Goal: Task Accomplishment & Management: Use online tool/utility

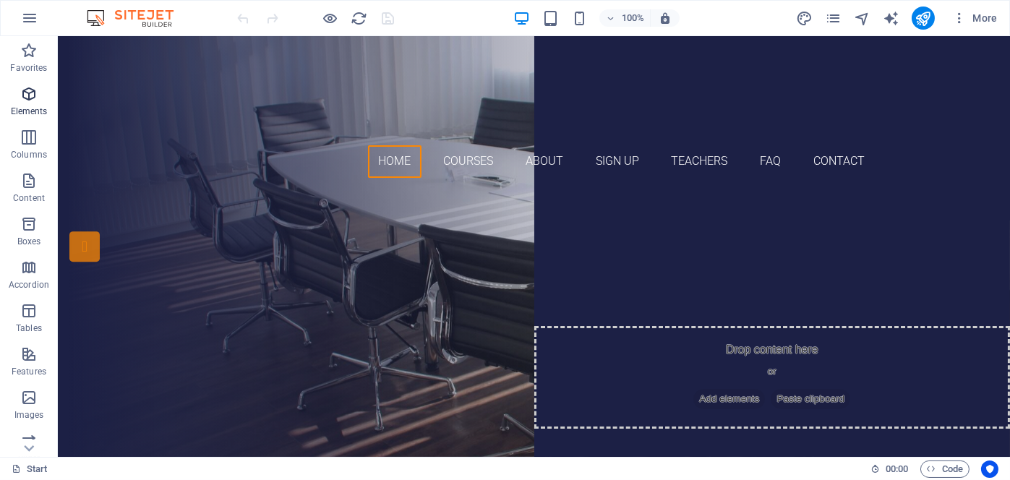
click at [33, 93] on icon "button" at bounding box center [28, 93] width 17 height 17
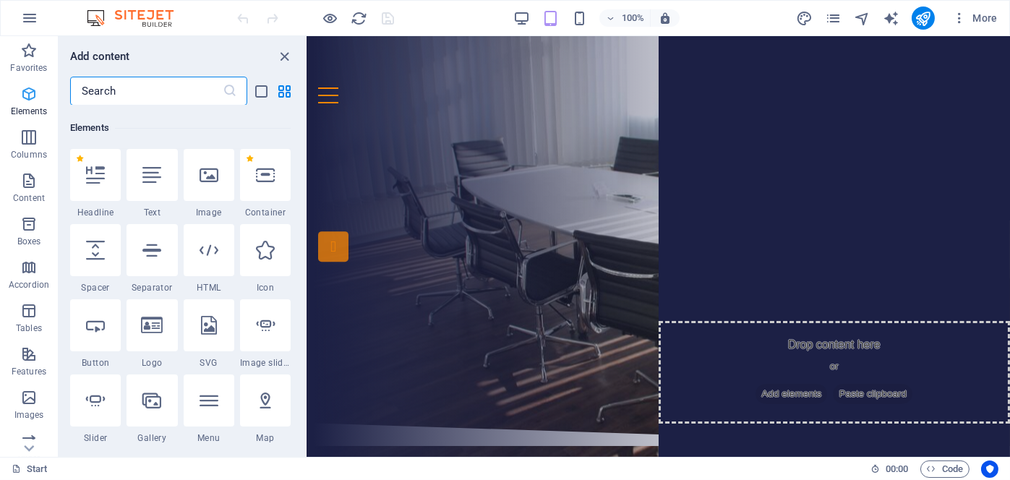
scroll to position [154, 0]
click at [281, 52] on icon "close panel" at bounding box center [285, 56] width 17 height 17
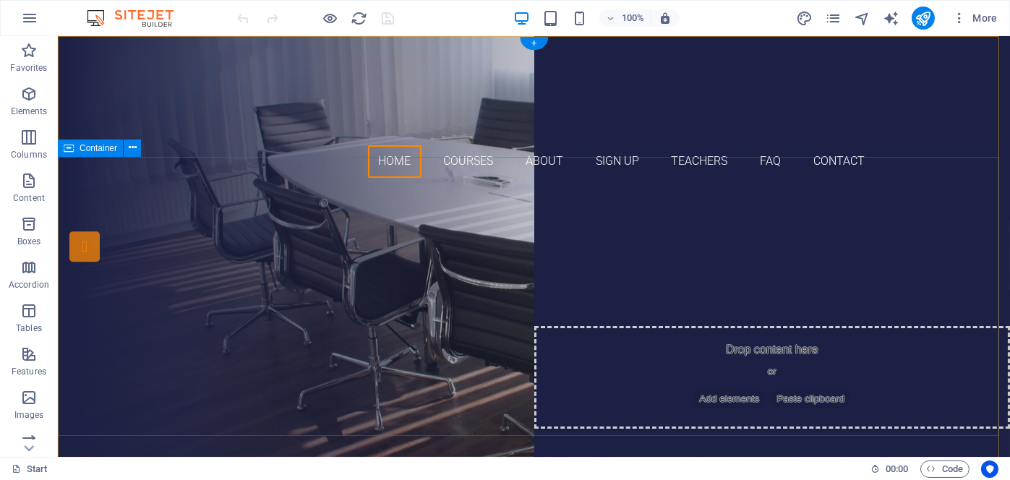
click at [163, 233] on div "Crafting [DATE] From Energy Depth to Tourism Heights, Media Arts to Knowledge T…" at bounding box center [534, 352] width 953 height 325
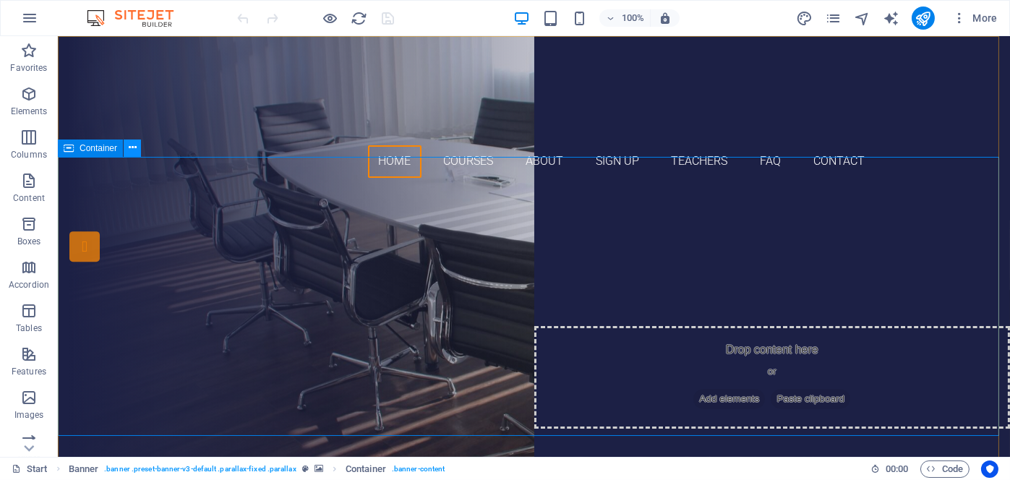
click at [129, 145] on icon at bounding box center [133, 147] width 8 height 15
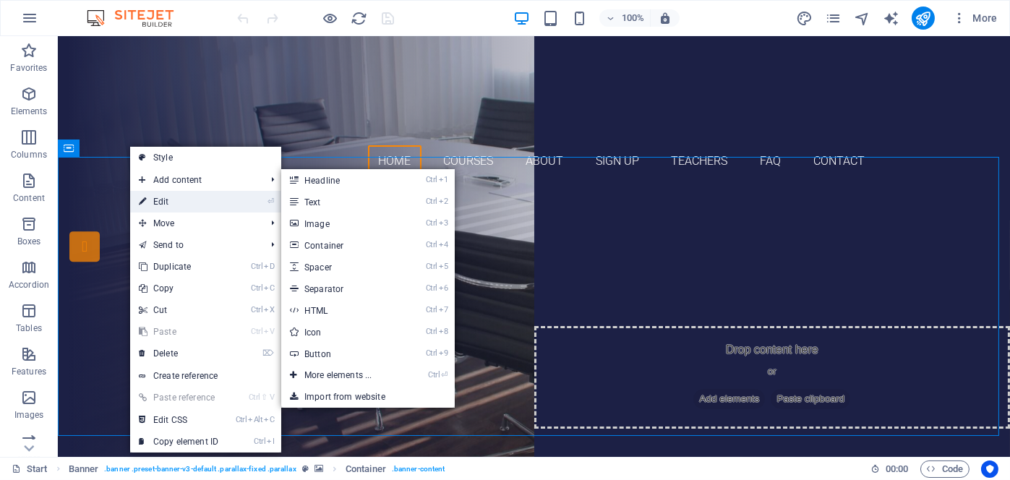
click at [184, 192] on link "⏎ Edit" at bounding box center [178, 202] width 97 height 22
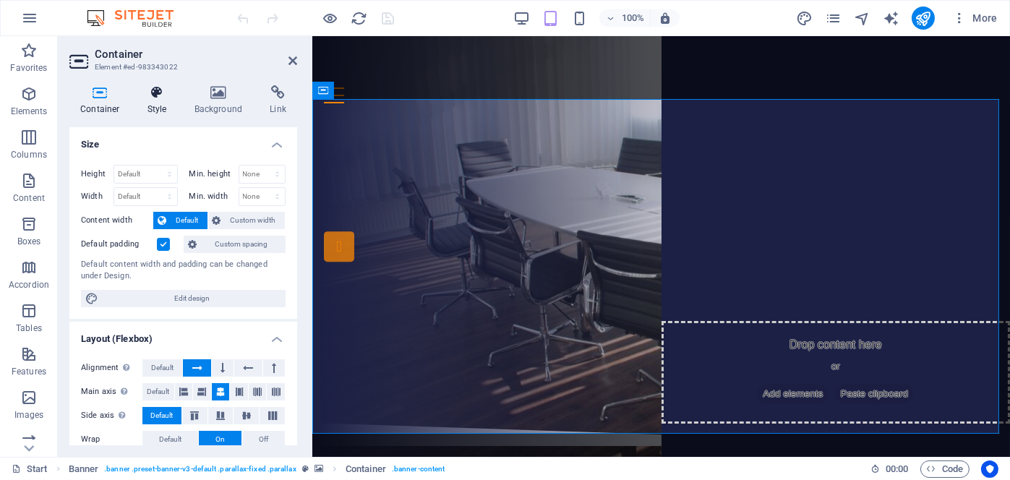
click at [156, 92] on icon at bounding box center [157, 92] width 41 height 14
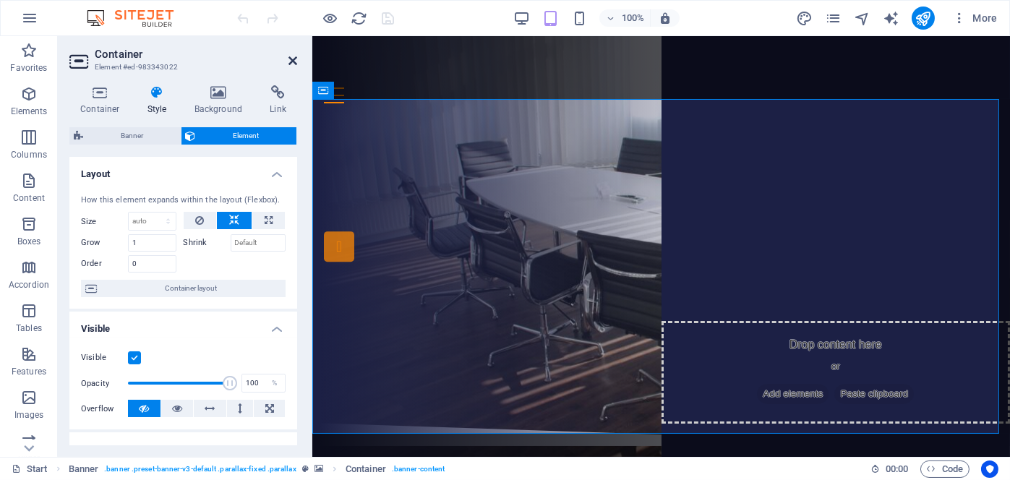
click at [294, 59] on icon at bounding box center [293, 61] width 9 height 12
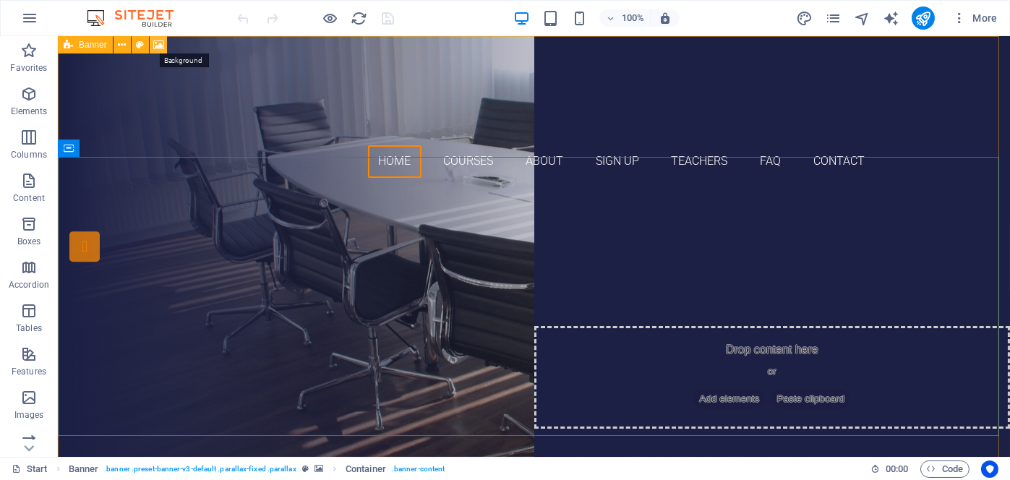
click at [161, 40] on icon at bounding box center [158, 45] width 11 height 15
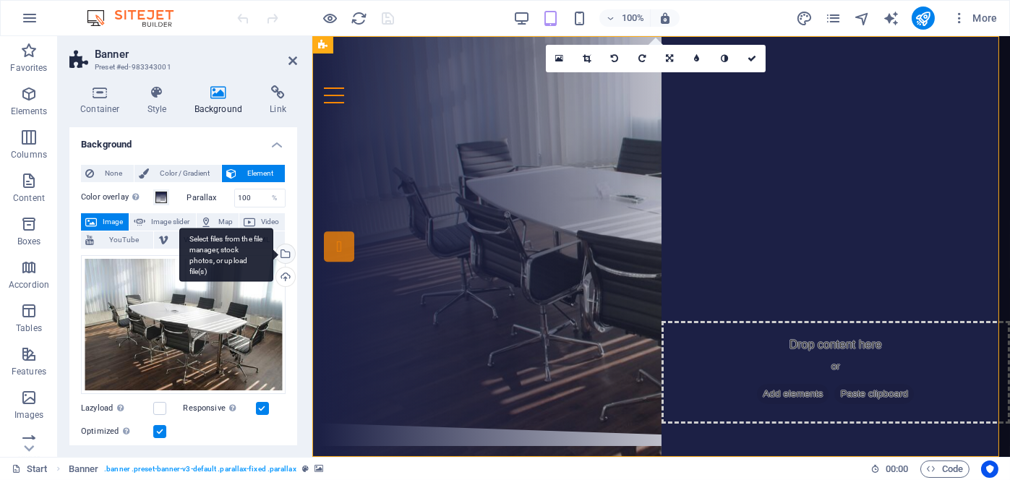
click at [282, 253] on div "Select files from the file manager, stock photos, or upload file(s)" at bounding box center [284, 255] width 22 height 22
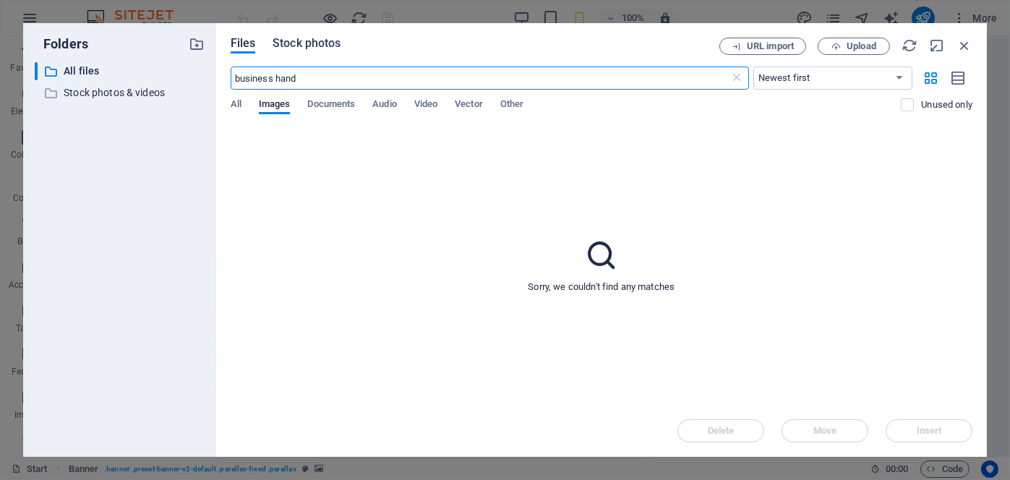
type input "business hand"
click at [301, 41] on span "Stock photos" at bounding box center [307, 43] width 68 height 17
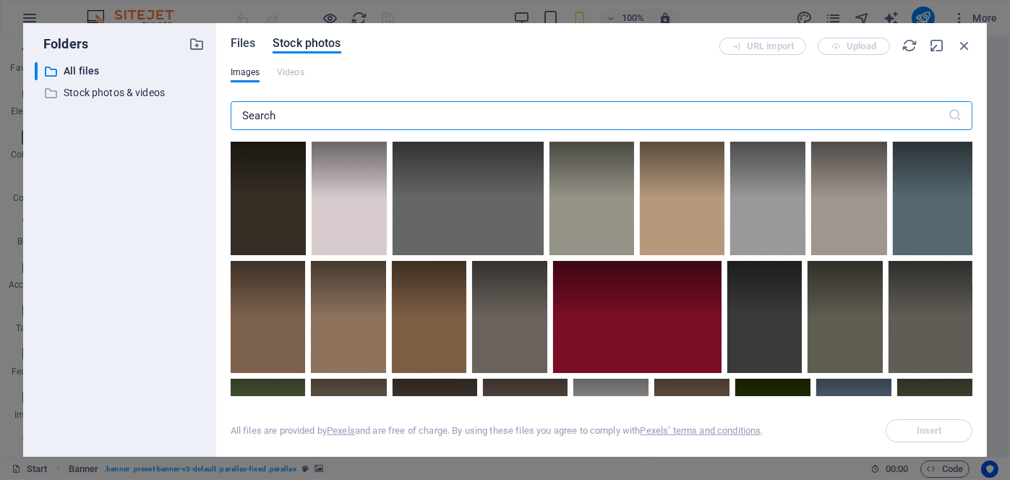
click at [235, 43] on span "Files" at bounding box center [243, 43] width 25 height 17
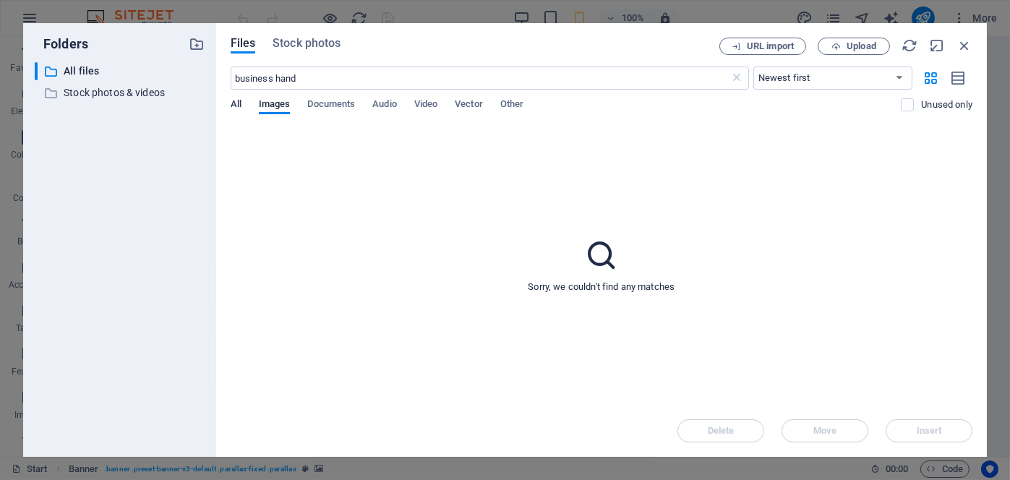
click at [239, 102] on span "All" at bounding box center [236, 105] width 11 height 20
click at [270, 106] on span "Images" at bounding box center [275, 105] width 32 height 20
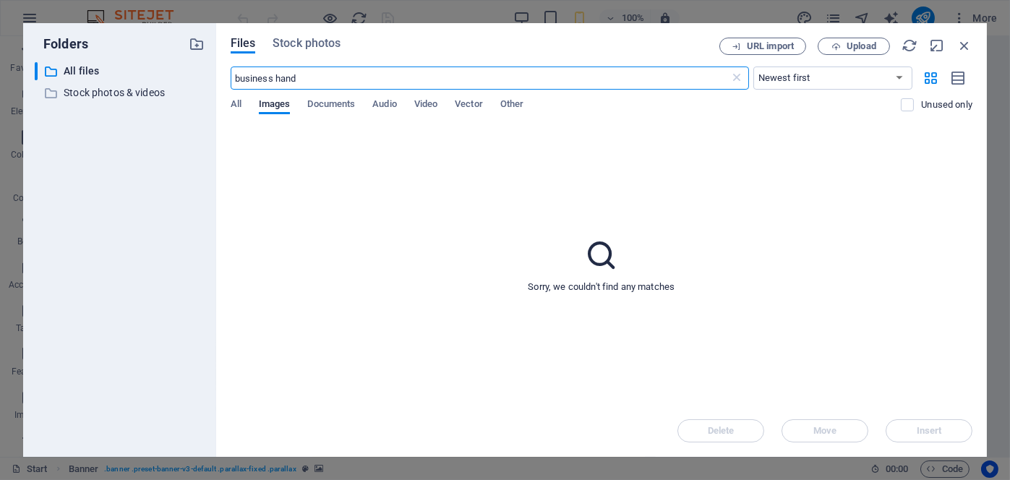
click at [325, 81] on input "business hand" at bounding box center [481, 78] width 500 height 23
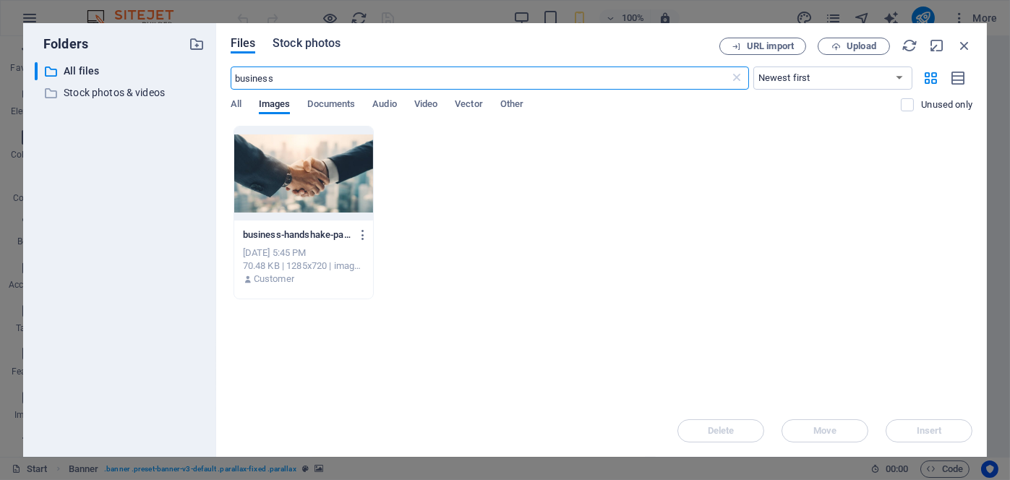
type input "business"
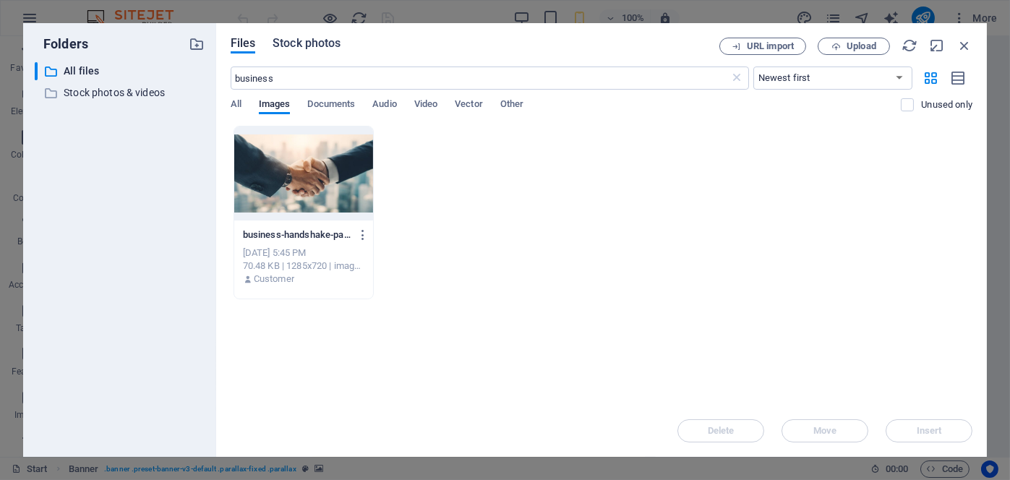
click at [320, 46] on span "Stock photos" at bounding box center [307, 43] width 68 height 17
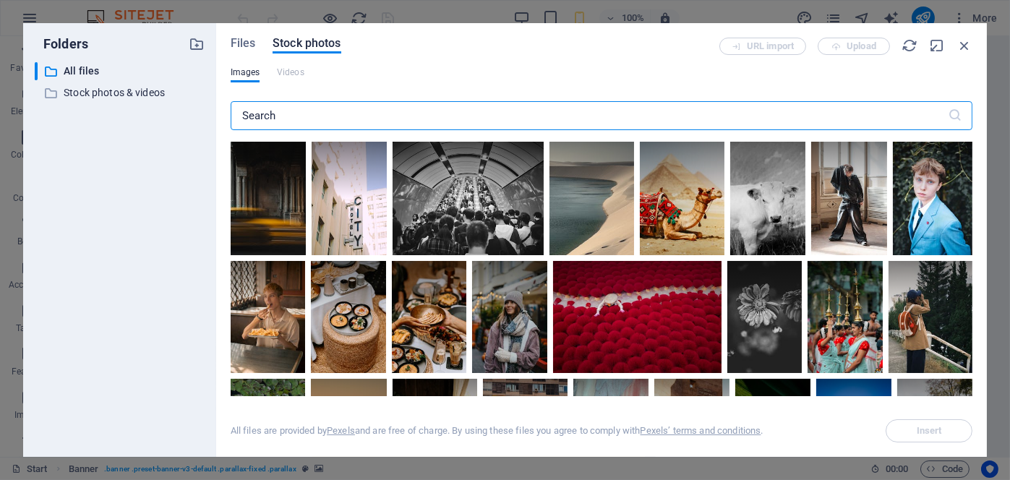
click at [301, 108] on input "text" at bounding box center [590, 115] width 718 height 29
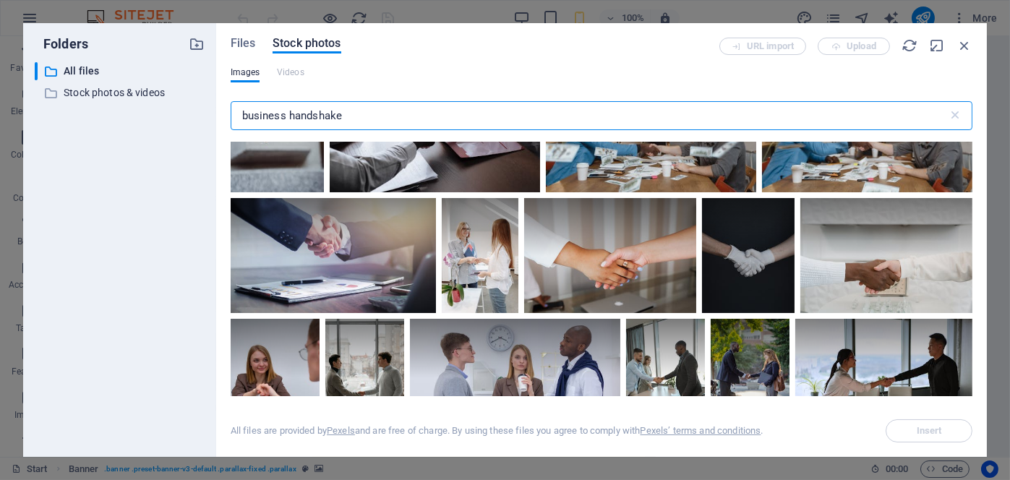
scroll to position [6438, 0]
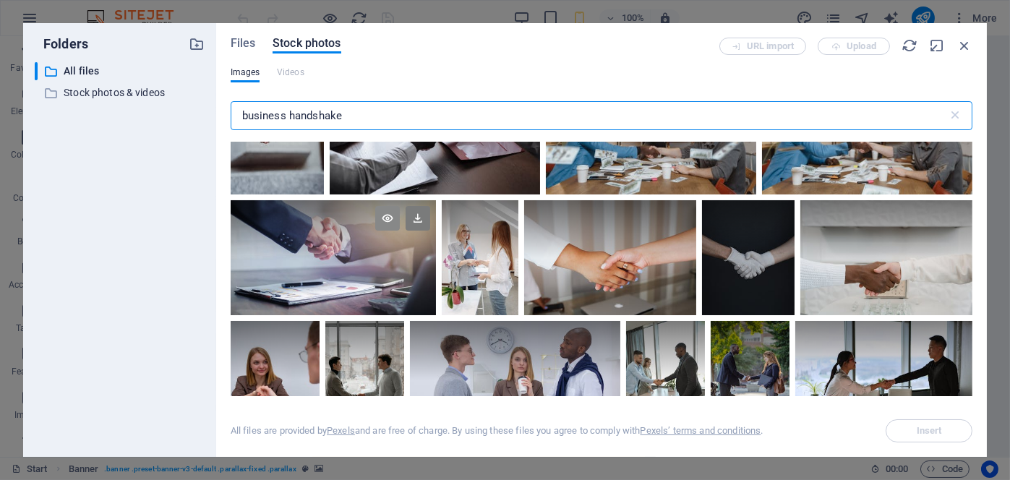
type input "business handshake"
click at [388, 206] on icon at bounding box center [387, 218] width 25 height 25
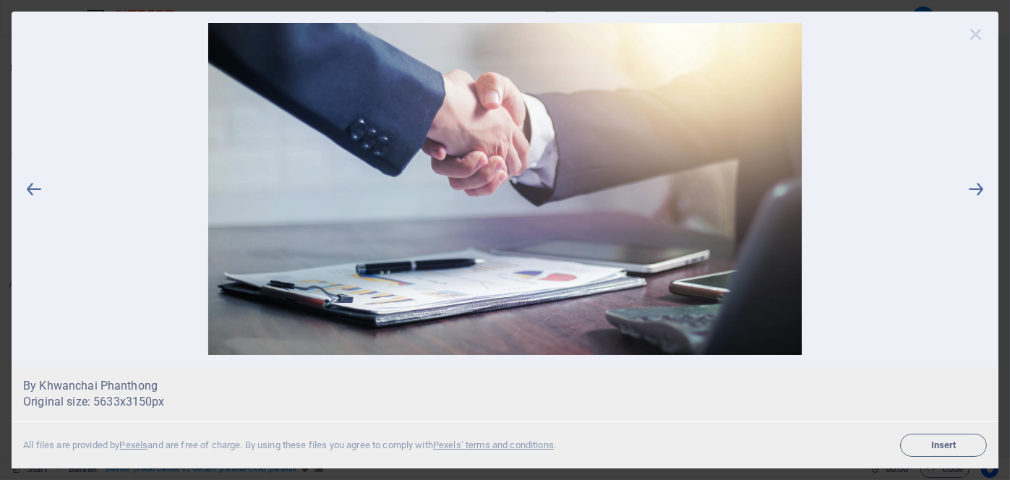
click at [978, 37] on icon at bounding box center [977, 34] width 22 height 22
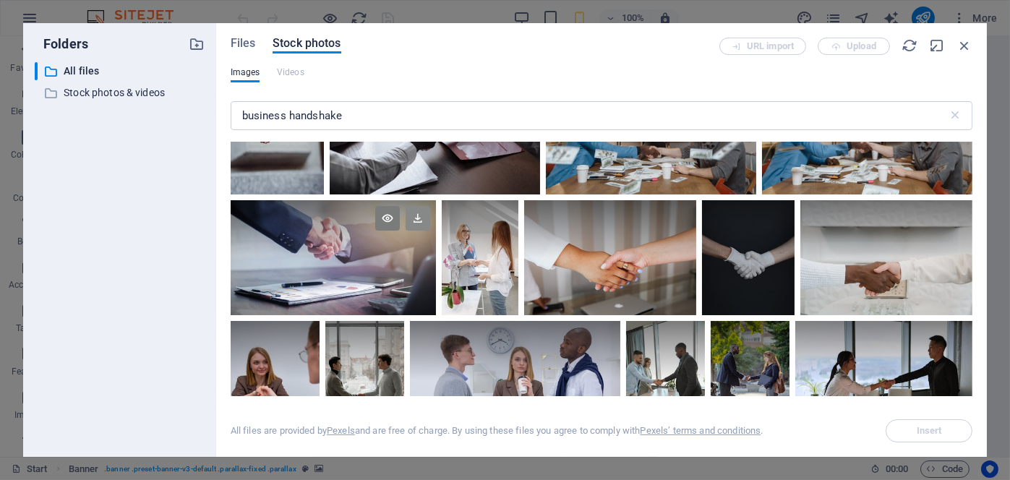
click at [420, 206] on icon at bounding box center [418, 218] width 25 height 25
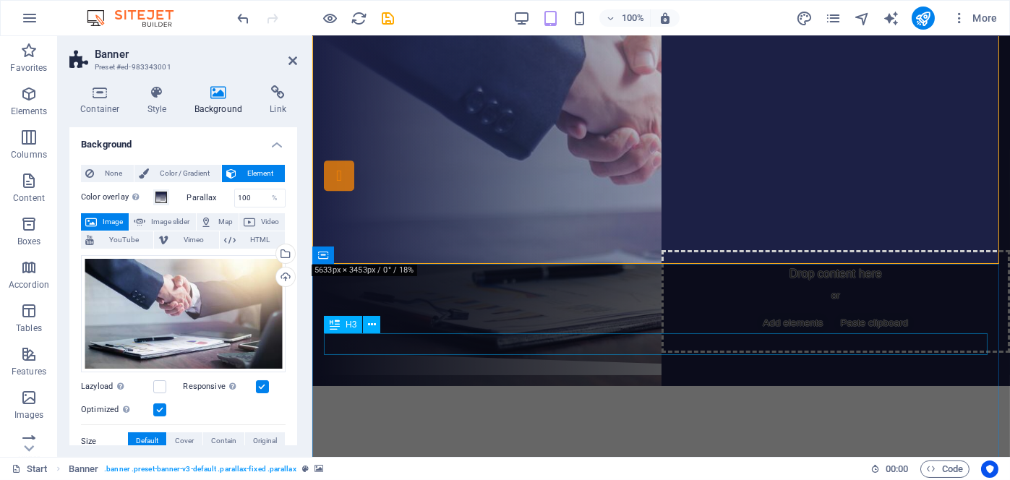
scroll to position [0, 0]
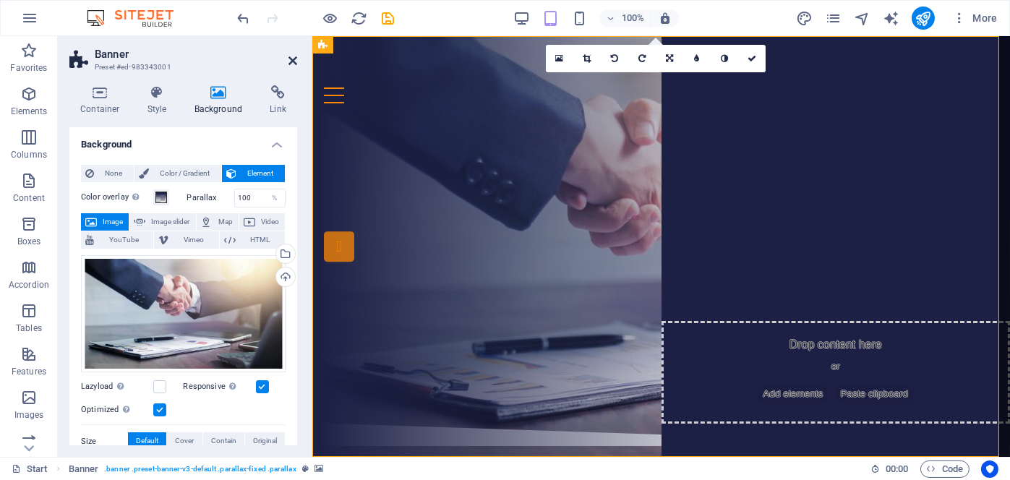
click at [296, 56] on icon at bounding box center [293, 61] width 9 height 12
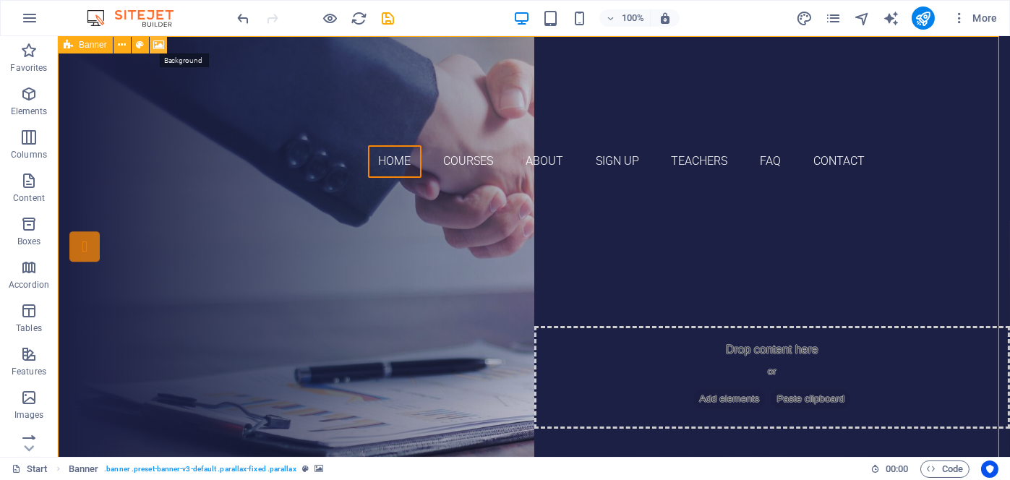
click at [162, 46] on icon at bounding box center [158, 45] width 11 height 15
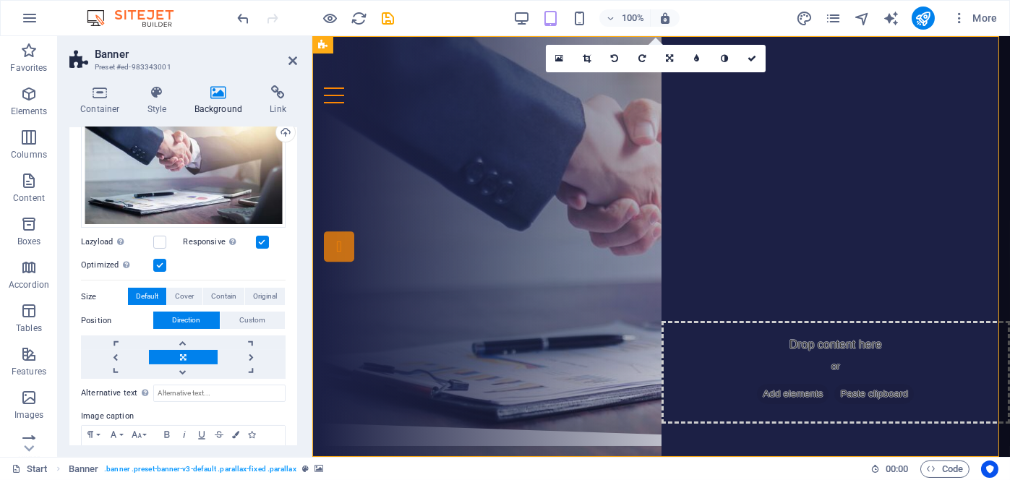
scroll to position [215, 0]
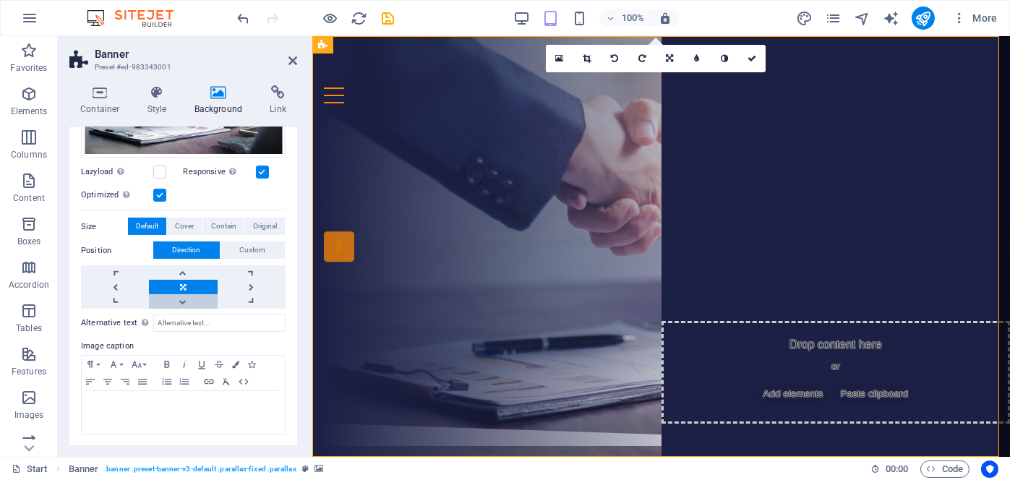
click at [176, 300] on link at bounding box center [183, 301] width 68 height 14
click at [184, 269] on link at bounding box center [183, 272] width 68 height 14
click at [180, 286] on link at bounding box center [183, 287] width 68 height 14
click at [177, 300] on link at bounding box center [183, 301] width 68 height 14
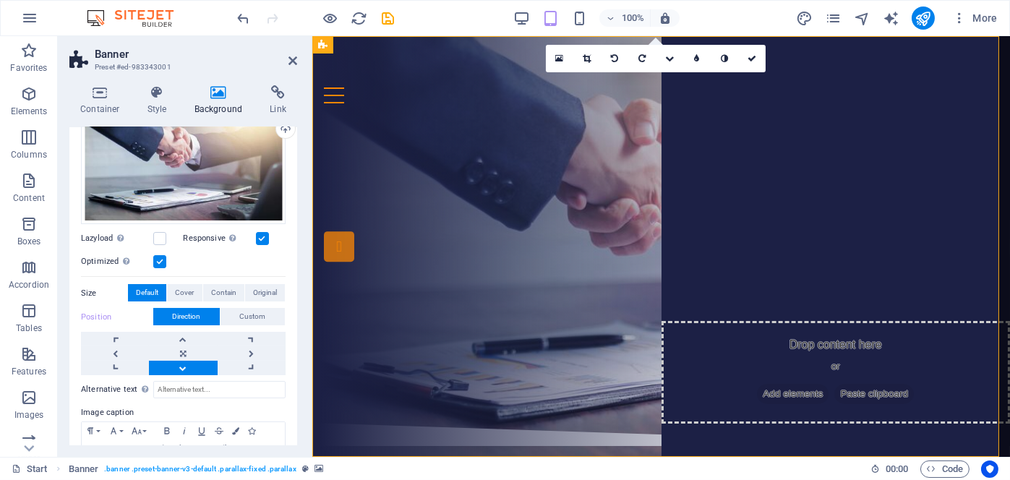
scroll to position [142, 0]
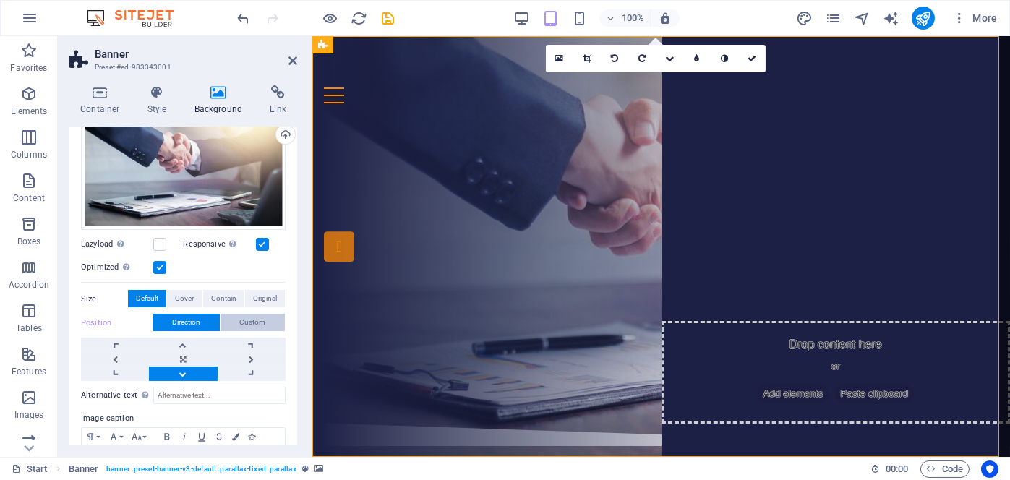
click at [250, 317] on span "Custom" at bounding box center [253, 322] width 26 height 17
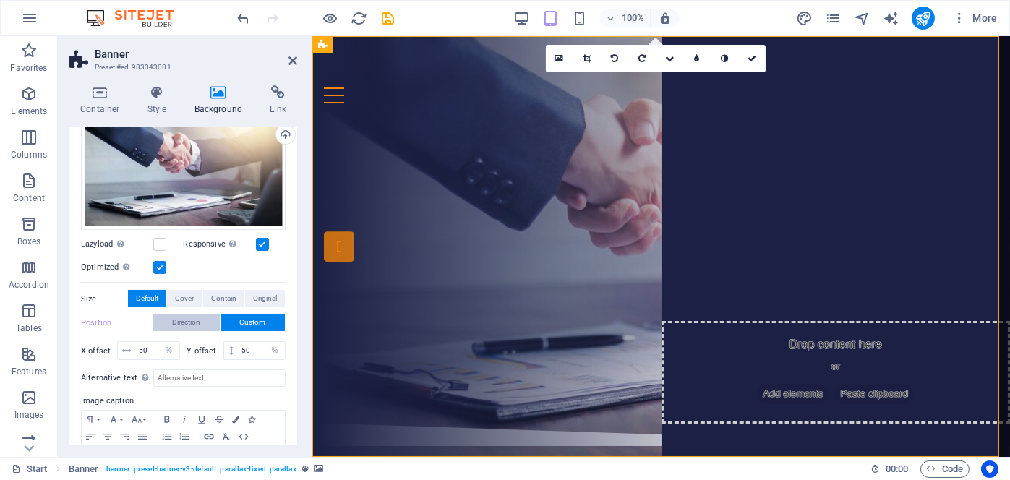
click at [189, 318] on span "Direction" at bounding box center [187, 322] width 28 height 17
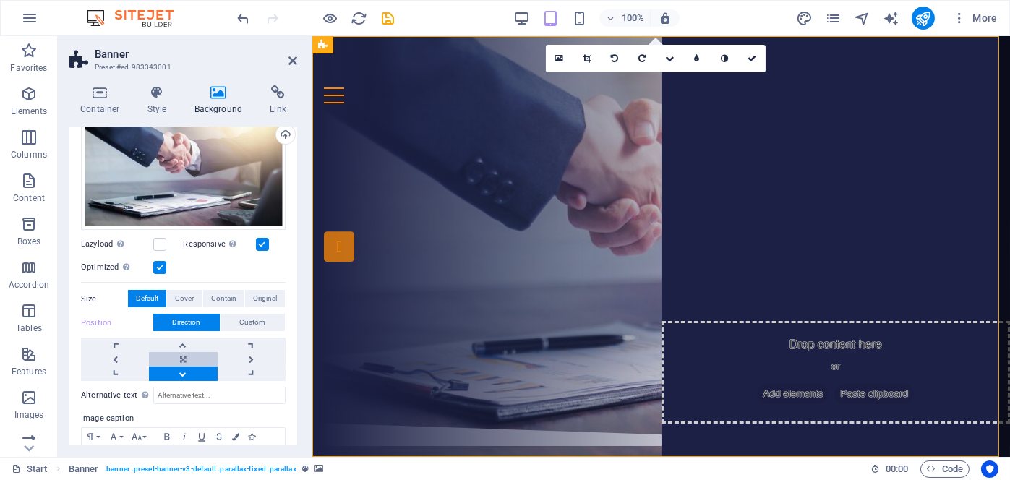
click at [185, 352] on link at bounding box center [183, 359] width 68 height 14
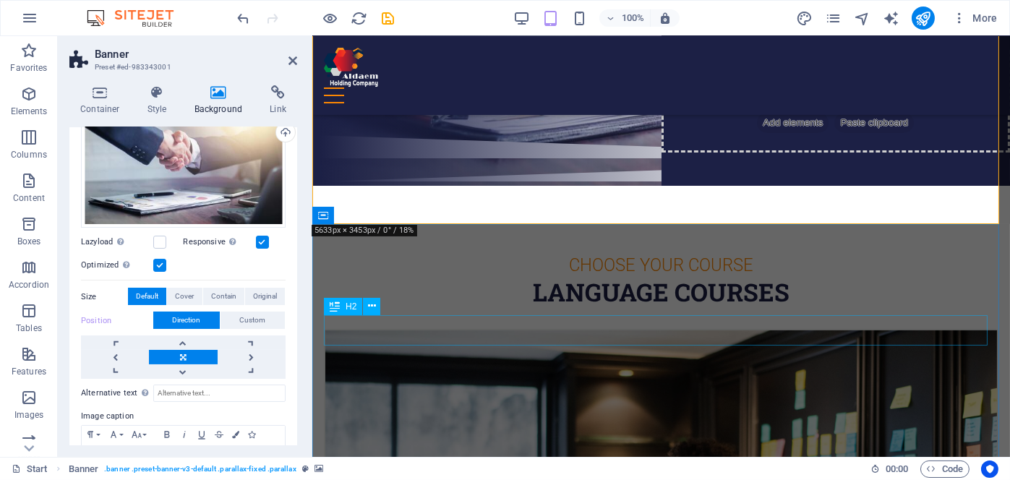
scroll to position [289, 0]
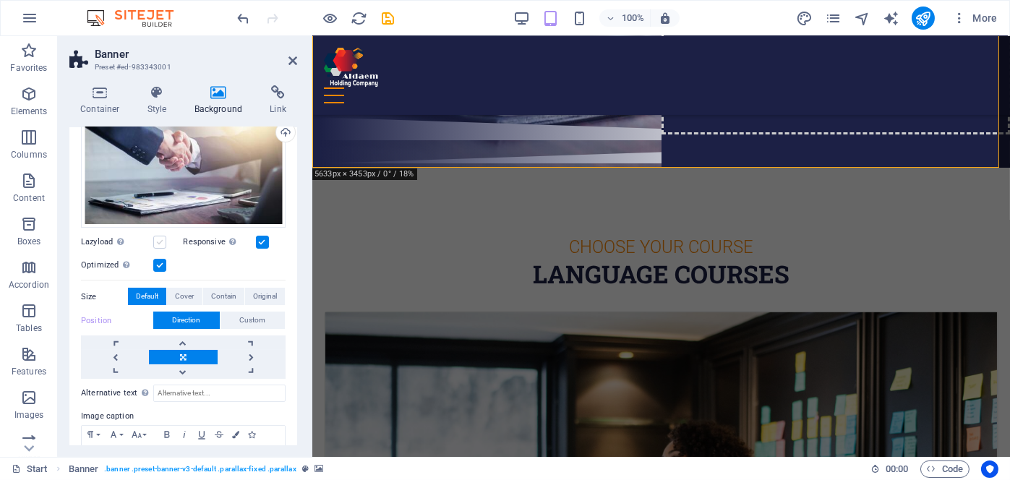
click at [158, 242] on label at bounding box center [159, 242] width 13 height 13
click at [0, 0] on input "Lazyload Loading images after the page loads improves page speed." at bounding box center [0, 0] width 0 height 0
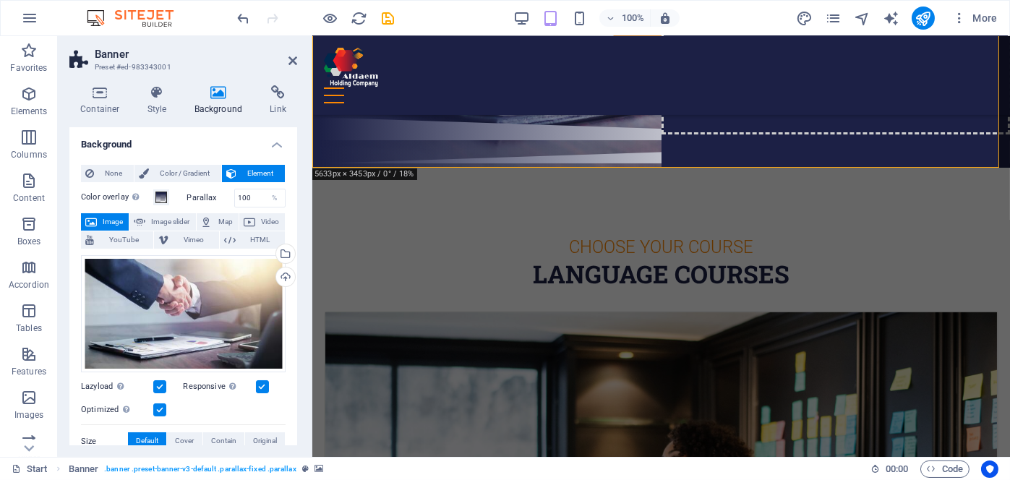
scroll to position [72, 0]
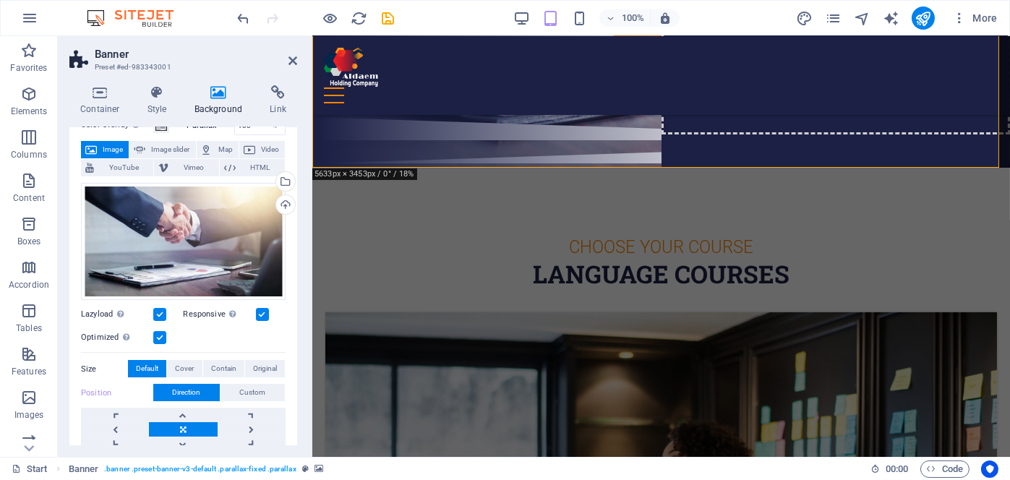
click at [163, 308] on label at bounding box center [159, 314] width 13 height 13
click at [0, 0] on input "Lazyload Loading images after the page loads improves page speed." at bounding box center [0, 0] width 0 height 0
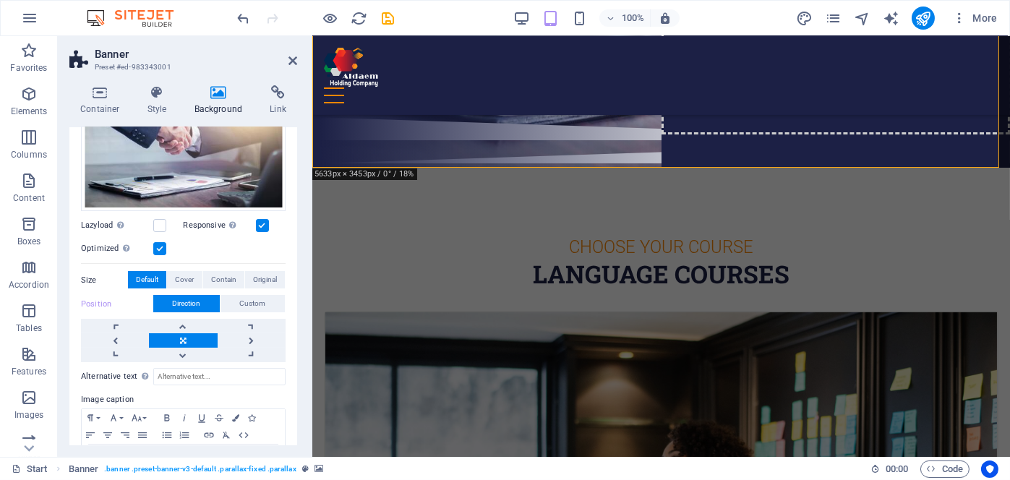
scroll to position [215, 0]
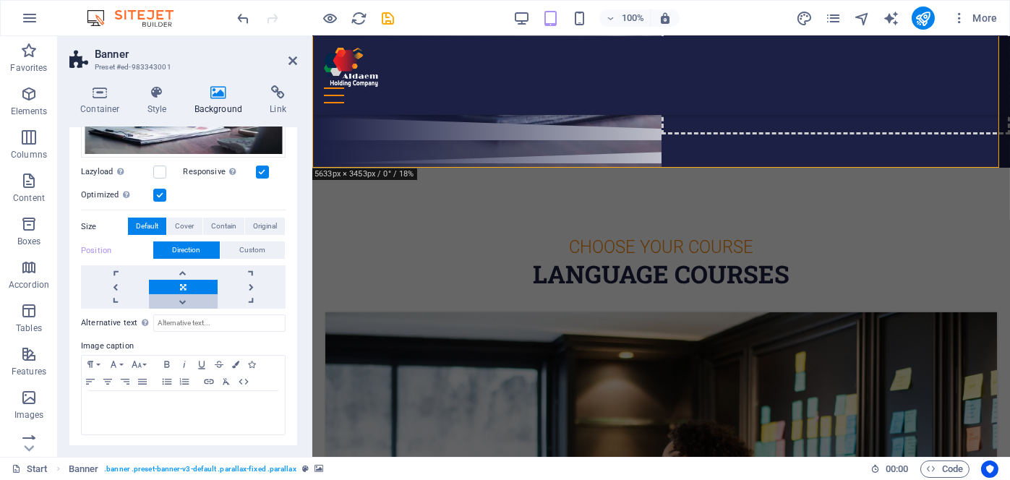
click at [178, 301] on link at bounding box center [183, 301] width 68 height 14
click at [363, 14] on icon "reload" at bounding box center [360, 18] width 17 height 17
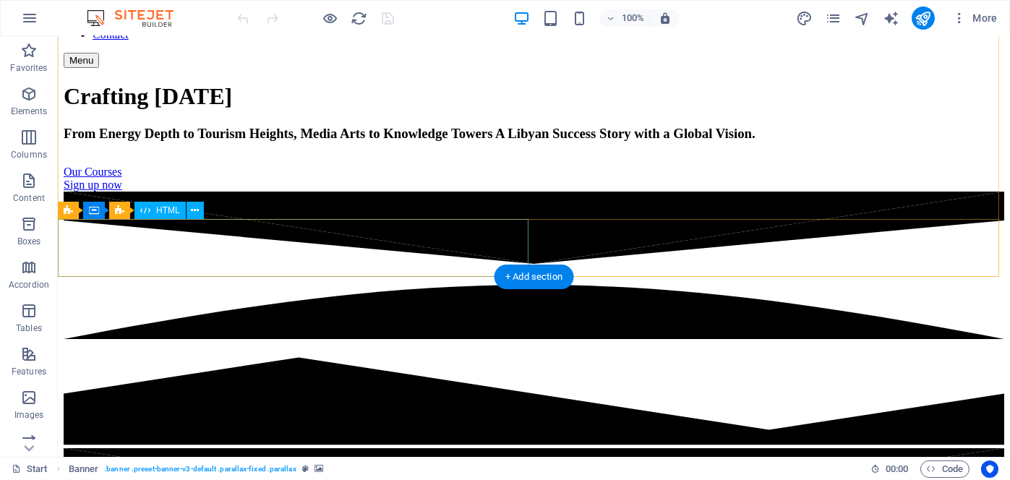
scroll to position [0, 0]
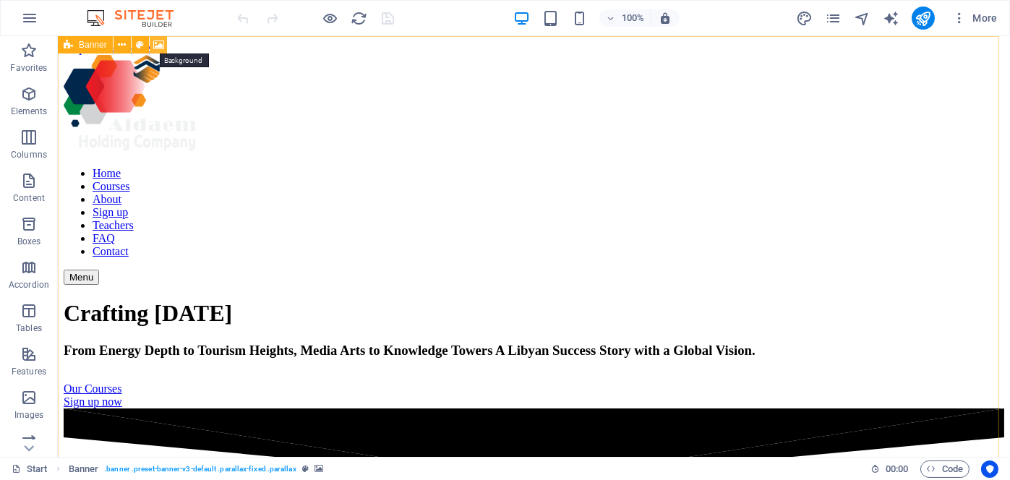
click at [160, 42] on icon at bounding box center [158, 45] width 11 height 15
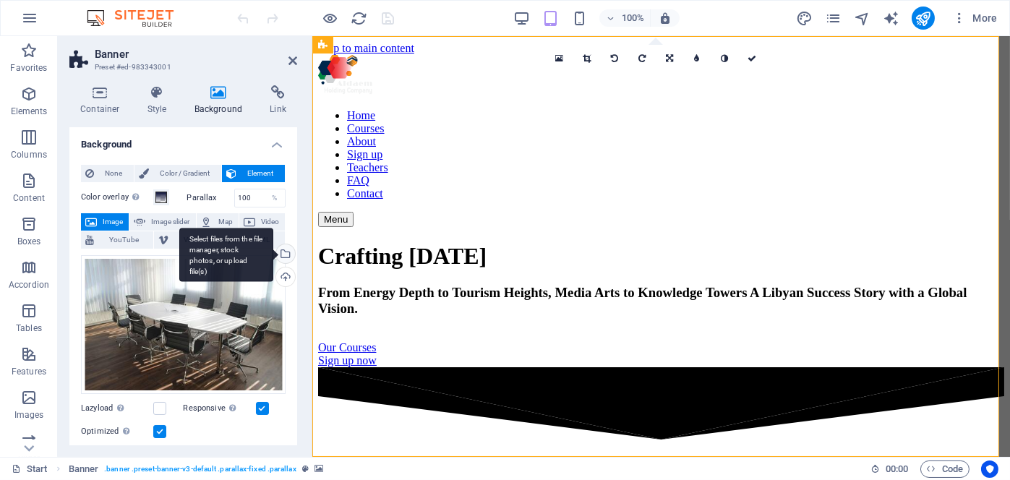
click at [285, 251] on div "Select files from the file manager, stock photos, or upload file(s)" at bounding box center [284, 255] width 22 height 22
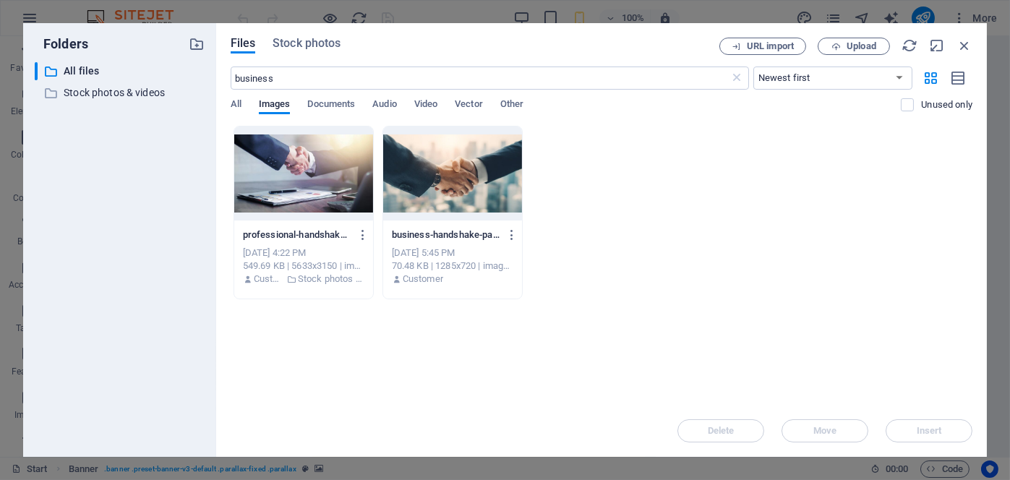
click at [446, 202] on div at bounding box center [452, 174] width 139 height 94
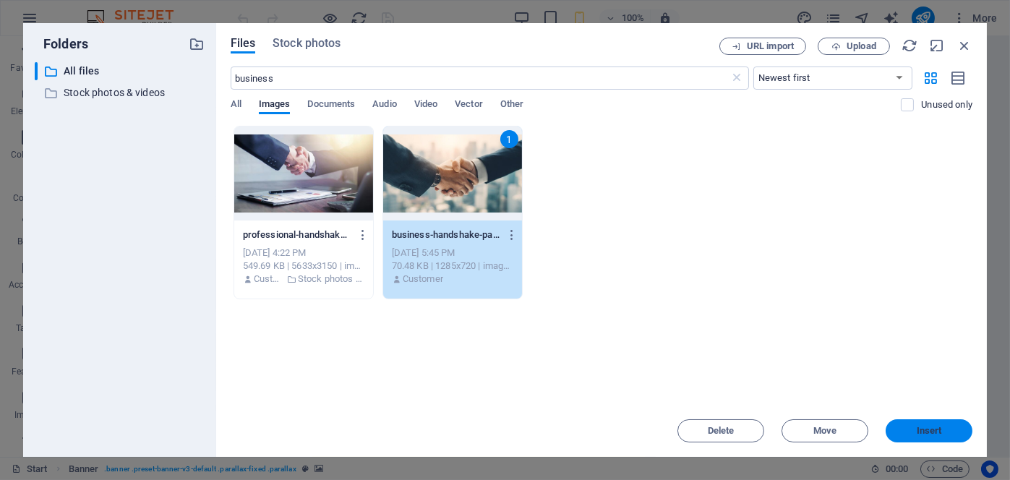
click at [927, 430] on span "Insert" at bounding box center [929, 431] width 25 height 9
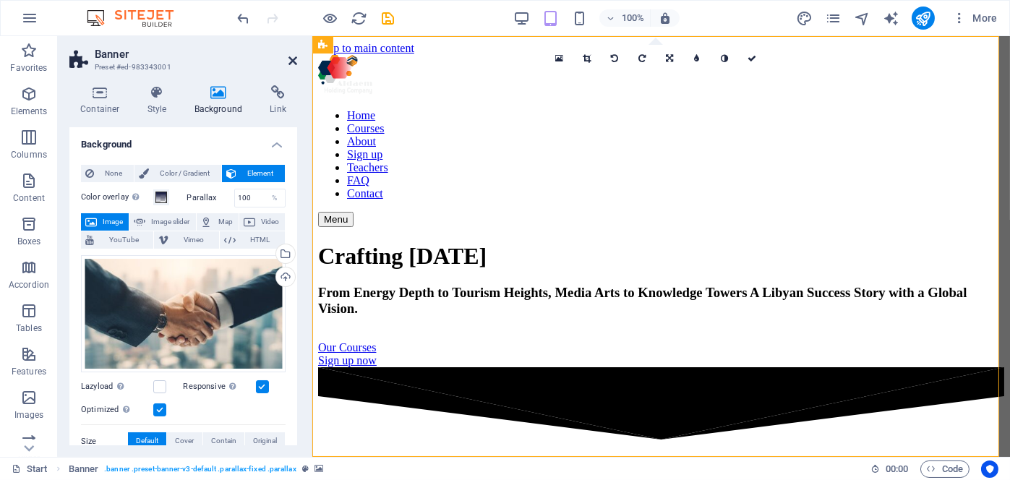
click at [289, 55] on icon at bounding box center [293, 61] width 9 height 12
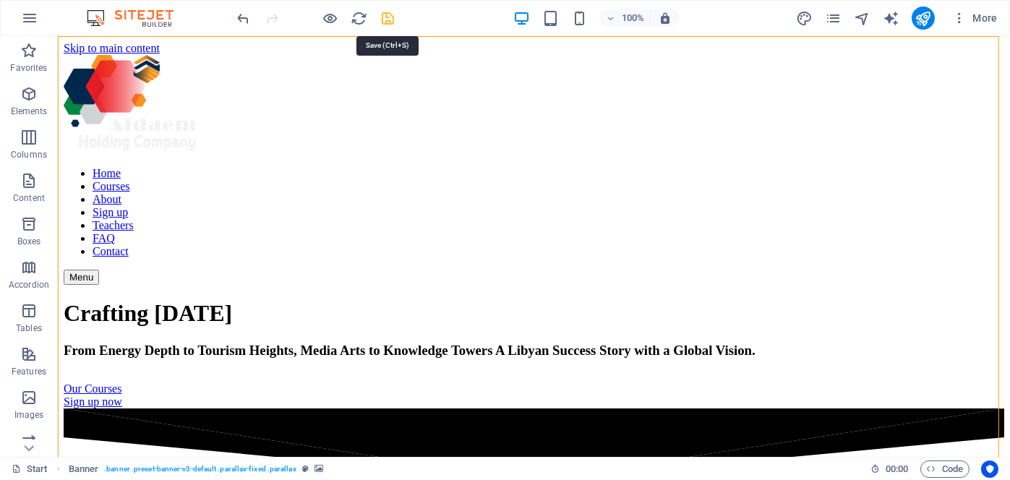
click at [393, 20] on icon "save" at bounding box center [388, 18] width 17 height 17
checkbox input "false"
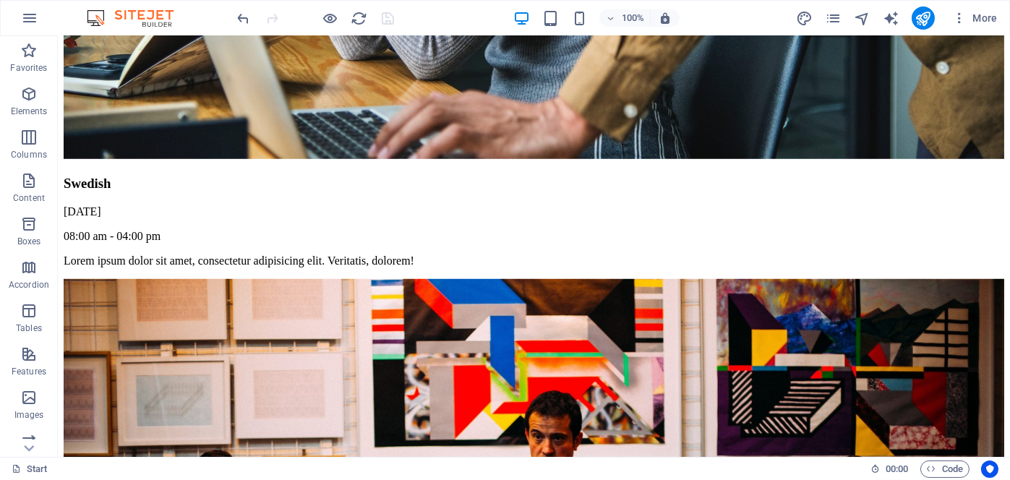
scroll to position [2242, 0]
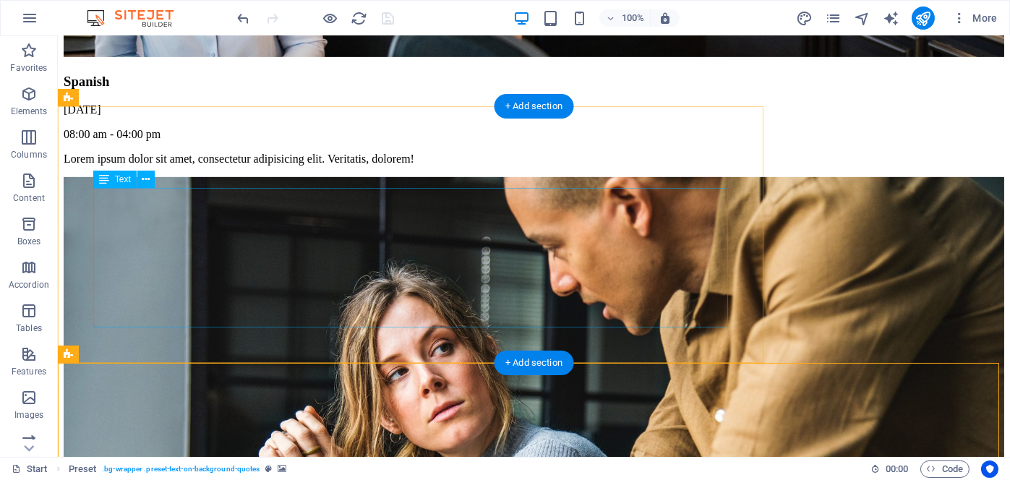
scroll to position [1664, 0]
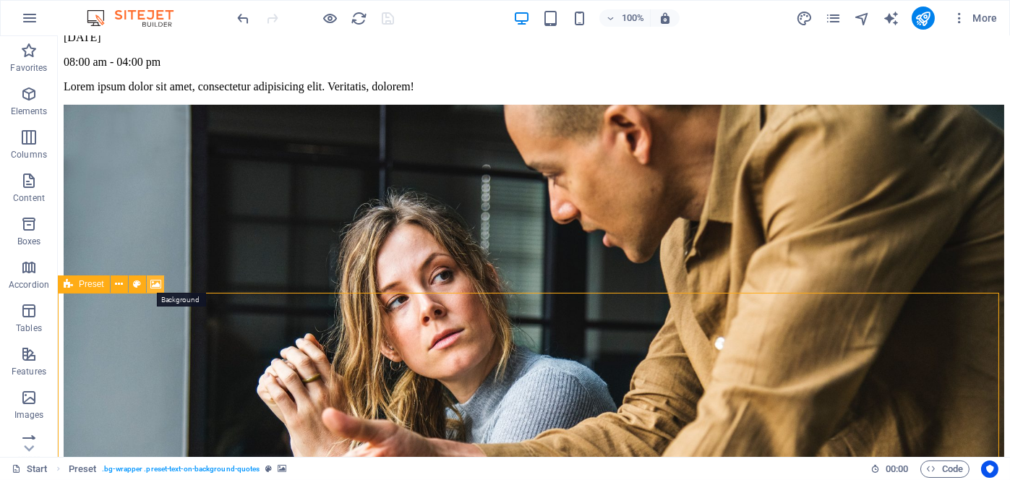
click at [153, 281] on icon at bounding box center [155, 284] width 11 height 15
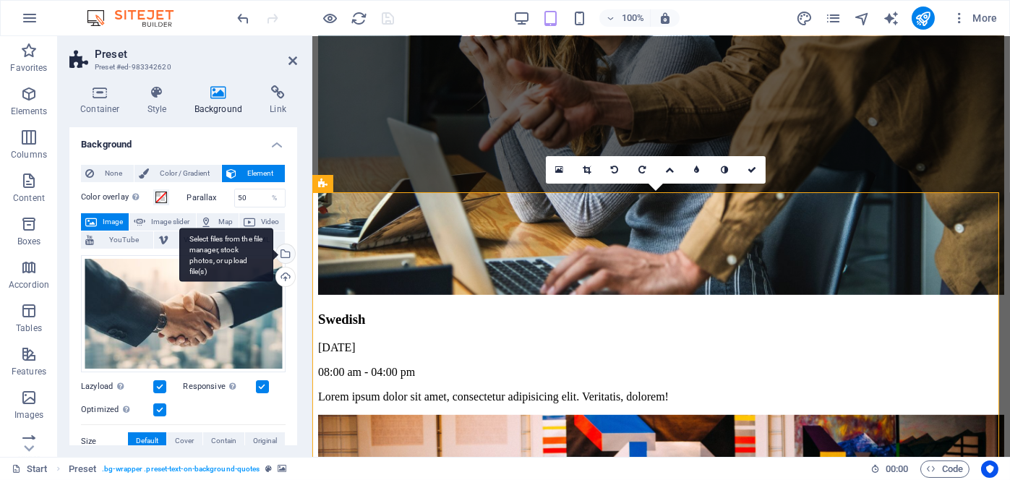
click at [284, 252] on div "Select files from the file manager, stock photos, or upload file(s)" at bounding box center [284, 255] width 22 height 22
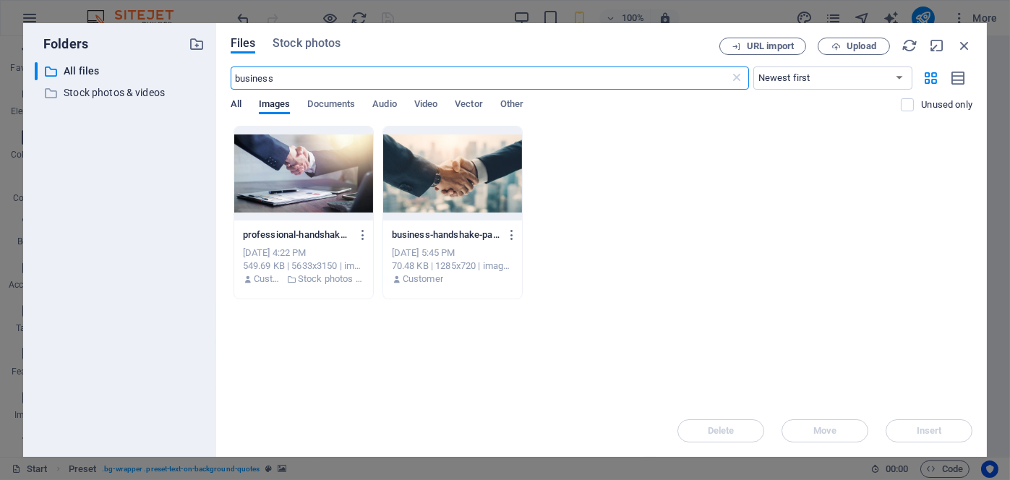
click at [237, 104] on span "All" at bounding box center [236, 105] width 11 height 20
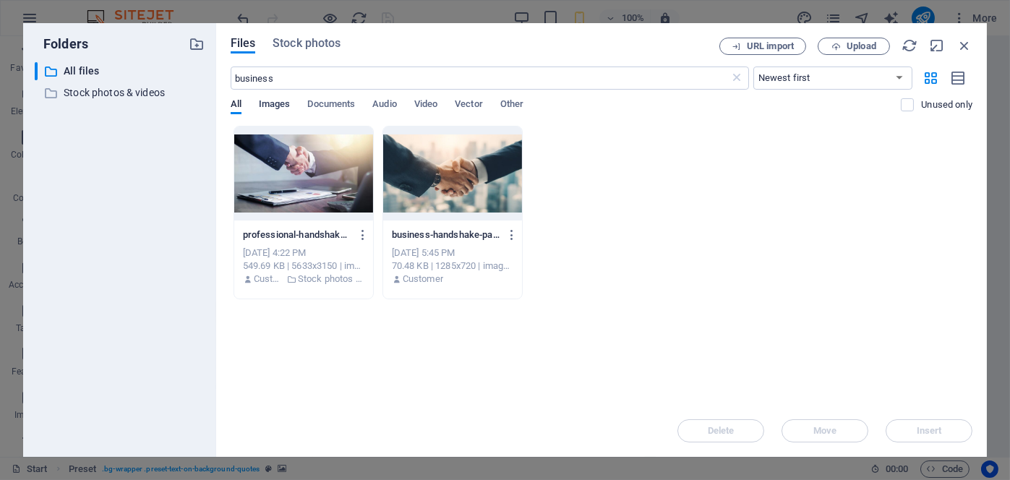
click at [273, 104] on span "Images" at bounding box center [275, 105] width 32 height 20
click at [309, 42] on span "Stock photos" at bounding box center [307, 43] width 68 height 17
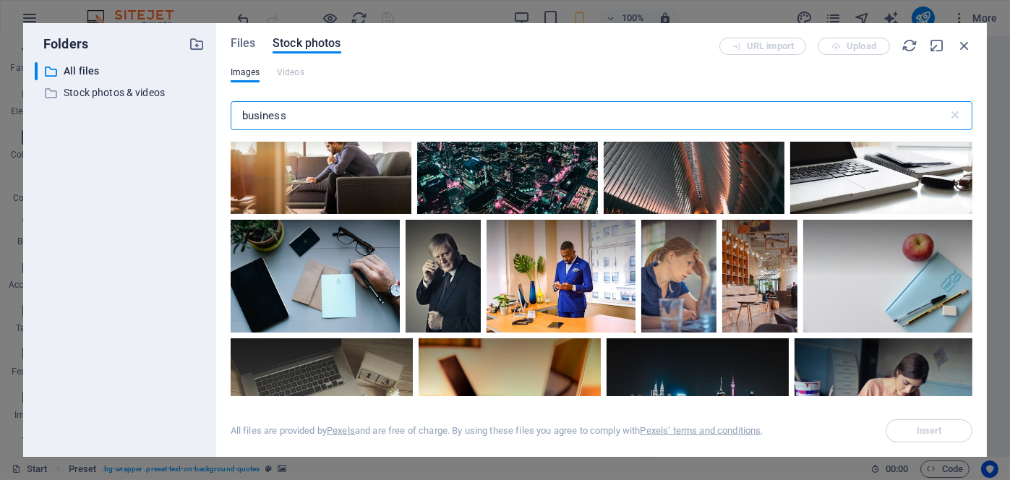
scroll to position [5063, 0]
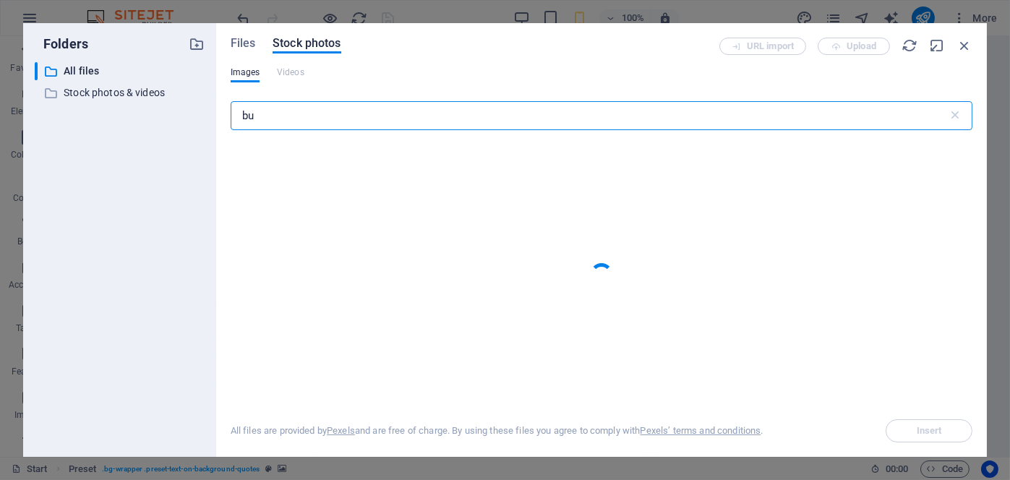
type input "b"
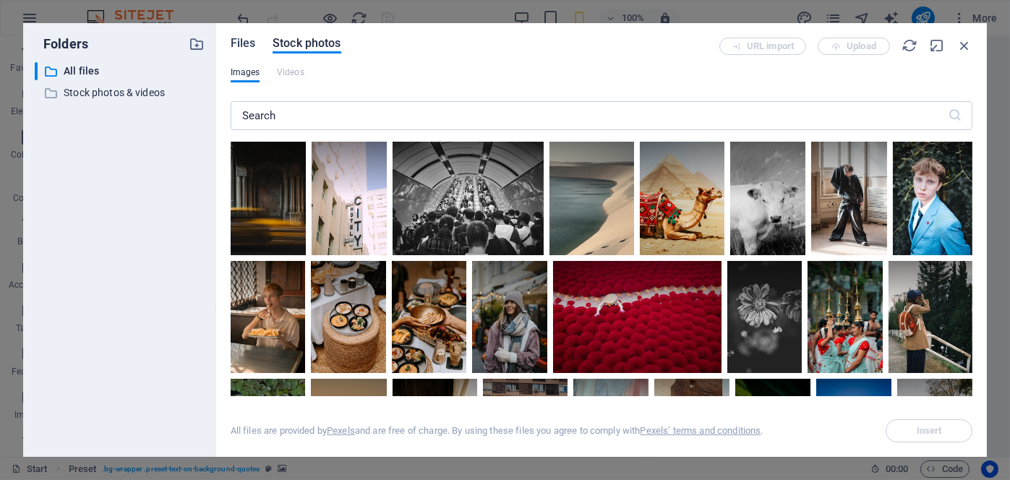
click at [236, 43] on span "Files" at bounding box center [243, 43] width 25 height 17
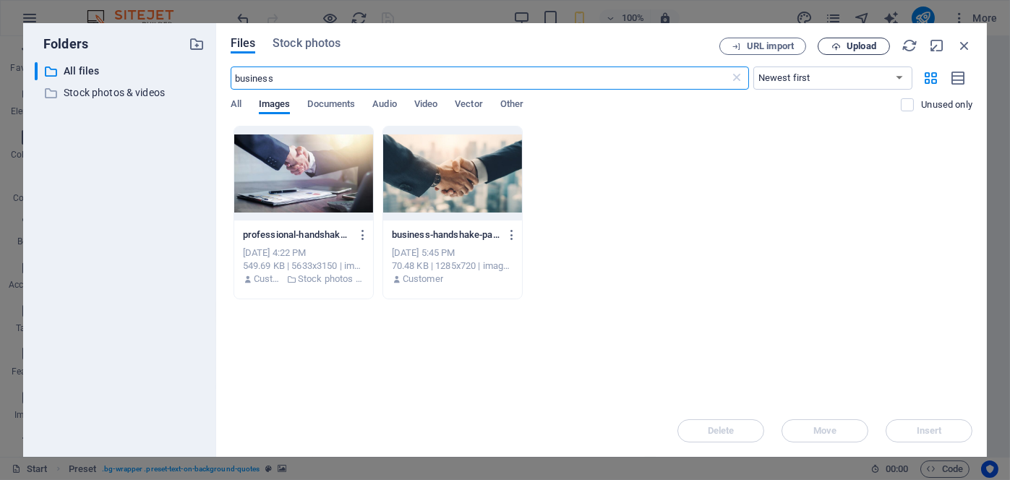
click at [849, 47] on span "Upload" at bounding box center [862, 46] width 30 height 9
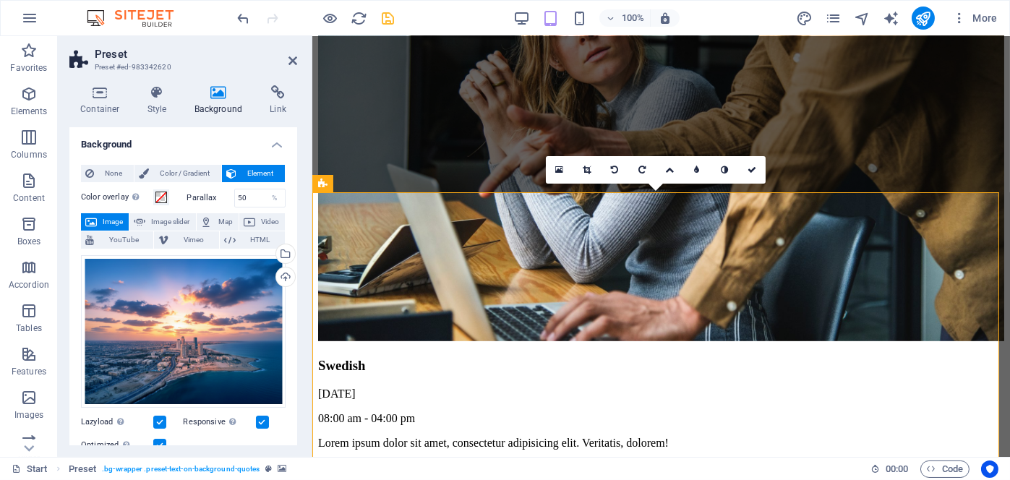
scroll to position [1567, 0]
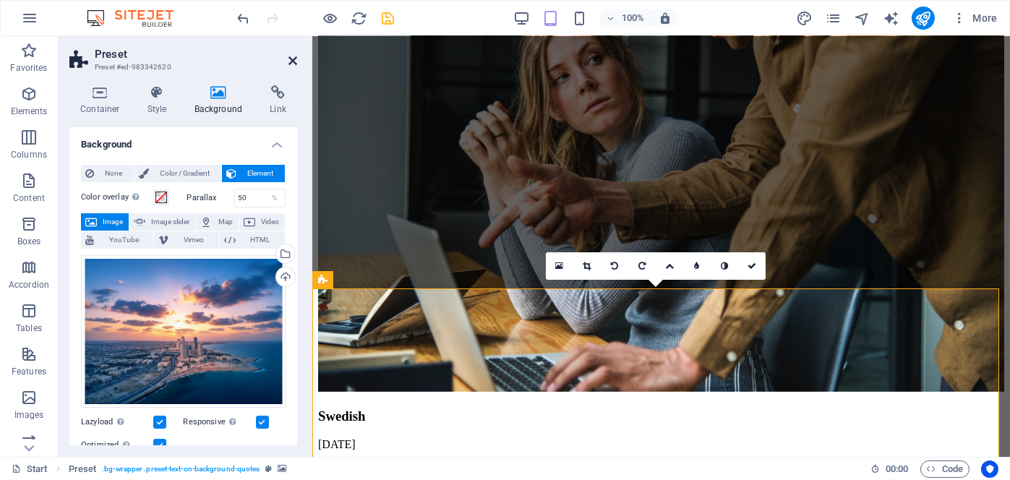
click at [289, 56] on icon at bounding box center [293, 61] width 9 height 12
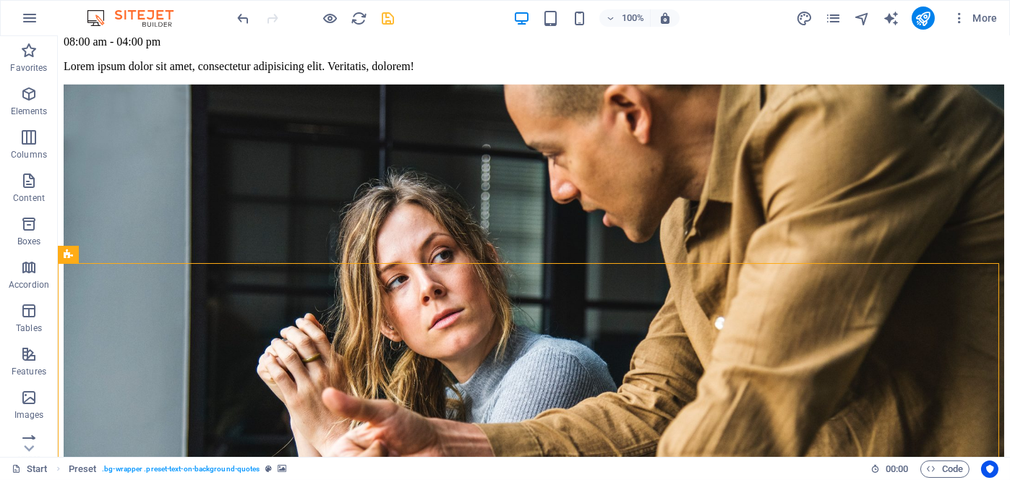
scroll to position [1677, 0]
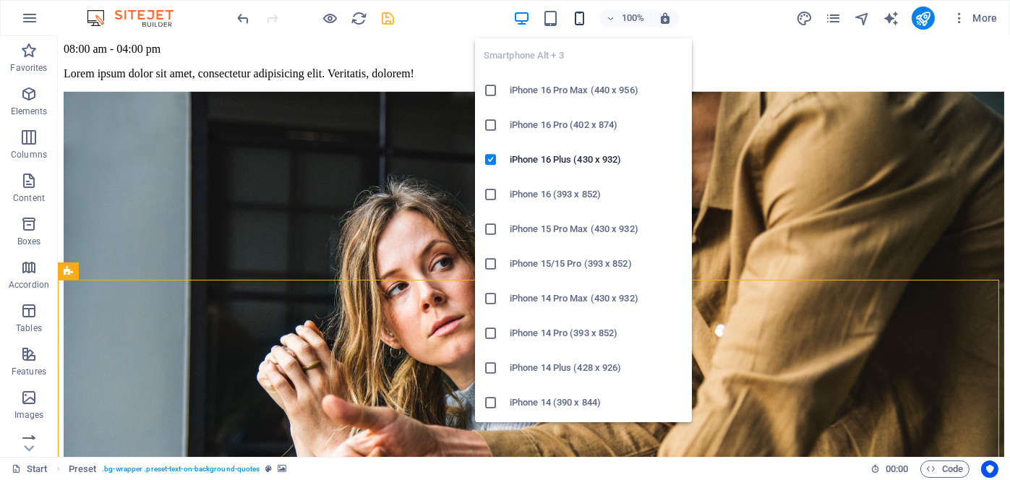
click at [577, 20] on icon "button" at bounding box center [579, 18] width 17 height 17
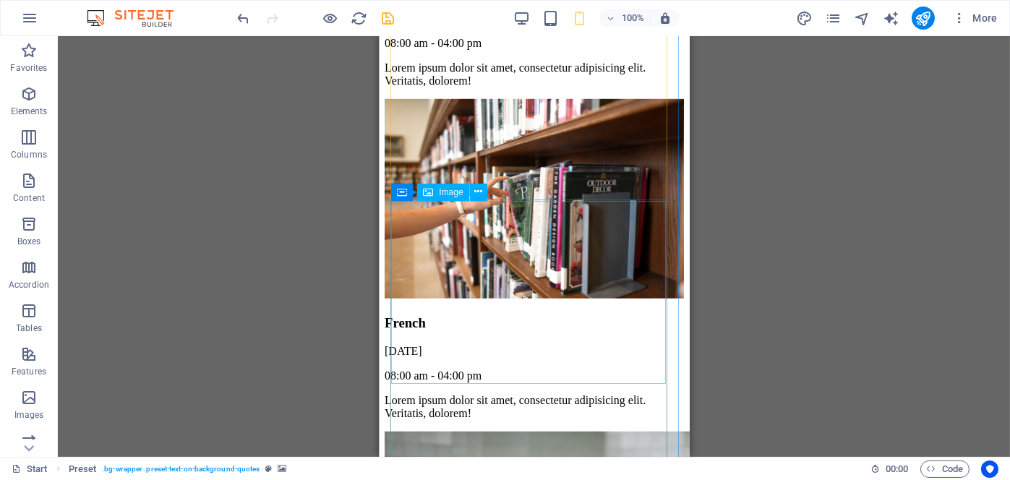
scroll to position [2077, 0]
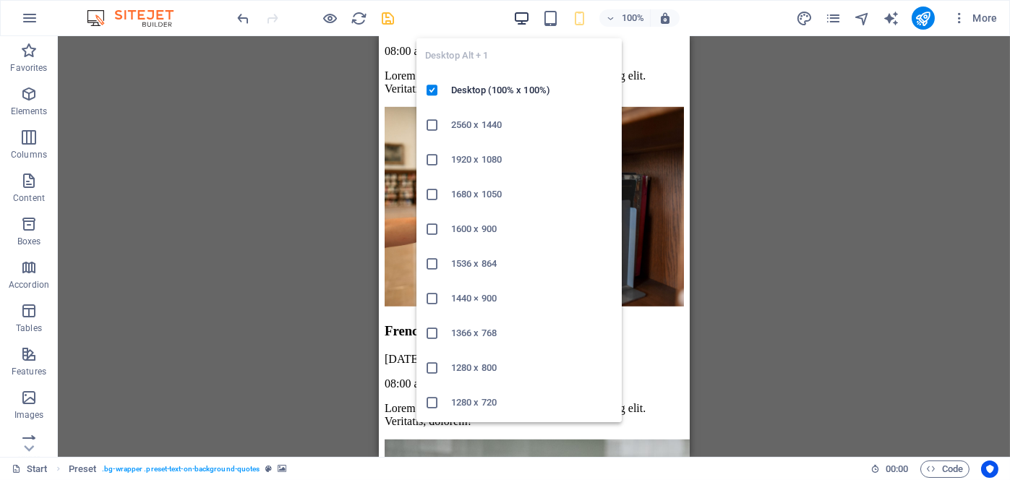
click at [523, 12] on icon "button" at bounding box center [522, 18] width 17 height 17
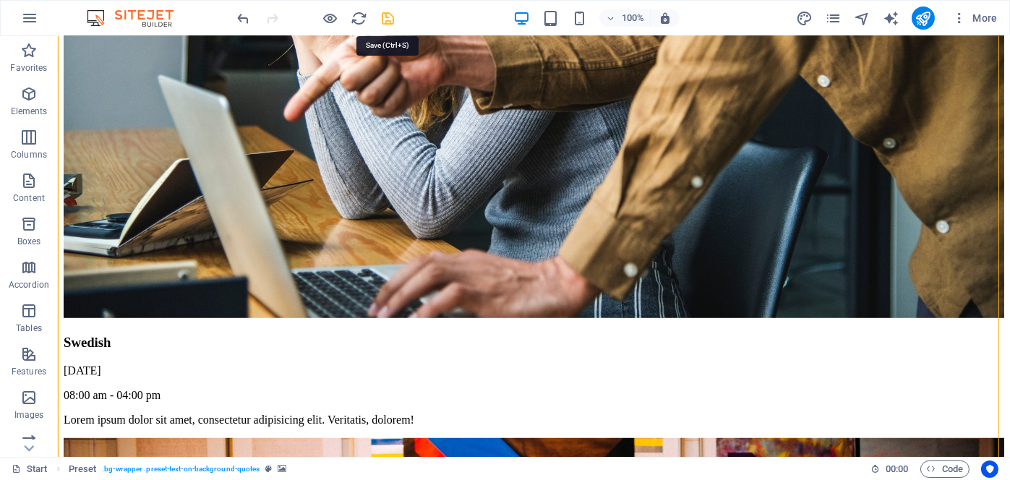
click at [389, 20] on icon "save" at bounding box center [388, 18] width 17 height 17
checkbox input "false"
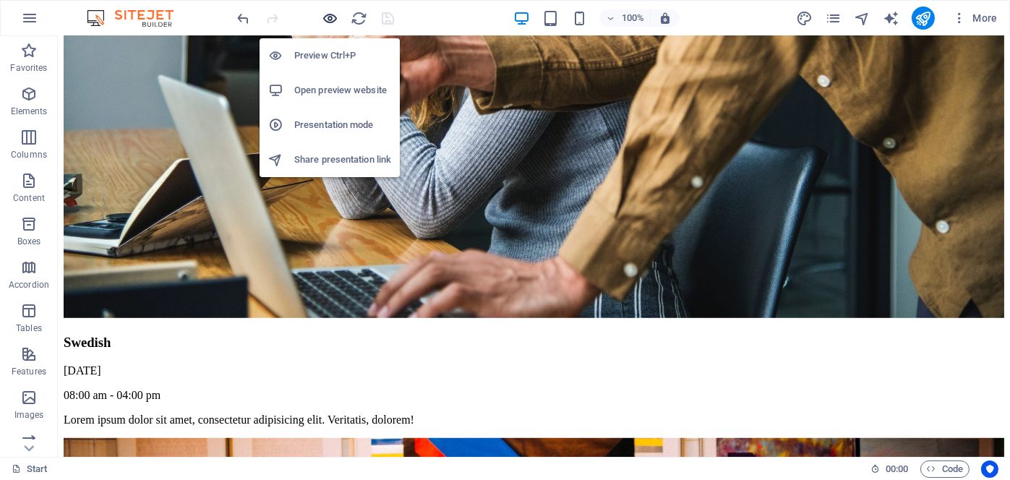
click at [337, 19] on icon "button" at bounding box center [331, 18] width 17 height 17
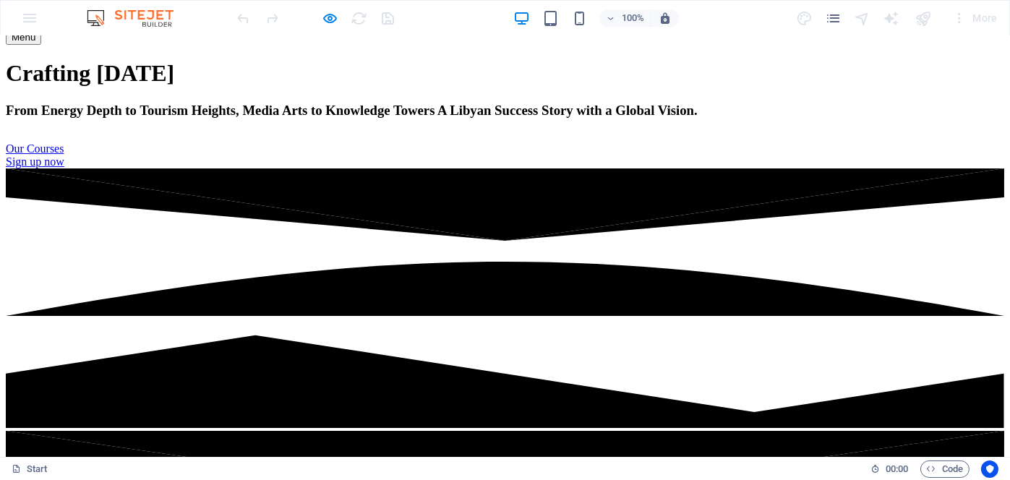
scroll to position [0, 0]
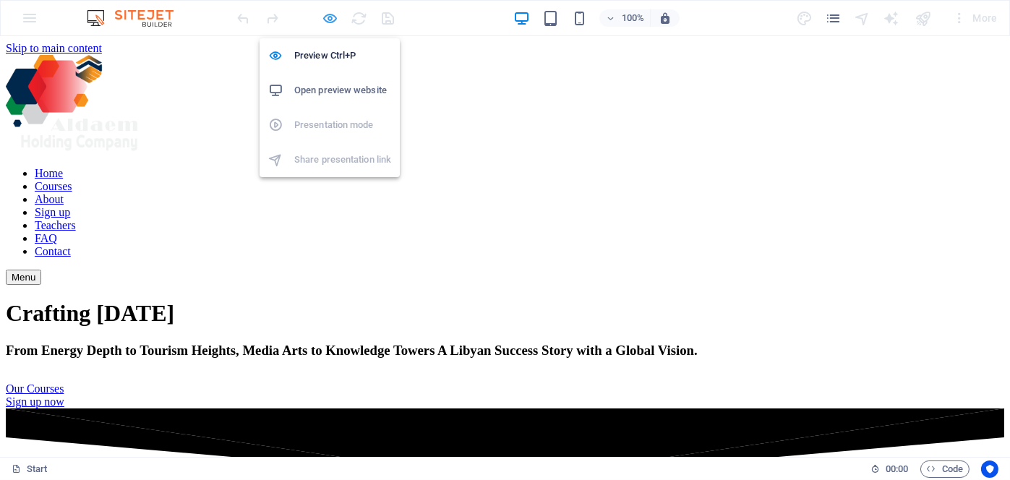
click at [328, 16] on icon "button" at bounding box center [331, 18] width 17 height 17
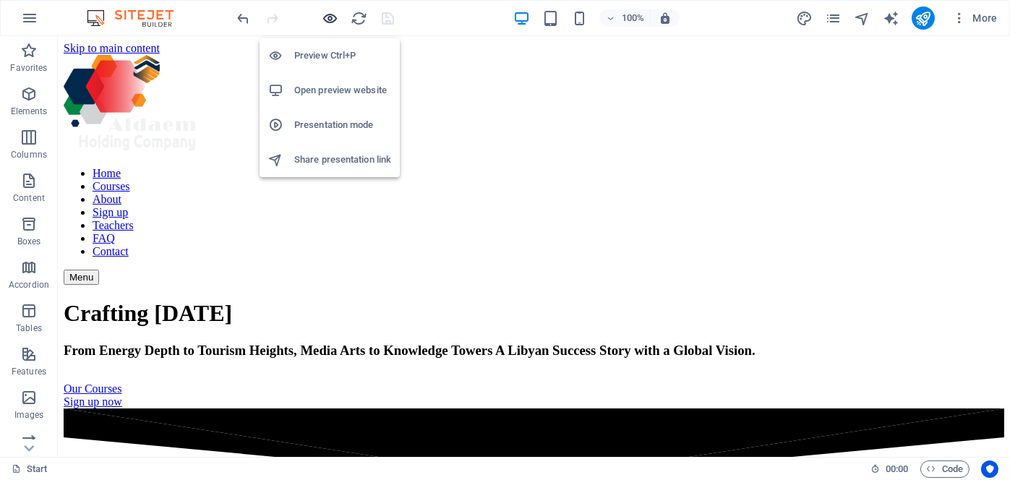
click at [328, 18] on icon "button" at bounding box center [331, 18] width 17 height 17
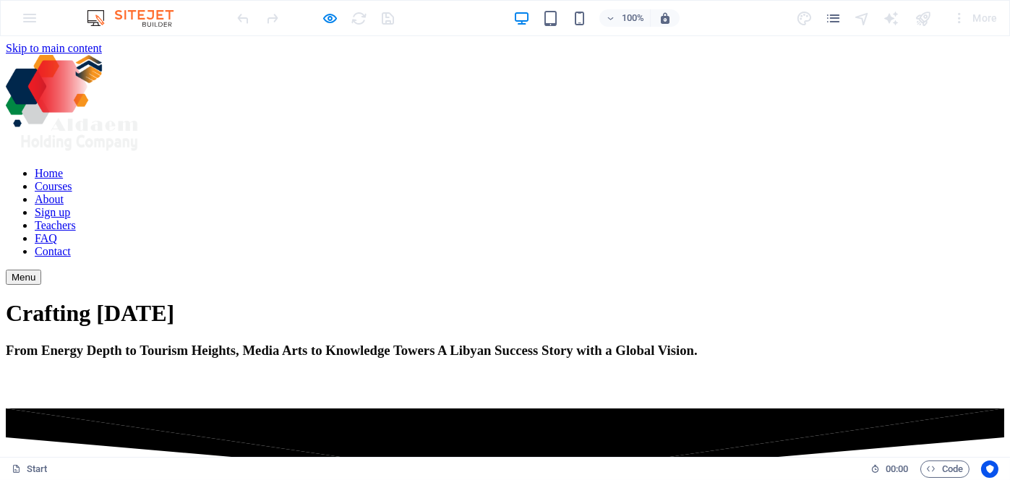
click at [72, 180] on link "Courses" at bounding box center [54, 186] width 38 height 12
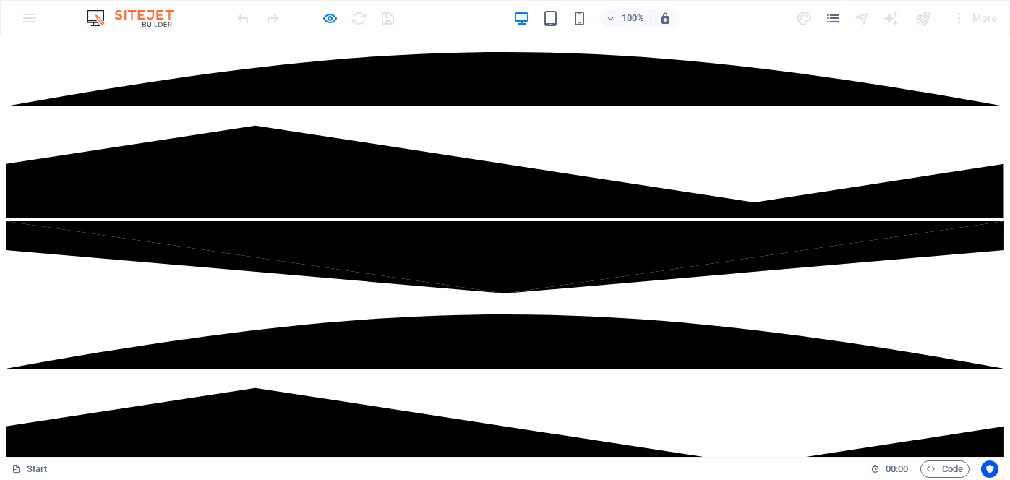
scroll to position [337, 0]
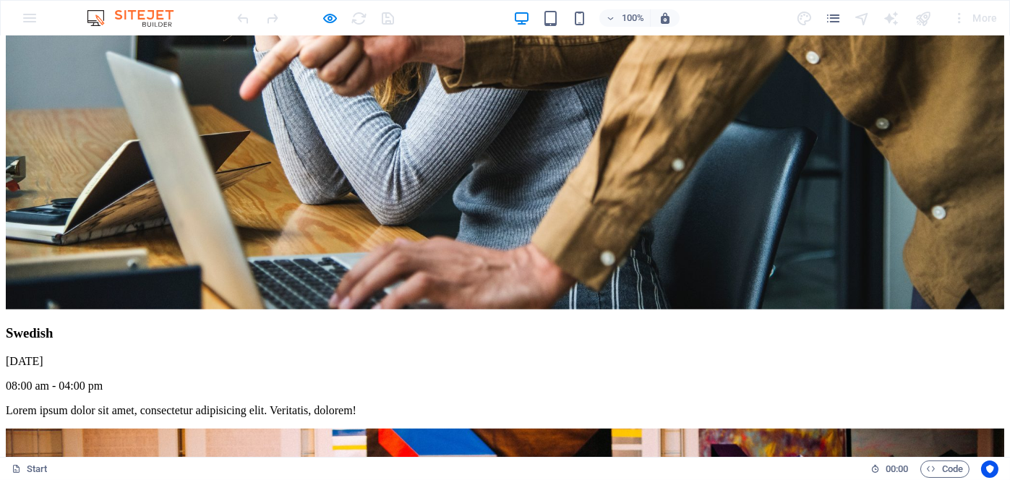
scroll to position [2231, 0]
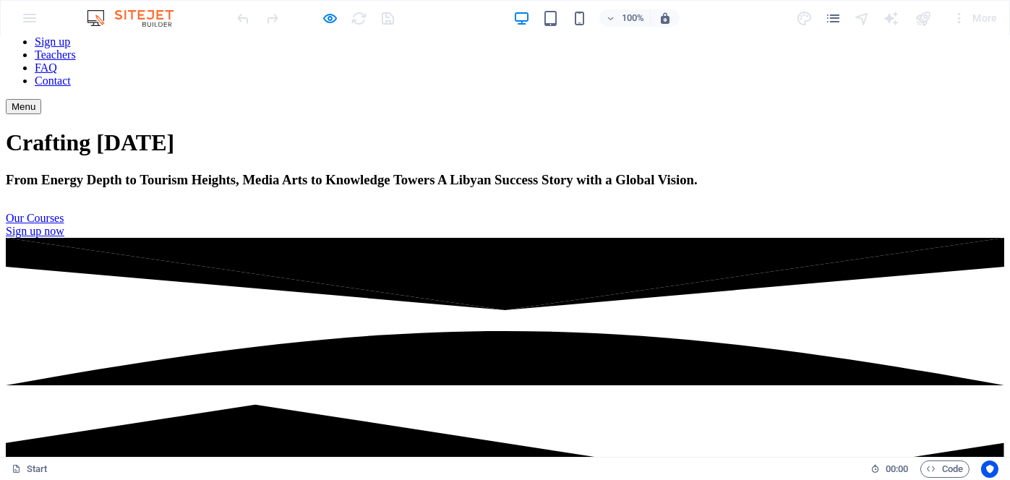
scroll to position [168, 0]
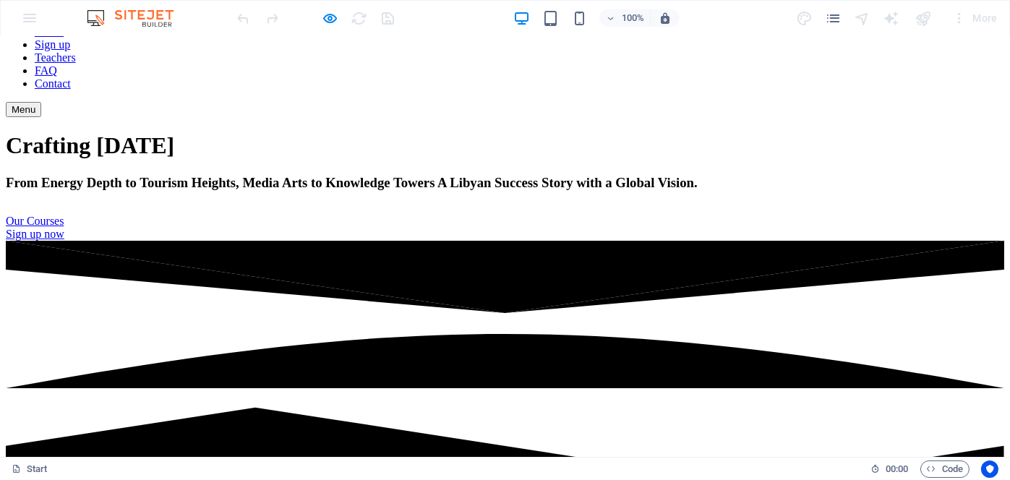
click at [72, 25] on link "Courses" at bounding box center [54, 18] width 38 height 12
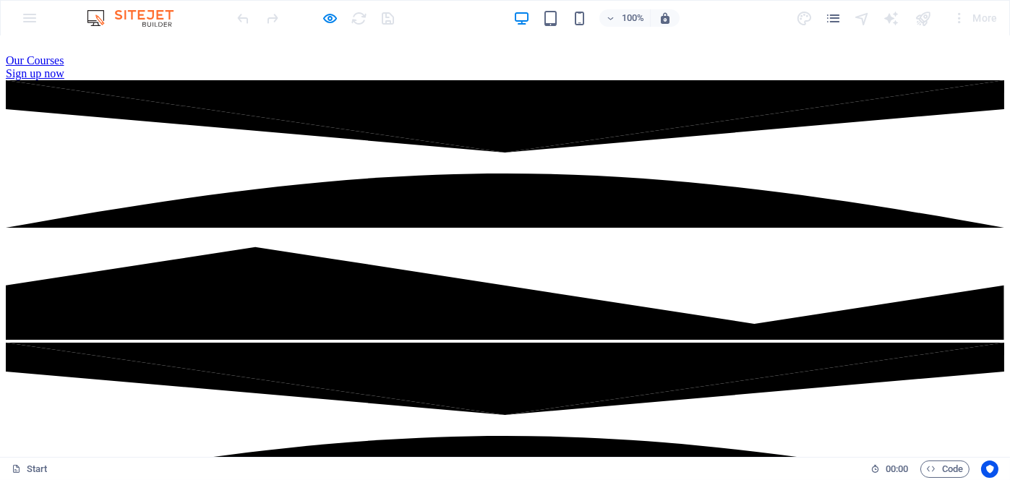
scroll to position [337, 0]
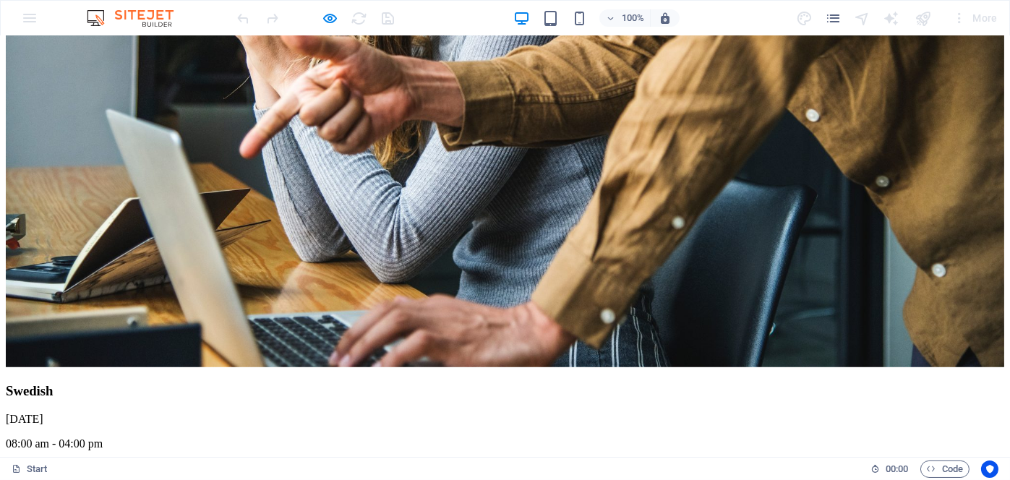
scroll to position [2231, 0]
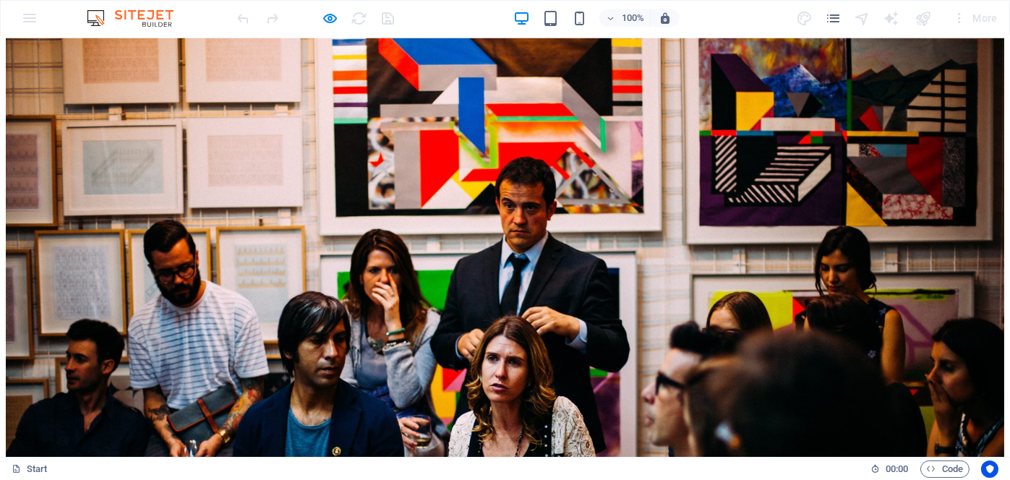
scroll to position [2572, 0]
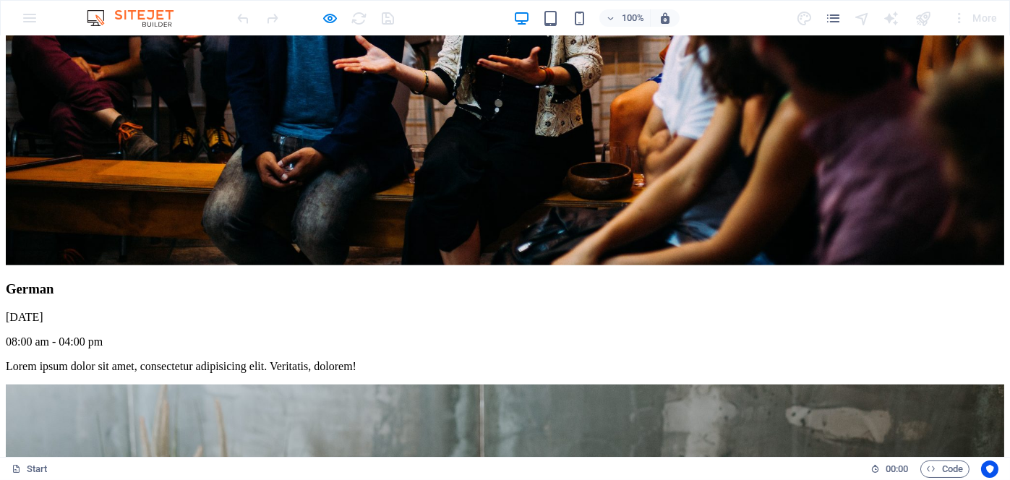
scroll to position [3013, 0]
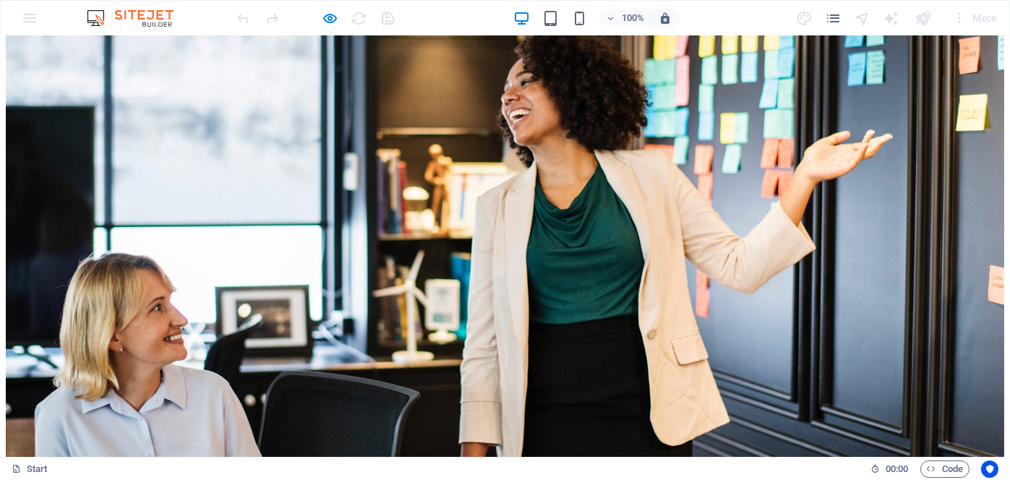
scroll to position [1133, 0]
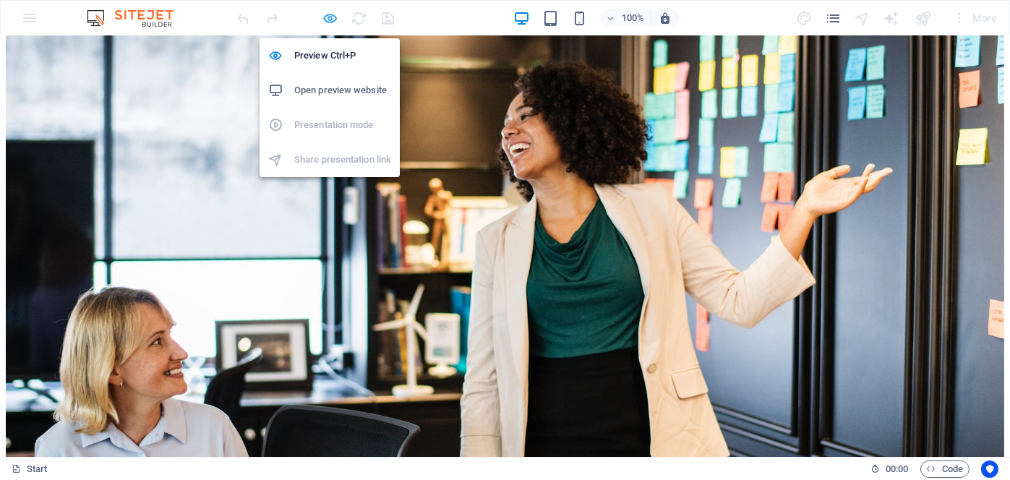
click at [330, 17] on icon "button" at bounding box center [331, 18] width 17 height 17
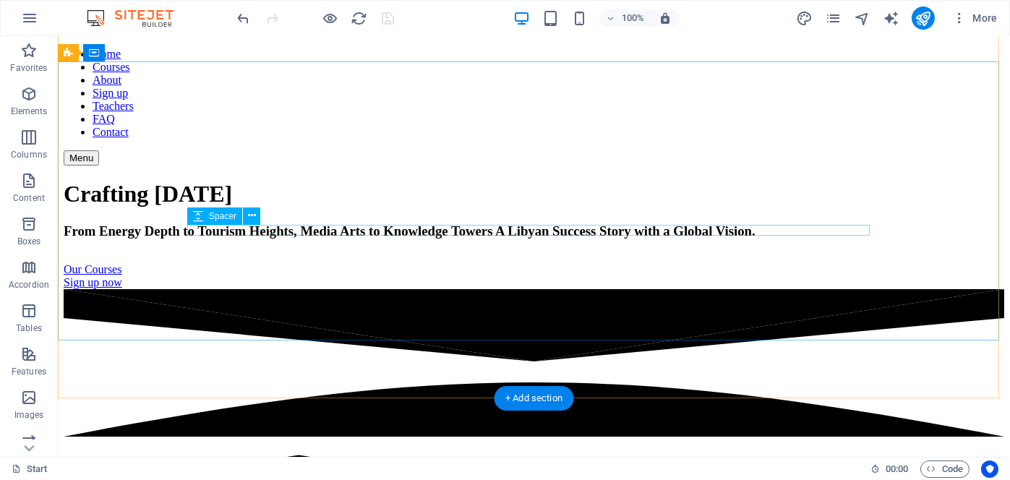
scroll to position [72, 0]
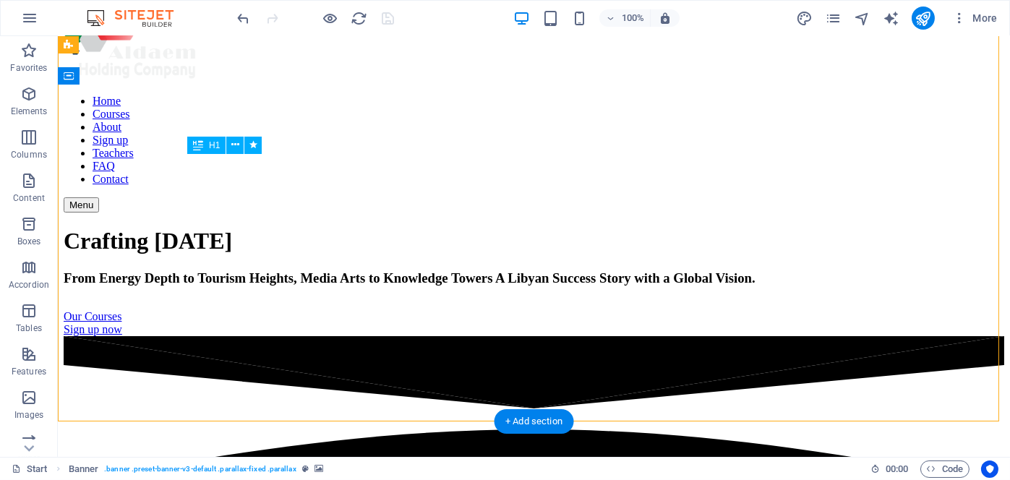
drag, startPoint x: 733, startPoint y: 171, endPoint x: 649, endPoint y: 183, distance: 84.8
click at [649, 228] on div "Crafting [DATE]" at bounding box center [534, 241] width 941 height 27
click at [634, 228] on div "Crafting [DATE]" at bounding box center [534, 241] width 941 height 27
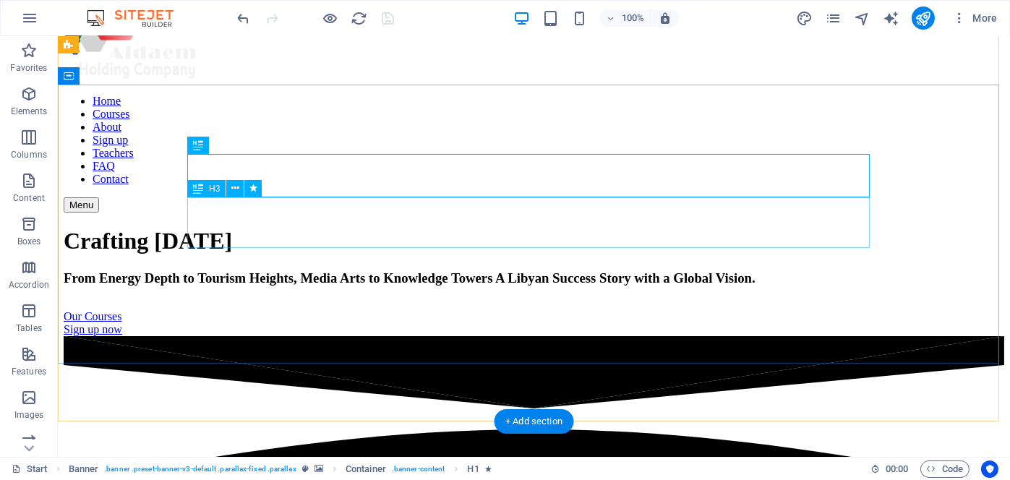
click at [692, 271] on div "From Energy Depth to Tourism Heights, Media Arts to Knowledge Towers A Libyan S…" at bounding box center [534, 279] width 941 height 16
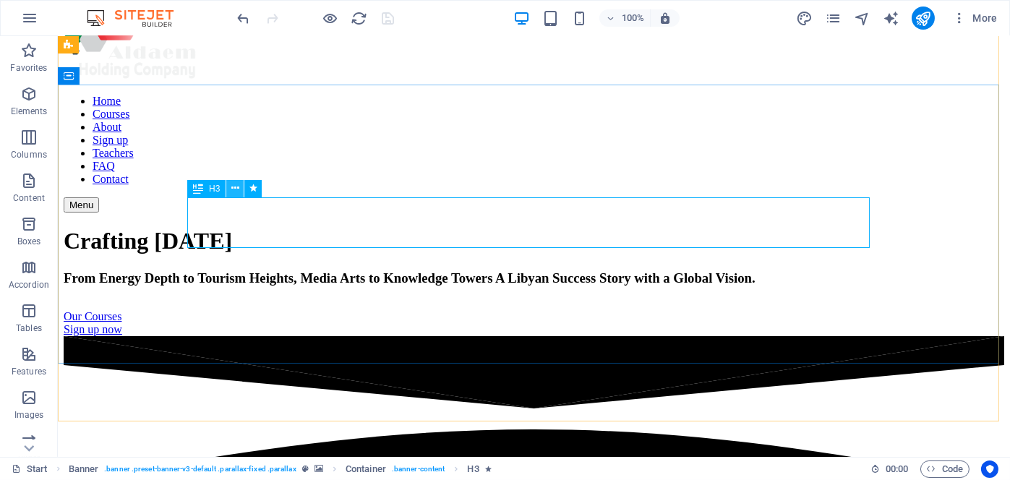
click at [239, 184] on icon at bounding box center [235, 188] width 8 height 15
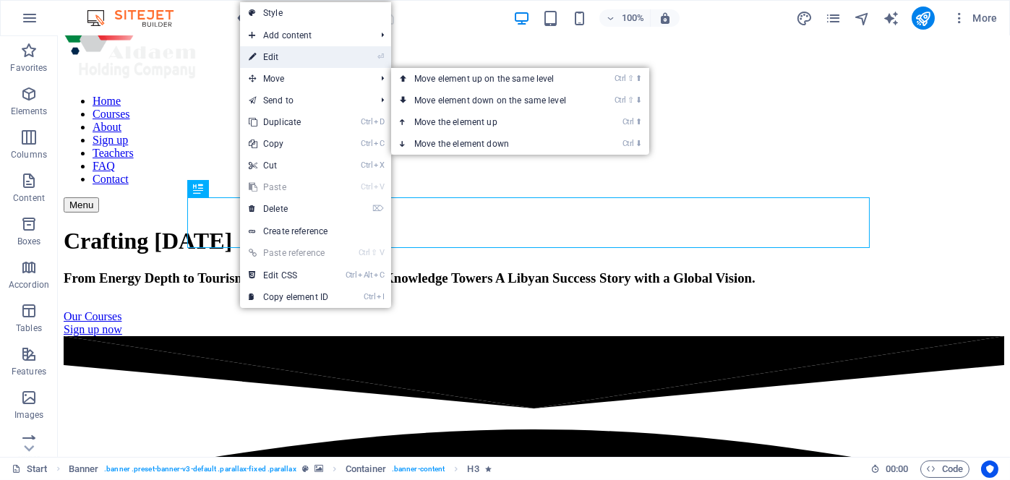
click at [284, 54] on link "⏎ Edit" at bounding box center [288, 57] width 97 height 22
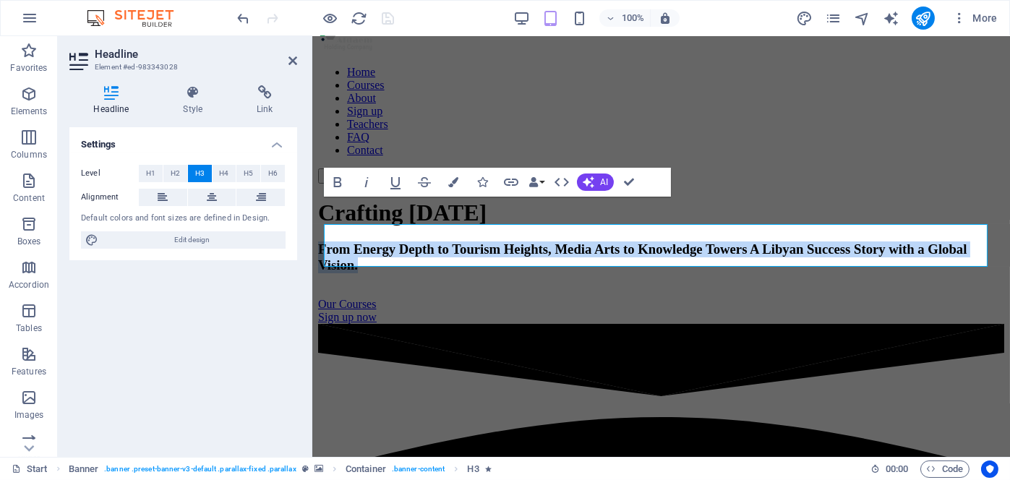
scroll to position [43, 0]
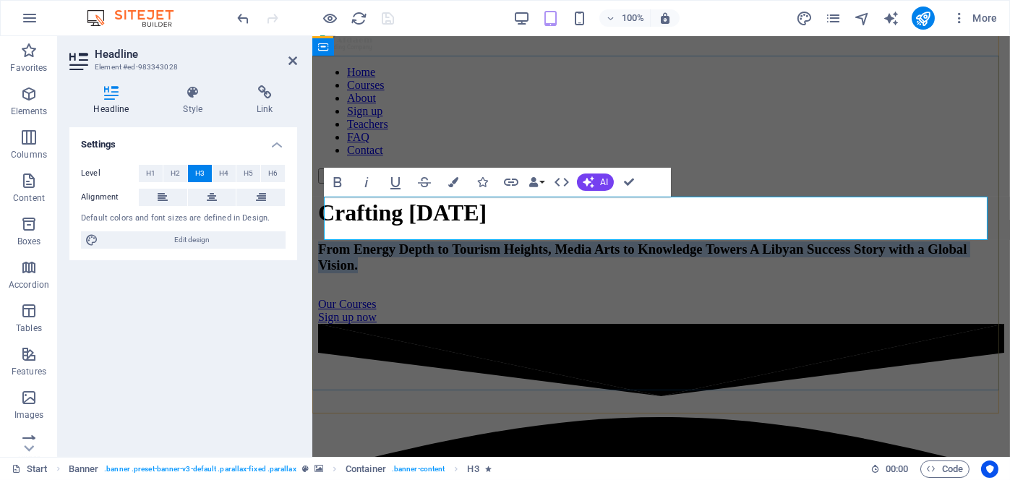
click at [890, 242] on h3 "From Energy Depth to Tourism Heights, Media Arts to Knowledge Towers A Libyan S…" at bounding box center [661, 258] width 686 height 32
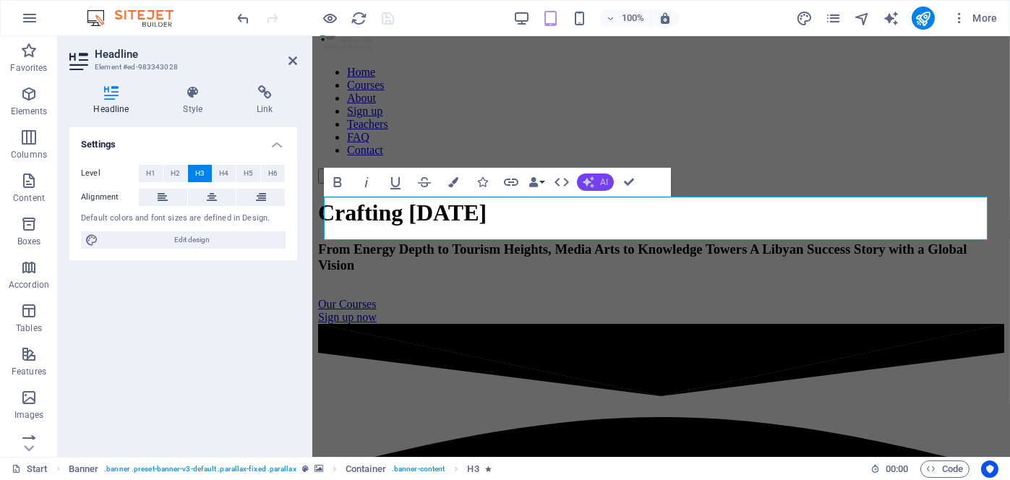
click at [602, 182] on span "AI" at bounding box center [604, 182] width 8 height 9
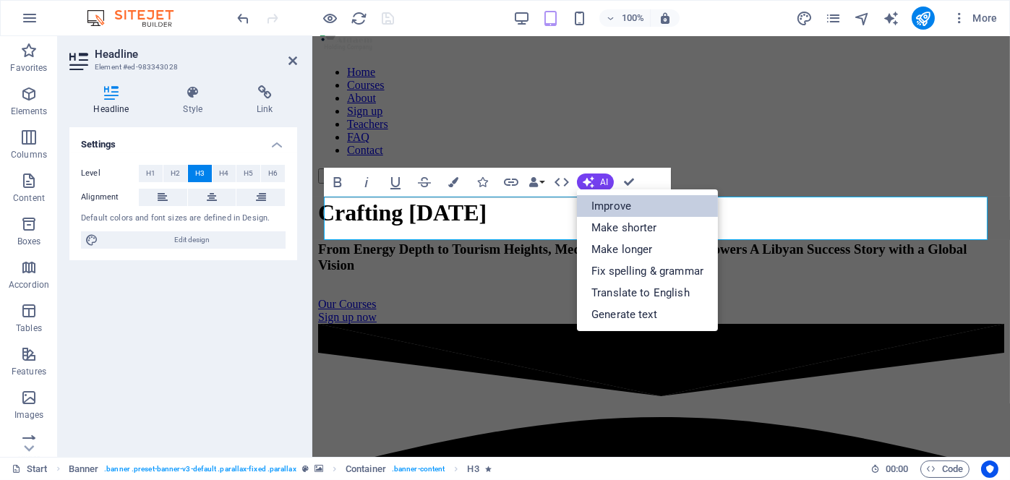
click at [600, 204] on link "Improve" at bounding box center [647, 206] width 141 height 22
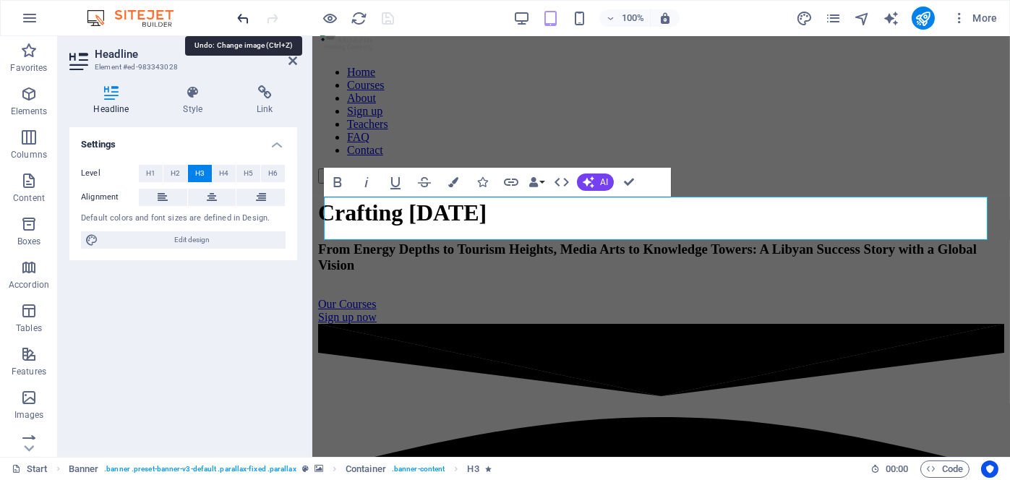
click at [243, 15] on icon "undo" at bounding box center [244, 18] width 17 height 17
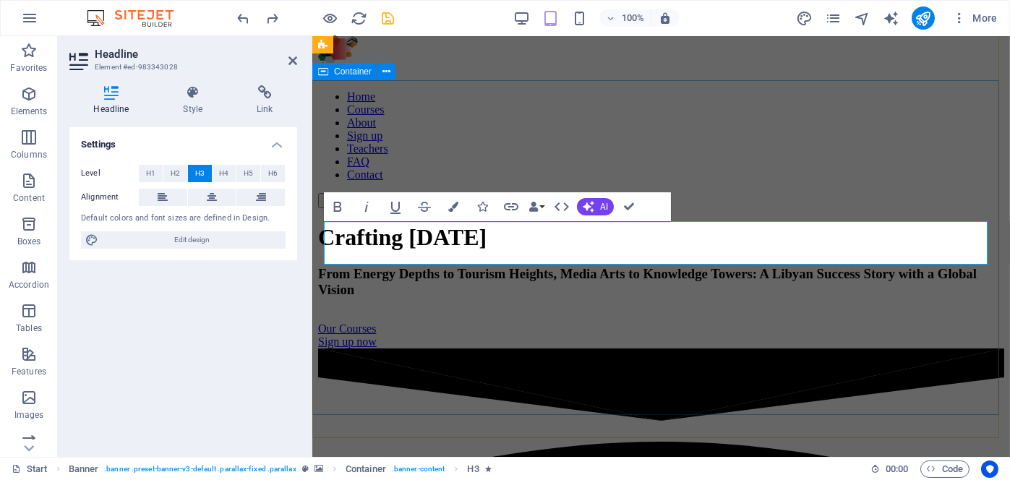
scroll to position [0, 0]
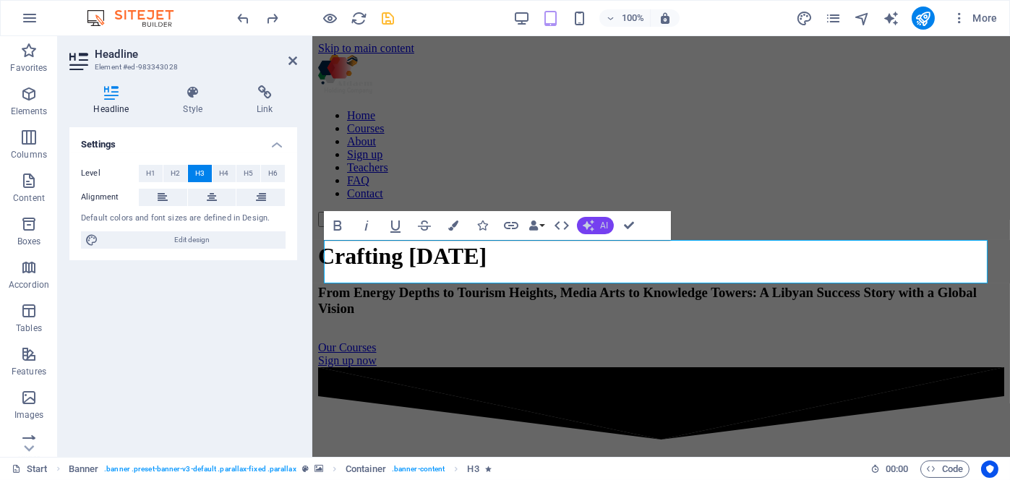
click at [600, 222] on span "AI" at bounding box center [604, 225] width 8 height 9
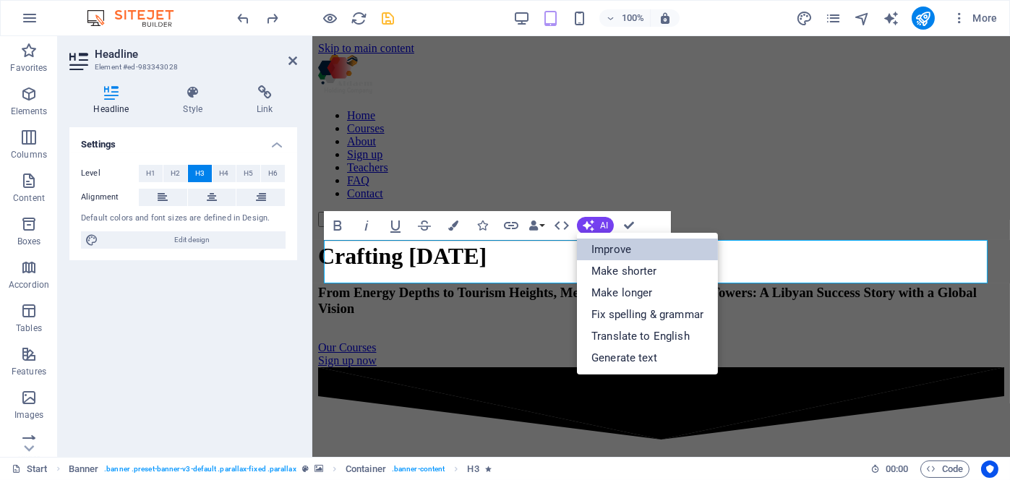
click at [603, 244] on link "Improve" at bounding box center [647, 250] width 141 height 22
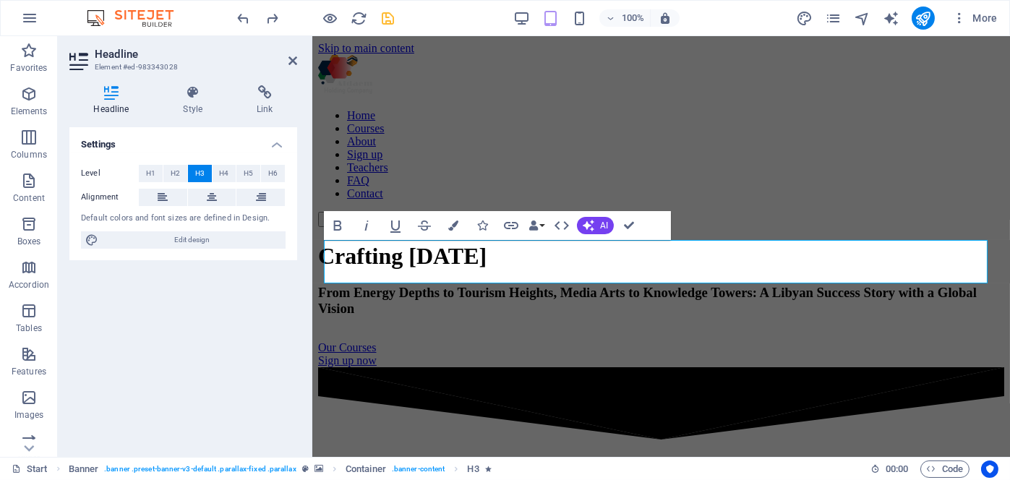
click at [287, 342] on div "Settings Level H1 H2 H3 H4 H5 H6 Alignment Default colors and font sizes are de…" at bounding box center [183, 286] width 228 height 318
click at [243, 20] on icon "undo" at bounding box center [244, 18] width 17 height 17
click at [268, 14] on icon "redo" at bounding box center [273, 18] width 17 height 17
click at [273, 17] on icon "redo" at bounding box center [273, 18] width 17 height 17
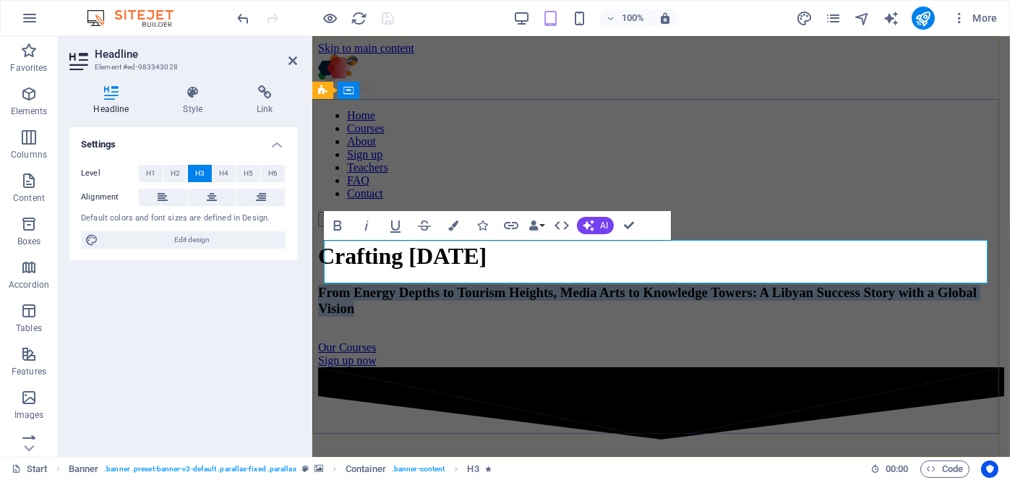
drag, startPoint x: 900, startPoint y: 274, endPoint x: 354, endPoint y: 255, distance: 545.7
click at [354, 285] on h3 "From Energy Depths to Tourism Heights, Media Arts to Knowledge Towers: A Libyan…" at bounding box center [661, 301] width 686 height 32
copy span "From Energy Depths to Tourism Heights, Media Arts to Knowledge Towers: A Libyan…"
click at [498, 285] on span "From Energy Depths to Tourism Heights, Media Arts to Knowledge Towers: A Libyan…" at bounding box center [647, 300] width 659 height 31
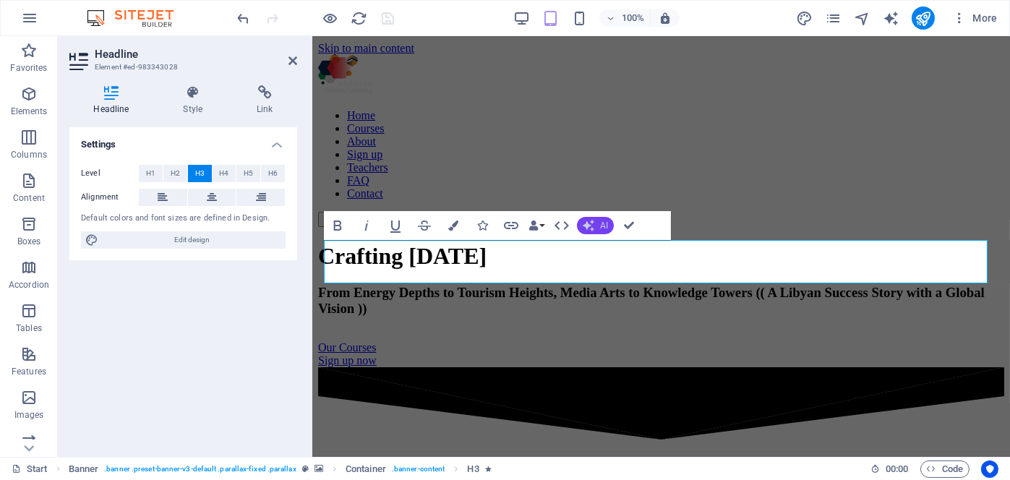
click at [597, 224] on button "AI" at bounding box center [595, 225] width 37 height 17
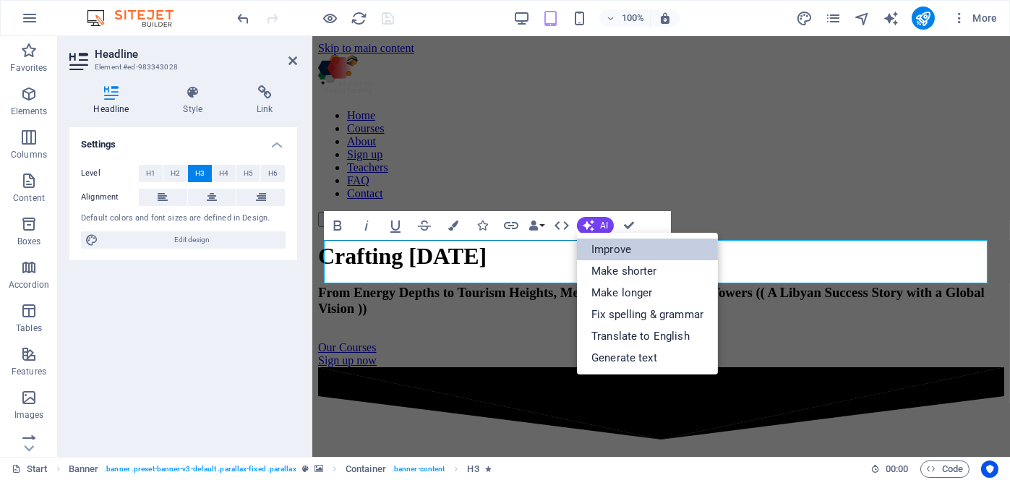
click at [611, 247] on link "Improve" at bounding box center [647, 250] width 141 height 22
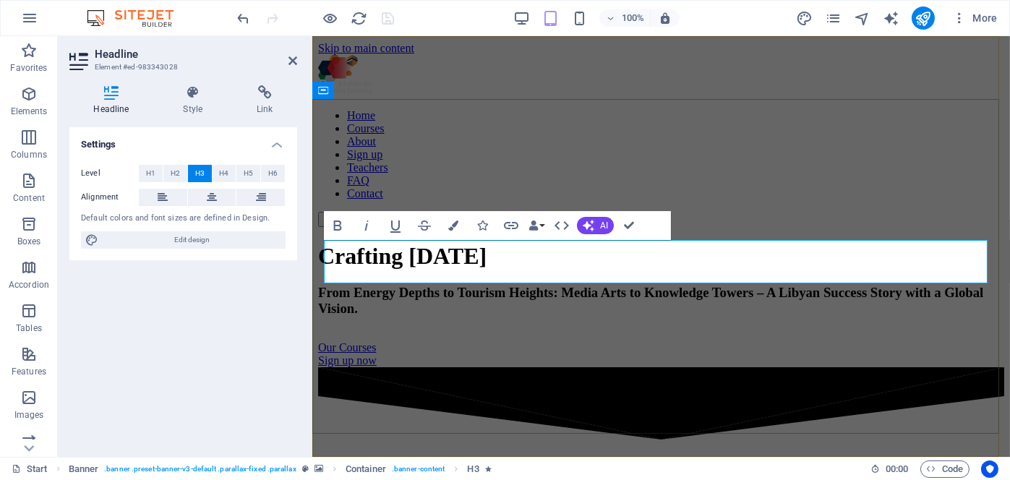
click at [420, 285] on span "From Energy Depths to Tourism Heights: Media Arts to Knowledge Towers – A Libya…" at bounding box center [650, 300] width 665 height 31
click at [675, 285] on span "From Energy Depths to Tourism Heights: Media Arts to Knowledge Towers – A Libya…" at bounding box center [650, 300] width 665 height 31
click at [597, 224] on button "AI" at bounding box center [595, 225] width 37 height 17
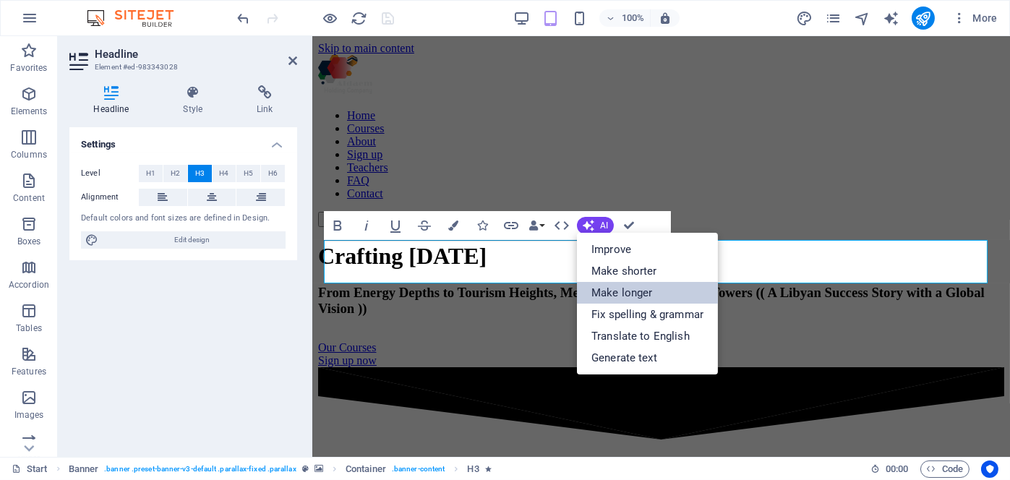
click at [613, 295] on link "Make longer" at bounding box center [647, 293] width 141 height 22
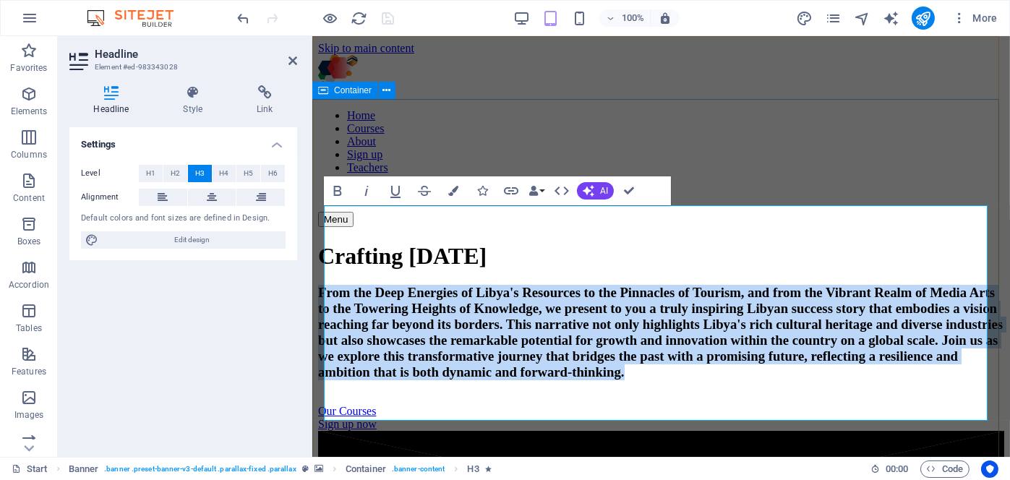
drag, startPoint x: 752, startPoint y: 413, endPoint x: 323, endPoint y: 220, distance: 470.4
click at [323, 227] on div "Crafting [DATE] From the Deep Energies of Libya's Resources to the Pinnacles of…" at bounding box center [661, 329] width 686 height 204
copy span "From the Deep Energies of Libya's Resources to the Pinnacles of Tourism, and fr…"
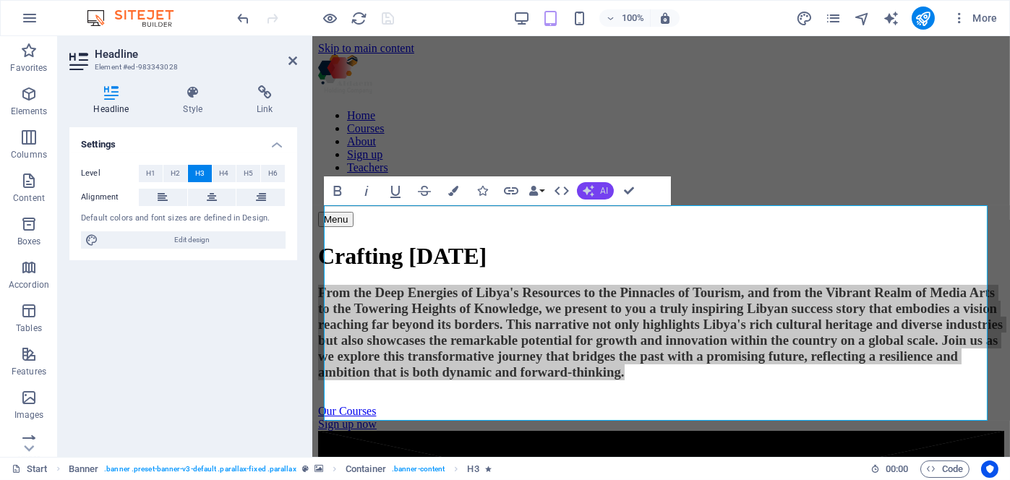
click at [597, 191] on button "AI" at bounding box center [595, 190] width 37 height 17
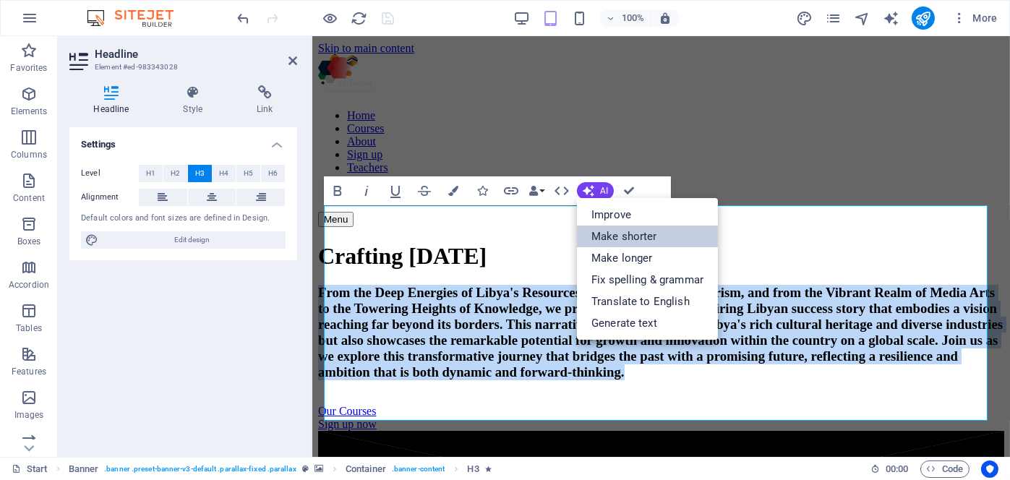
click at [632, 239] on link "Make shorter" at bounding box center [647, 237] width 141 height 22
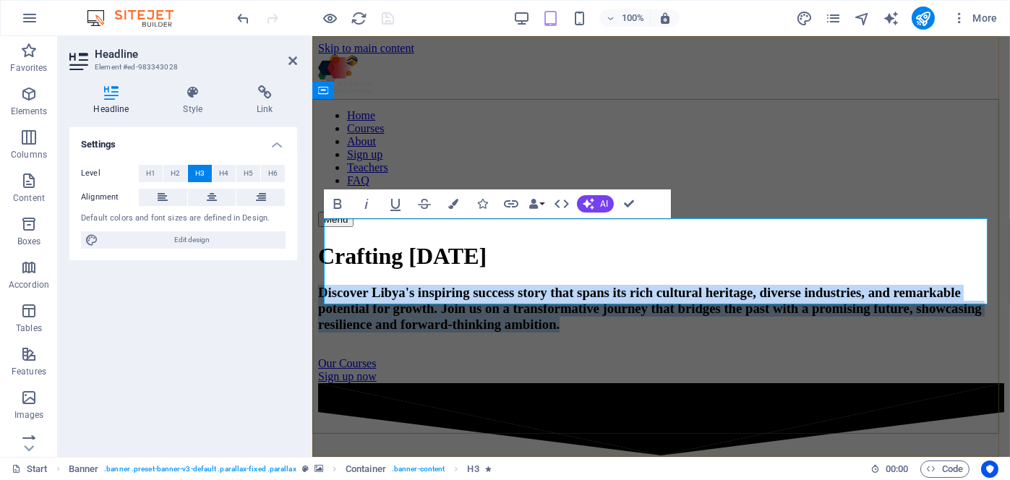
drag, startPoint x: 945, startPoint y: 295, endPoint x: 344, endPoint y: 239, distance: 603.7
click at [344, 285] on h3 "Discover Libya's inspiring success story that spans its rich cultural heritage,…" at bounding box center [661, 309] width 686 height 48
copy span "Discover Libya's inspiring success story that spans its rich cultural heritage,…"
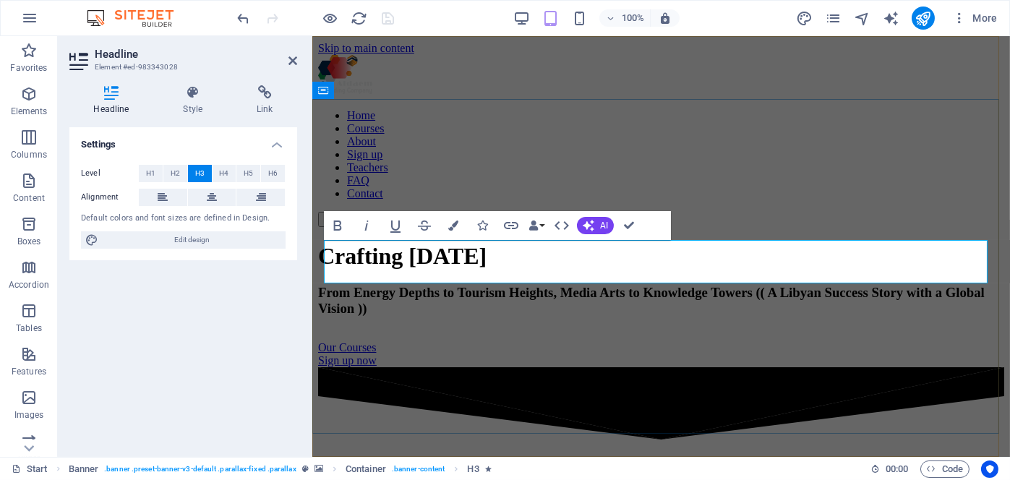
click at [472, 285] on span "From Energy Depths to Tourism Heights, Media Arts to Knowledge Towers (( A Liby…" at bounding box center [651, 300] width 667 height 31
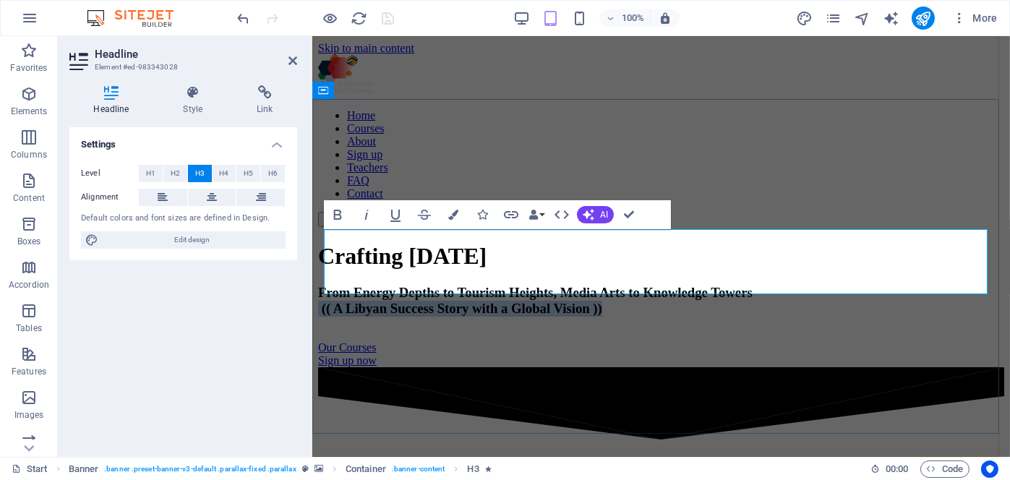
drag, startPoint x: 440, startPoint y: 284, endPoint x: 869, endPoint y: 284, distance: 428.9
click at [869, 285] on h3 "From Energy Depths to Tourism Heights, Media Arts to Knowledge Towers ‌ (( A Li…" at bounding box center [661, 301] width 686 height 32
click at [142, 169] on button "H1" at bounding box center [151, 173] width 24 height 17
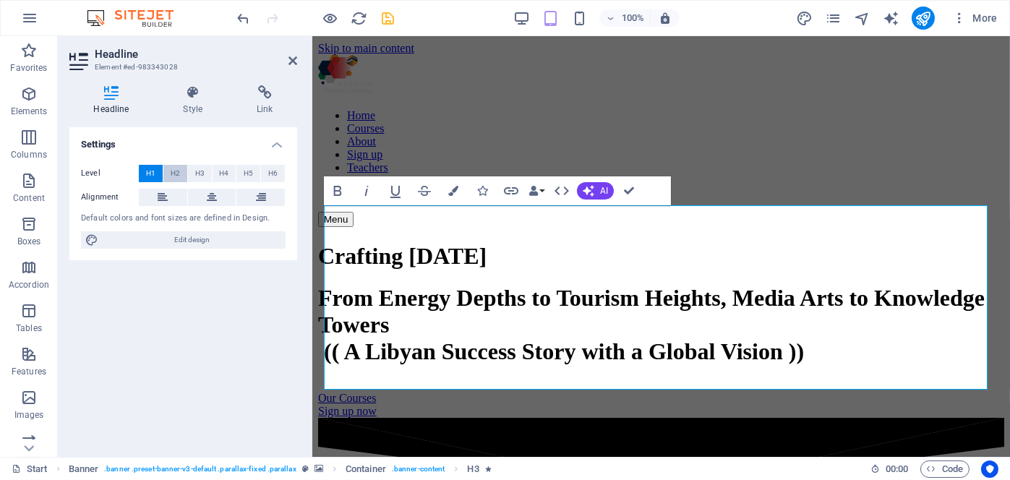
click at [175, 169] on span "H2" at bounding box center [175, 173] width 9 height 17
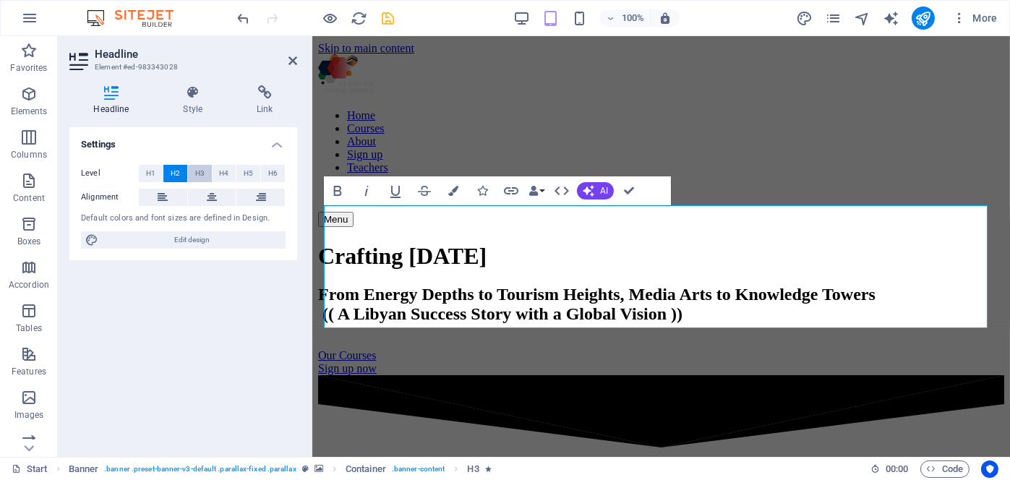
click at [201, 172] on span "H3" at bounding box center [199, 173] width 9 height 17
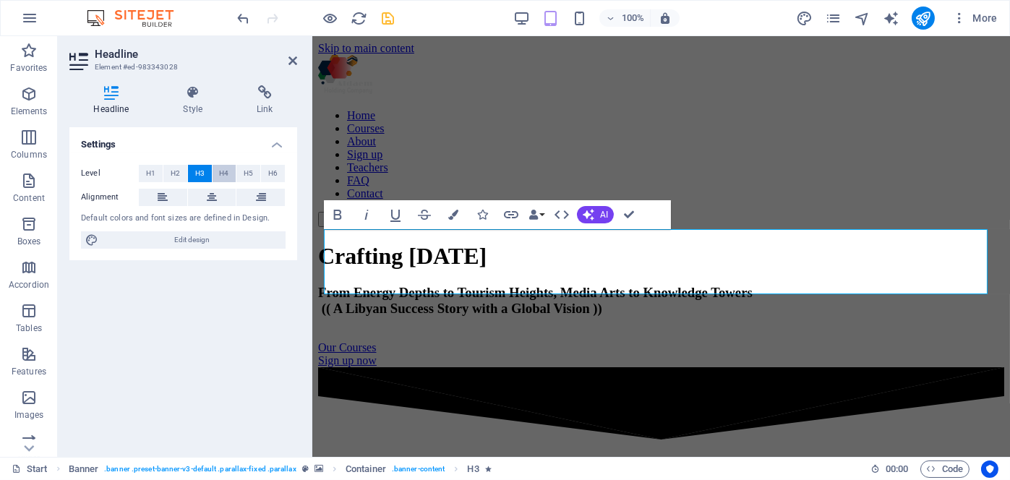
click at [224, 172] on span "H4" at bounding box center [223, 173] width 9 height 17
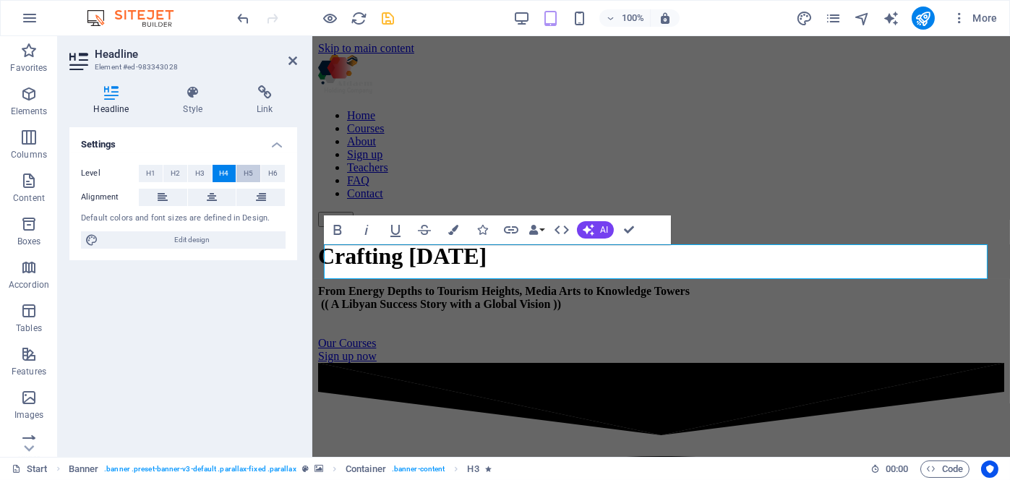
click at [247, 173] on span "H5" at bounding box center [248, 173] width 9 height 17
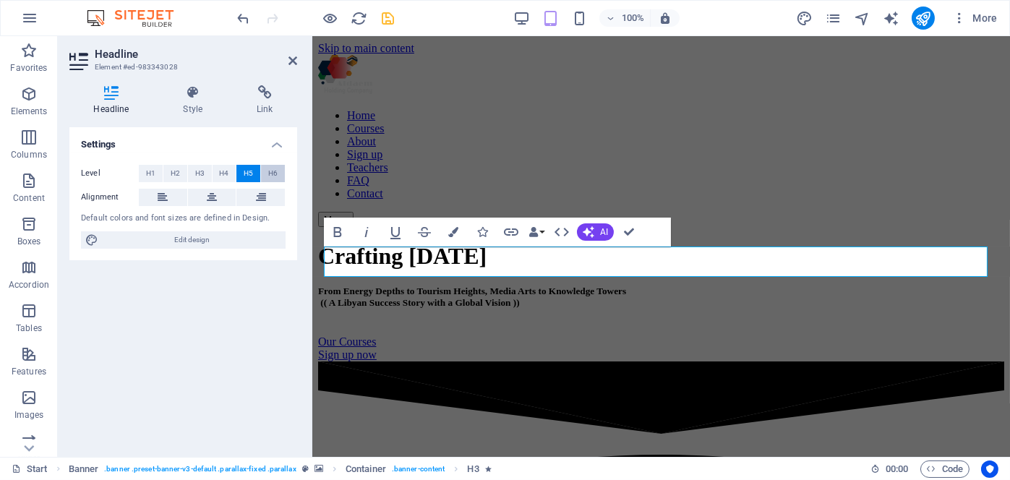
click at [276, 173] on span "H6" at bounding box center [272, 173] width 9 height 17
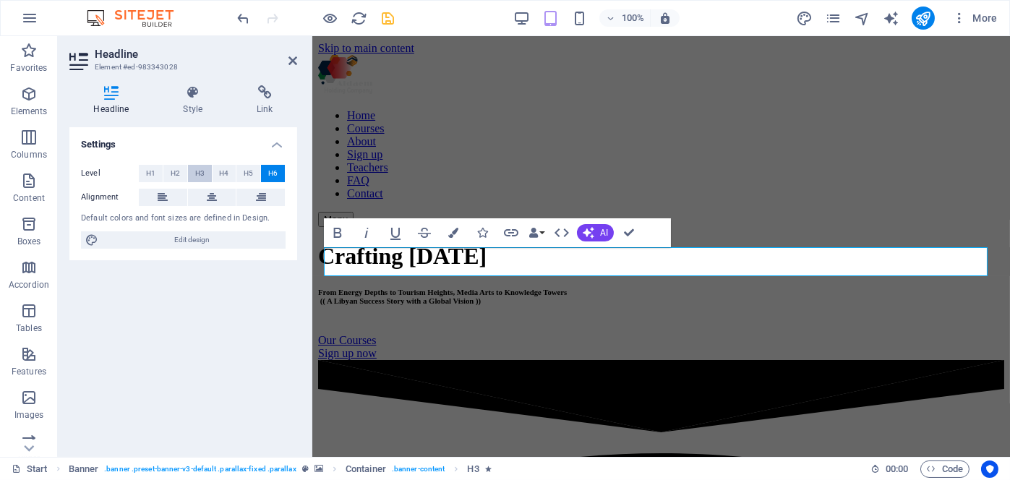
click at [197, 176] on span "H3" at bounding box center [199, 173] width 9 height 17
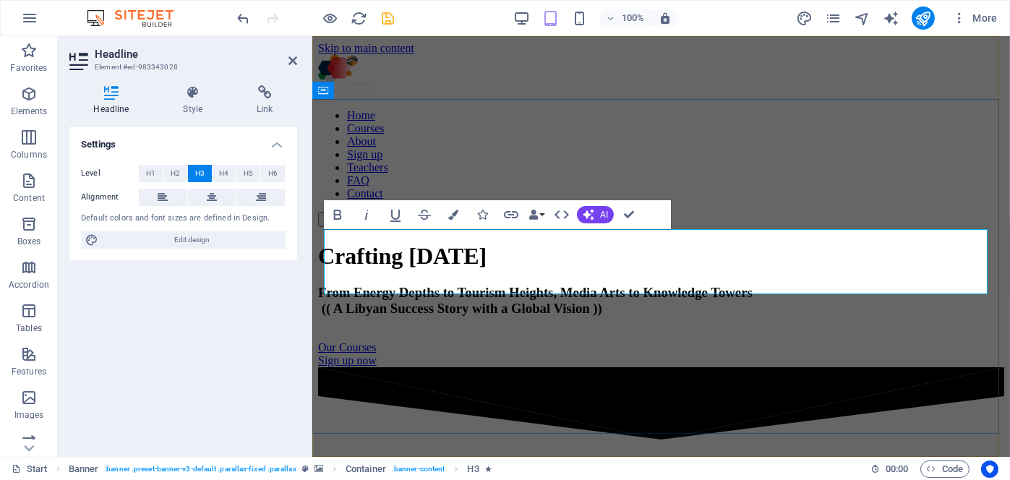
click at [435, 285] on h3 "From Energy Depths to Tourism Heights, Media Arts to Knowledge Towers ‌ (( A Li…" at bounding box center [661, 301] width 686 height 32
drag, startPoint x: 438, startPoint y: 286, endPoint x: 875, endPoint y: 283, distance: 436.9
click at [875, 285] on h3 "From Energy Depths to Tourism Heights, Media Arts to Knowledge Towers ‌ (( A Li…" at bounding box center [661, 301] width 686 height 32
click at [341, 213] on icon "button" at bounding box center [337, 214] width 17 height 17
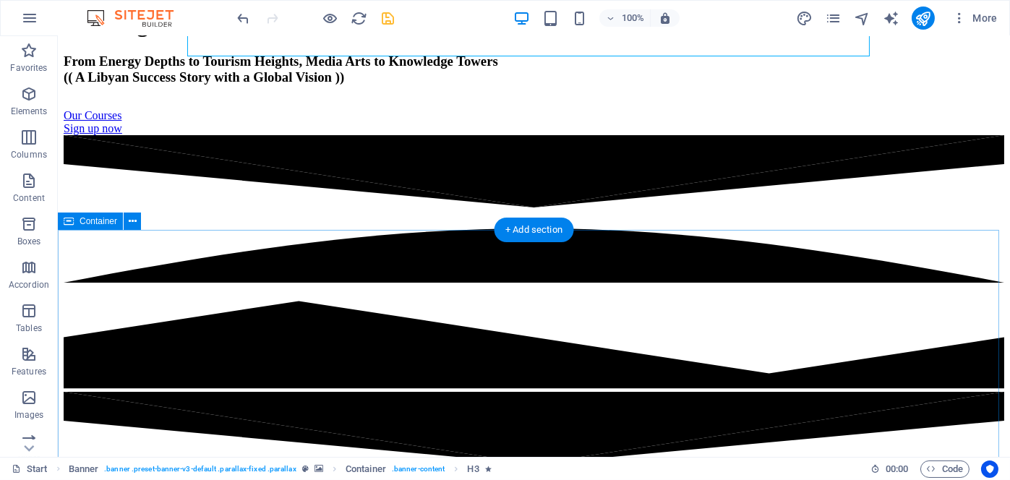
scroll to position [362, 0]
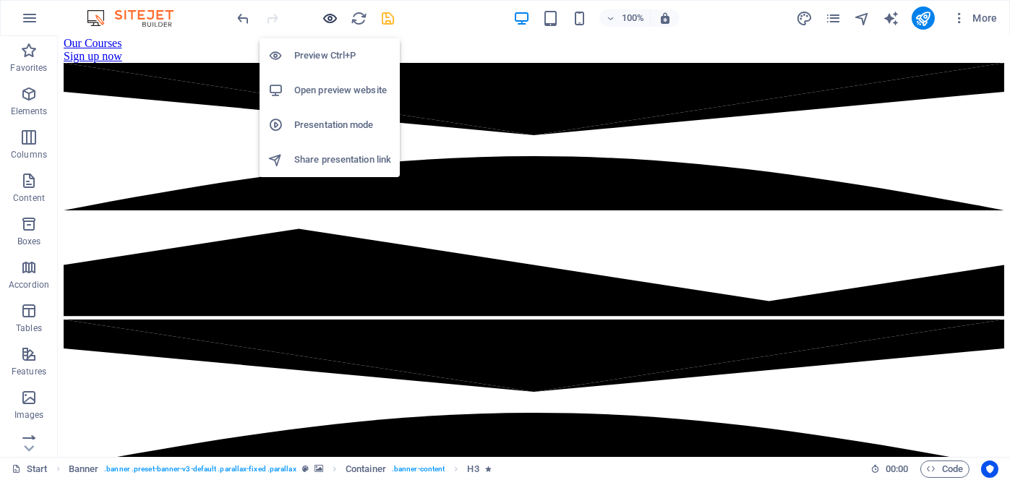
click at [327, 20] on icon "button" at bounding box center [331, 18] width 17 height 17
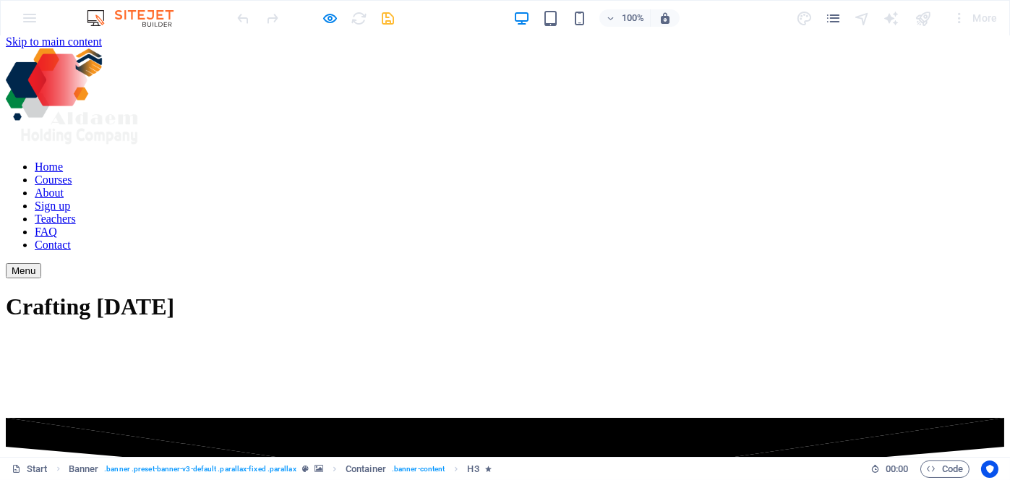
scroll to position [0, 0]
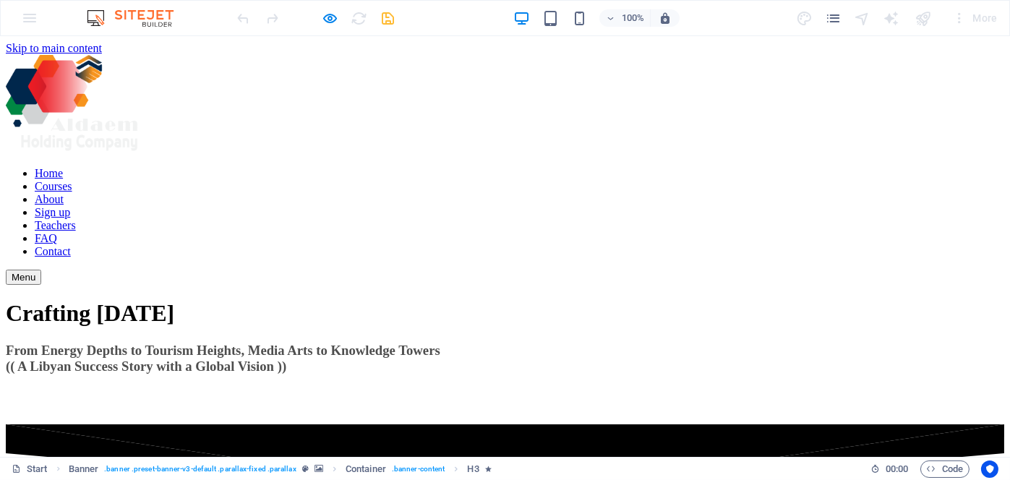
click at [72, 180] on link "Courses" at bounding box center [54, 186] width 38 height 12
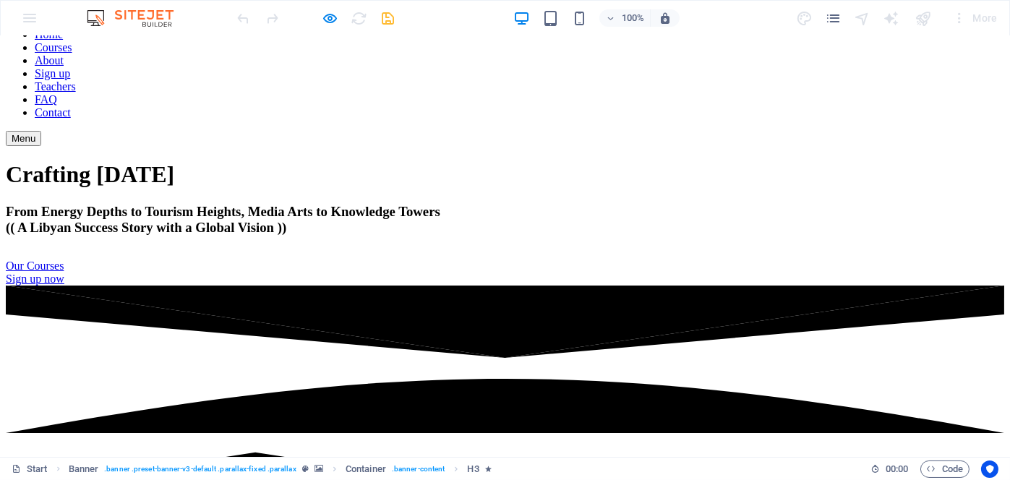
scroll to position [73, 0]
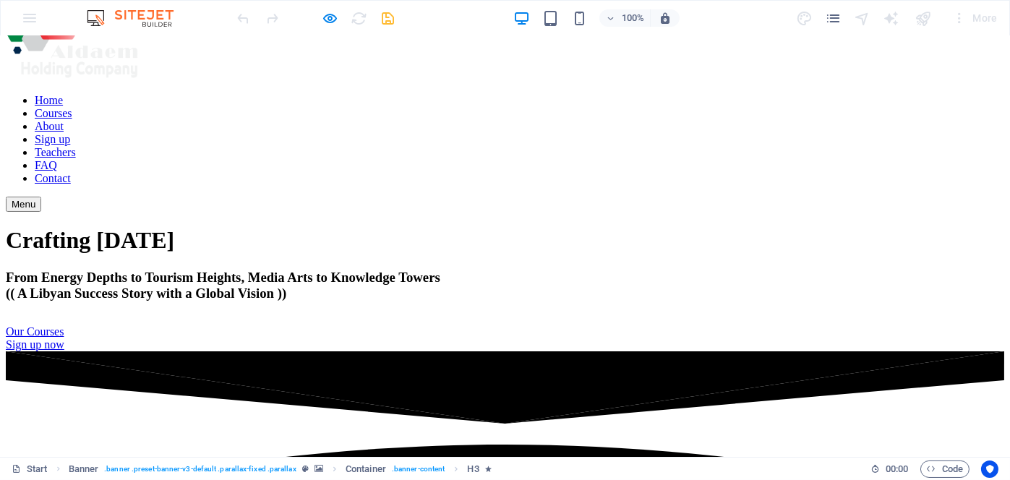
click at [64, 326] on link "Our Courses" at bounding box center [35, 332] width 58 height 12
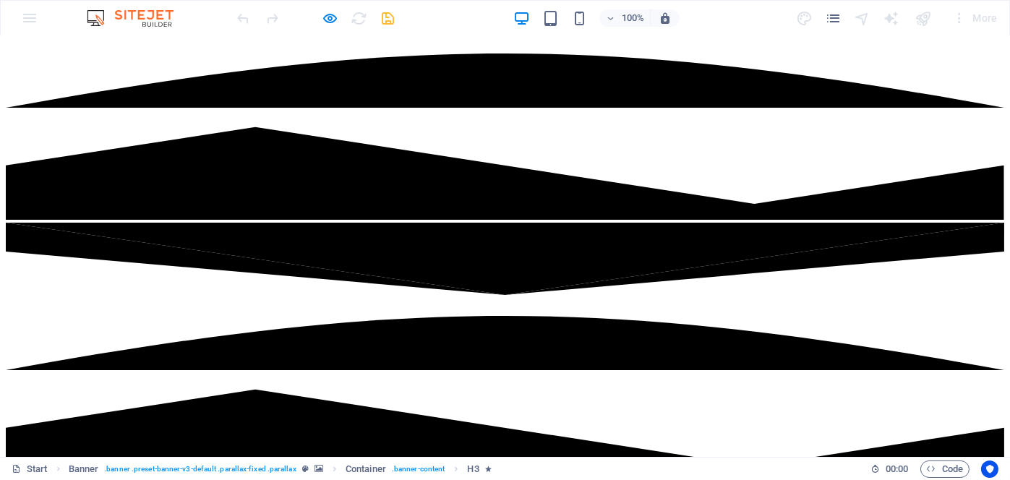
scroll to position [362, 0]
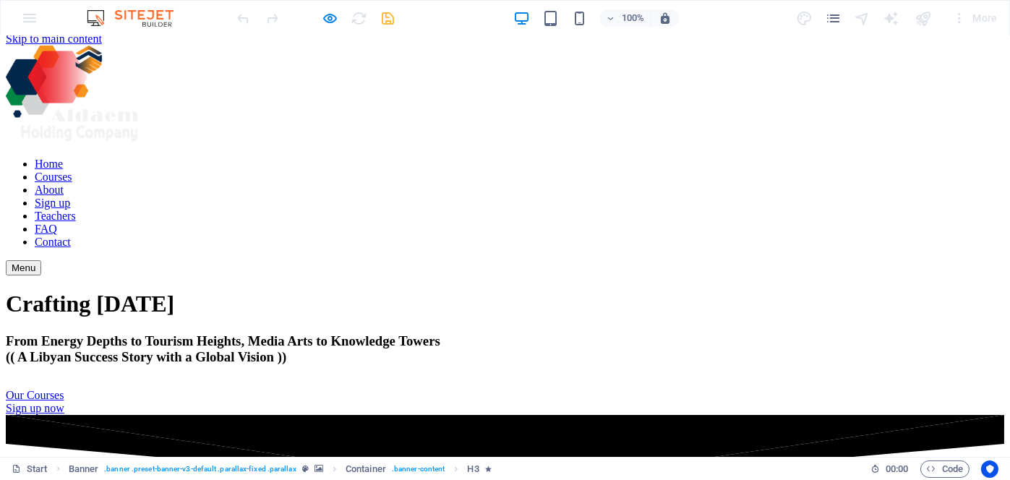
scroll to position [0, 0]
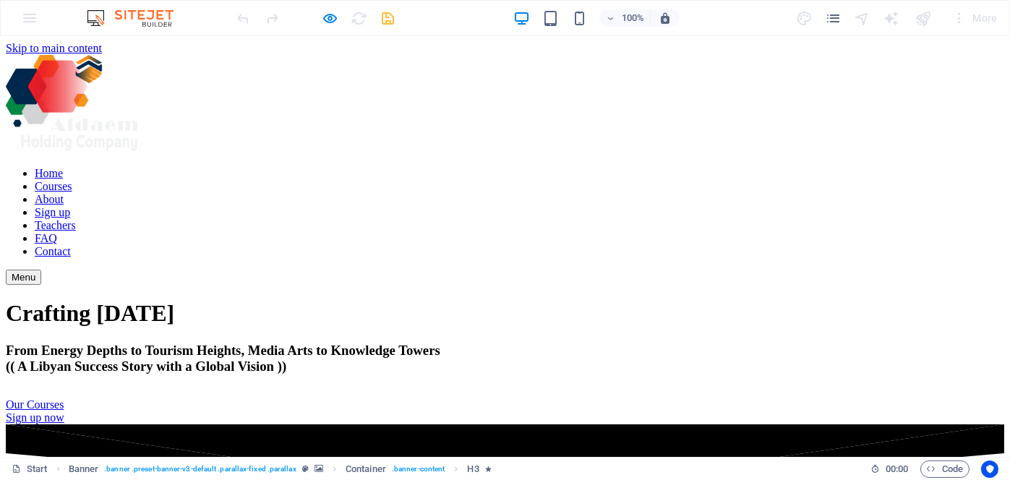
click at [72, 180] on link "Courses" at bounding box center [54, 186] width 38 height 12
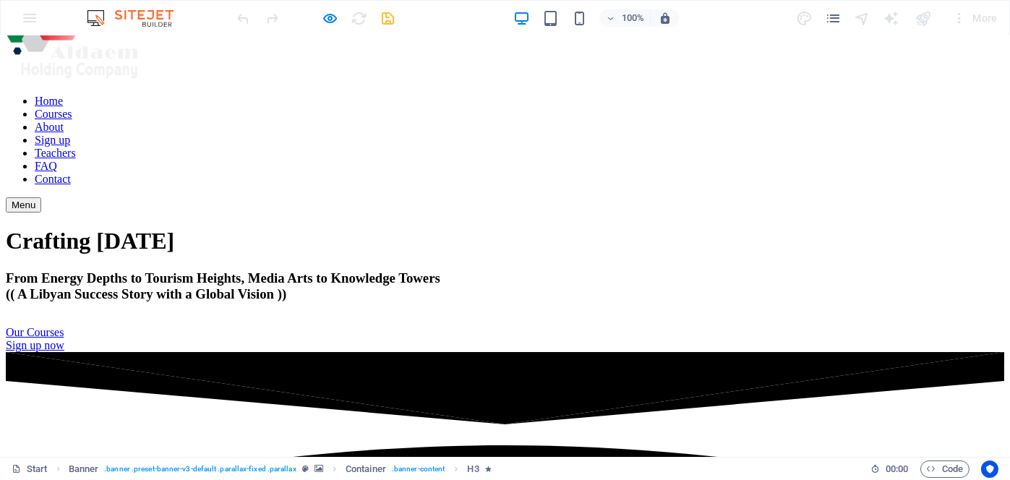
click at [64, 326] on link "Our Courses" at bounding box center [35, 332] width 58 height 12
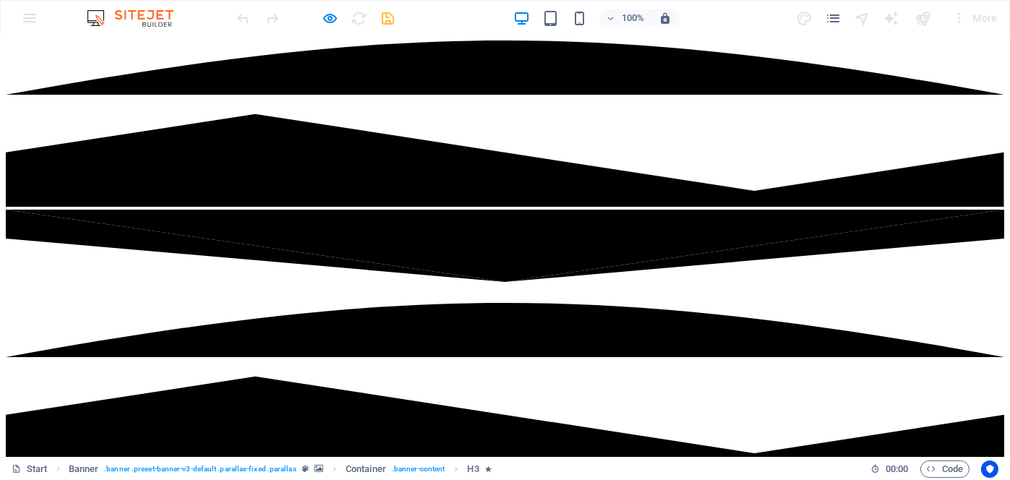
scroll to position [362, 0]
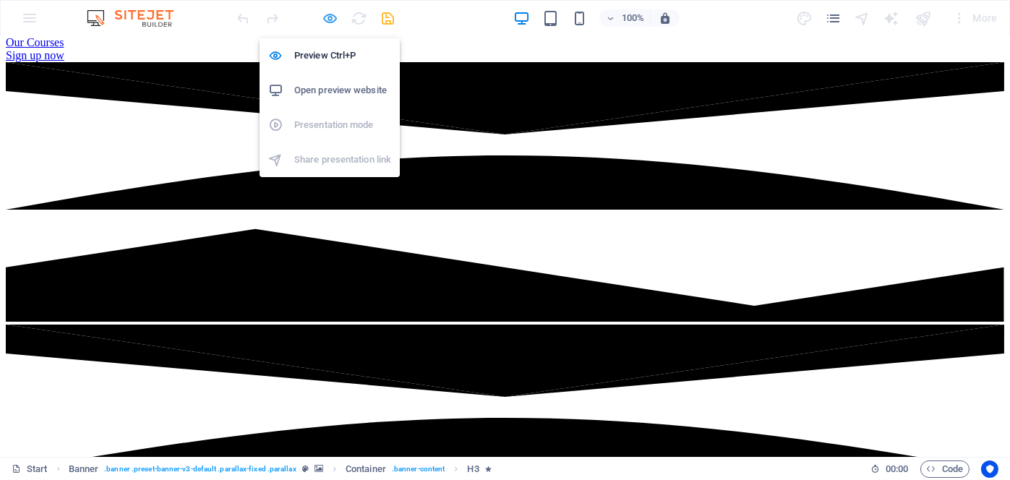
click at [331, 17] on icon "button" at bounding box center [331, 18] width 17 height 17
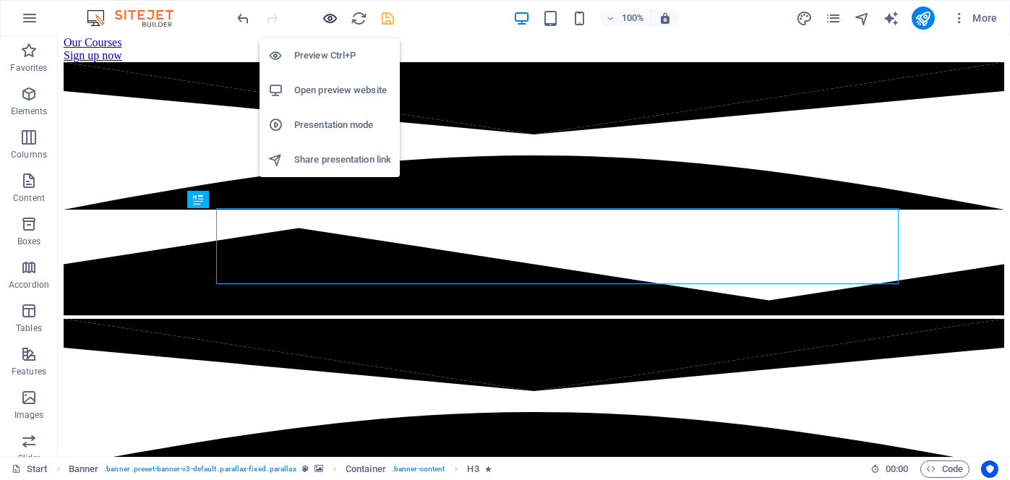
scroll to position [61, 0]
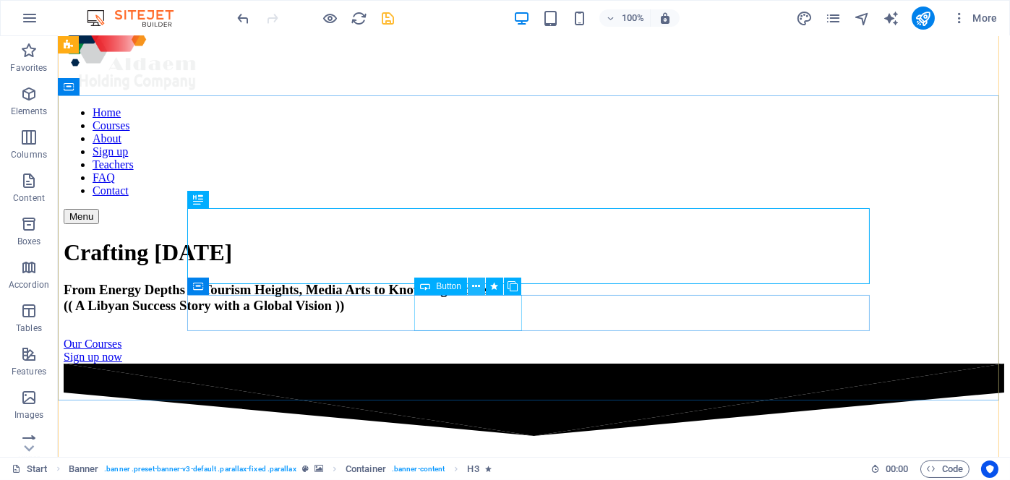
click at [477, 286] on icon at bounding box center [477, 286] width 8 height 15
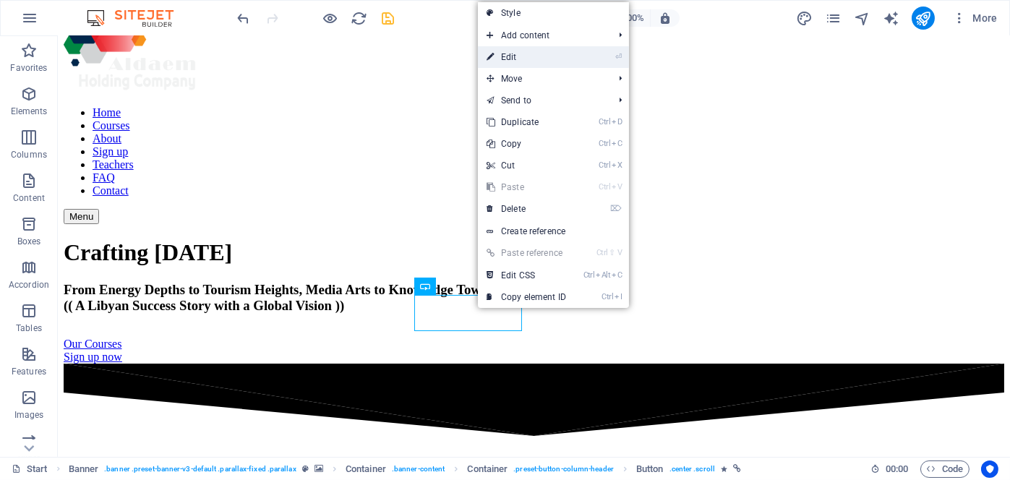
click at [522, 61] on link "⏎ Edit" at bounding box center [526, 57] width 97 height 22
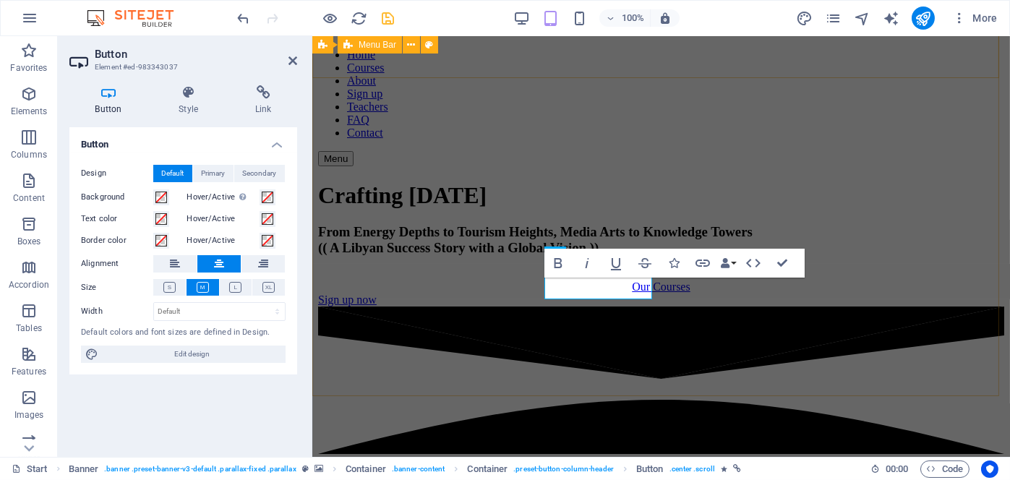
scroll to position [27, 0]
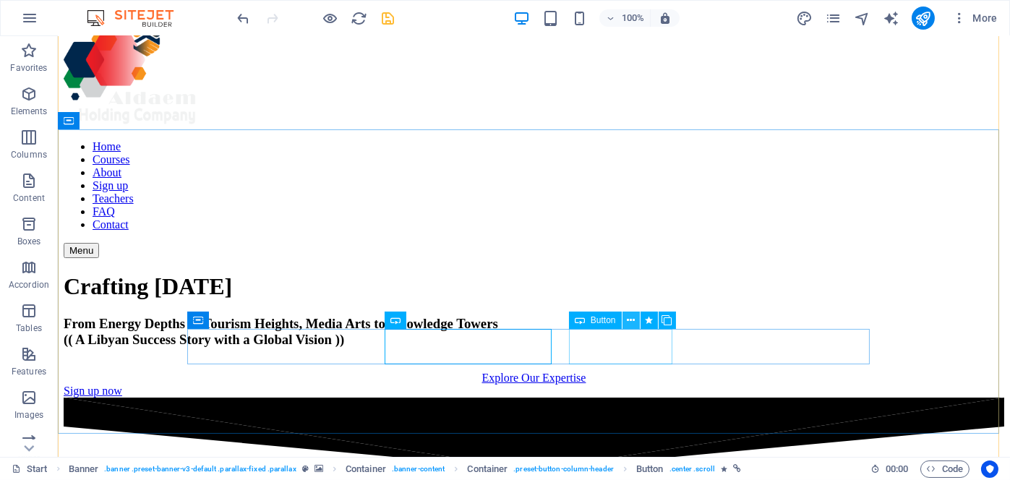
click at [631, 318] on icon at bounding box center [631, 320] width 8 height 15
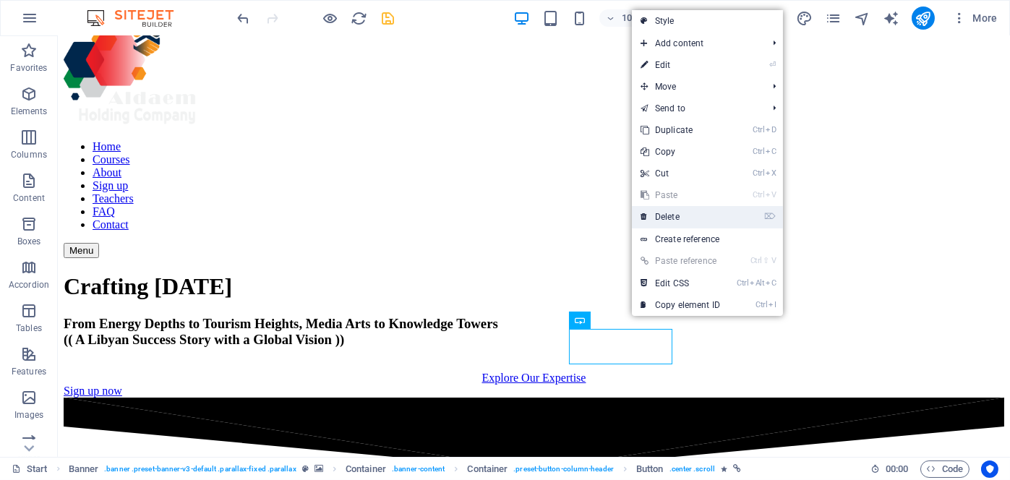
click at [672, 220] on link "⌦ Delete" at bounding box center [680, 217] width 97 height 22
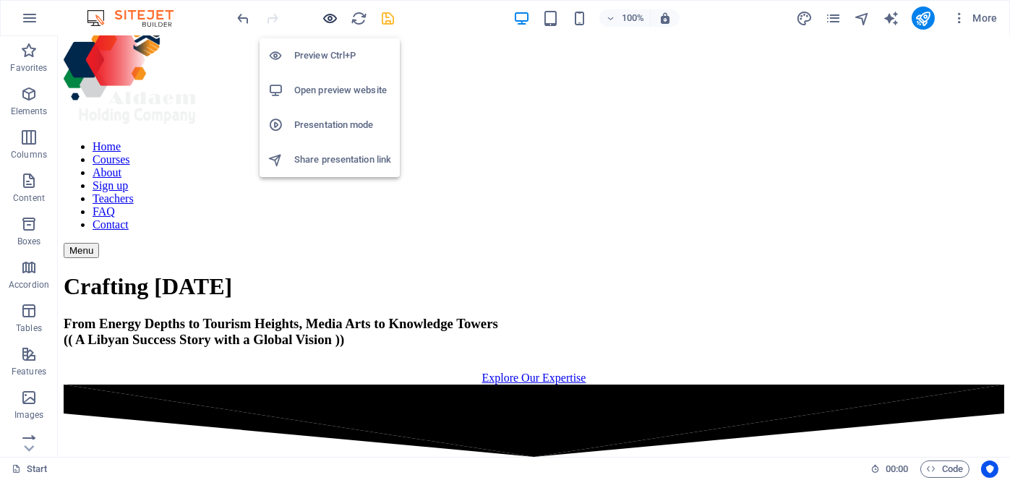
click at [331, 23] on icon "button" at bounding box center [331, 18] width 17 height 17
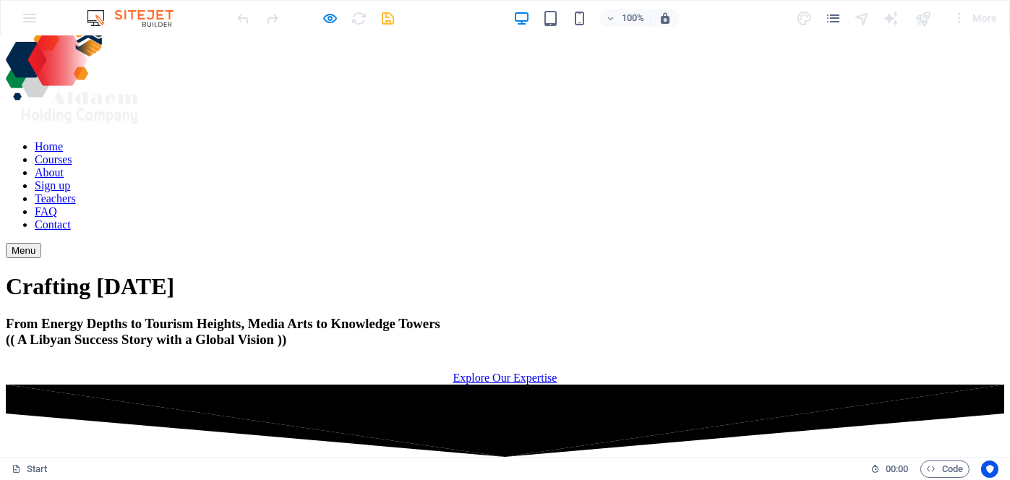
click at [531, 372] on link "Explore Our Expertise" at bounding box center [506, 378] width 104 height 12
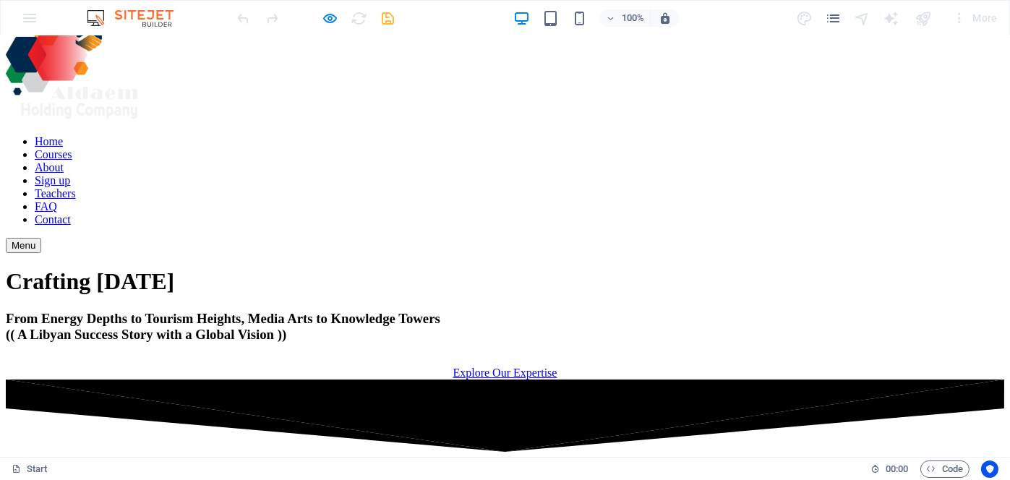
scroll to position [1, 0]
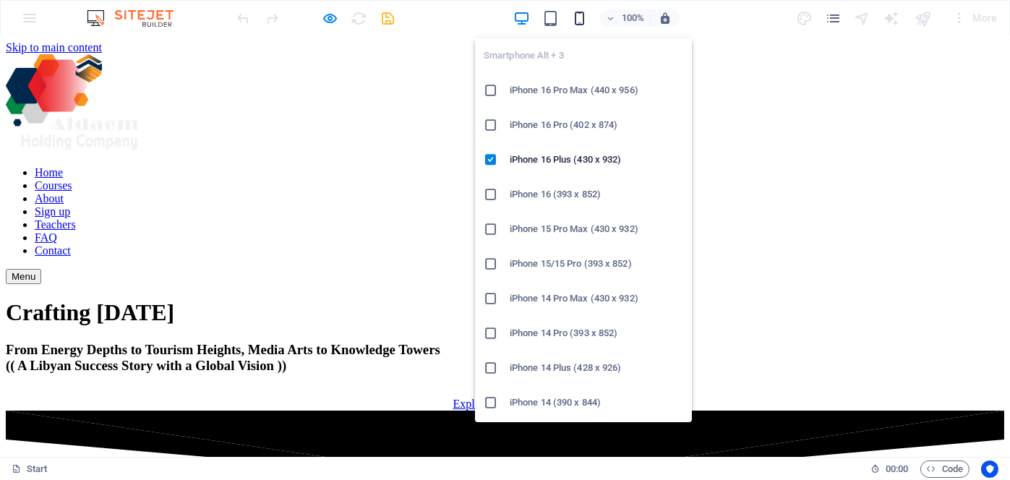
click at [579, 21] on icon "button" at bounding box center [579, 18] width 17 height 17
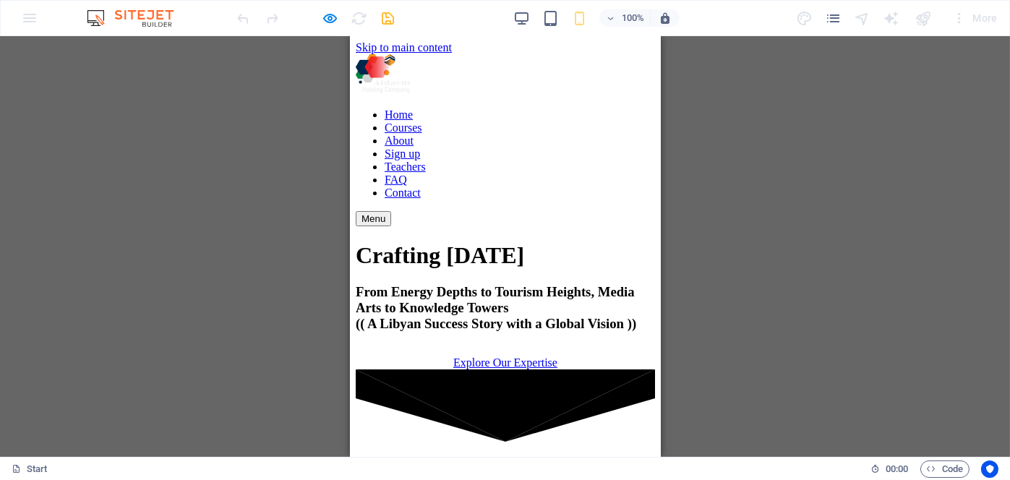
scroll to position [0, 0]
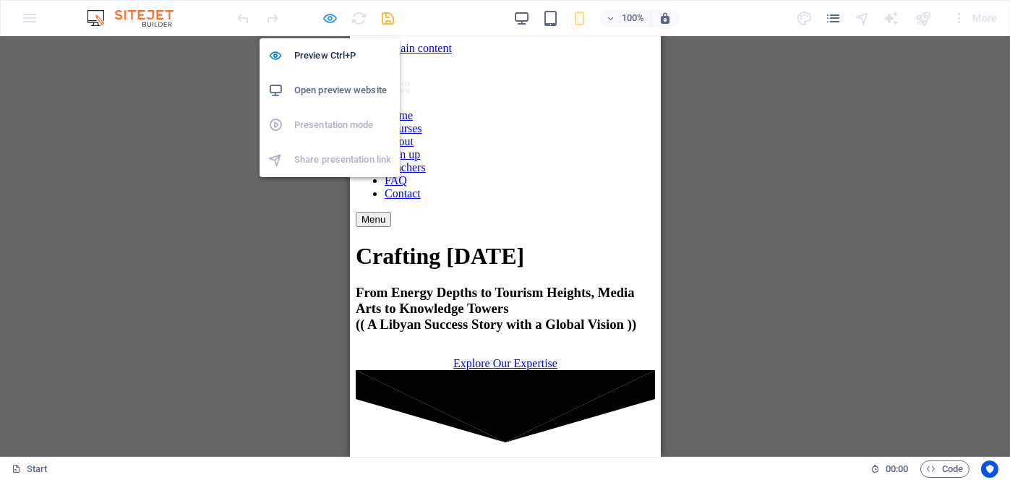
click at [331, 15] on icon "button" at bounding box center [331, 18] width 17 height 17
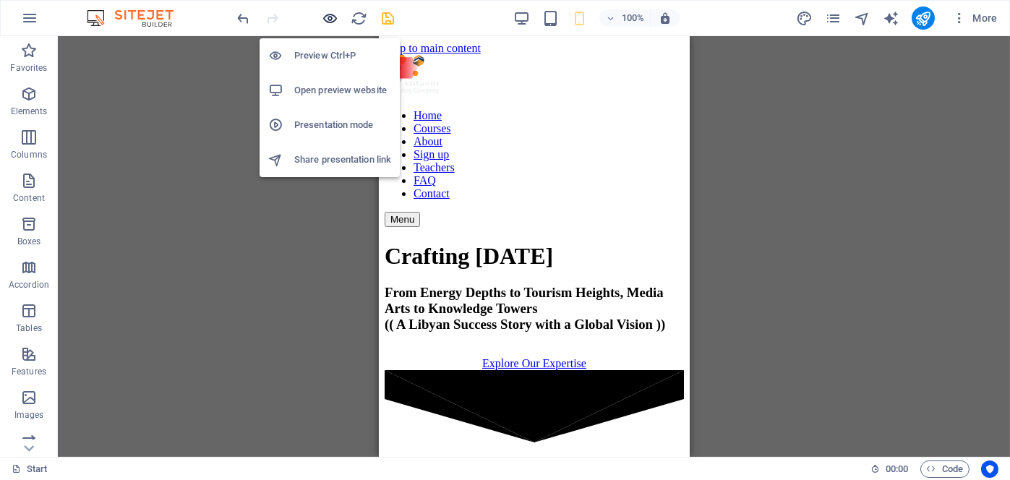
click at [331, 15] on icon "button" at bounding box center [331, 18] width 17 height 17
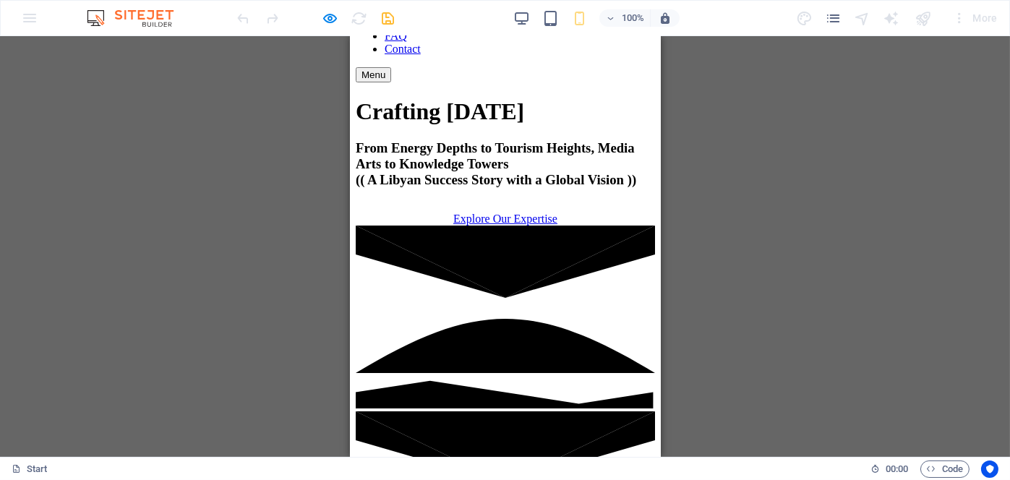
click at [530, 213] on link "Explore Our Expertise" at bounding box center [505, 219] width 104 height 12
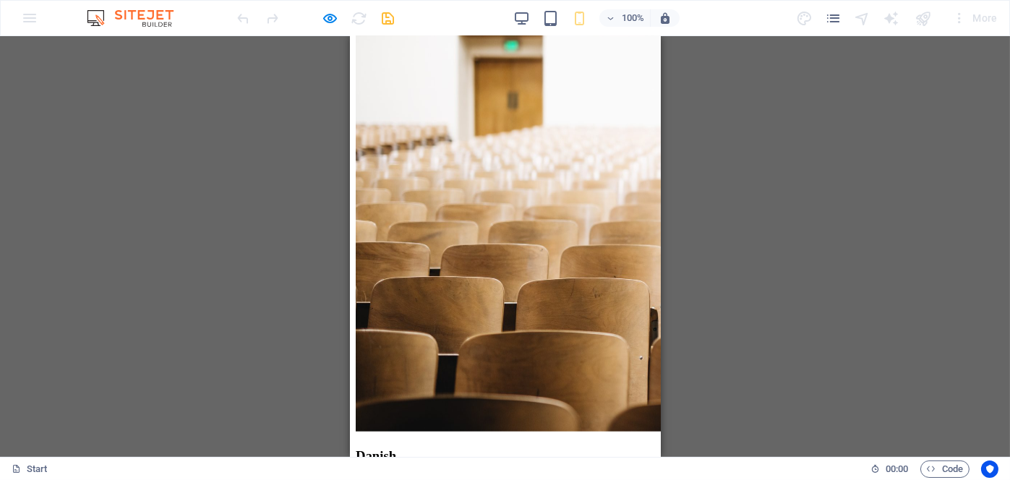
scroll to position [2383, 0]
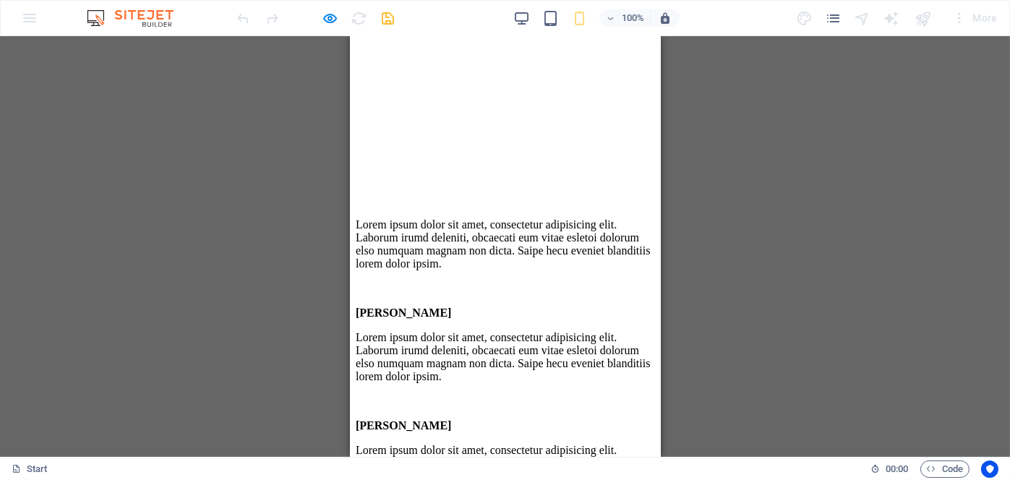
scroll to position [3577, 0]
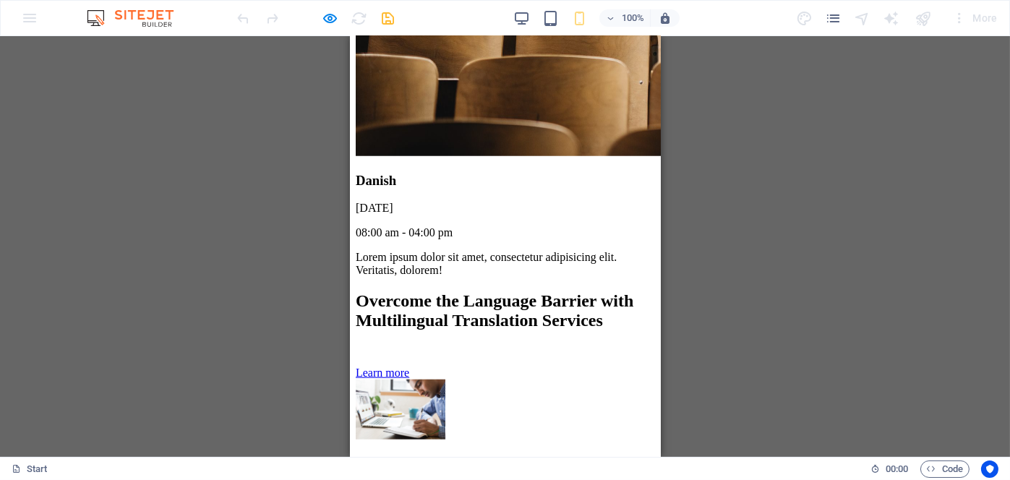
scroll to position [2889, 0]
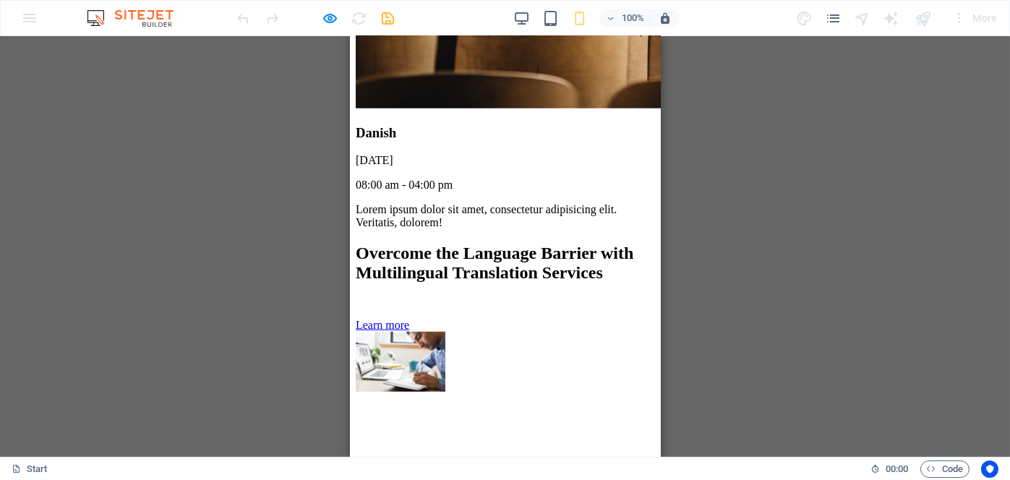
click at [512, 12] on div "100% More" at bounding box center [619, 18] width 769 height 23
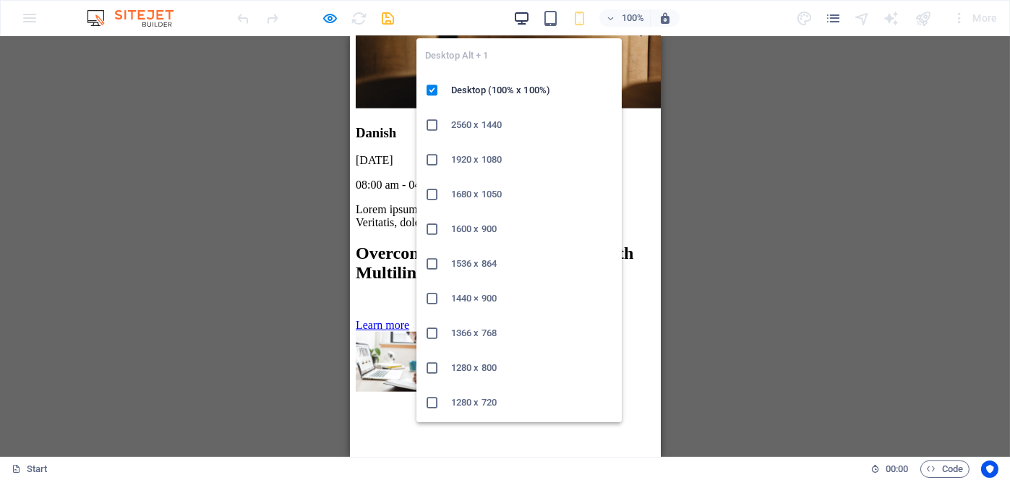
click at [517, 16] on icon "button" at bounding box center [522, 18] width 17 height 17
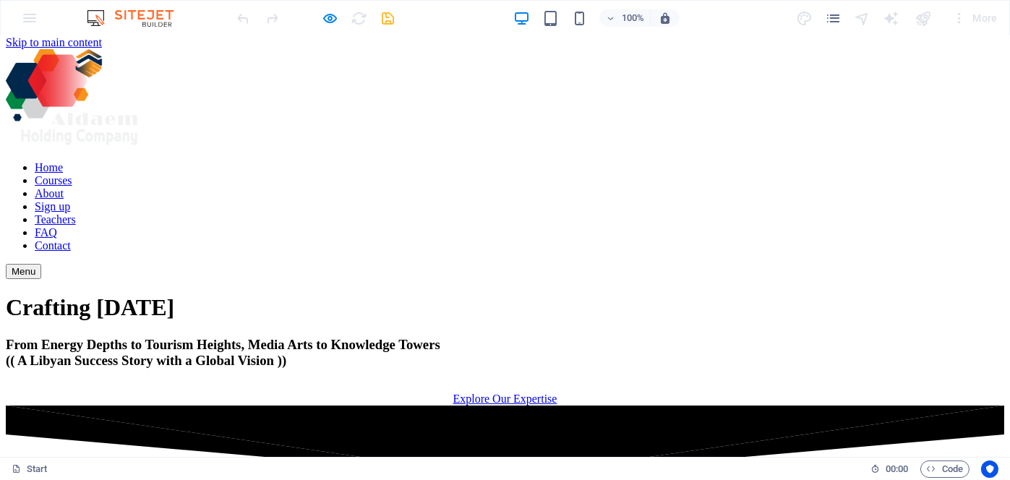
scroll to position [0, 0]
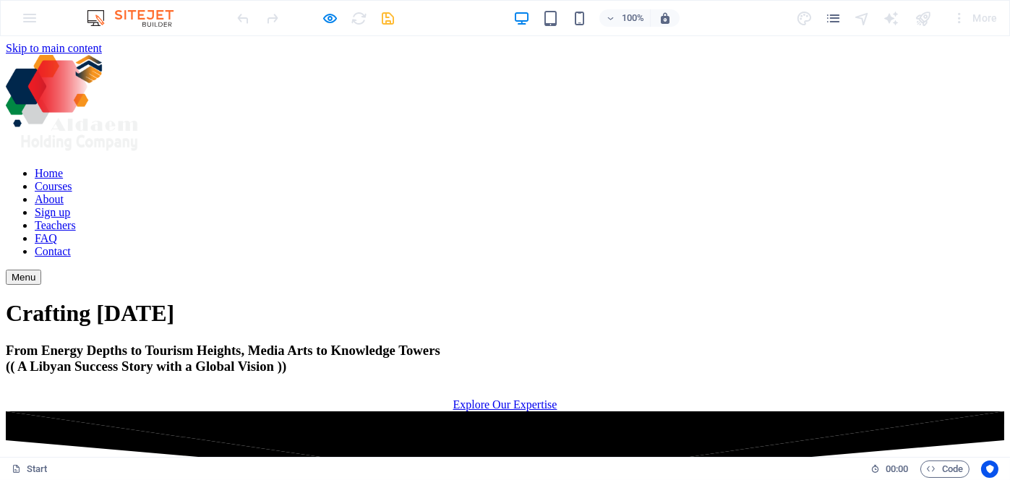
click at [495, 399] on link "Explore Our Expertise" at bounding box center [506, 405] width 104 height 12
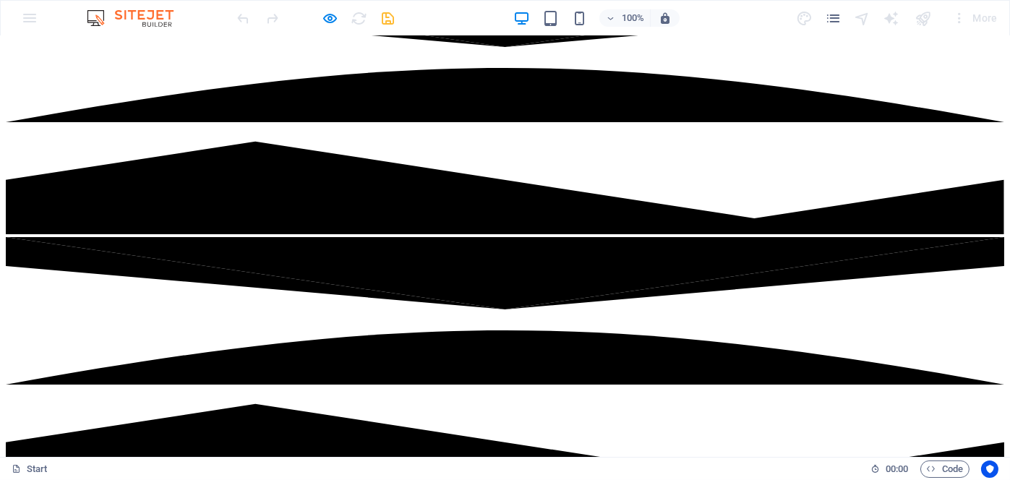
scroll to position [362, 0]
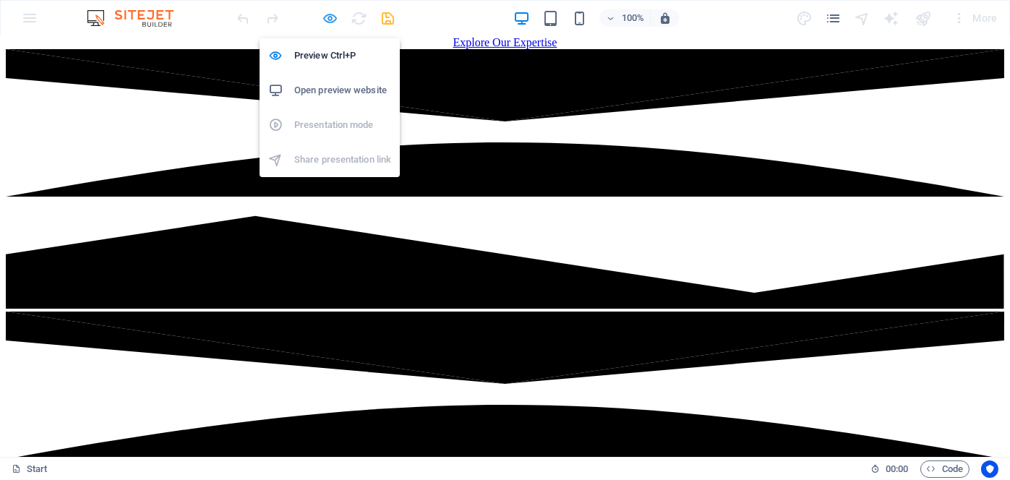
click at [333, 20] on icon "button" at bounding box center [331, 18] width 17 height 17
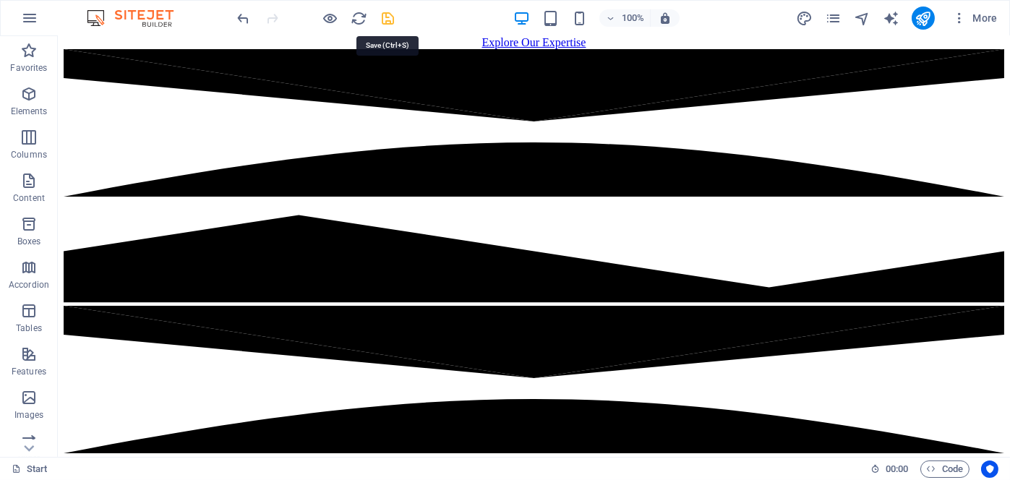
click at [389, 13] on icon "save" at bounding box center [388, 18] width 17 height 17
checkbox input "false"
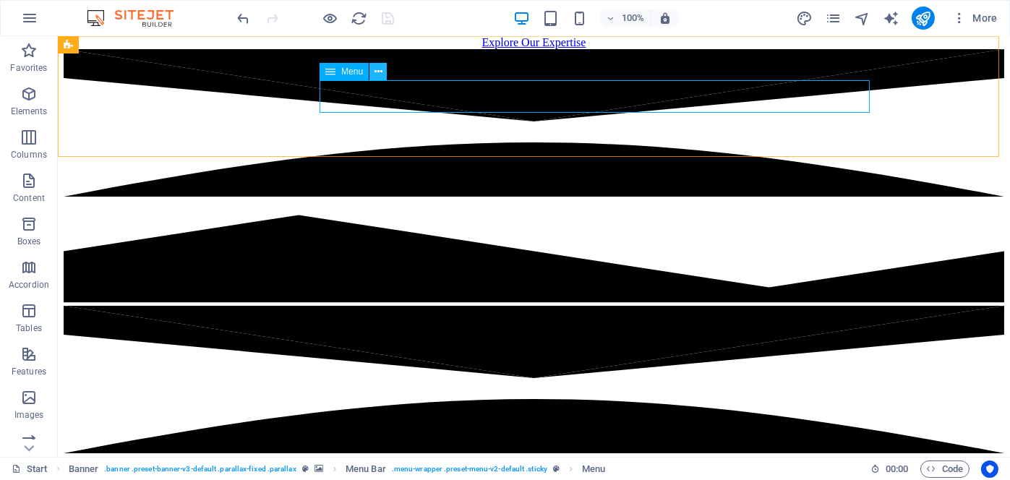
click at [378, 70] on icon at bounding box center [379, 71] width 8 height 15
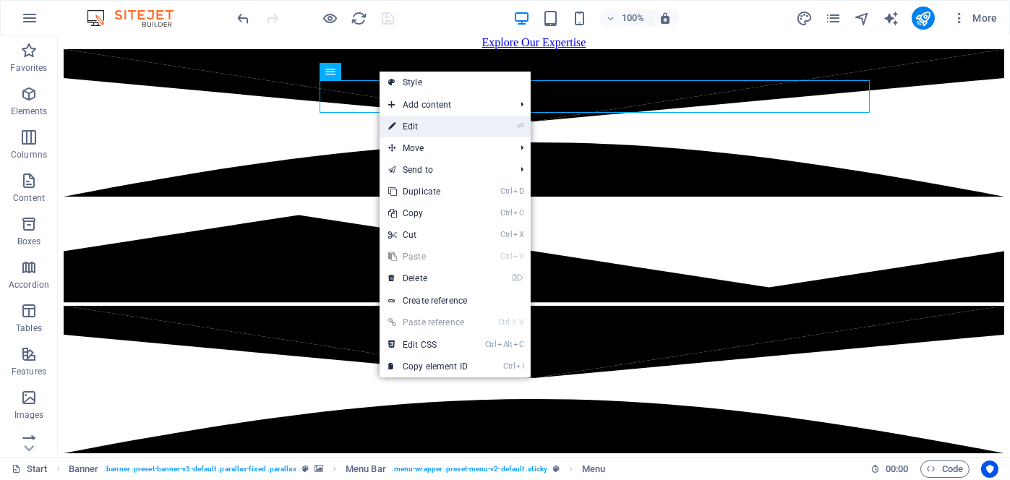
click at [417, 122] on link "⏎ Edit" at bounding box center [428, 127] width 97 height 22
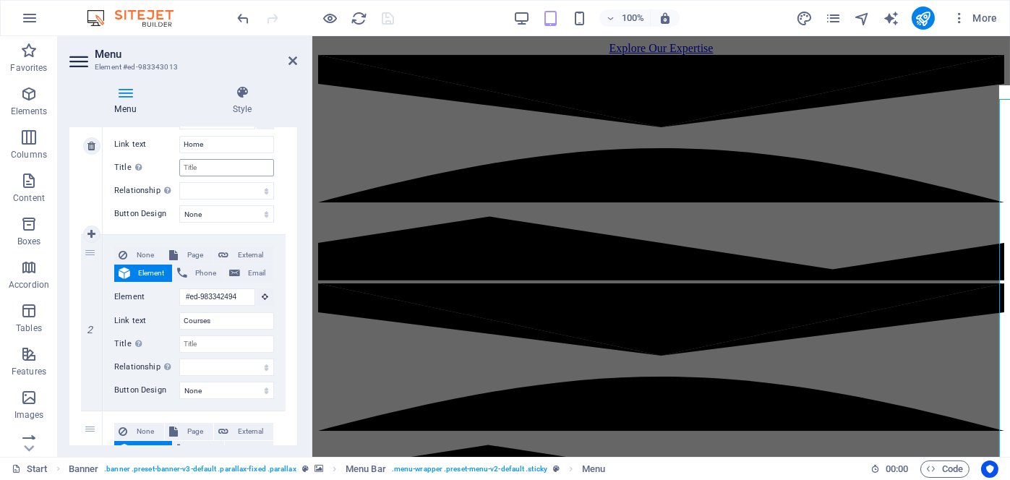
scroll to position [217, 0]
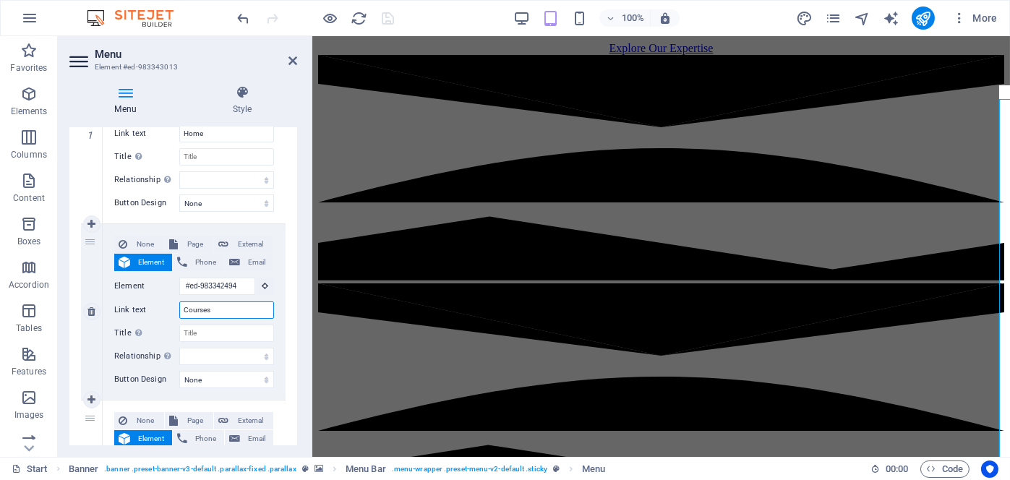
click at [228, 310] on input "Courses" at bounding box center [226, 310] width 95 height 17
paste input "Group Compani"
type input "Group Companies"
select select
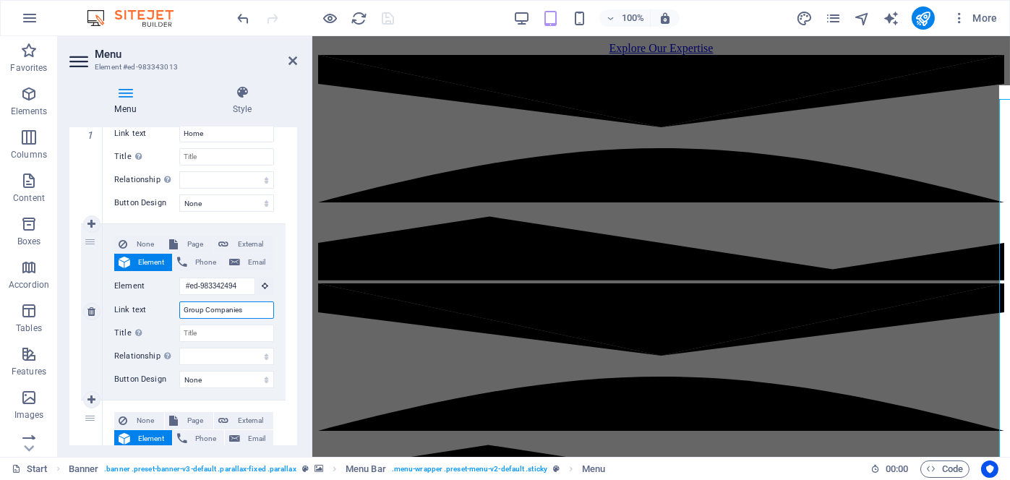
select select
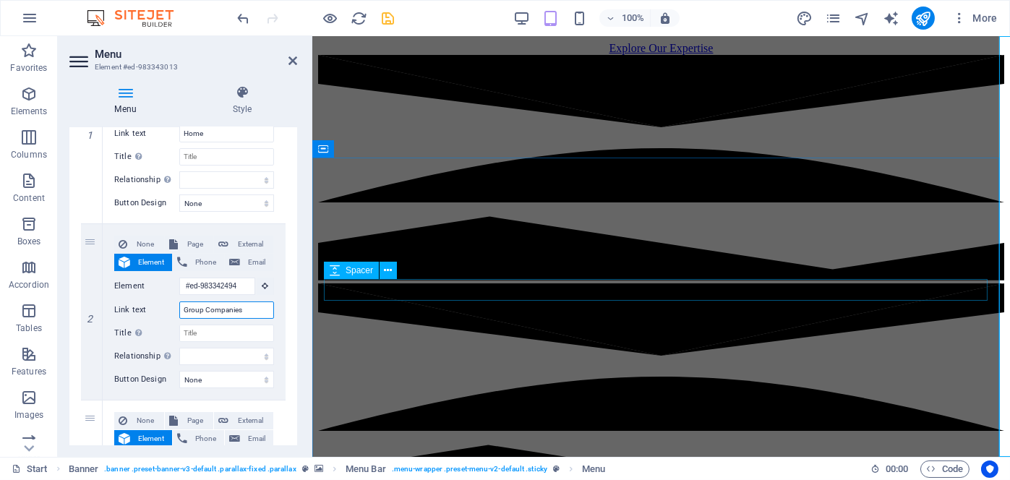
type input "Group Companies"
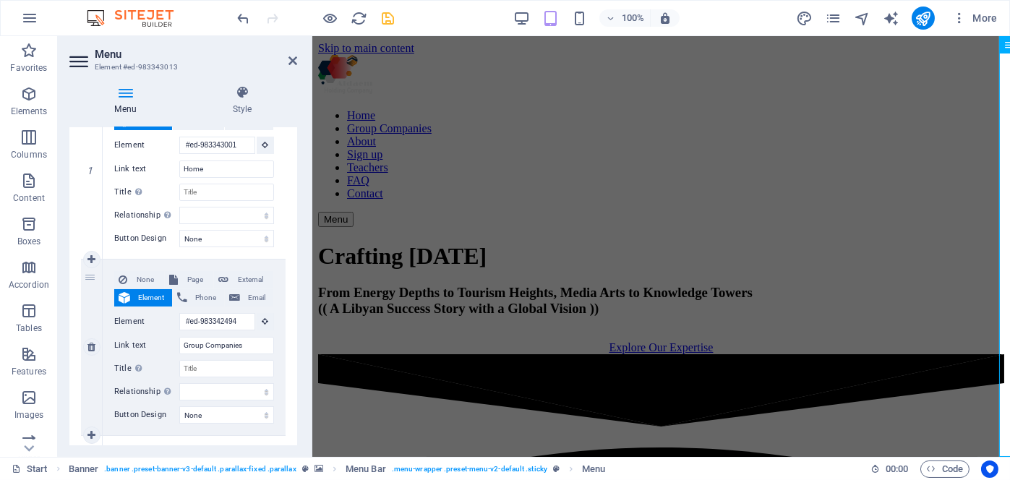
scroll to position [0, 0]
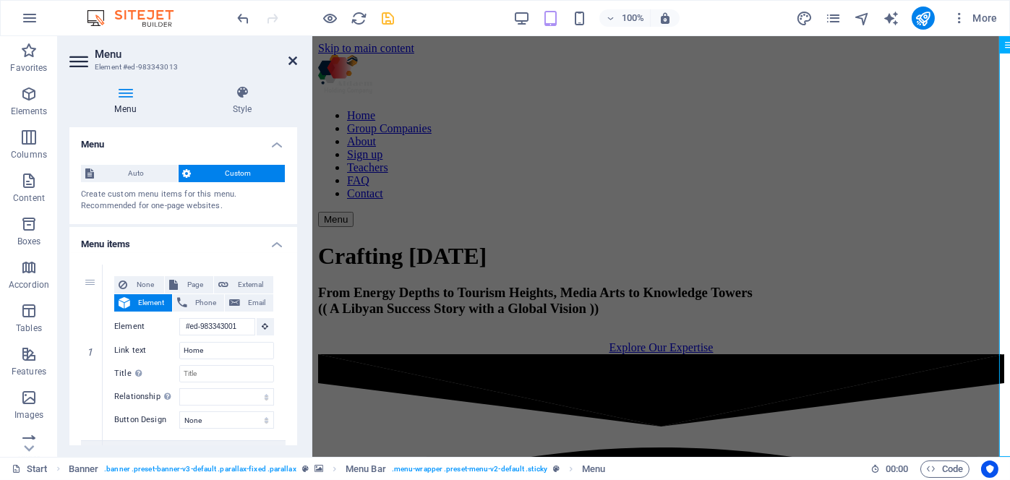
click at [292, 57] on icon at bounding box center [293, 61] width 9 height 12
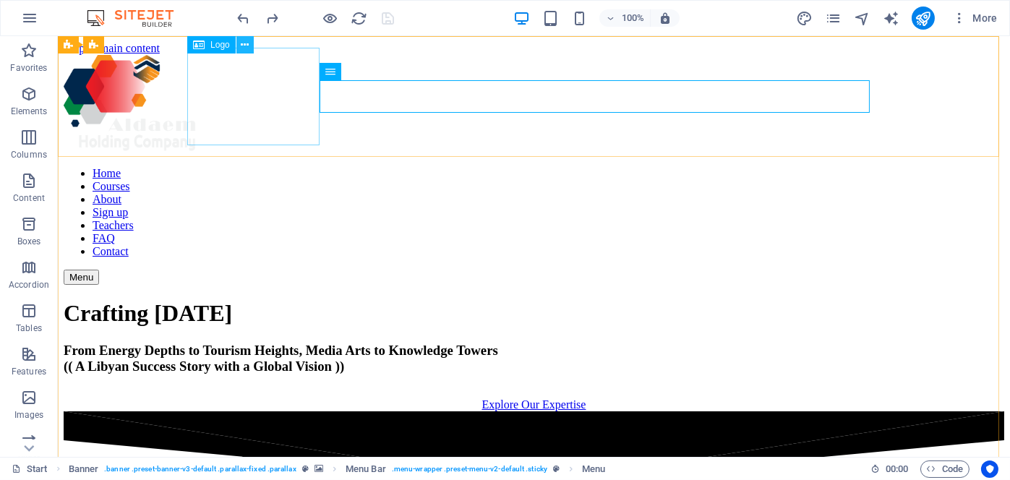
click at [247, 44] on icon at bounding box center [245, 45] width 8 height 15
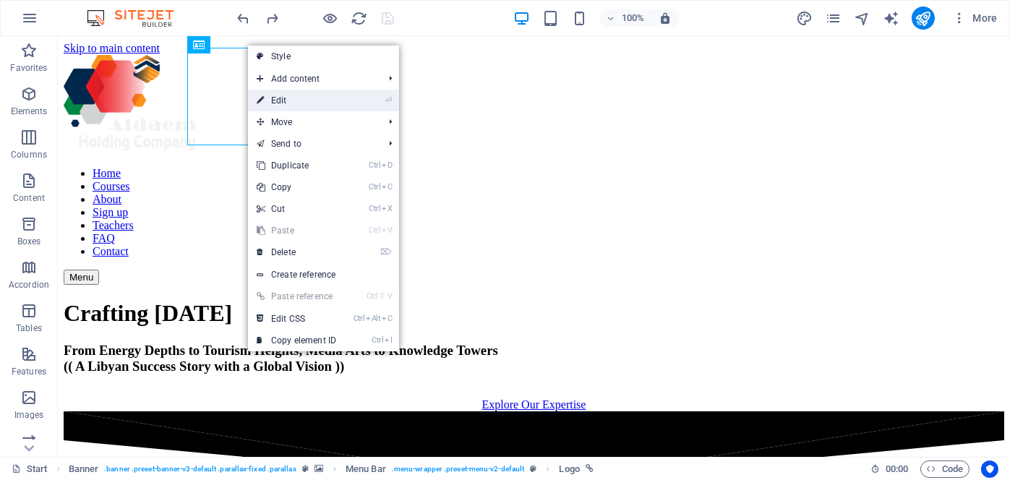
click at [323, 102] on link "⏎ Edit" at bounding box center [296, 101] width 97 height 22
select select "px"
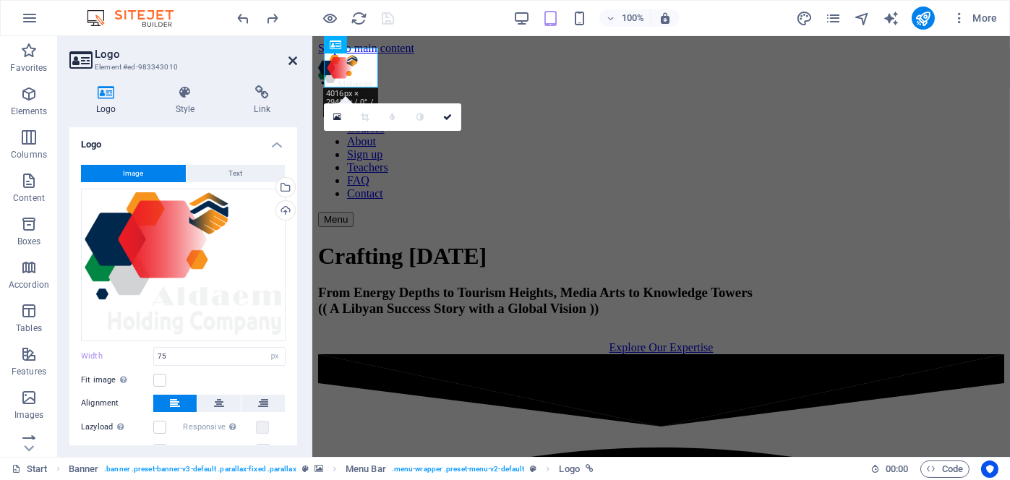
click at [297, 63] on icon at bounding box center [293, 61] width 9 height 12
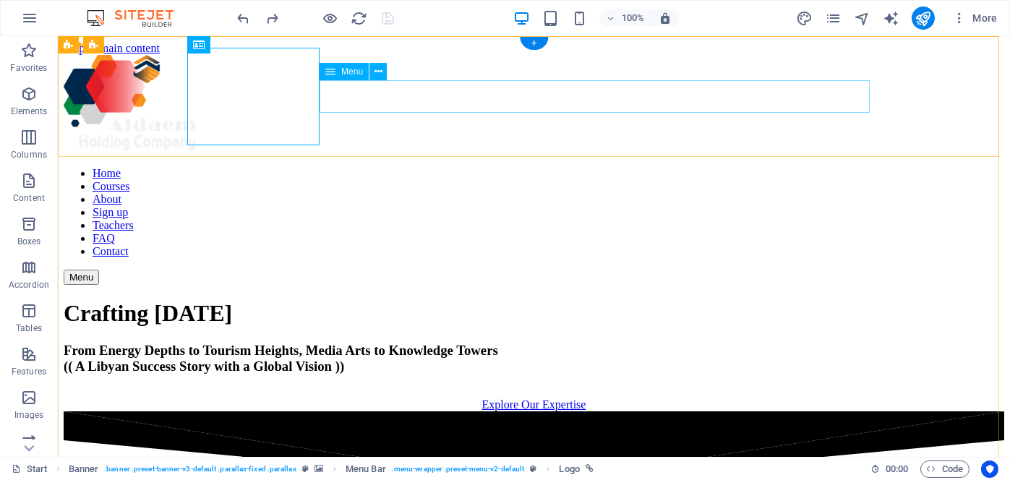
click at [393, 167] on nav "Home Courses About Sign up Teachers FAQ Contact" at bounding box center [534, 212] width 941 height 91
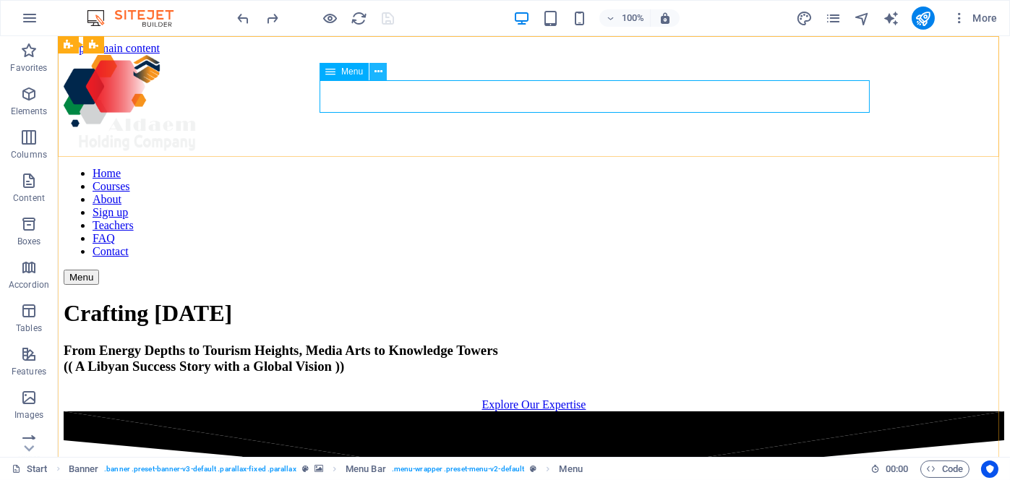
click at [376, 73] on icon at bounding box center [379, 71] width 8 height 15
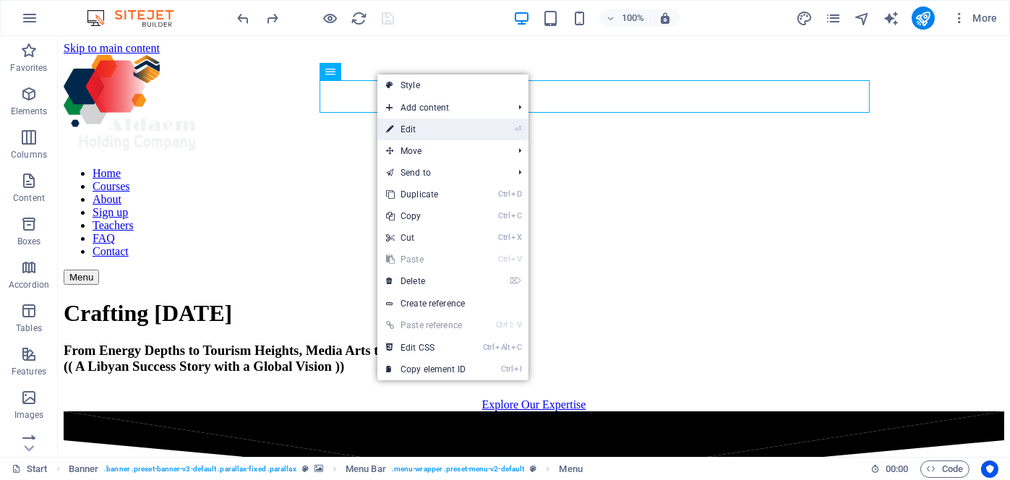
click at [433, 122] on link "⏎ Edit" at bounding box center [426, 130] width 97 height 22
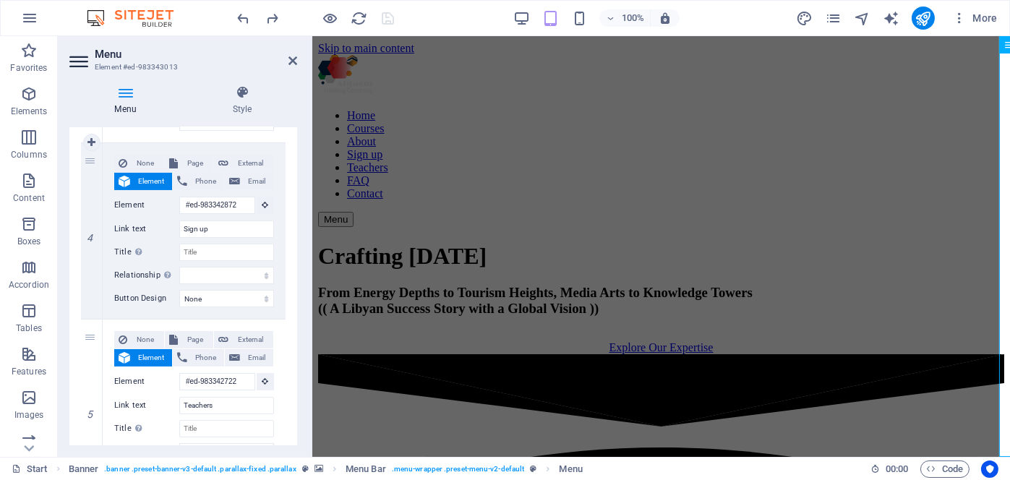
scroll to position [796, 0]
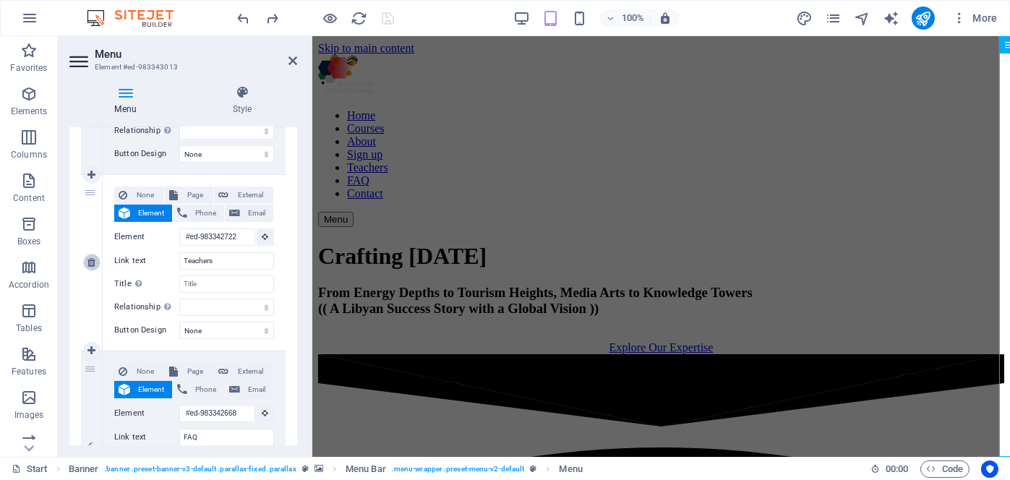
click at [90, 263] on icon at bounding box center [92, 263] width 8 height 10
select select
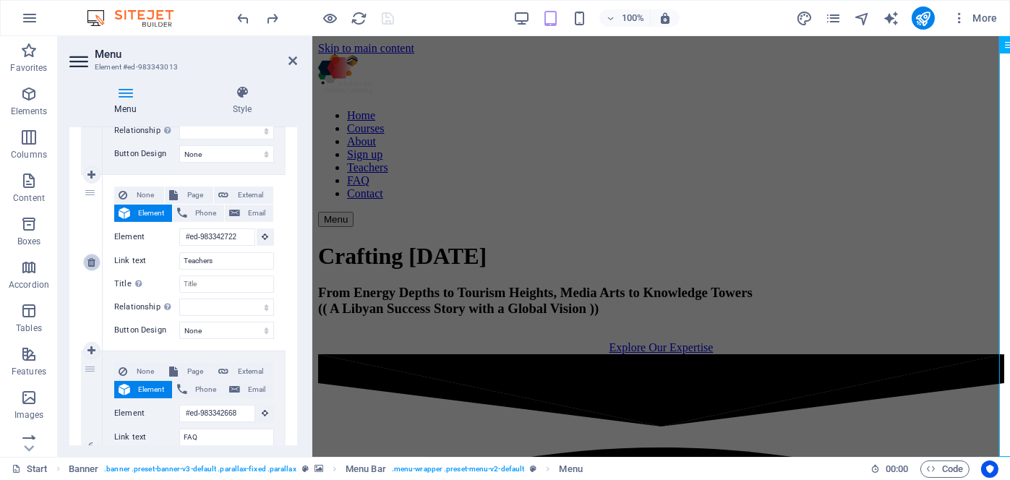
type input "#ed-983342668"
type input "FAQ"
select select
type input "#ed-983342980"
type input "Contact"
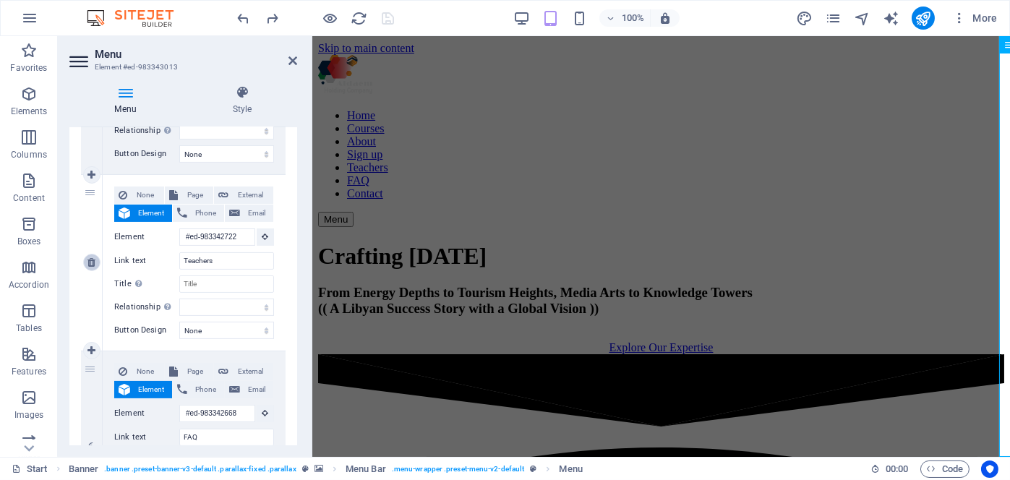
select select
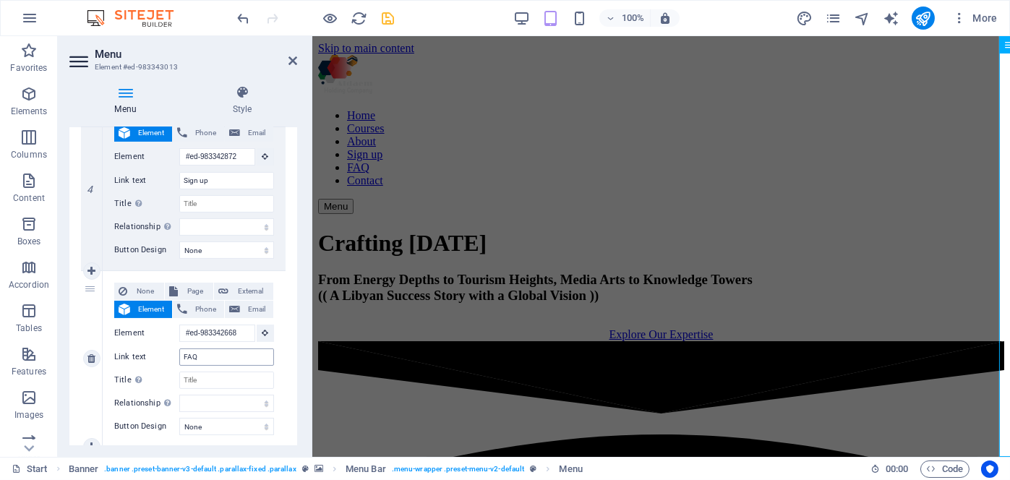
scroll to position [772, 0]
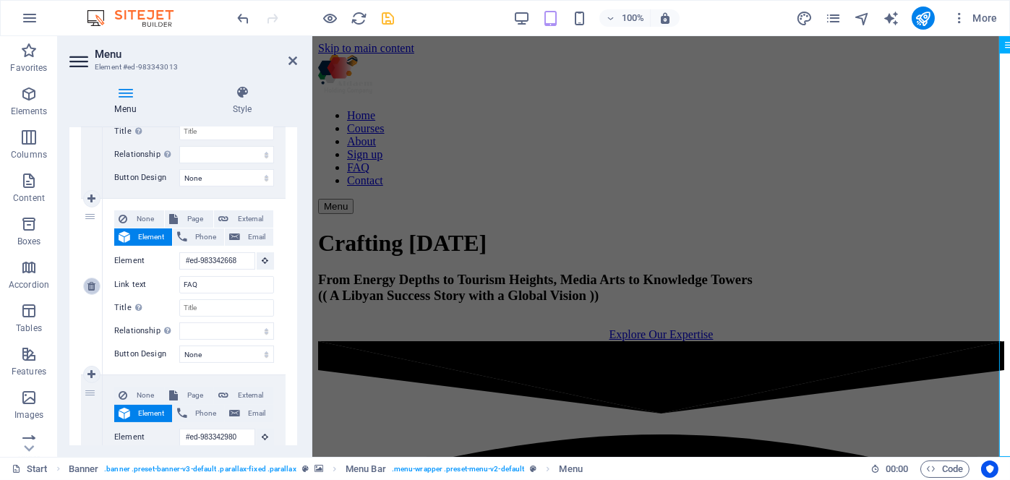
click at [92, 286] on icon at bounding box center [92, 286] width 8 height 10
select select
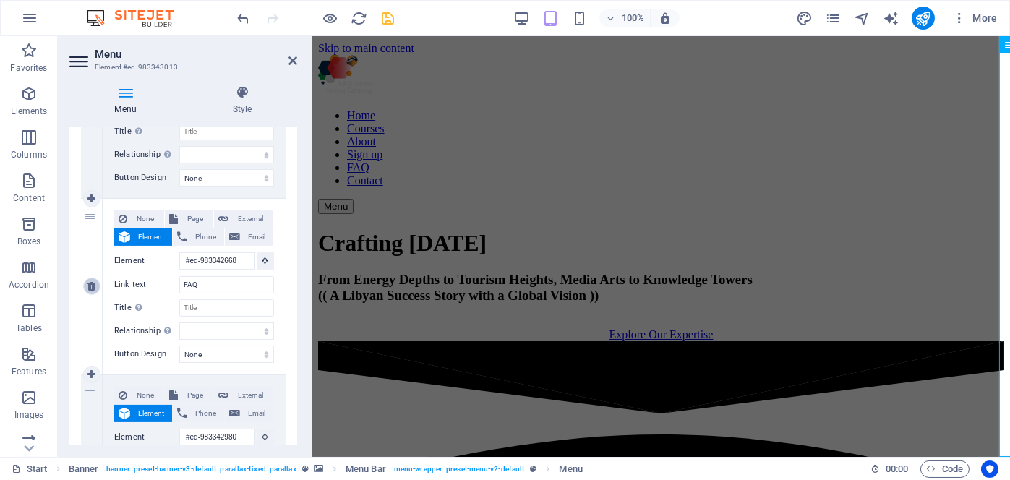
type input "#ed-983342980"
type input "Contact"
select select
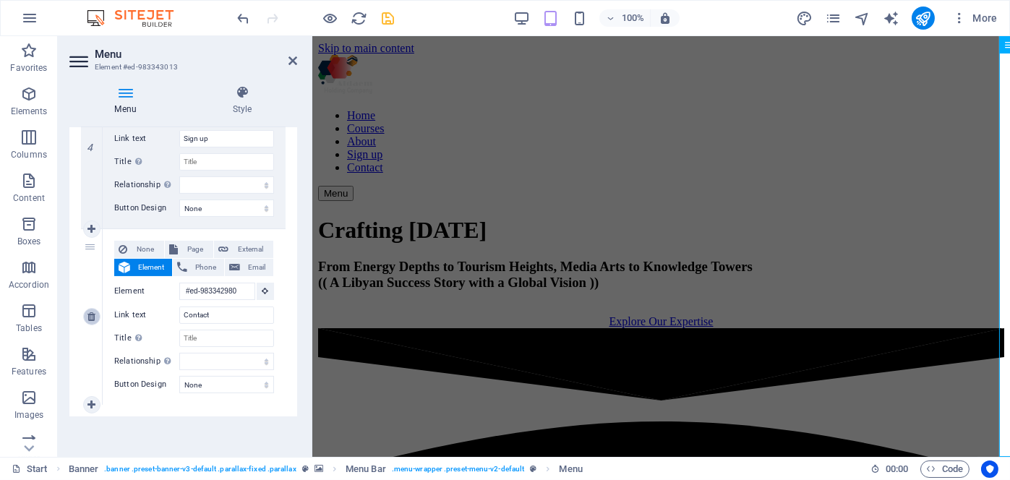
scroll to position [741, 0]
click at [293, 57] on icon at bounding box center [293, 61] width 9 height 12
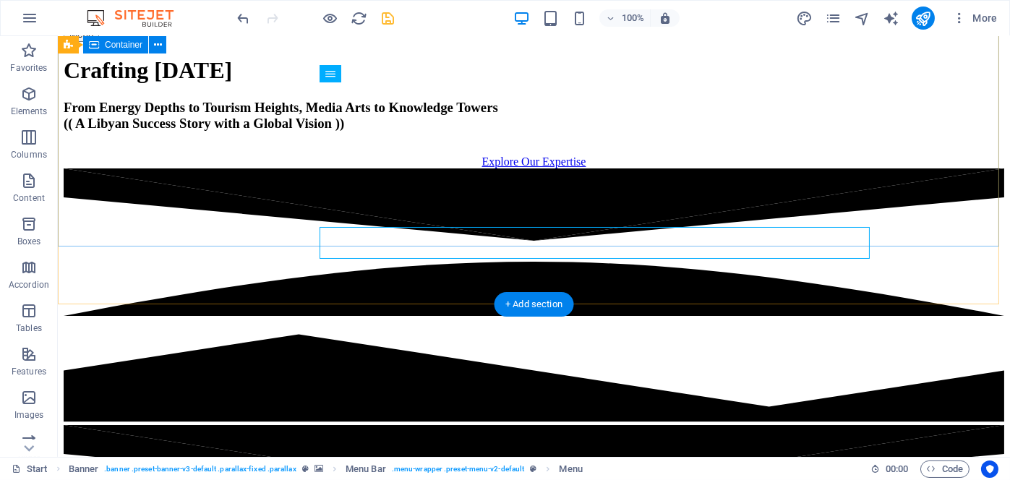
scroll to position [0, 0]
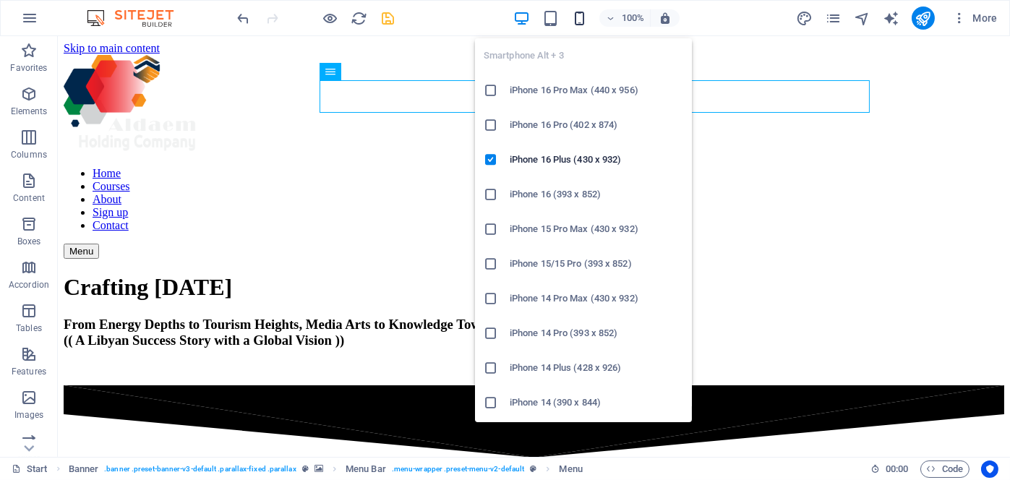
click at [576, 14] on icon "button" at bounding box center [579, 18] width 17 height 17
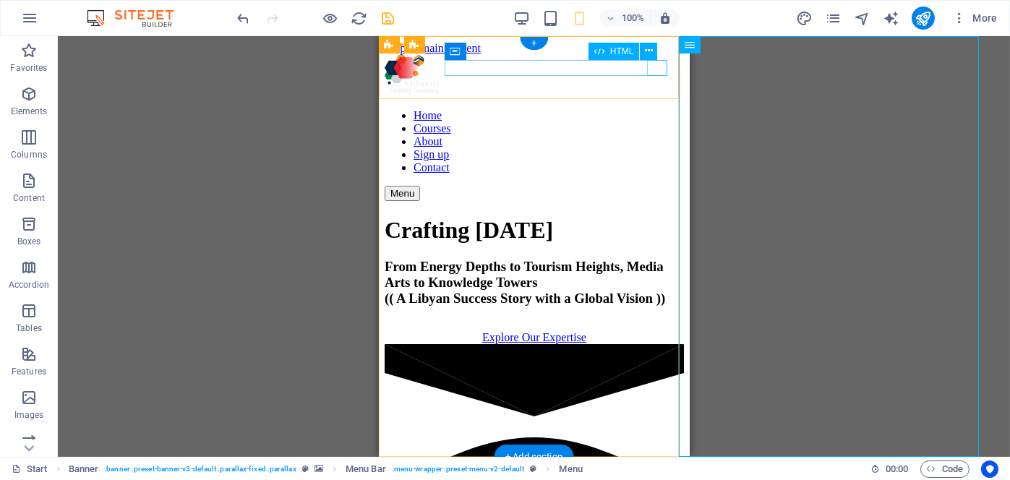
click at [657, 186] on div "Menu" at bounding box center [533, 193] width 299 height 15
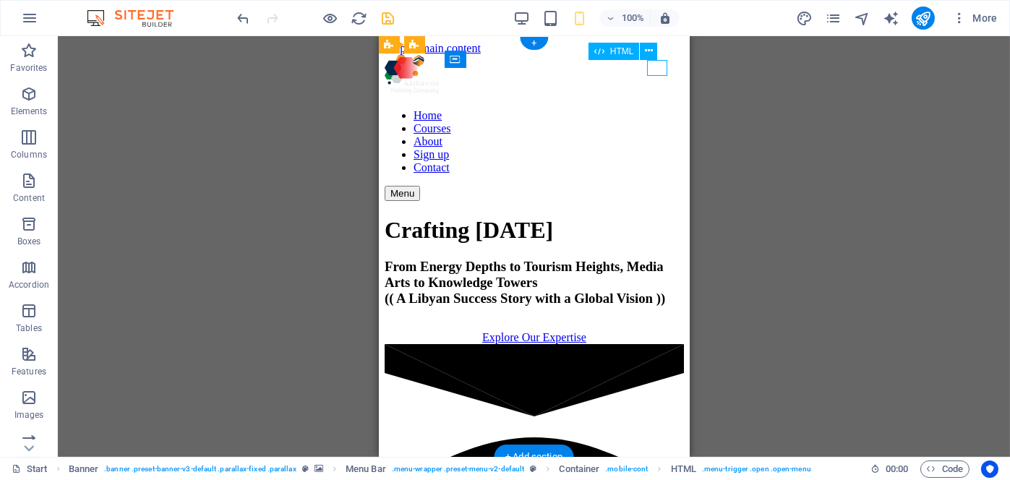
click at [657, 186] on div "Menu" at bounding box center [533, 193] width 299 height 15
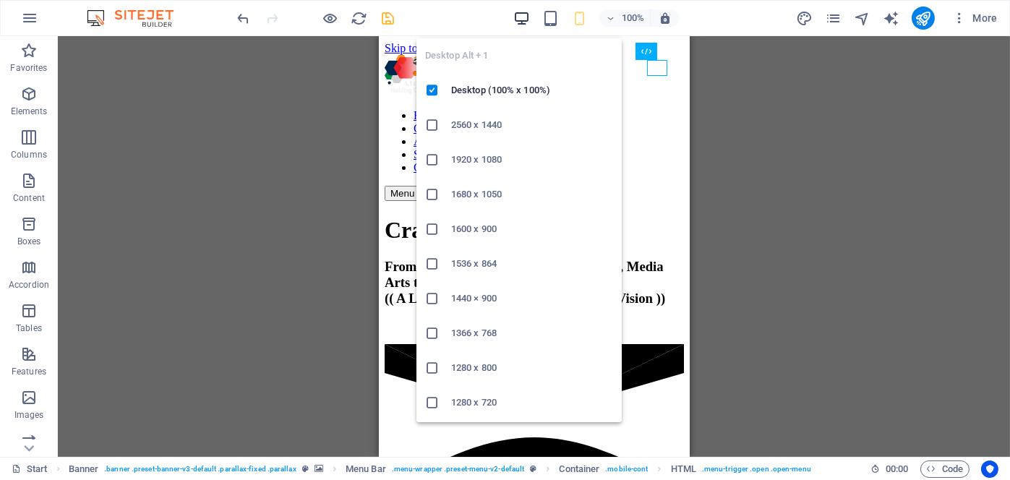
click at [527, 18] on icon "button" at bounding box center [522, 18] width 17 height 17
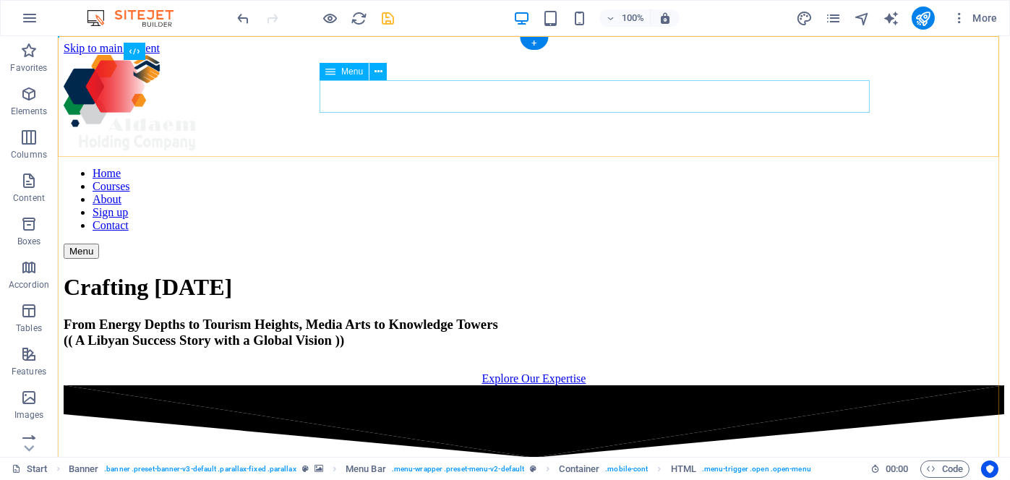
click at [681, 167] on nav "Home Courses About Sign up Contact" at bounding box center [534, 199] width 941 height 65
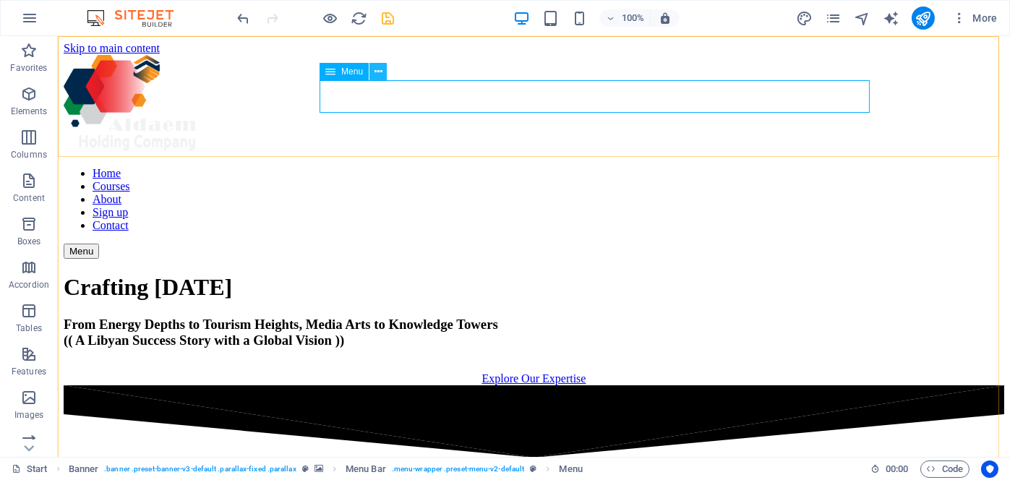
click at [383, 74] on button at bounding box center [378, 71] width 17 height 17
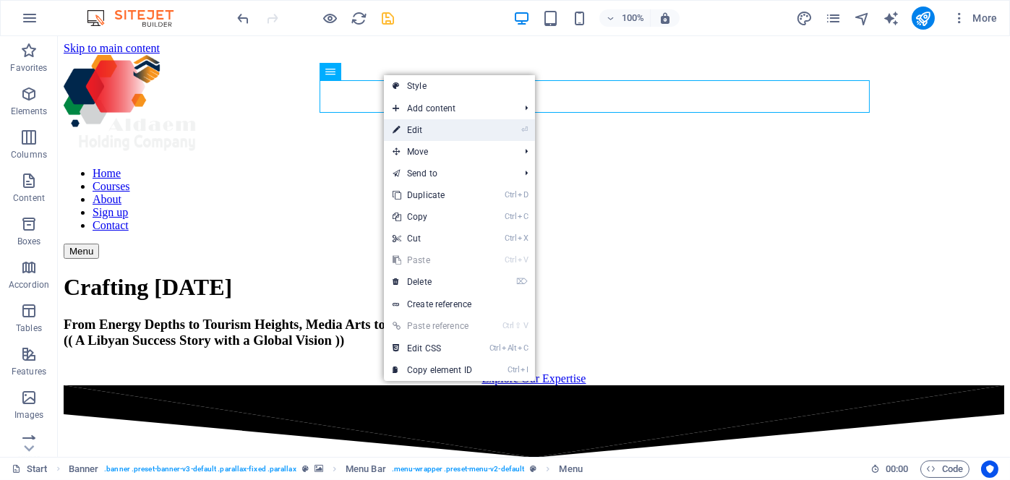
click at [432, 122] on link "⏎ Edit" at bounding box center [432, 130] width 97 height 22
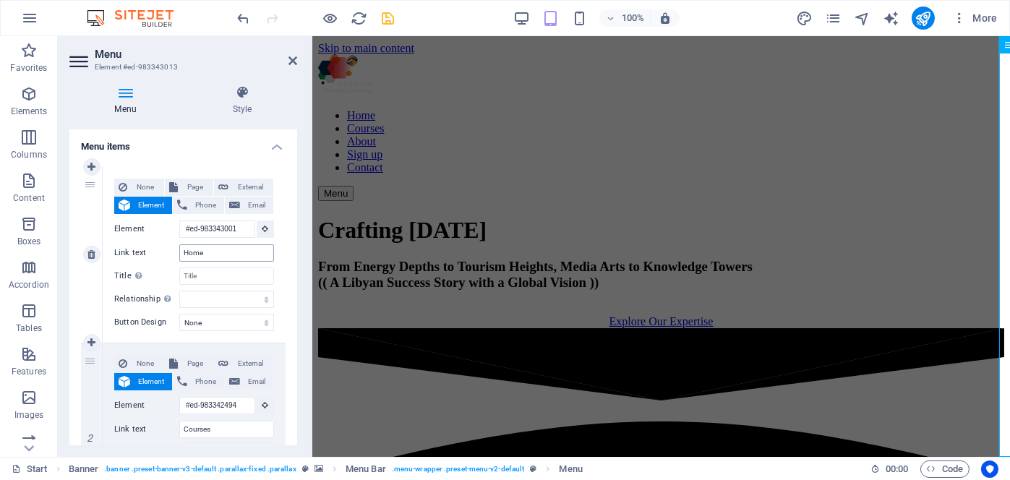
scroll to position [217, 0]
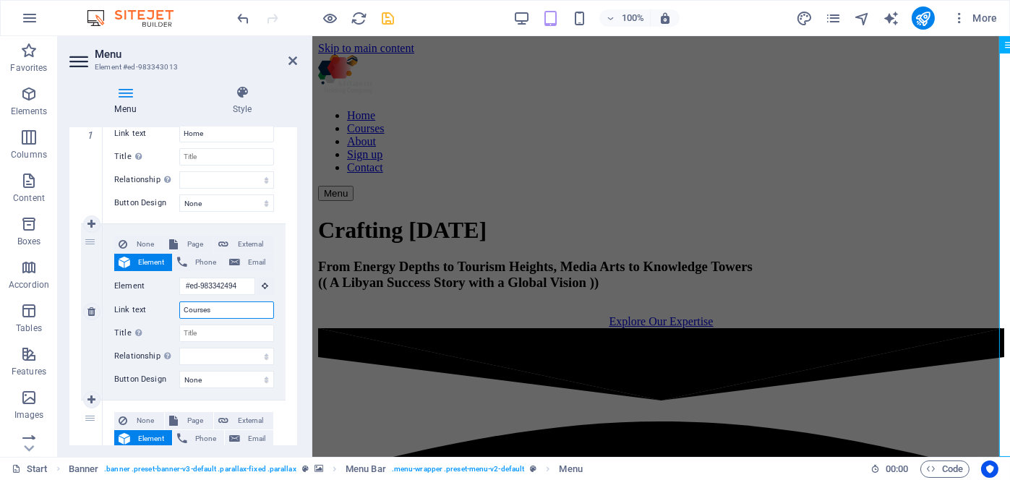
click at [234, 310] on input "Courses" at bounding box center [226, 310] width 95 height 17
paste input "Group Compani"
type input "Group Companies"
select select
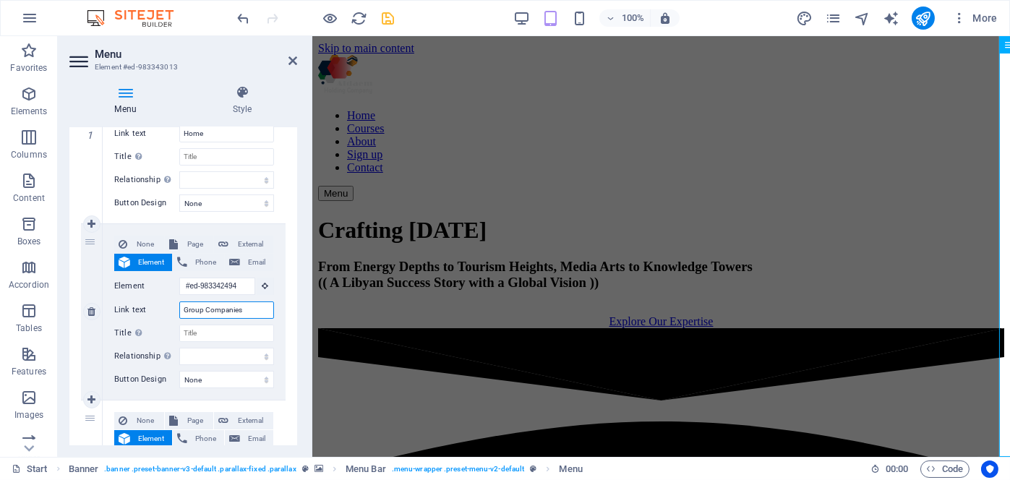
select select
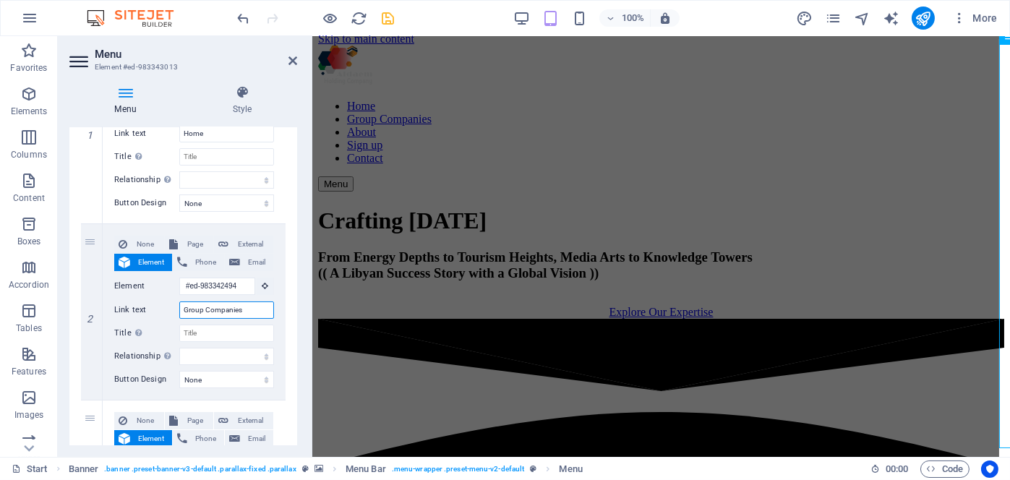
scroll to position [0, 0]
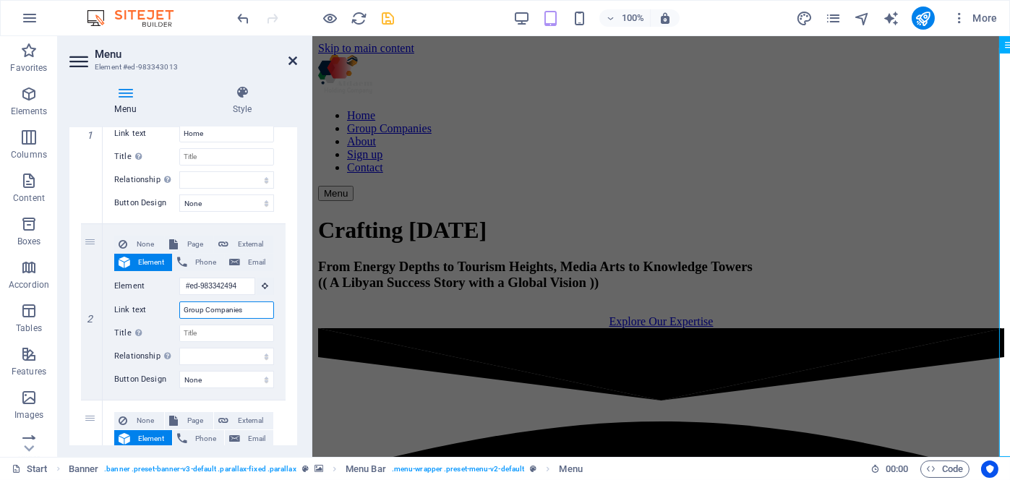
type input "Group Companies"
click at [293, 63] on icon at bounding box center [293, 61] width 9 height 12
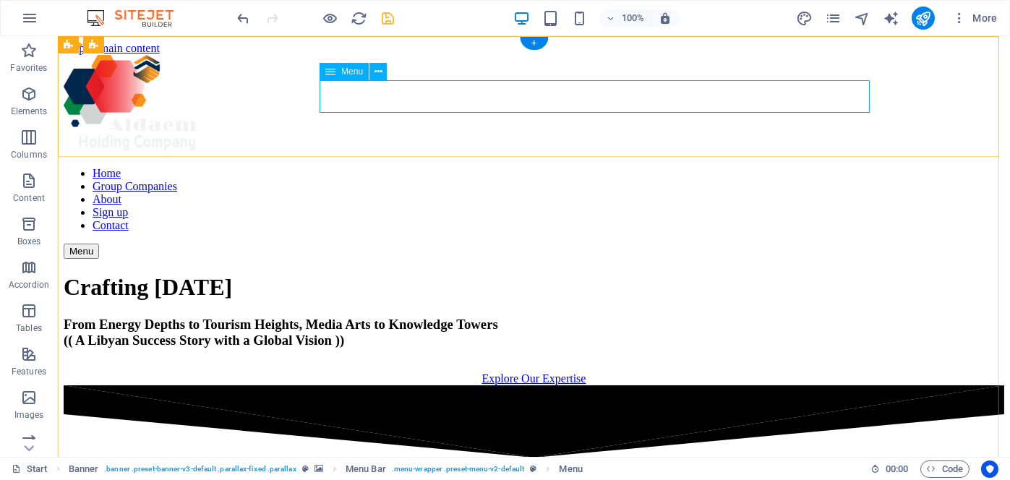
click at [591, 167] on nav "Home Group Companies About Sign up Contact" at bounding box center [534, 199] width 941 height 65
click at [377, 73] on icon at bounding box center [379, 71] width 8 height 15
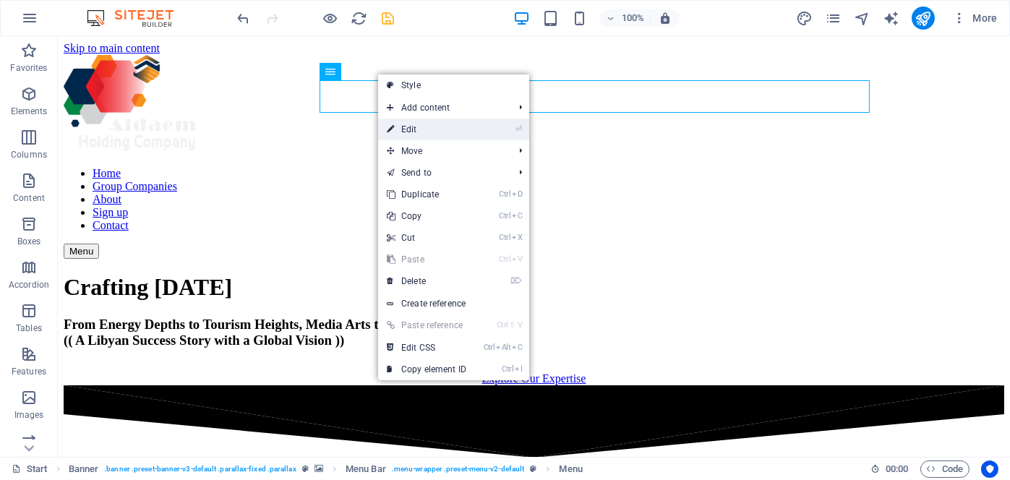
click at [421, 127] on link "⏎ Edit" at bounding box center [426, 130] width 97 height 22
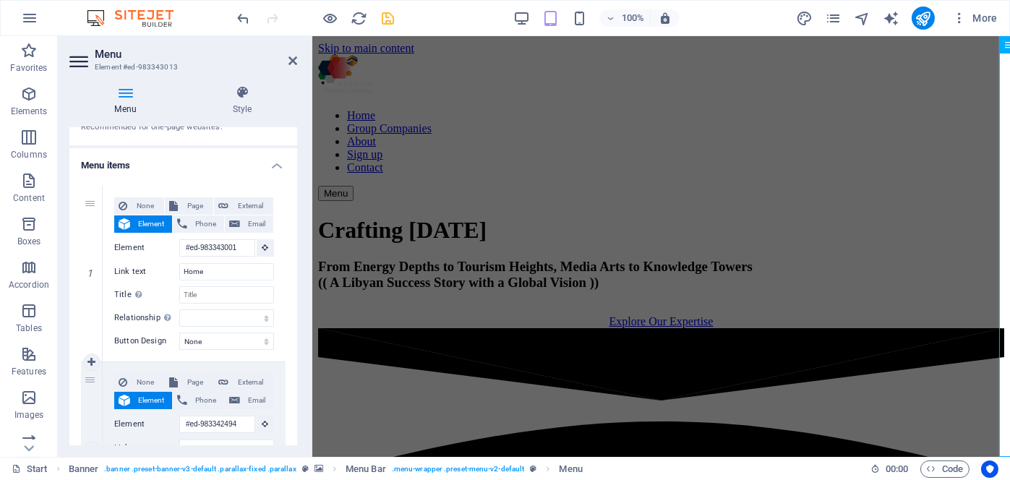
scroll to position [72, 0]
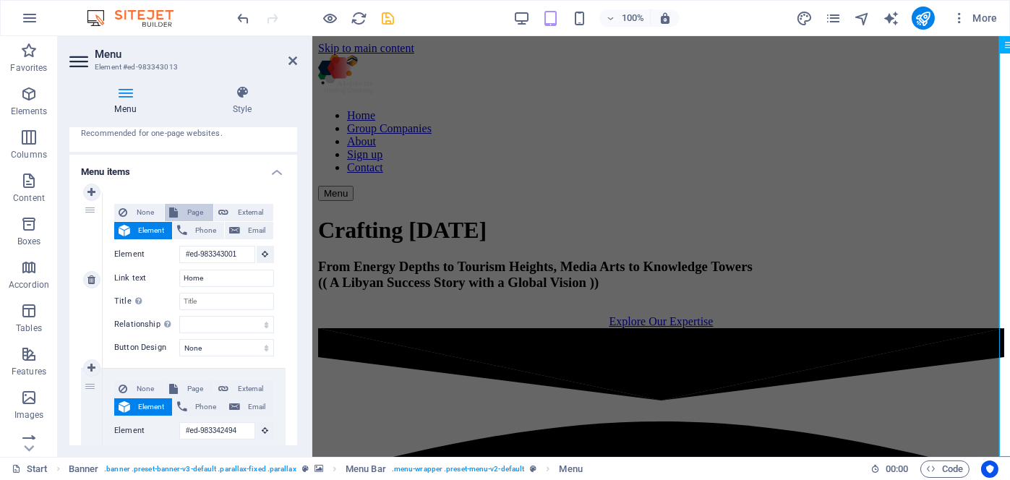
click at [192, 212] on span "Page" at bounding box center [195, 212] width 27 height 17
select select
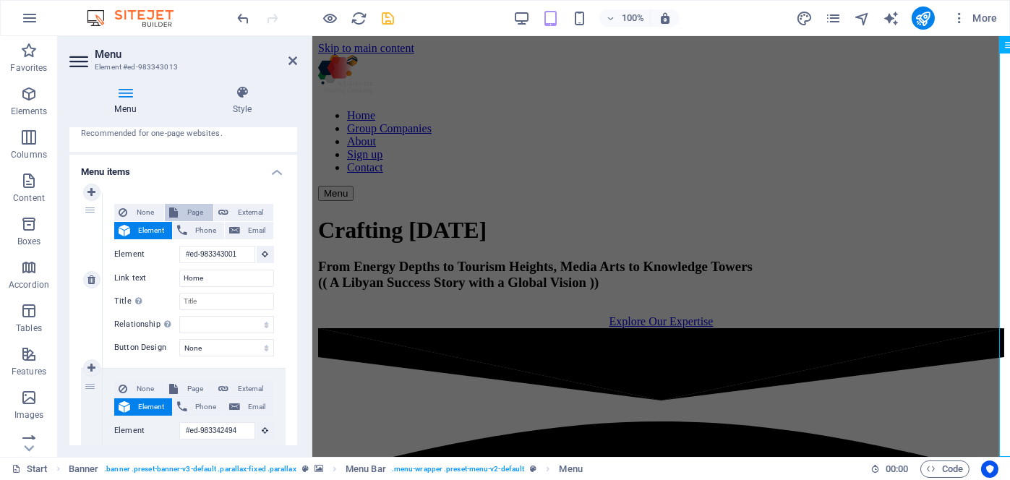
select select
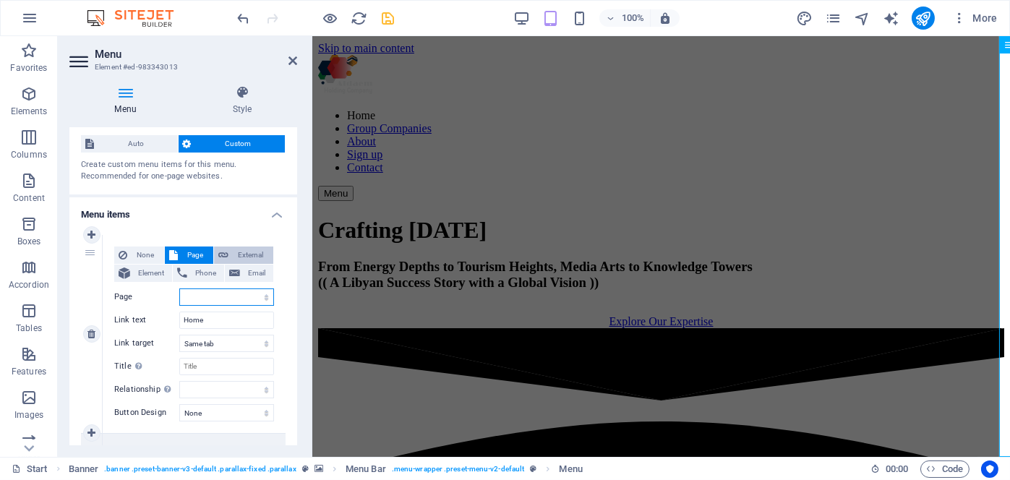
scroll to position [0, 0]
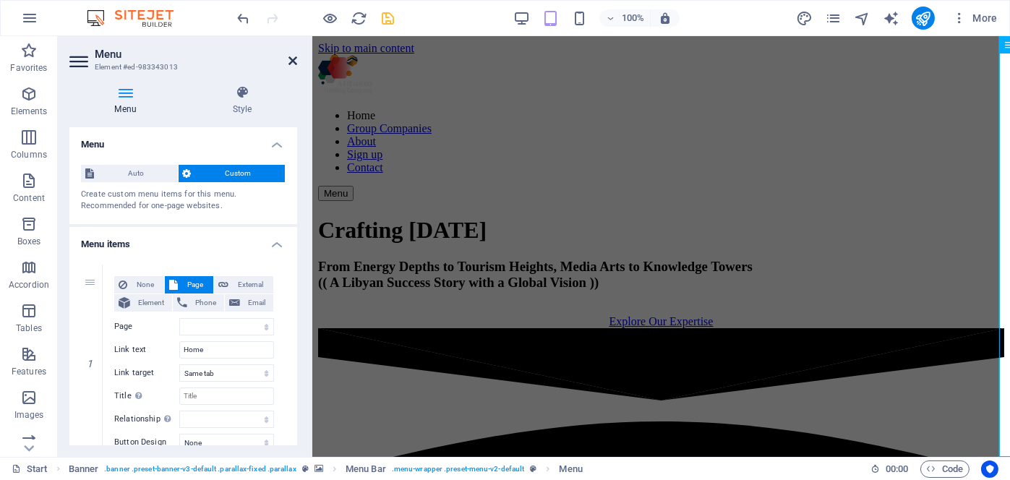
click at [289, 61] on icon at bounding box center [293, 61] width 9 height 12
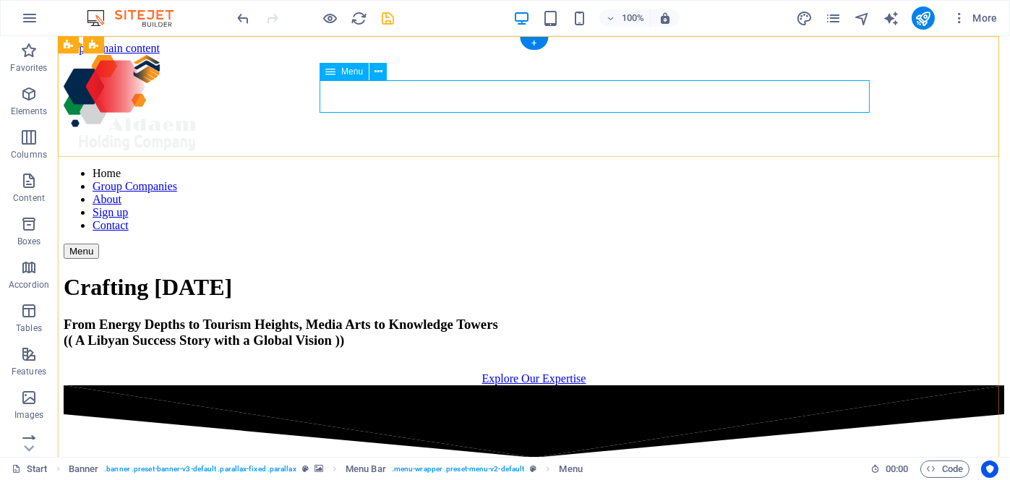
click at [474, 167] on nav "Home Group Companies About Sign up Contact" at bounding box center [534, 199] width 941 height 65
click at [375, 68] on icon at bounding box center [379, 71] width 8 height 15
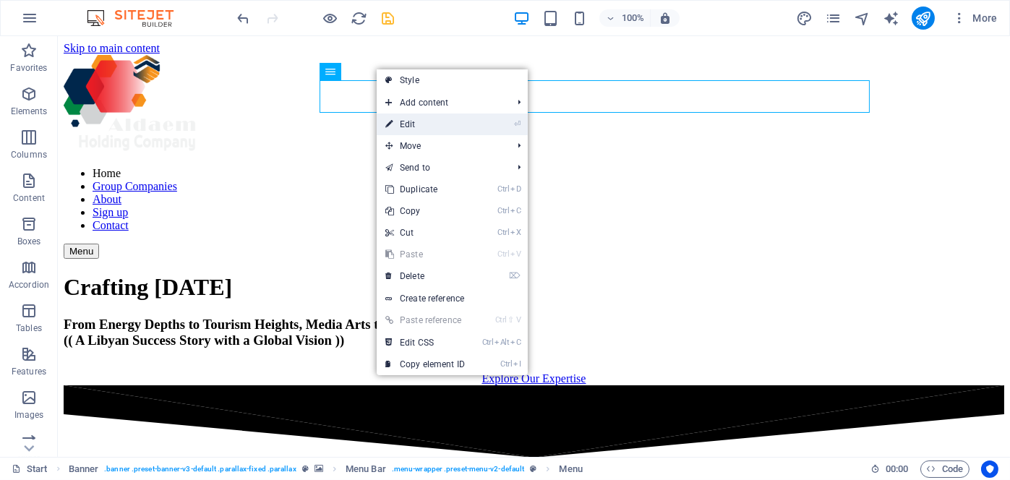
click at [411, 122] on link "⏎ Edit" at bounding box center [425, 125] width 97 height 22
select select
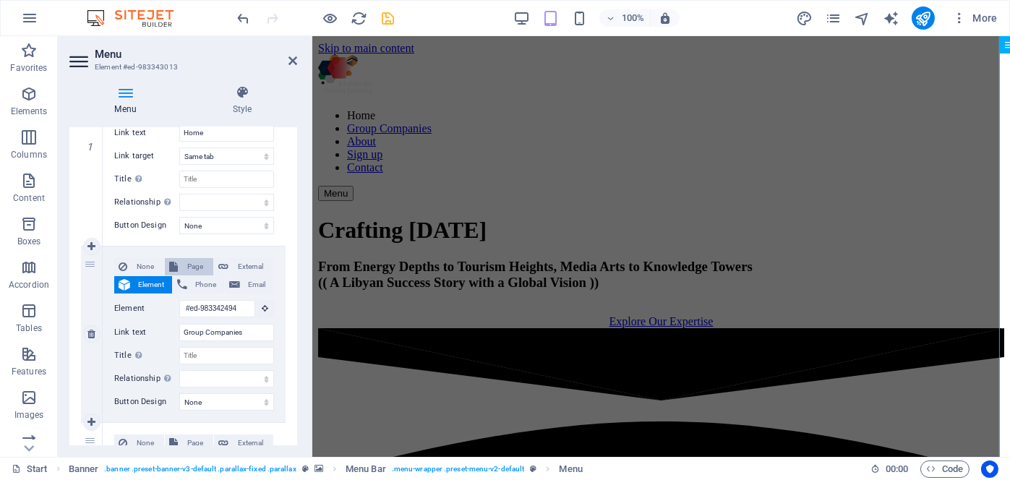
click at [194, 264] on span "Page" at bounding box center [195, 266] width 27 height 17
select select
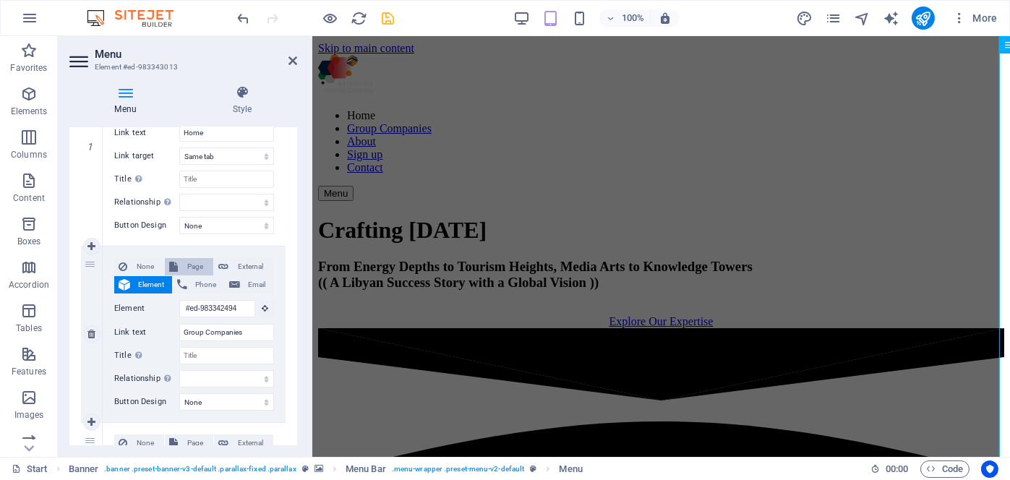
select select
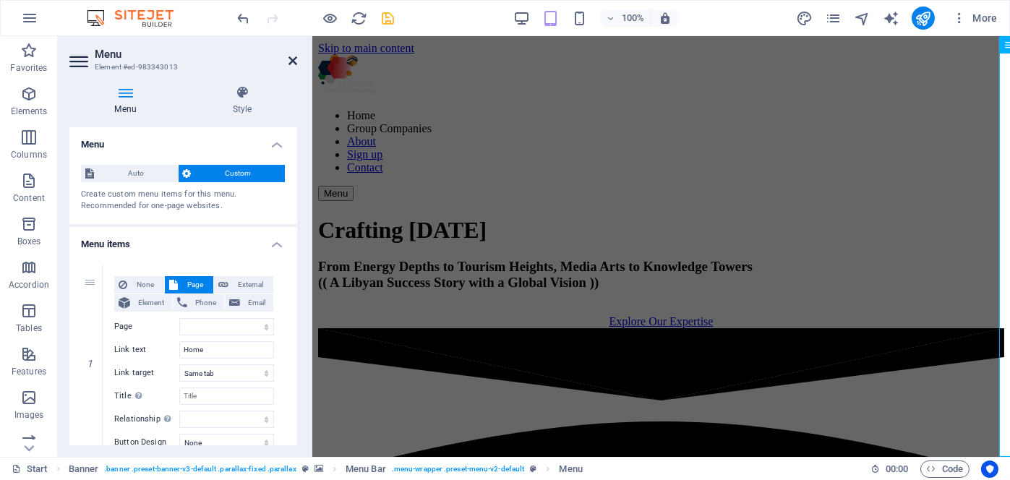
click at [295, 59] on icon at bounding box center [293, 61] width 9 height 12
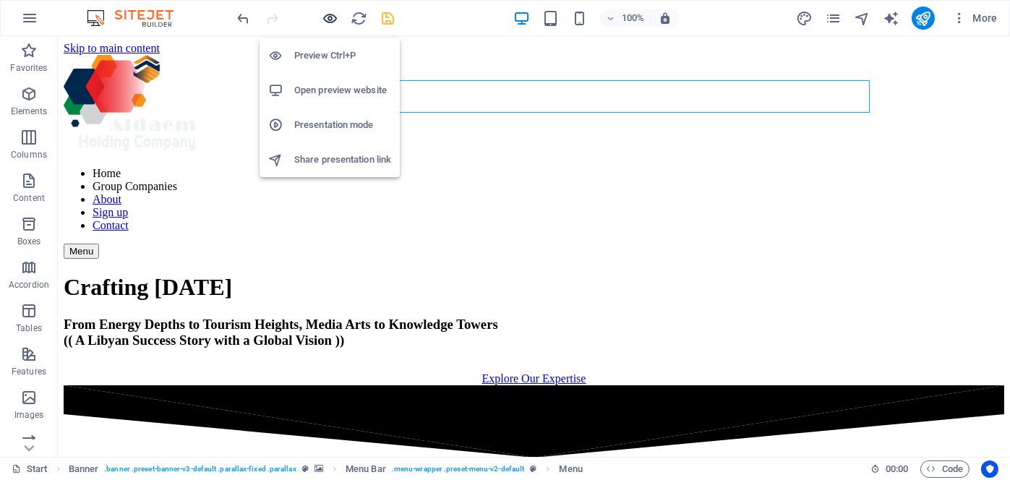
click at [331, 18] on icon "button" at bounding box center [331, 18] width 17 height 17
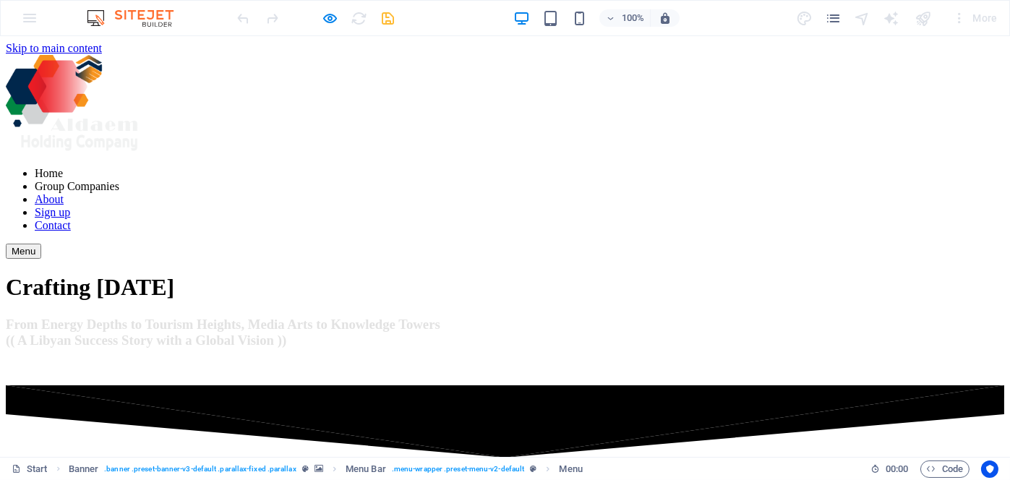
click at [119, 180] on link "Group Companies" at bounding box center [77, 186] width 85 height 12
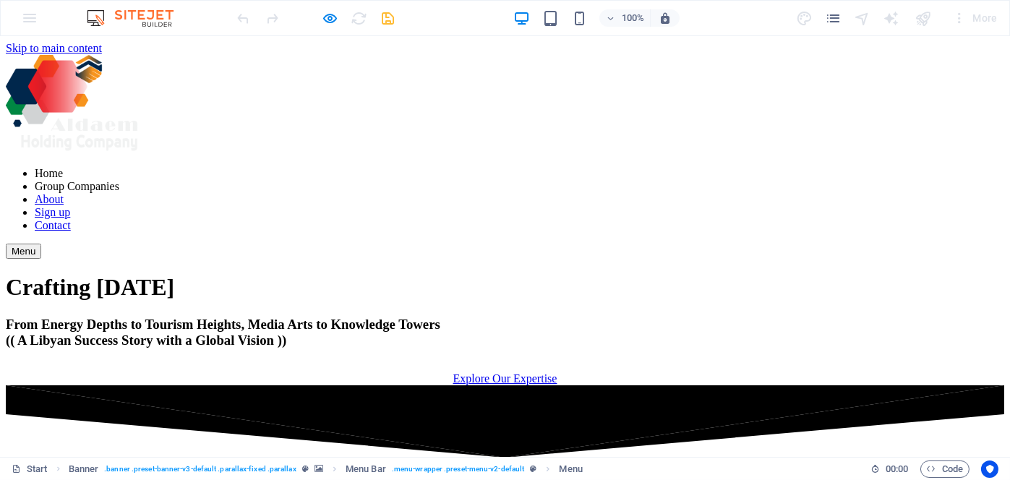
click at [119, 180] on link "Group Companies" at bounding box center [77, 186] width 85 height 12
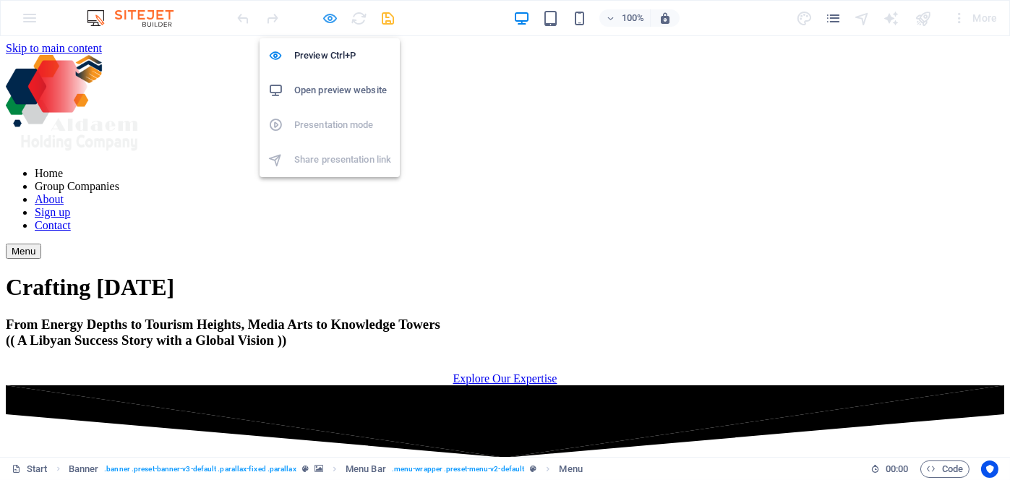
click at [331, 14] on icon "button" at bounding box center [331, 18] width 17 height 17
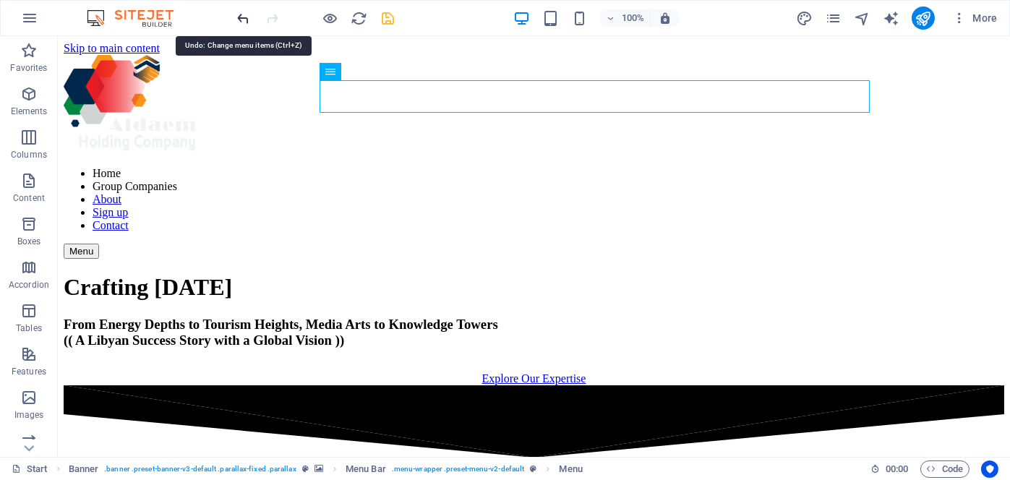
click at [237, 12] on icon "undo" at bounding box center [244, 18] width 17 height 17
click at [245, 20] on icon "undo" at bounding box center [244, 18] width 17 height 17
click at [246, 15] on icon "undo" at bounding box center [244, 18] width 17 height 17
click at [245, 19] on icon "undo" at bounding box center [244, 18] width 17 height 17
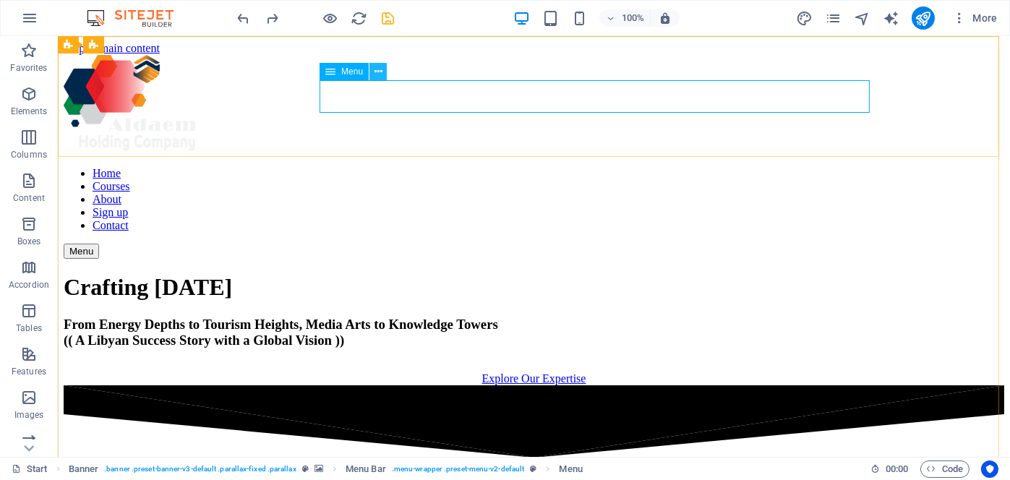
click at [379, 72] on icon at bounding box center [379, 71] width 8 height 15
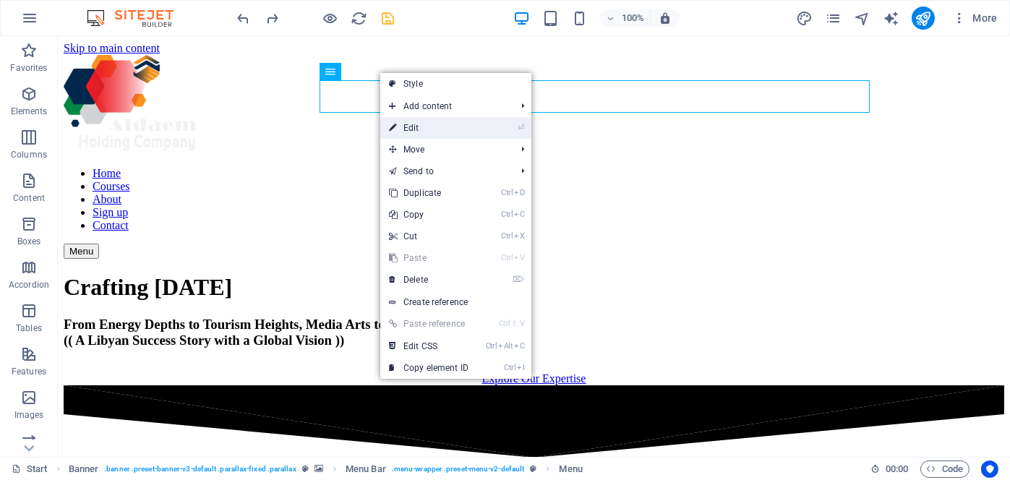
click at [395, 122] on icon at bounding box center [392, 128] width 7 height 22
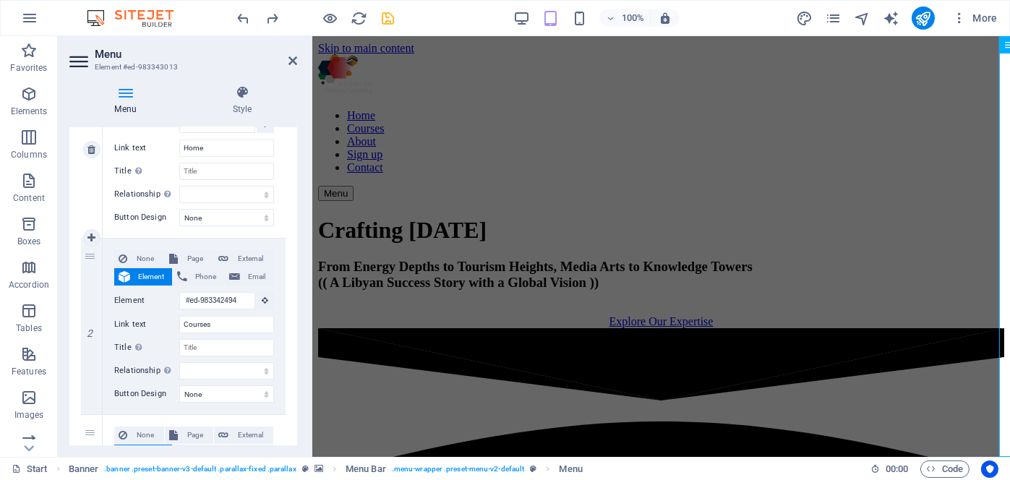
scroll to position [217, 0]
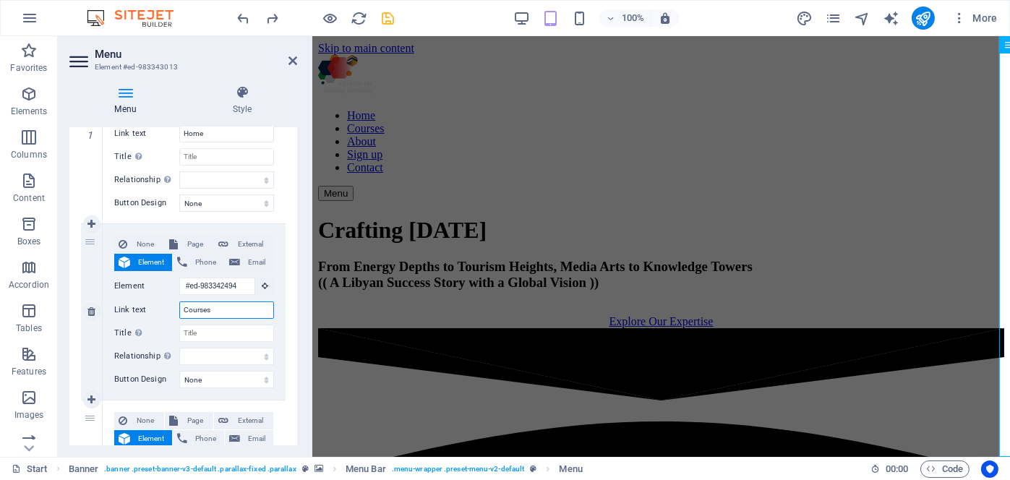
click at [231, 307] on input "Courses" at bounding box center [226, 310] width 95 height 17
type input "C"
select select
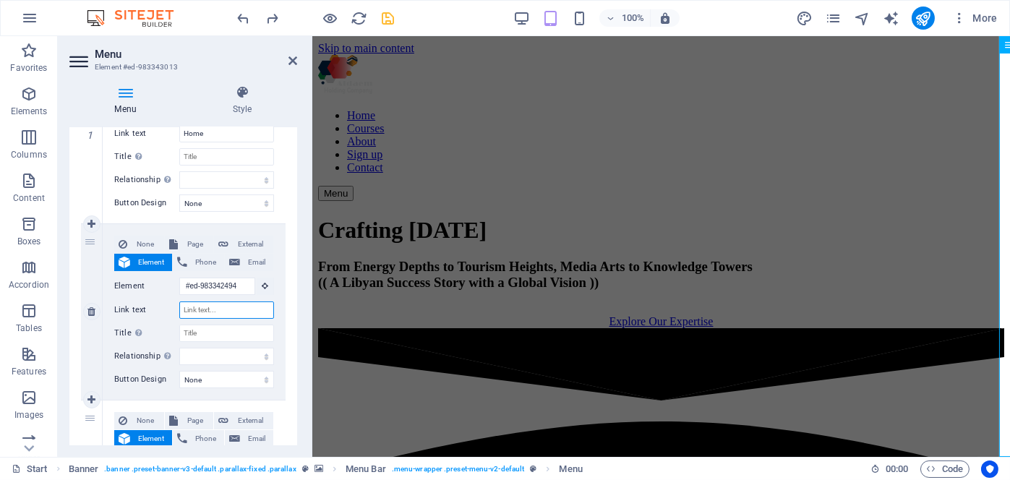
select select
paste input "Group Companies"
type input "Group Companies"
select select
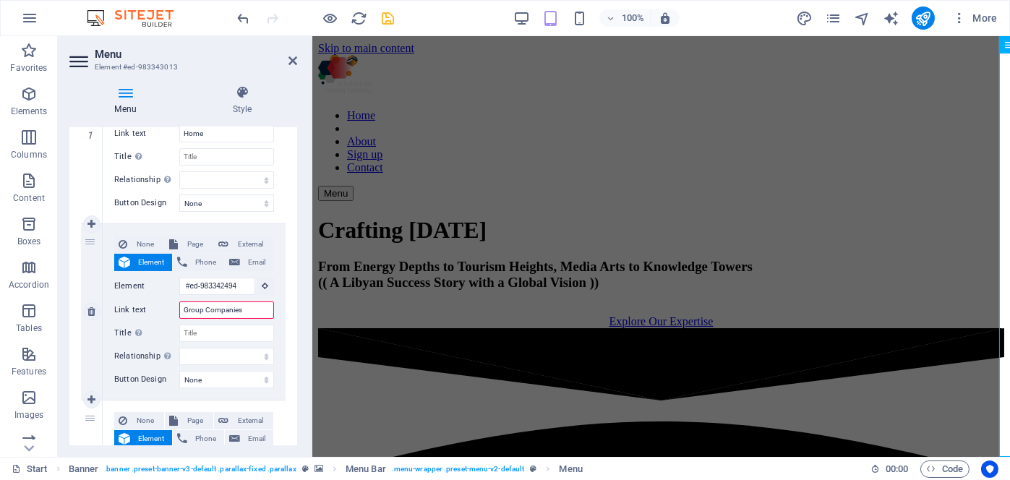
select select
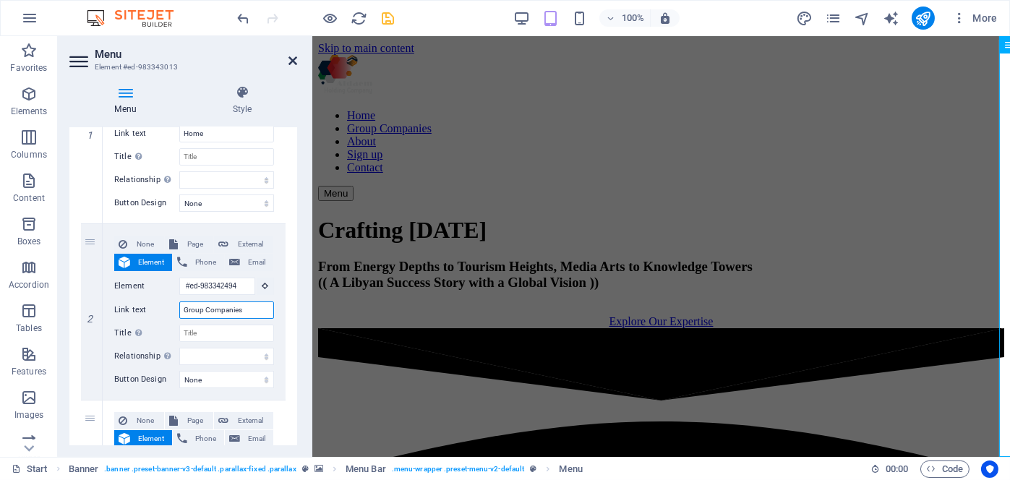
type input "Group Companies"
click at [294, 56] on icon at bounding box center [293, 61] width 9 height 12
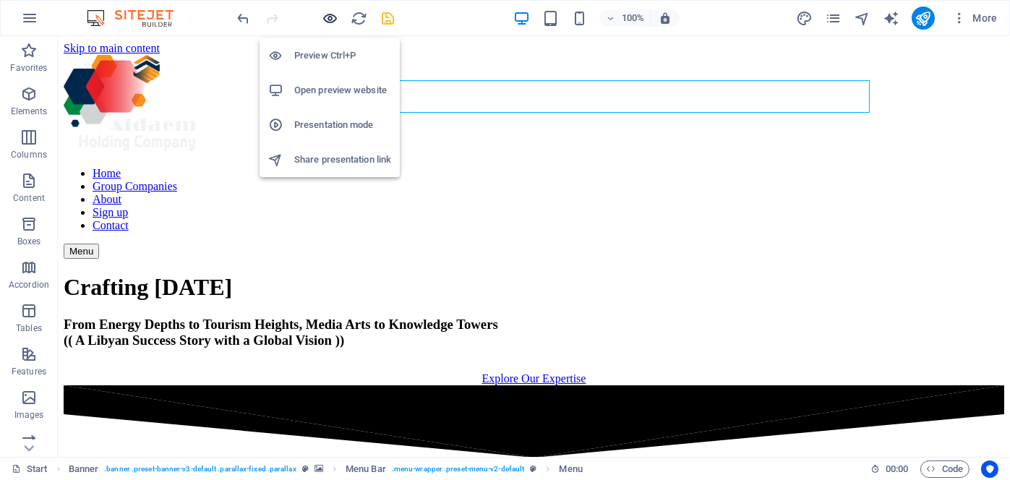
click at [328, 15] on icon "button" at bounding box center [331, 18] width 17 height 17
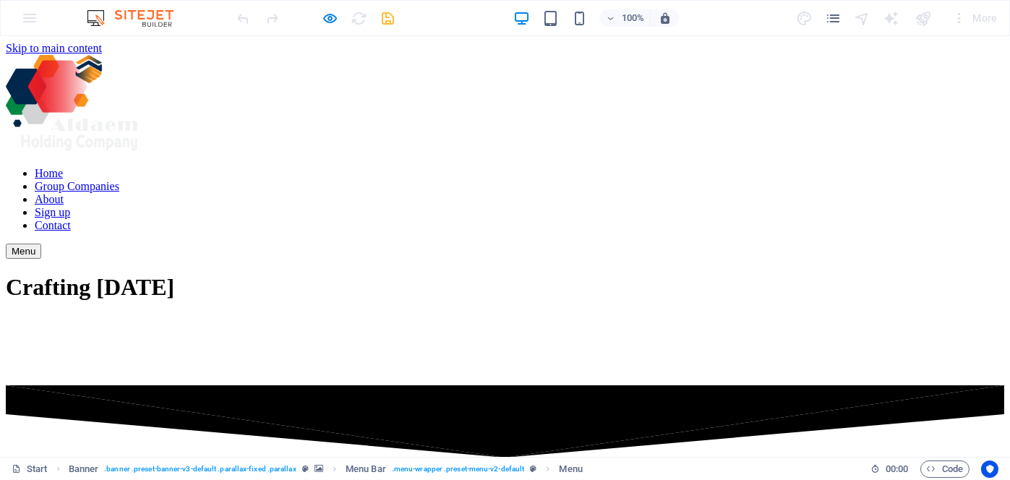
click at [119, 180] on link "Group Companies" at bounding box center [77, 186] width 85 height 12
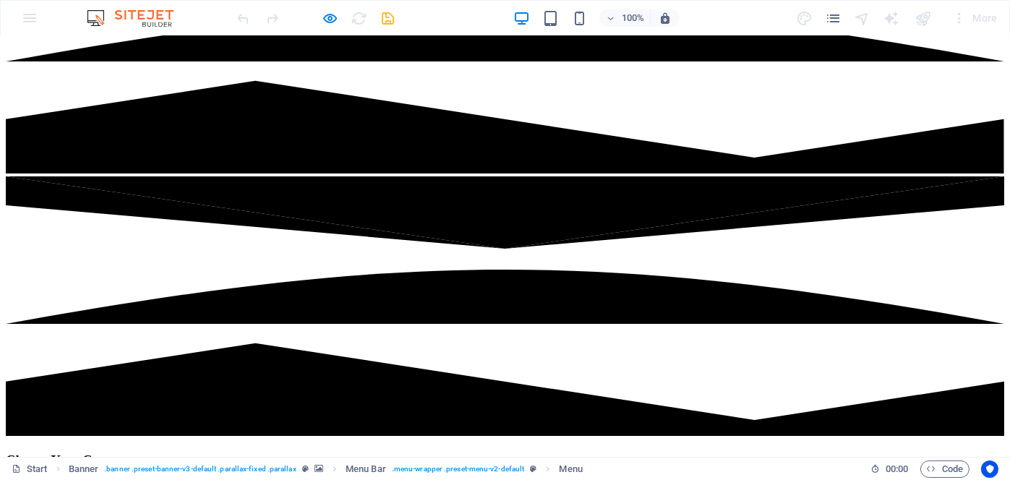
scroll to position [362, 0]
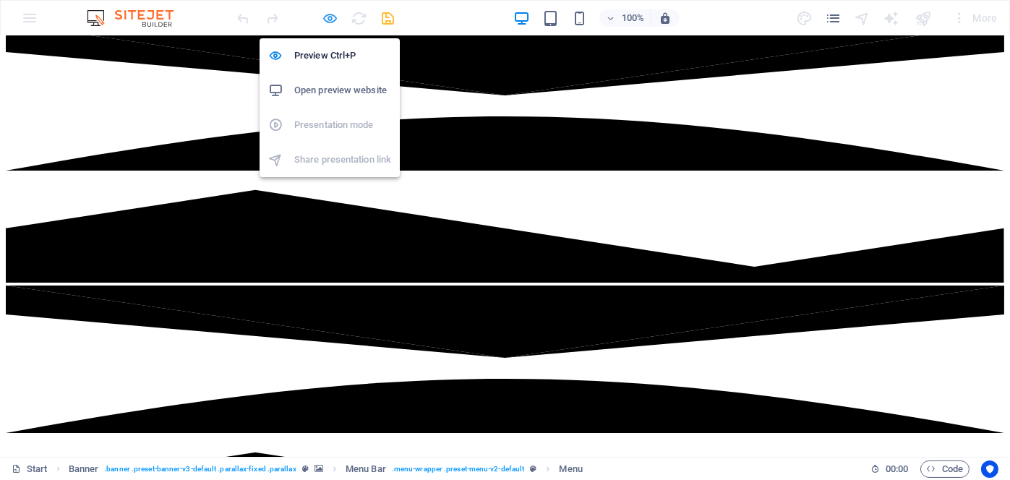
click at [332, 19] on icon "button" at bounding box center [331, 18] width 17 height 17
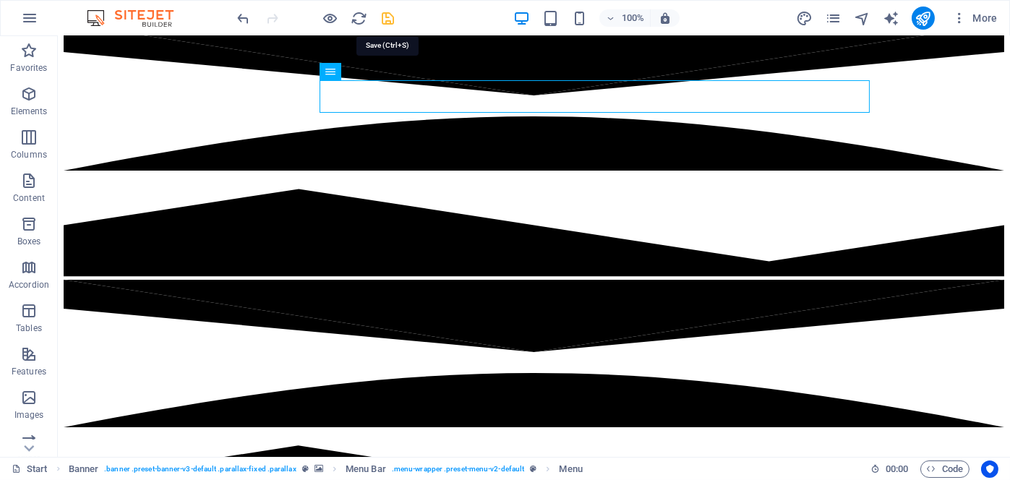
click at [387, 17] on icon "save" at bounding box center [388, 18] width 17 height 17
checkbox input "false"
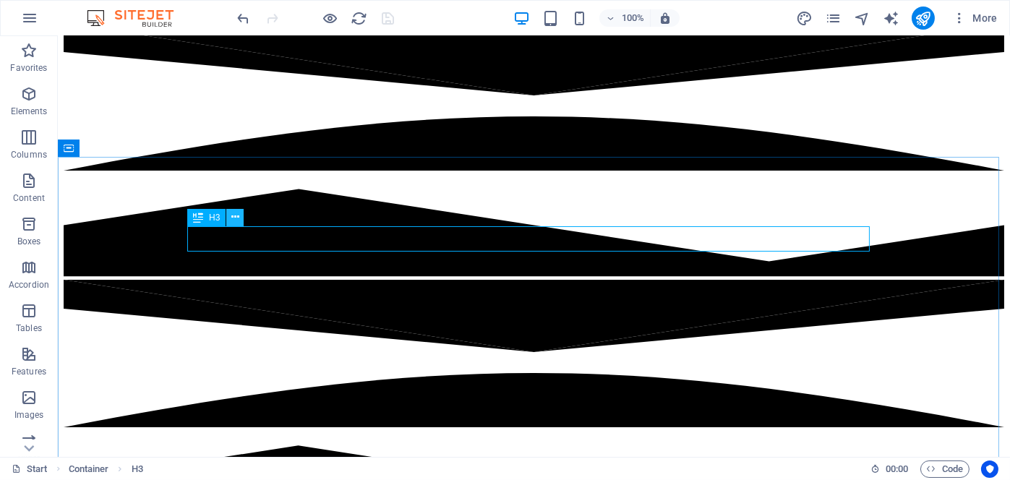
click at [234, 214] on icon at bounding box center [235, 217] width 8 height 15
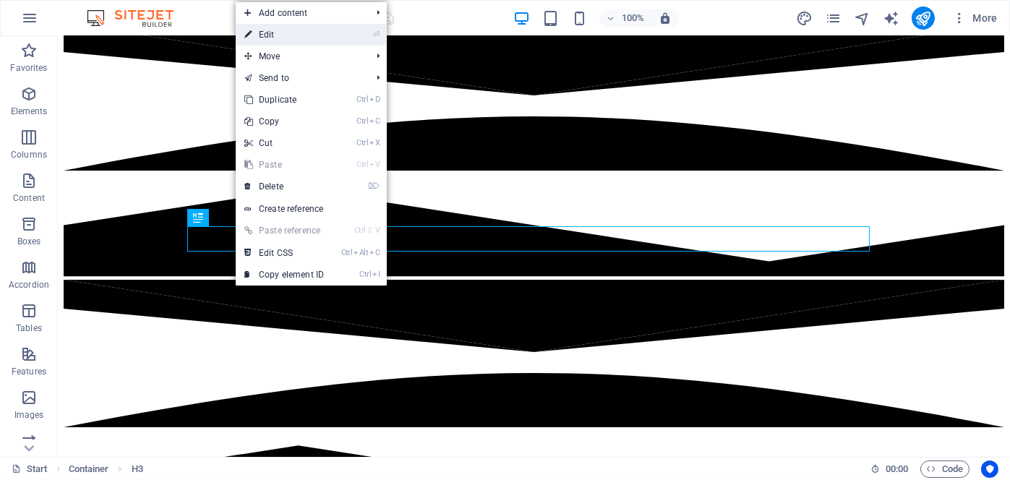
click at [301, 41] on link "⏎ Edit" at bounding box center [284, 35] width 97 height 22
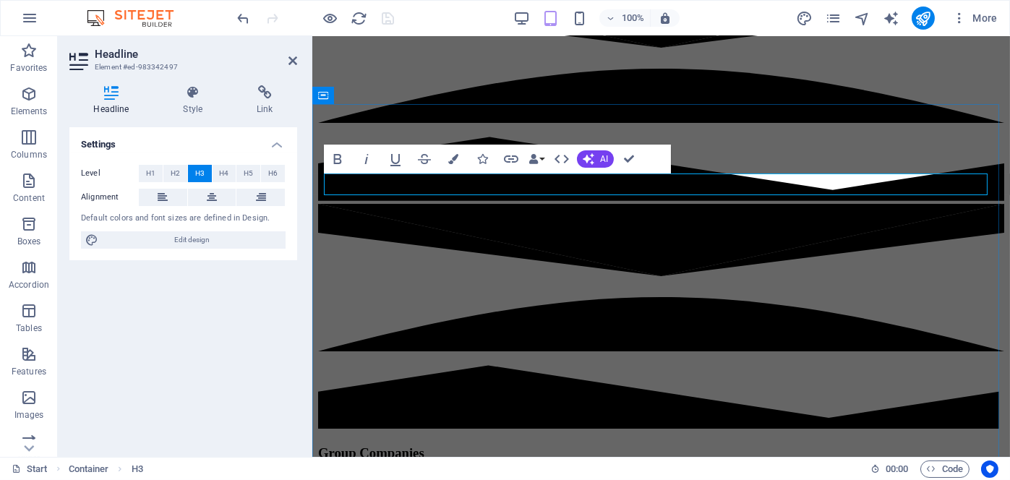
scroll to position [0, 4]
click at [606, 158] on span "AI" at bounding box center [604, 159] width 8 height 9
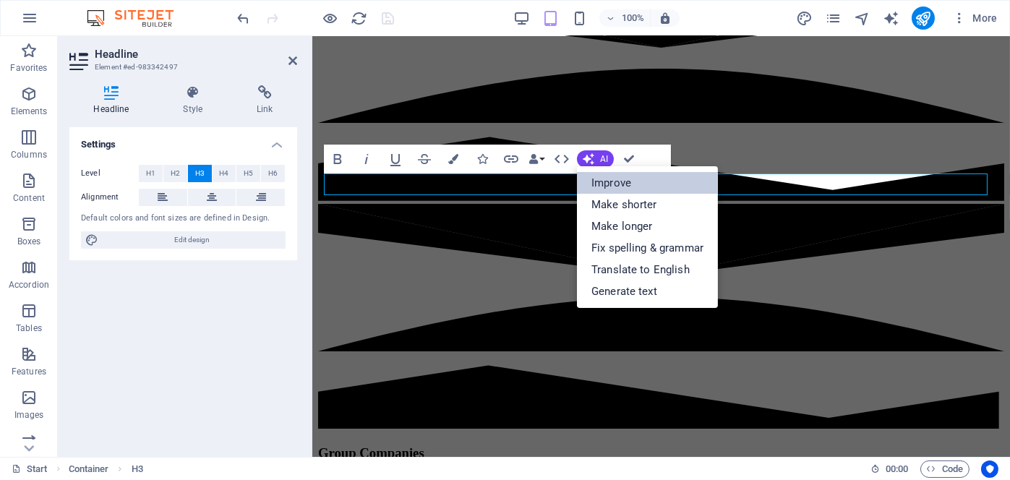
click at [603, 179] on link "Improve" at bounding box center [647, 183] width 141 height 22
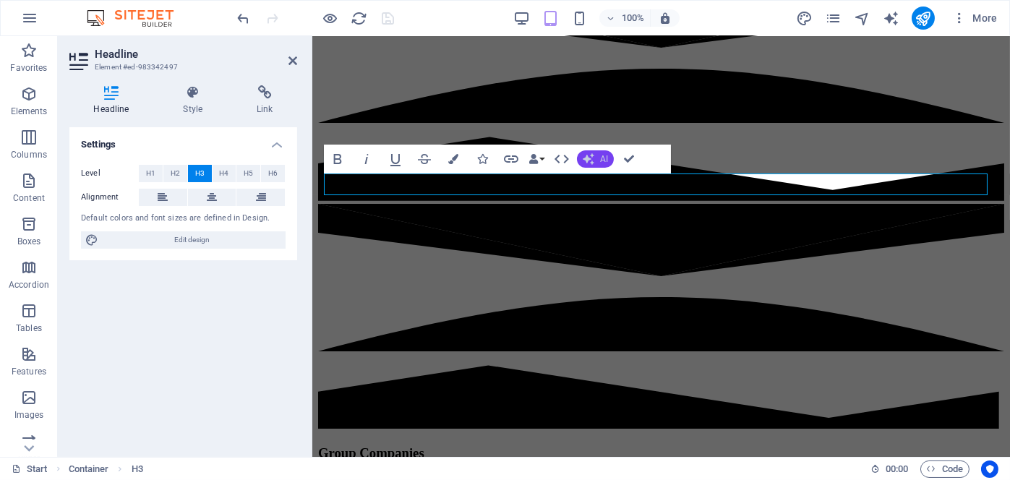
click at [603, 158] on span "AI" at bounding box center [604, 159] width 8 height 9
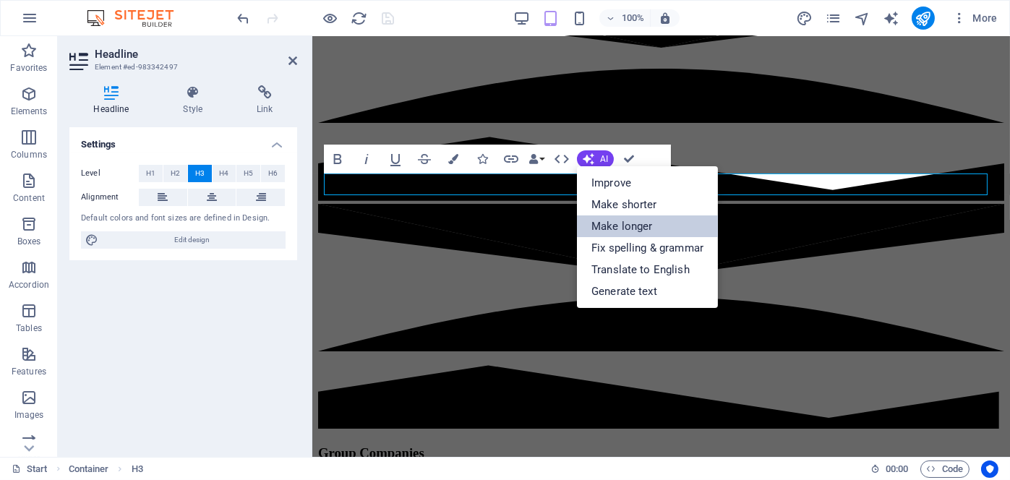
click at [610, 225] on link "Make longer" at bounding box center [647, 227] width 141 height 22
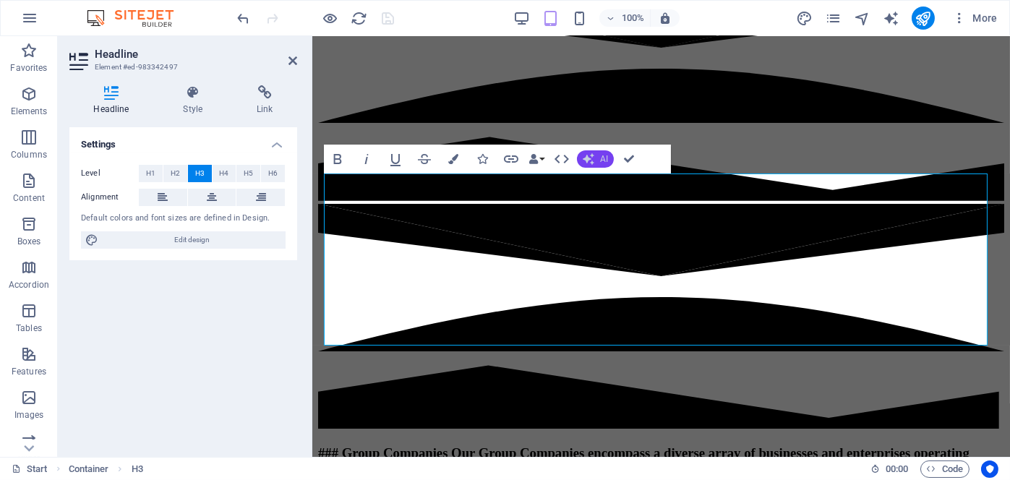
click at [595, 163] on button "AI" at bounding box center [595, 158] width 37 height 17
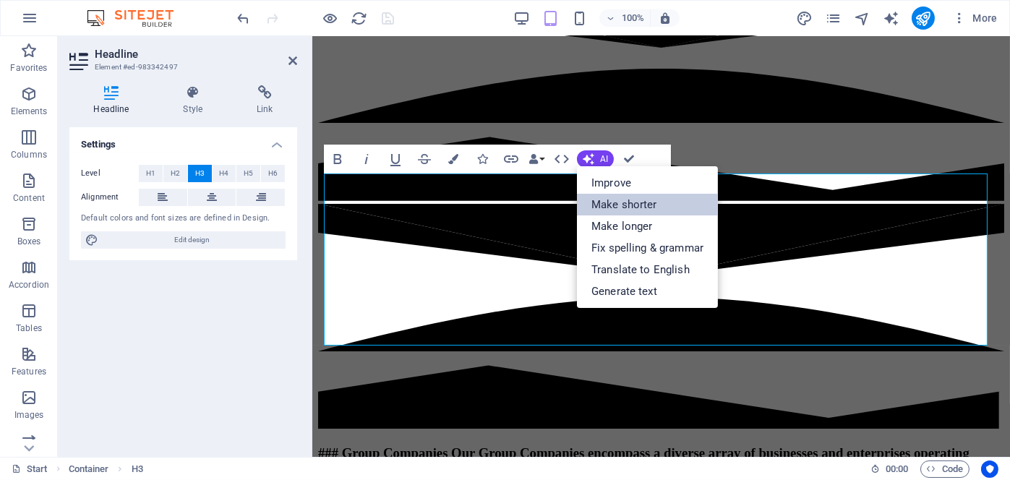
click at [604, 199] on link "Make shorter" at bounding box center [647, 205] width 141 height 22
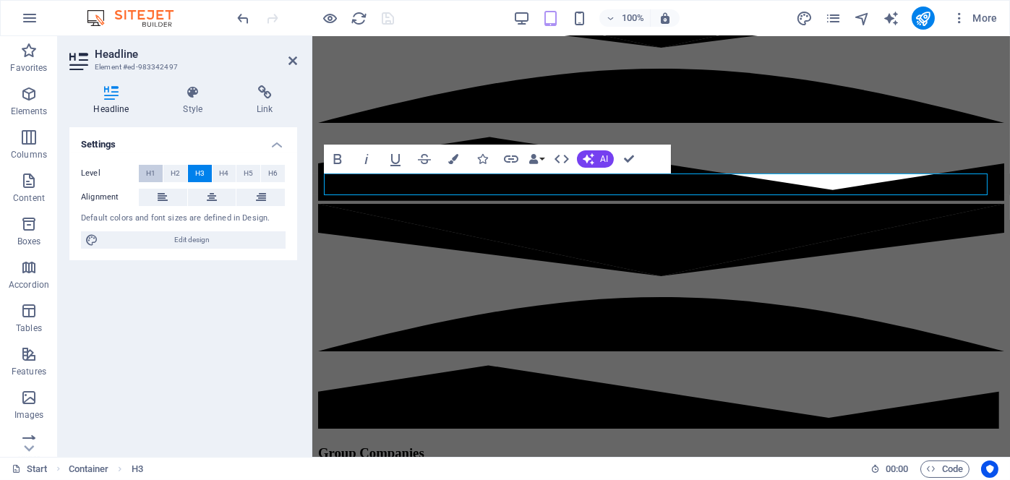
click at [155, 172] on span "H1" at bounding box center [150, 173] width 9 height 17
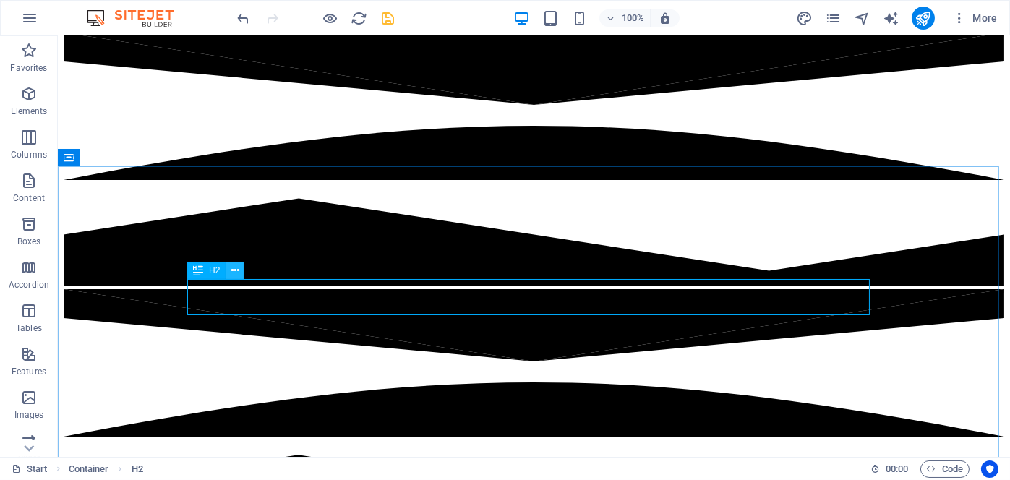
click at [231, 270] on icon at bounding box center [235, 270] width 8 height 15
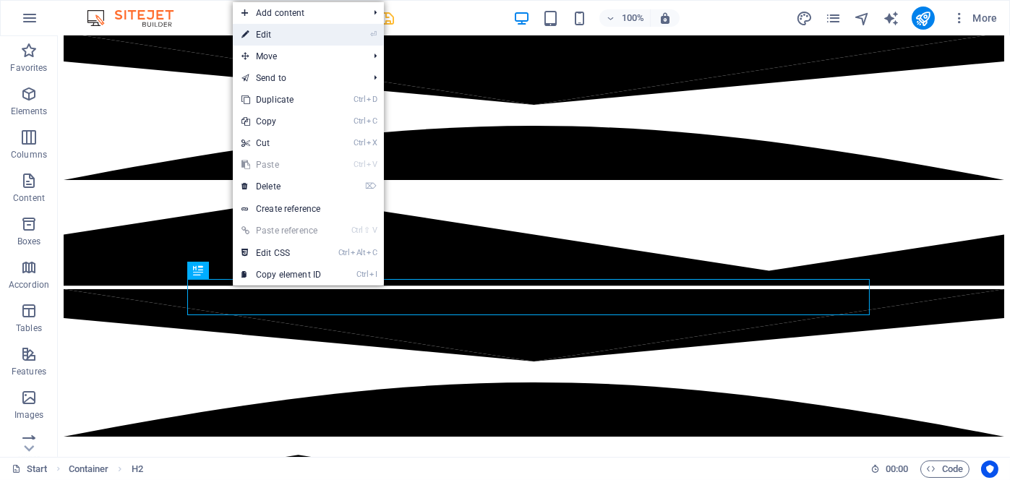
click at [297, 39] on link "⏎ Edit" at bounding box center [281, 35] width 97 height 22
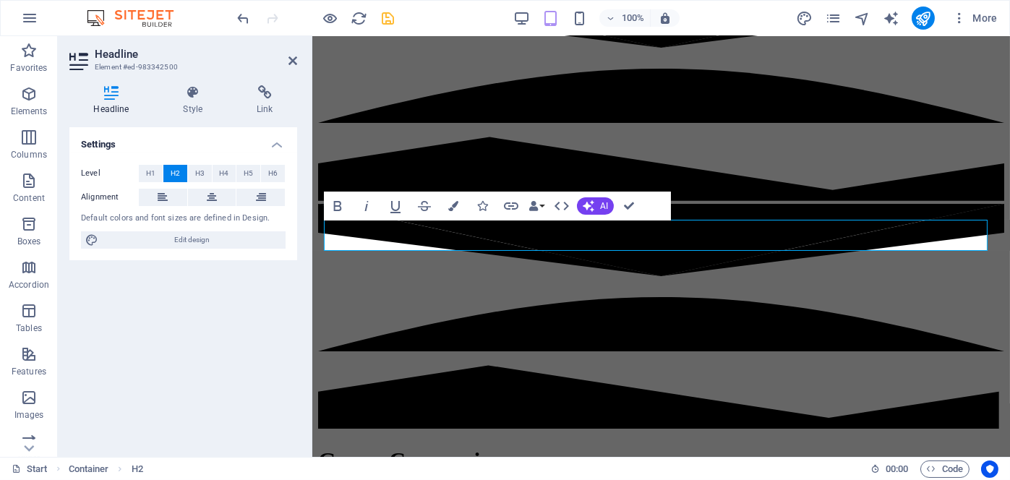
scroll to position [343, 0]
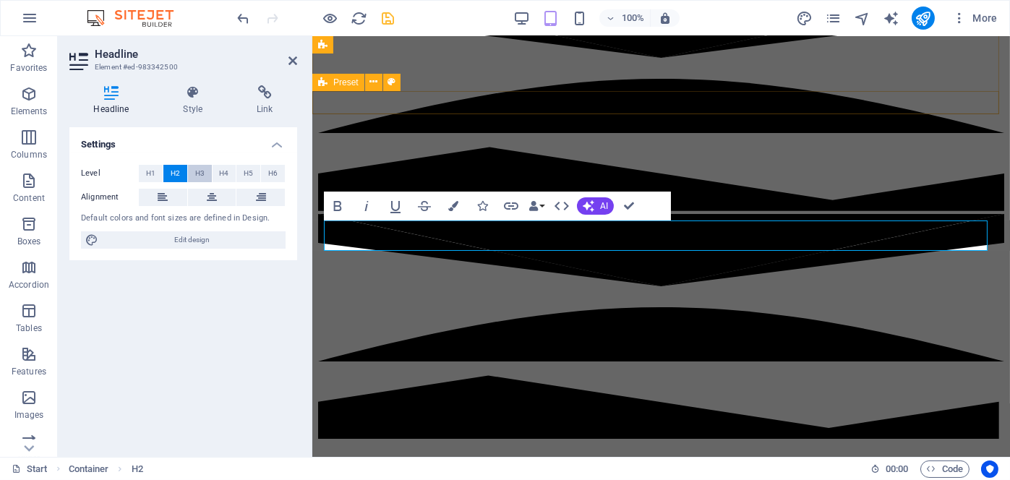
click at [197, 168] on span "H3" at bounding box center [199, 173] width 9 height 17
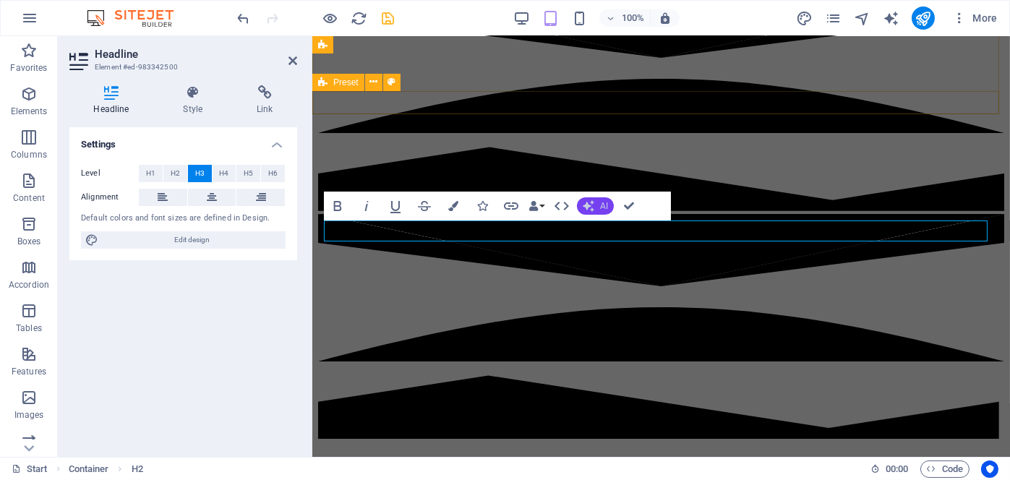
click at [596, 202] on button "AI" at bounding box center [595, 205] width 37 height 17
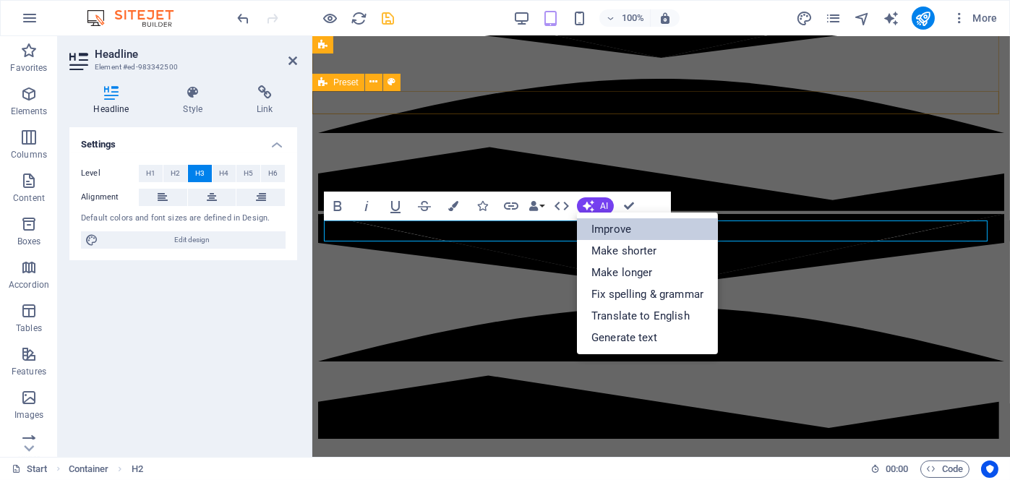
click at [606, 226] on link "Improve" at bounding box center [647, 229] width 141 height 22
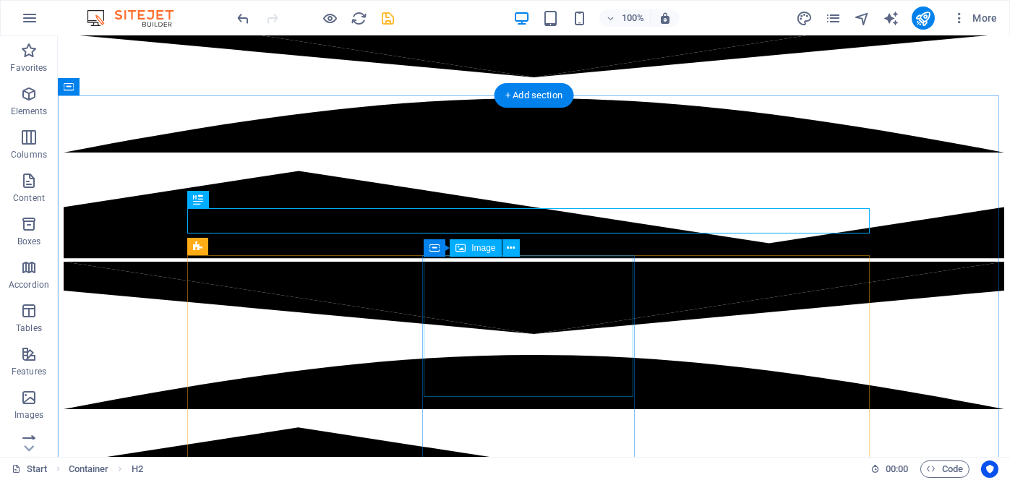
scroll to position [499, 0]
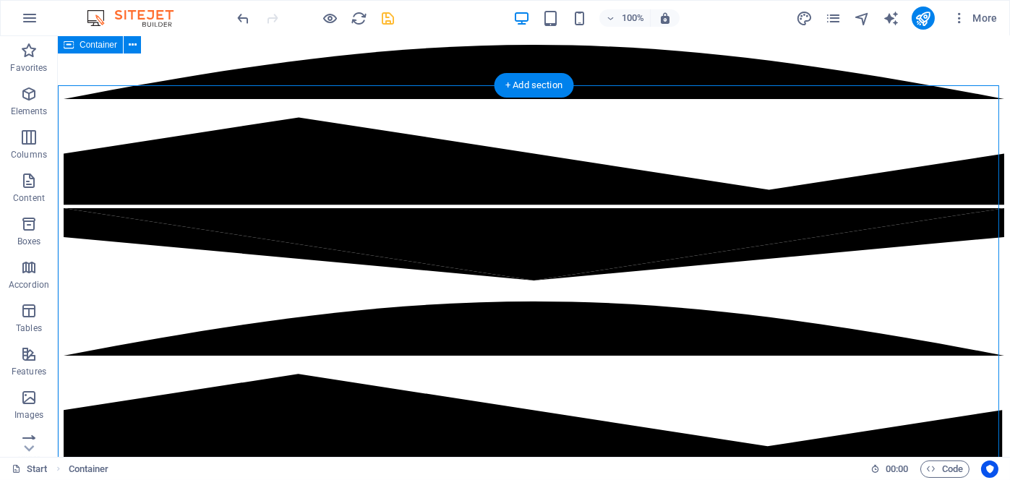
scroll to position [427, 0]
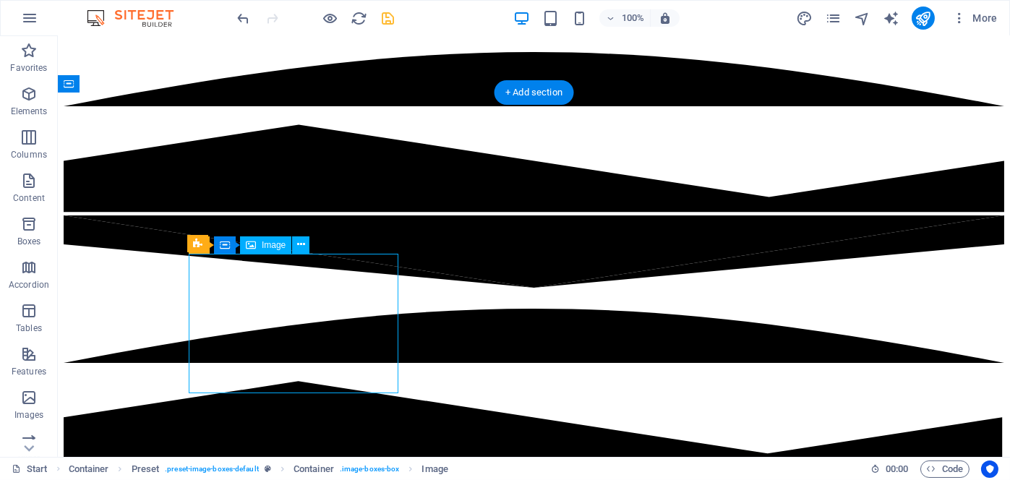
scroll to position [282, 0]
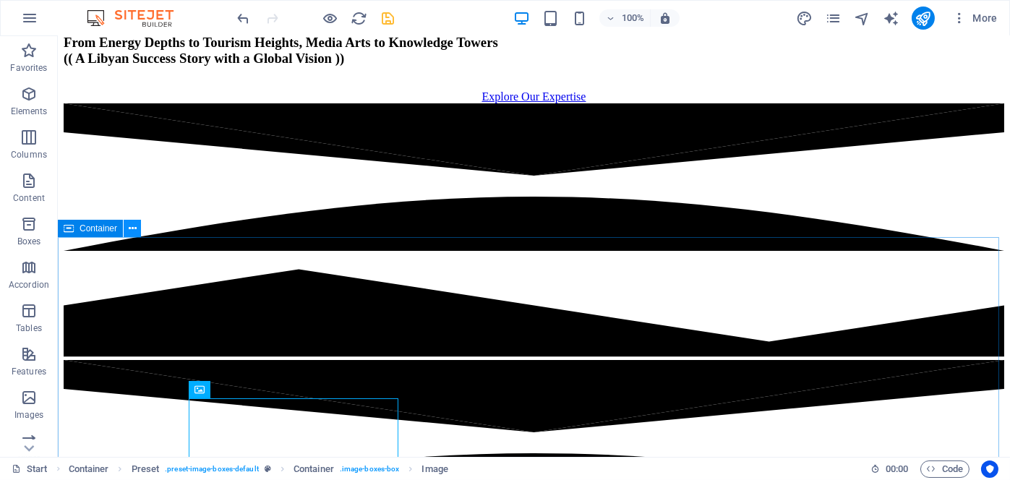
click at [131, 231] on icon at bounding box center [133, 228] width 8 height 15
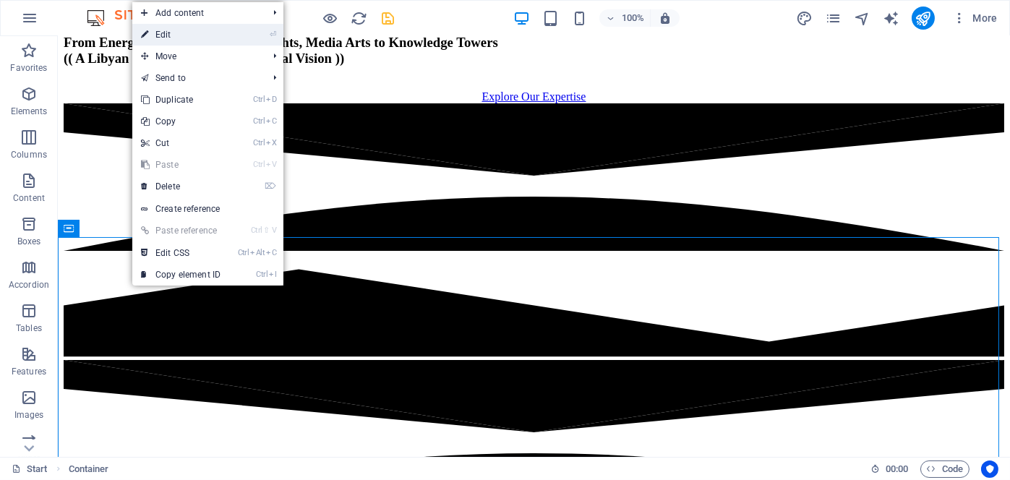
click at [204, 38] on link "⏎ Edit" at bounding box center [180, 35] width 97 height 22
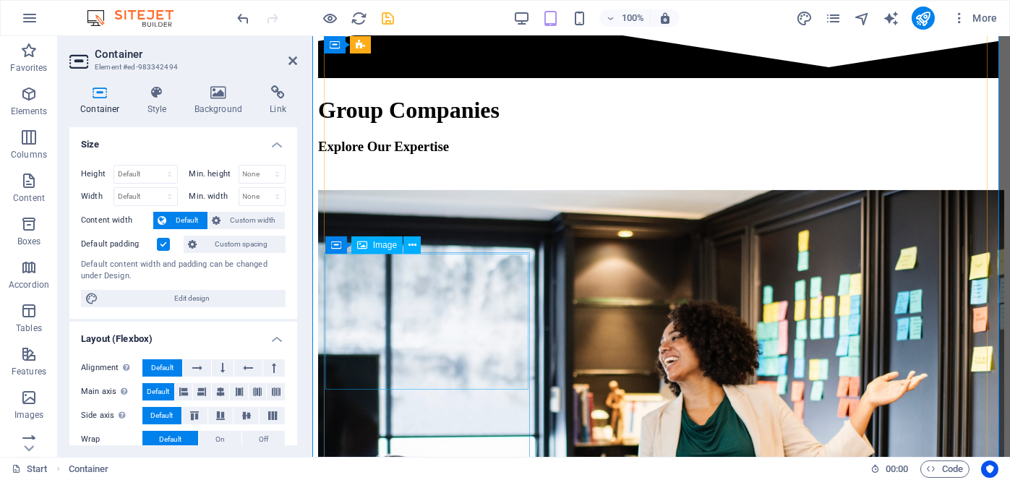
scroll to position [716, 0]
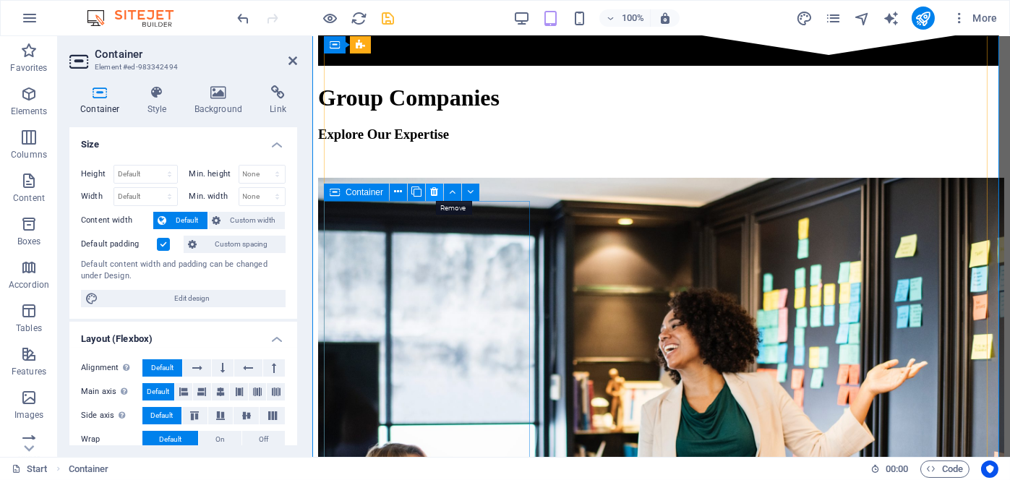
click at [433, 192] on icon at bounding box center [435, 191] width 8 height 15
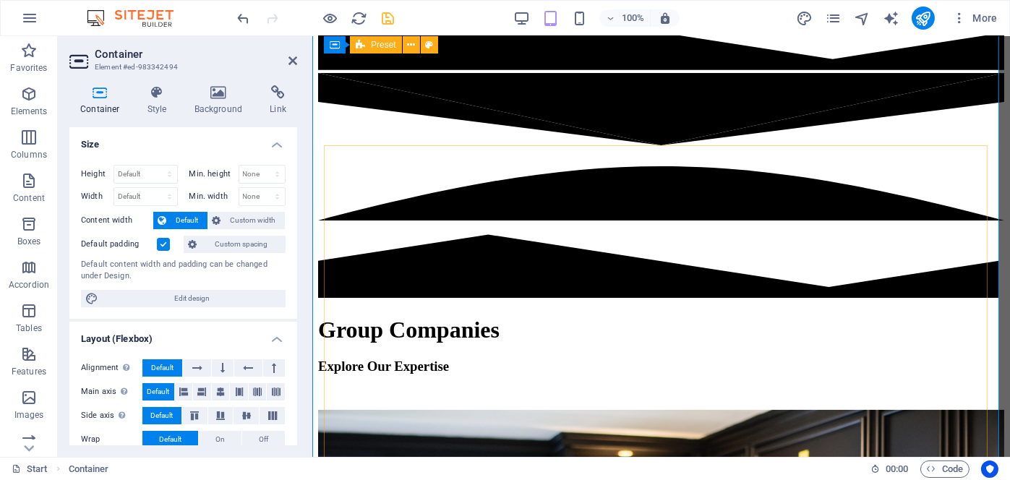
scroll to position [427, 0]
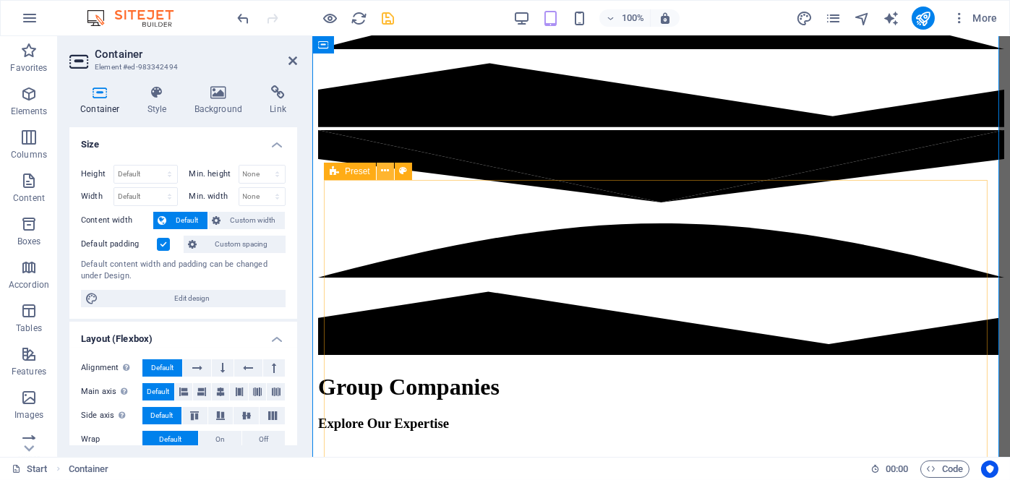
click at [386, 172] on icon at bounding box center [385, 170] width 8 height 15
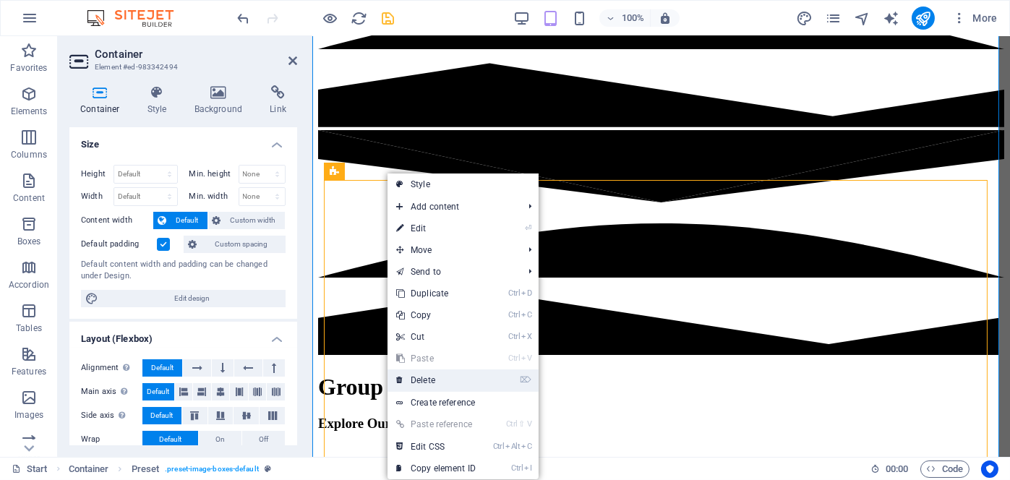
click at [417, 378] on link "⌦ Delete" at bounding box center [436, 381] width 97 height 22
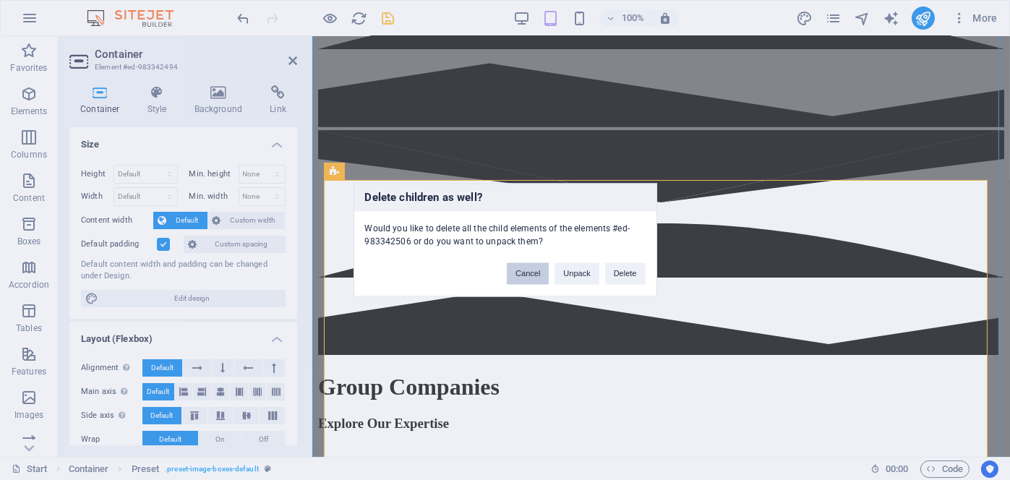
click at [522, 275] on button "Cancel" at bounding box center [528, 274] width 42 height 22
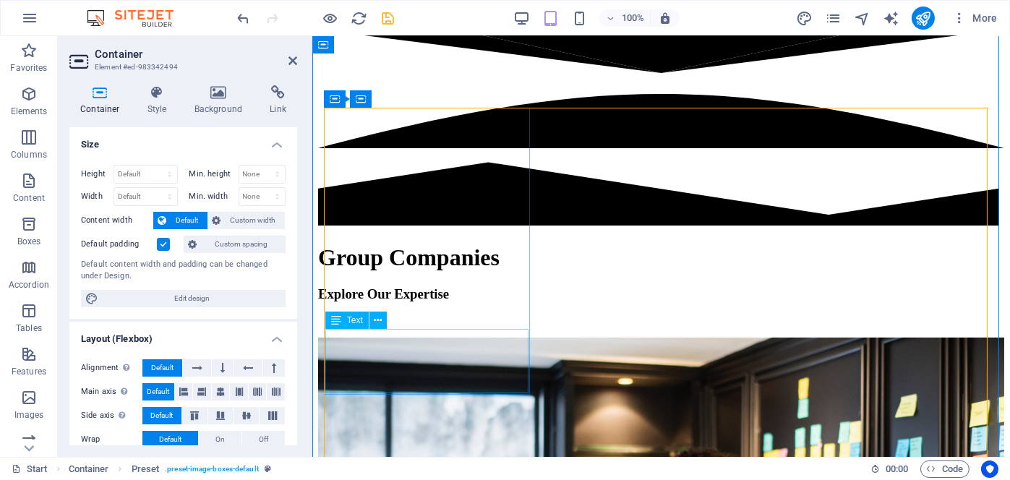
scroll to position [499, 0]
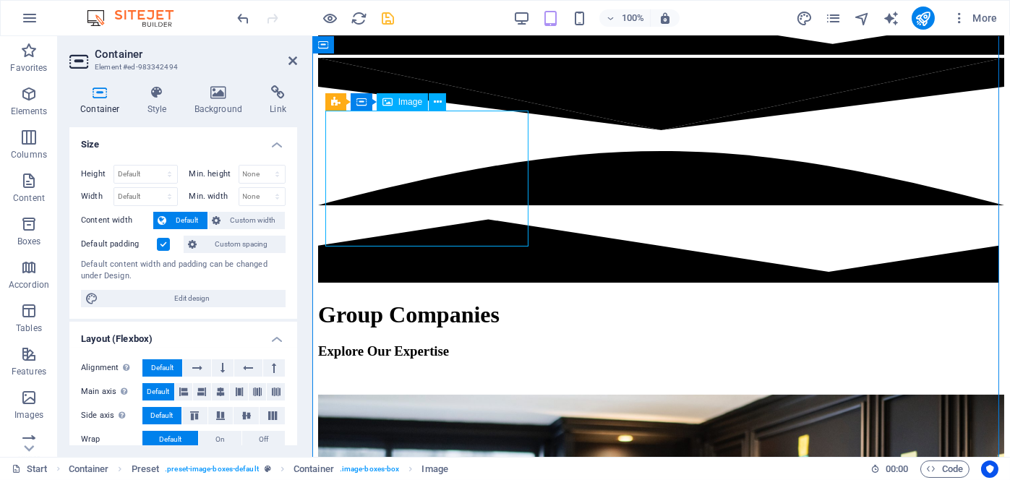
scroll to position [354, 0]
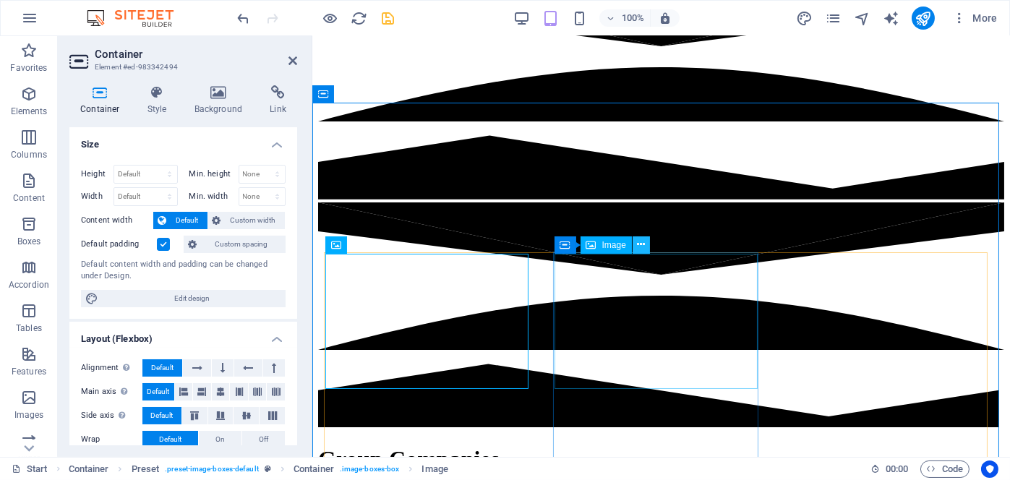
click at [642, 245] on icon at bounding box center [641, 244] width 8 height 15
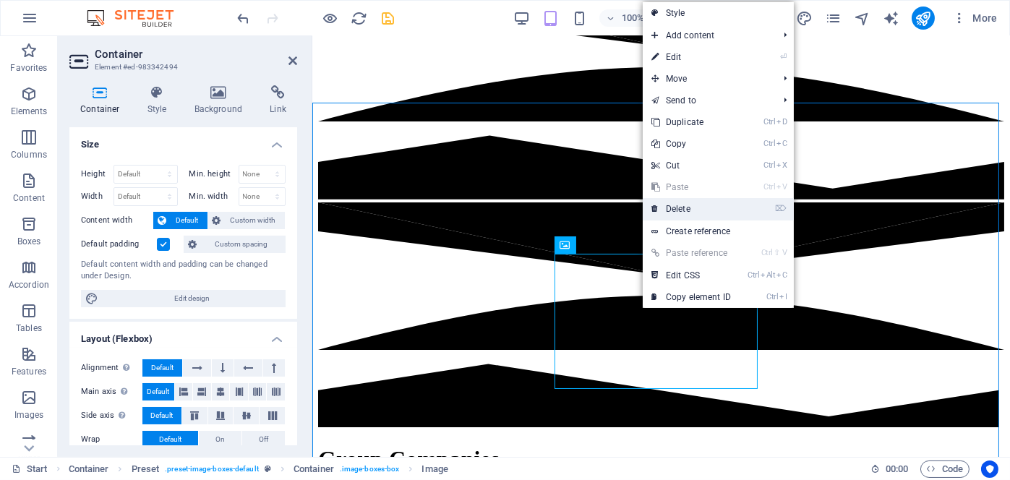
click at [676, 212] on link "⌦ Delete" at bounding box center [691, 209] width 97 height 22
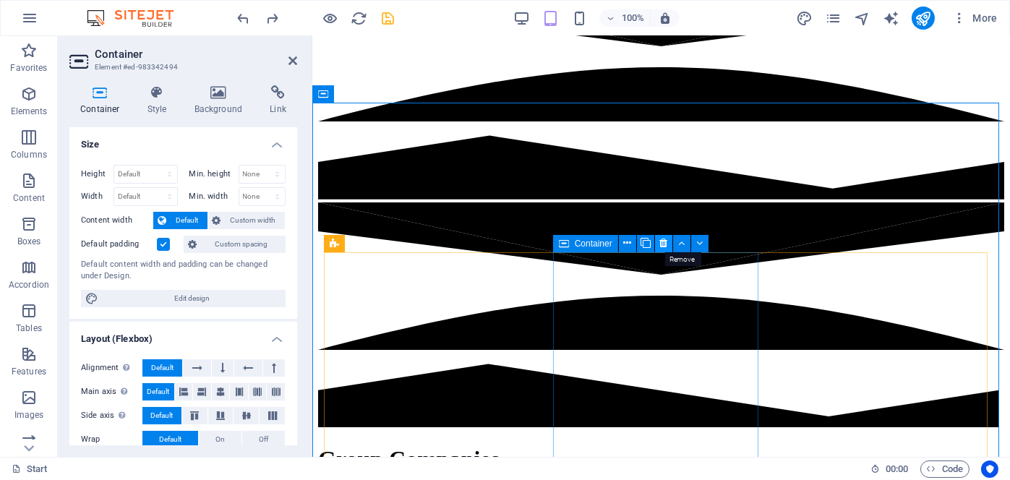
click at [662, 243] on icon at bounding box center [664, 243] width 8 height 15
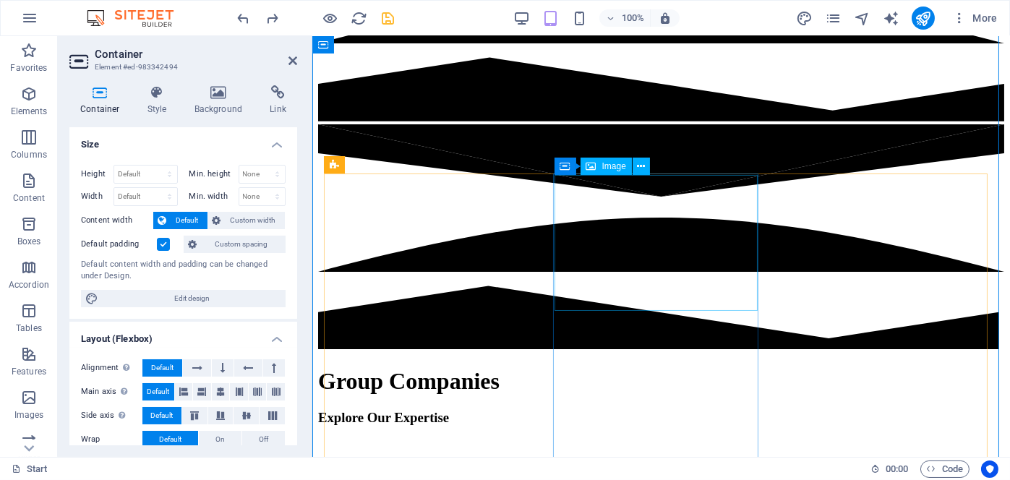
scroll to position [427, 0]
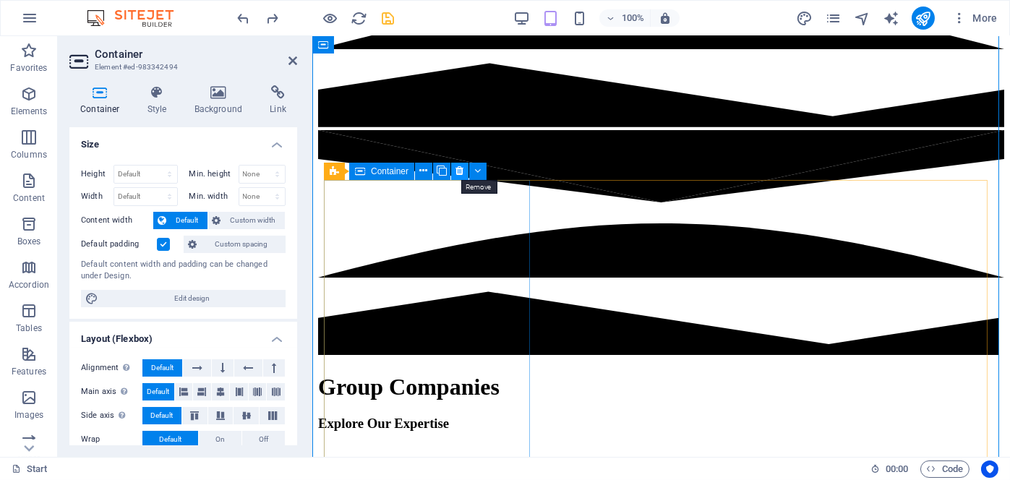
click at [459, 172] on icon at bounding box center [460, 170] width 8 height 15
click at [430, 174] on button at bounding box center [423, 171] width 17 height 17
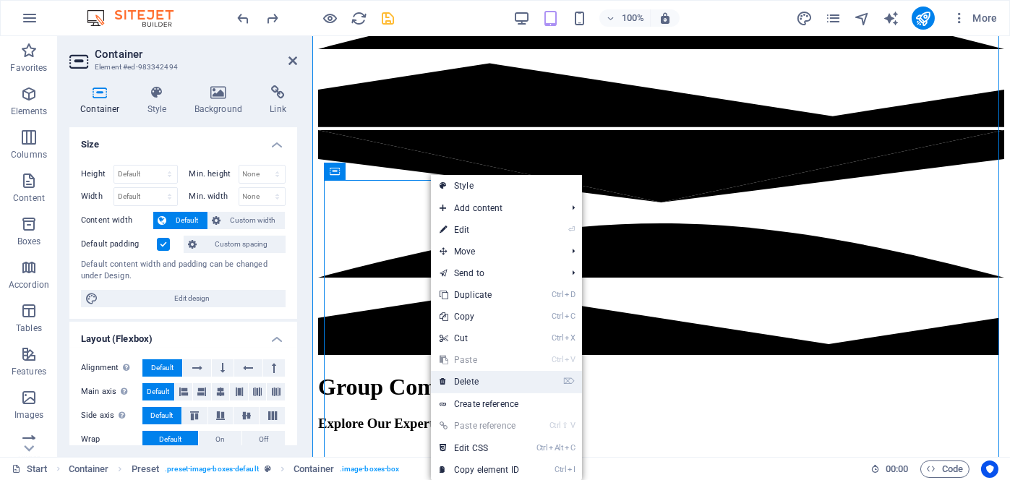
click at [473, 381] on link "⌦ Delete" at bounding box center [479, 382] width 97 height 22
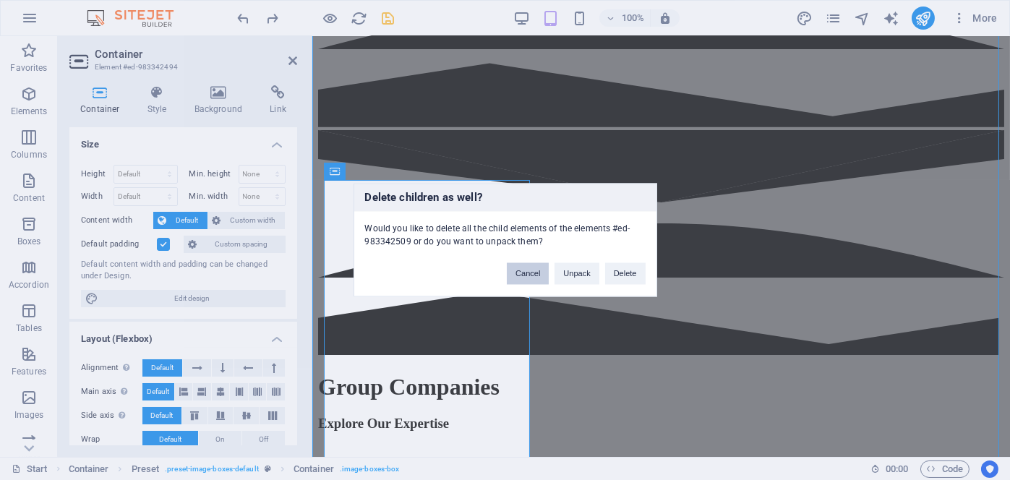
click at [519, 278] on button "Cancel" at bounding box center [528, 274] width 42 height 22
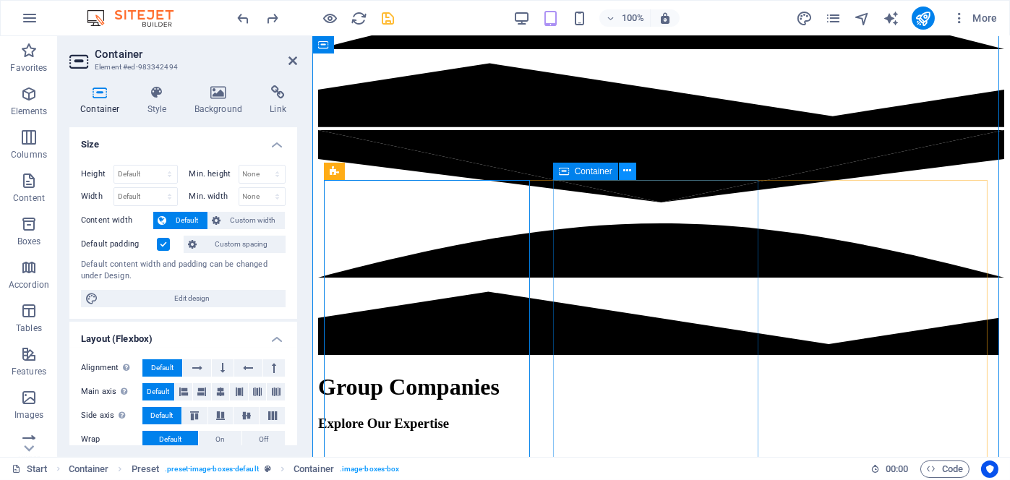
click at [627, 174] on icon at bounding box center [628, 170] width 8 height 15
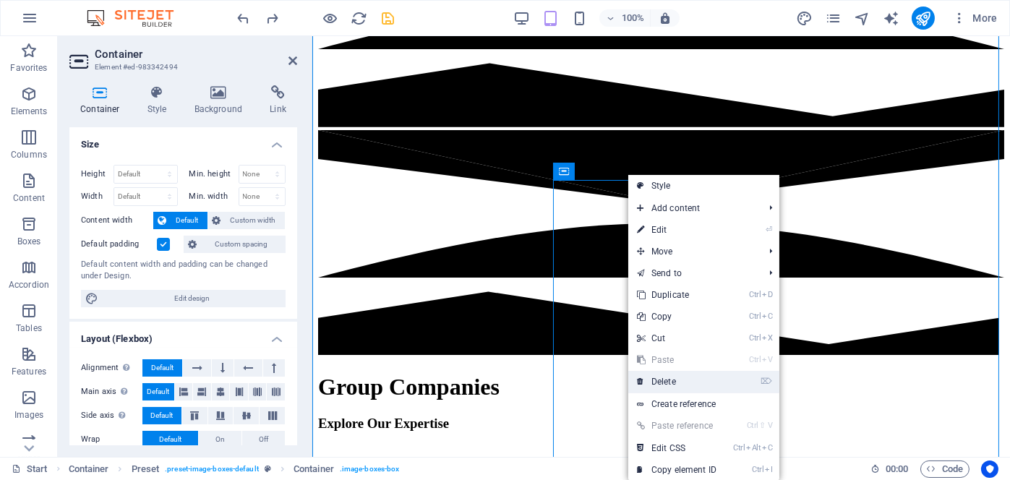
click at [663, 378] on link "⌦ Delete" at bounding box center [677, 382] width 97 height 22
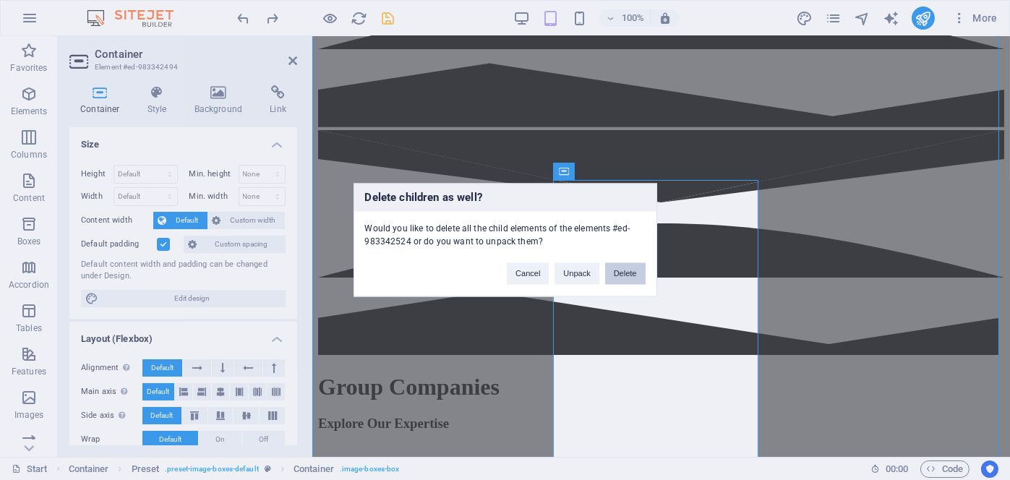
click at [621, 275] on button "Delete" at bounding box center [625, 274] width 41 height 22
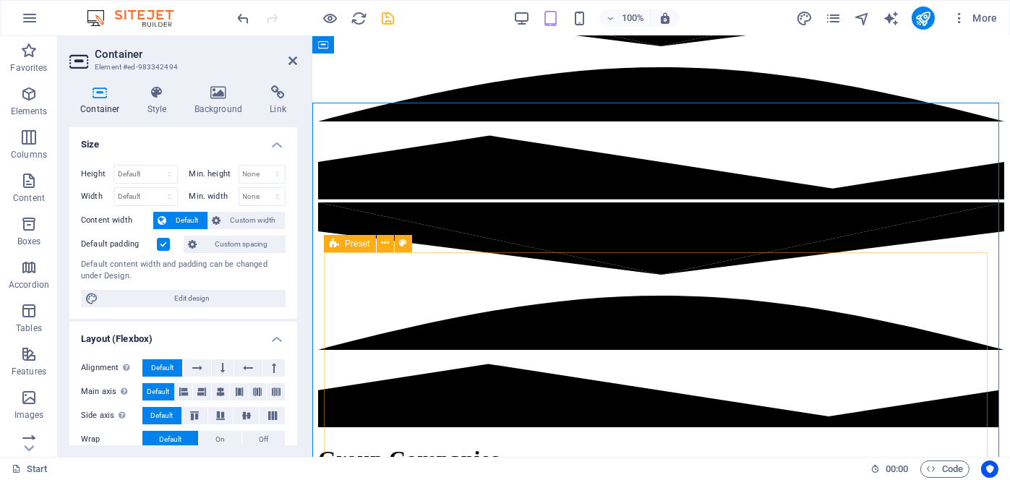
scroll to position [354, 0]
click at [385, 244] on icon at bounding box center [385, 243] width 8 height 15
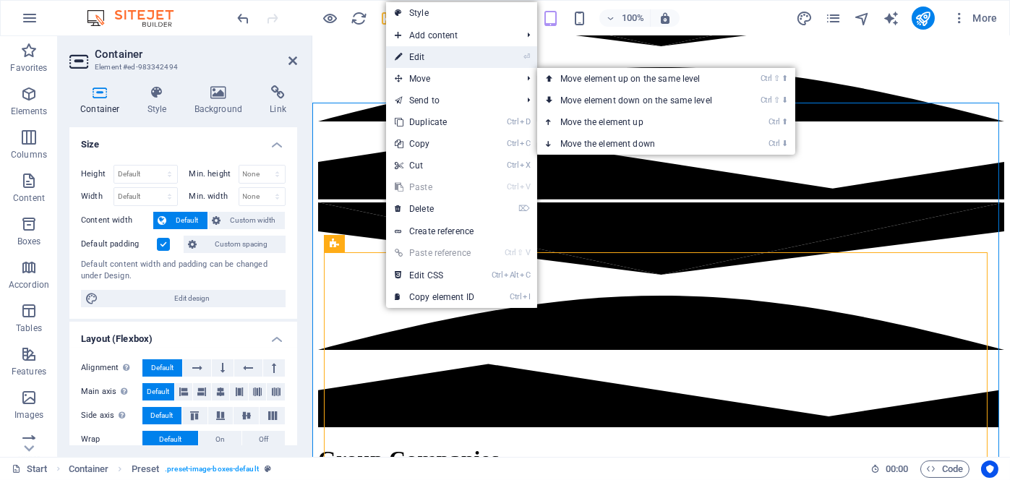
click at [440, 56] on link "⏎ Edit" at bounding box center [434, 57] width 97 height 22
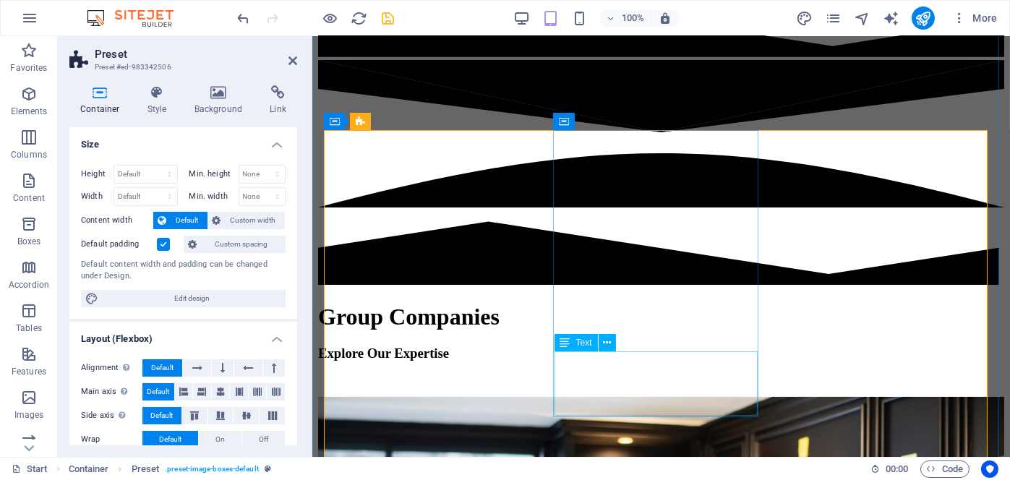
scroll to position [427, 0]
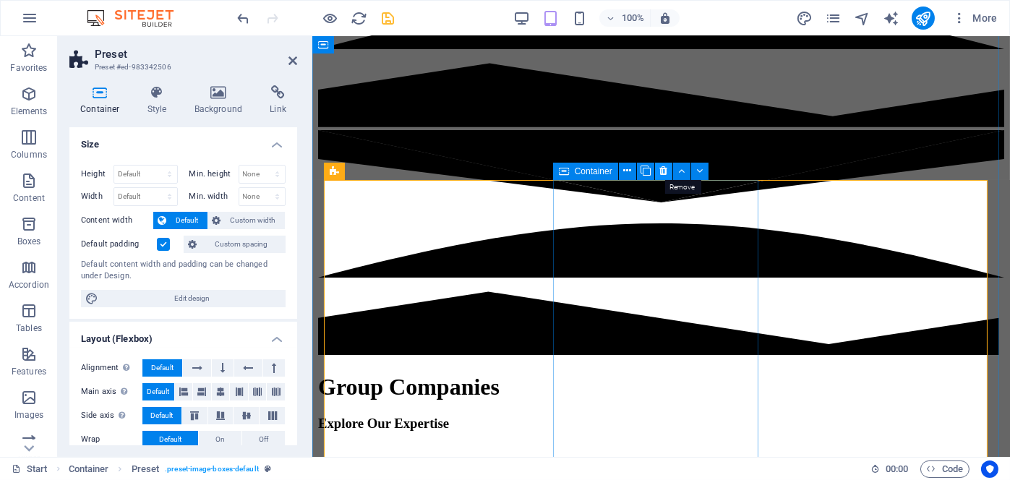
click at [662, 171] on icon at bounding box center [664, 170] width 8 height 15
click at [627, 171] on icon at bounding box center [628, 170] width 8 height 15
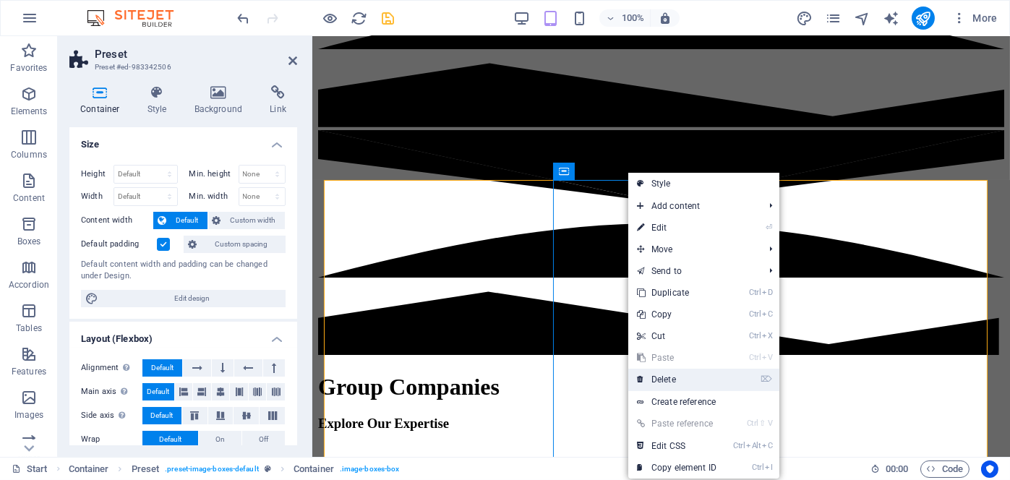
click at [657, 378] on link "⌦ Delete" at bounding box center [677, 380] width 97 height 22
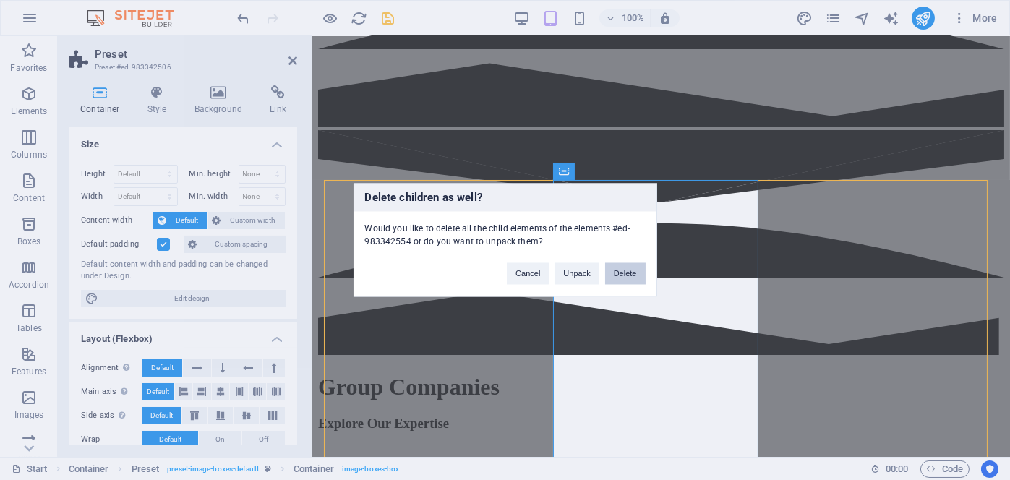
click at [618, 269] on button "Delete" at bounding box center [625, 274] width 41 height 22
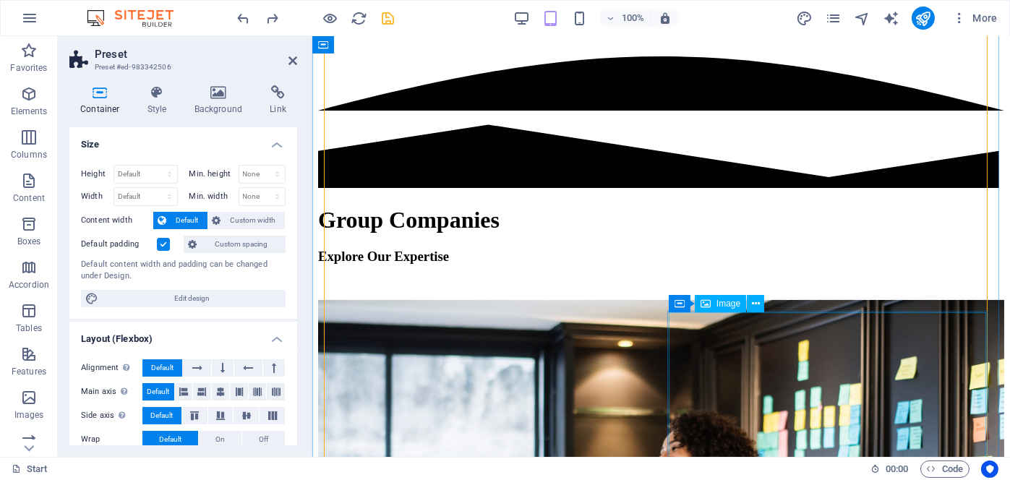
scroll to position [644, 0]
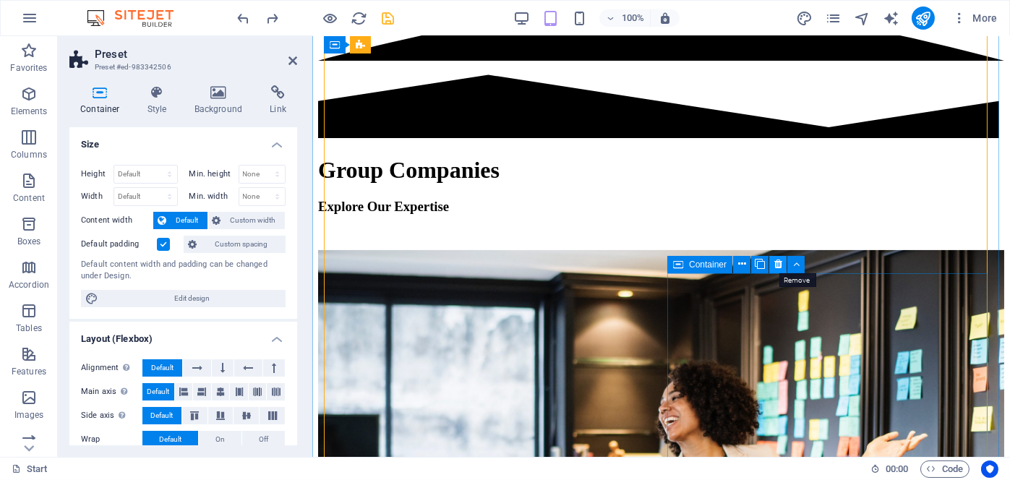
click at [780, 265] on icon at bounding box center [779, 264] width 8 height 15
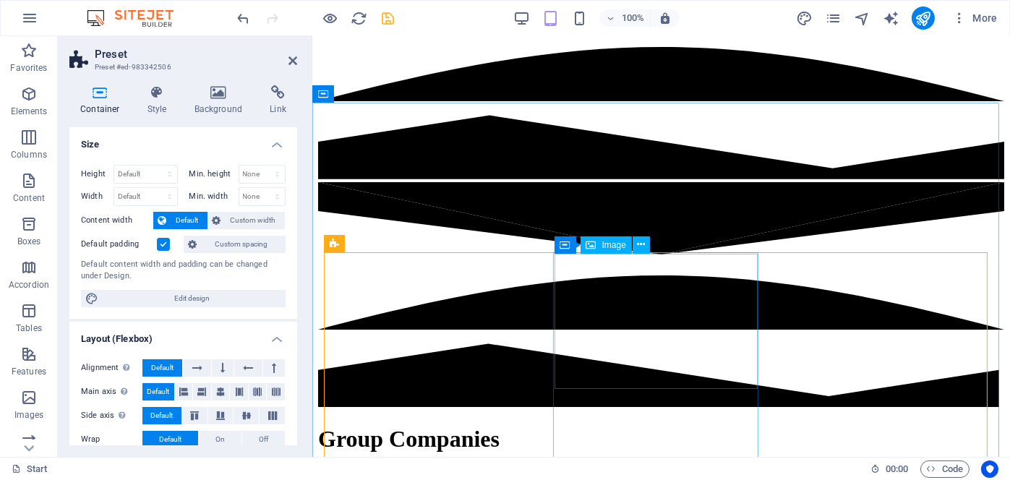
scroll to position [354, 0]
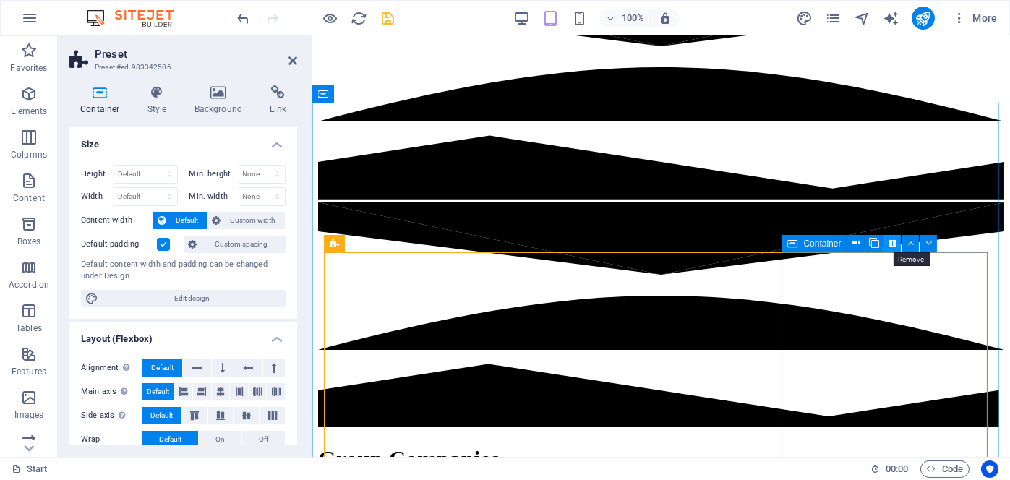
click at [895, 243] on icon at bounding box center [893, 243] width 8 height 15
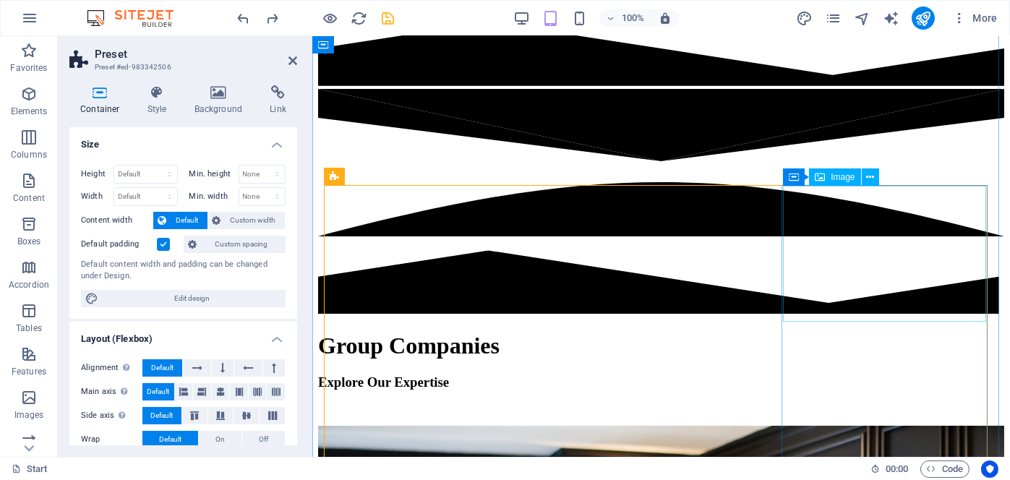
scroll to position [410, 0]
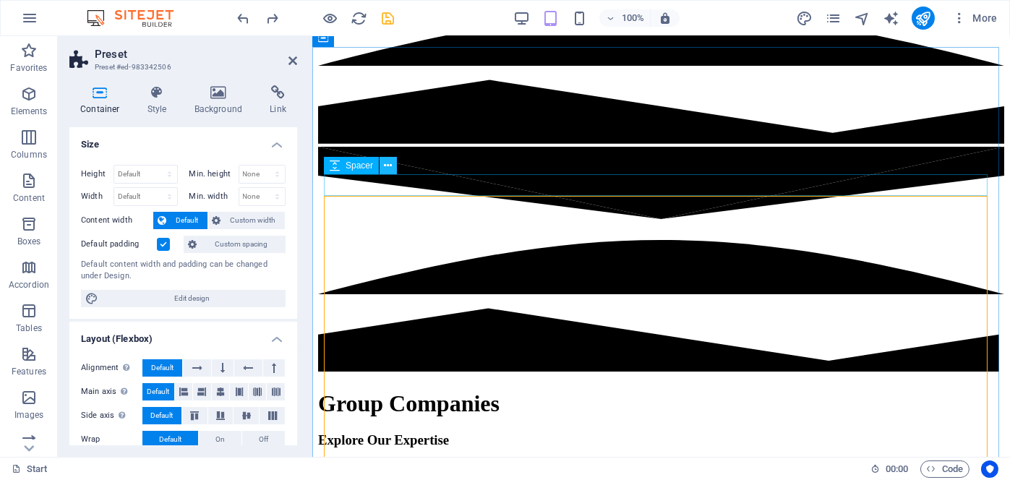
click at [389, 167] on icon at bounding box center [389, 165] width 8 height 15
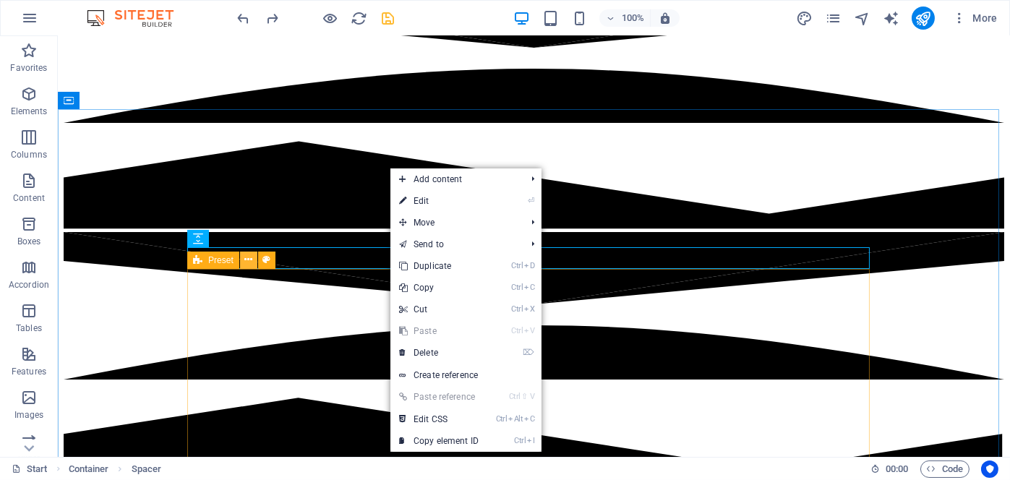
click at [250, 260] on icon at bounding box center [248, 259] width 8 height 15
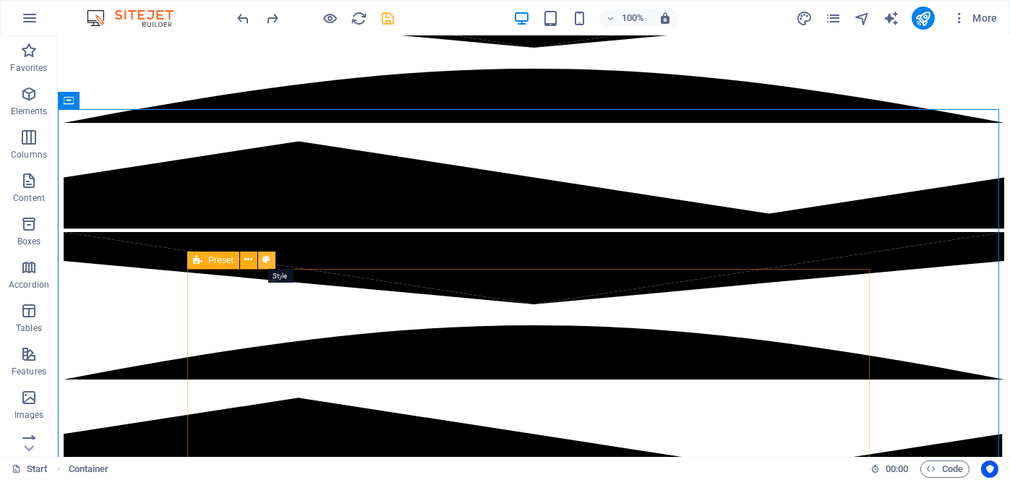
click at [271, 261] on button at bounding box center [266, 260] width 17 height 17
select select "px"
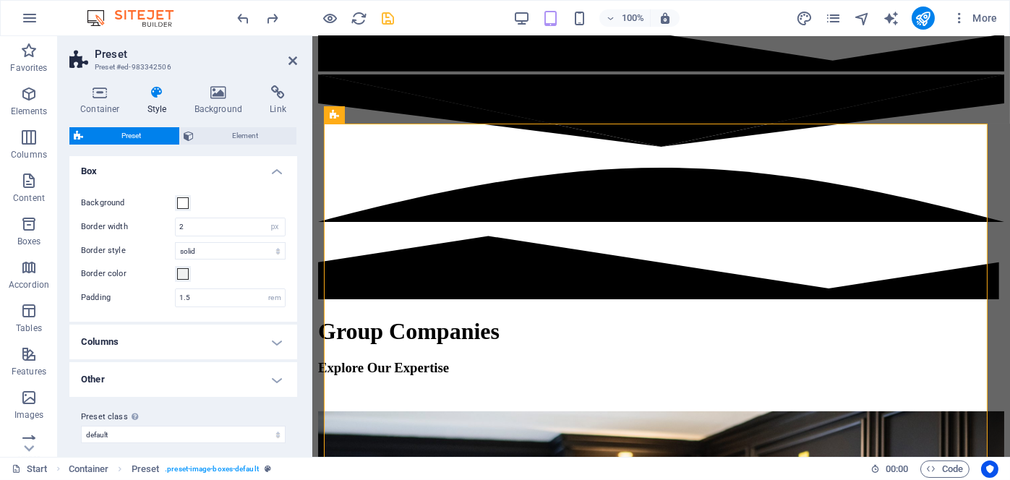
scroll to position [0, 0]
click at [237, 134] on span "Element" at bounding box center [246, 135] width 94 height 17
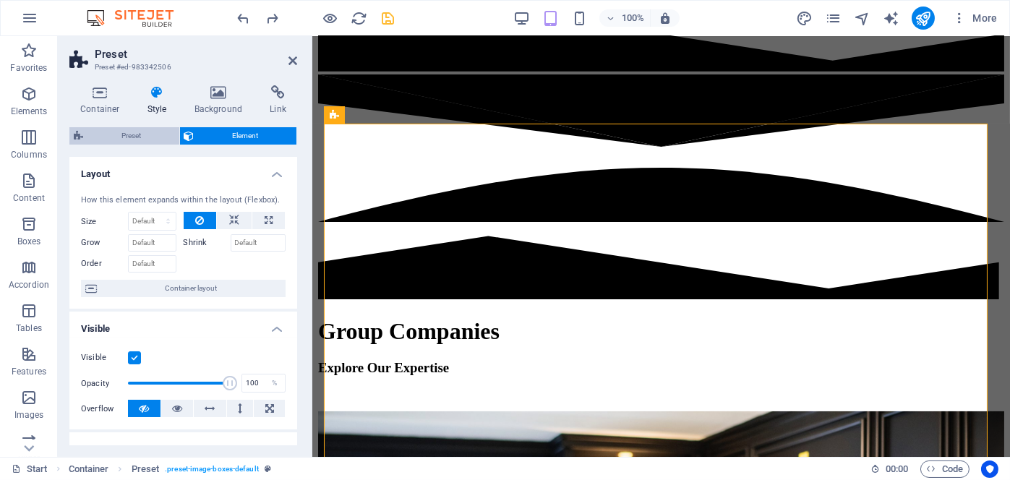
click at [126, 134] on span "Preset" at bounding box center [132, 135] width 88 height 17
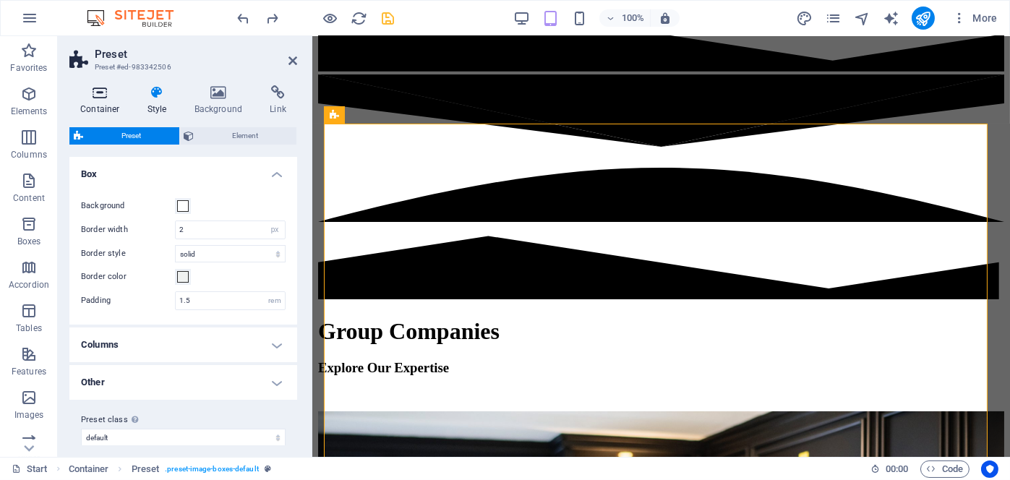
click at [98, 95] on icon at bounding box center [99, 92] width 61 height 14
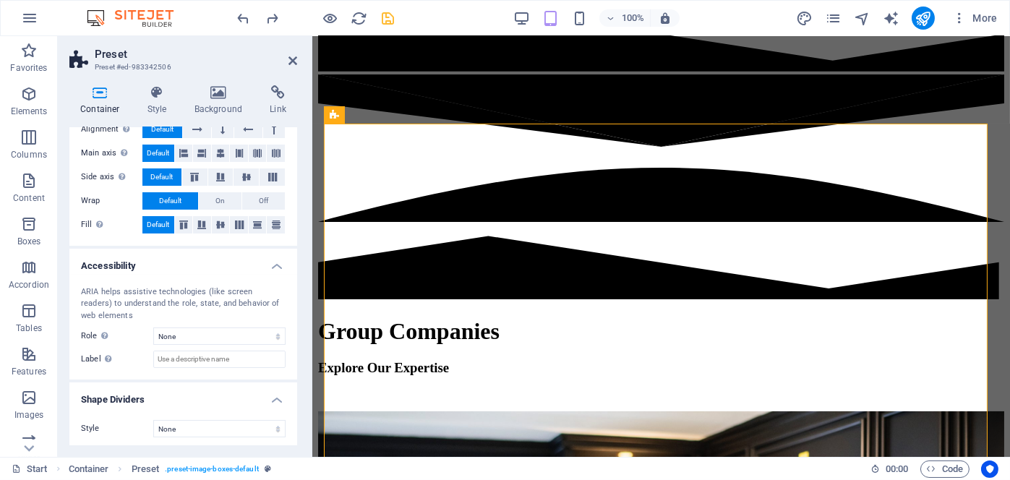
scroll to position [242, 0]
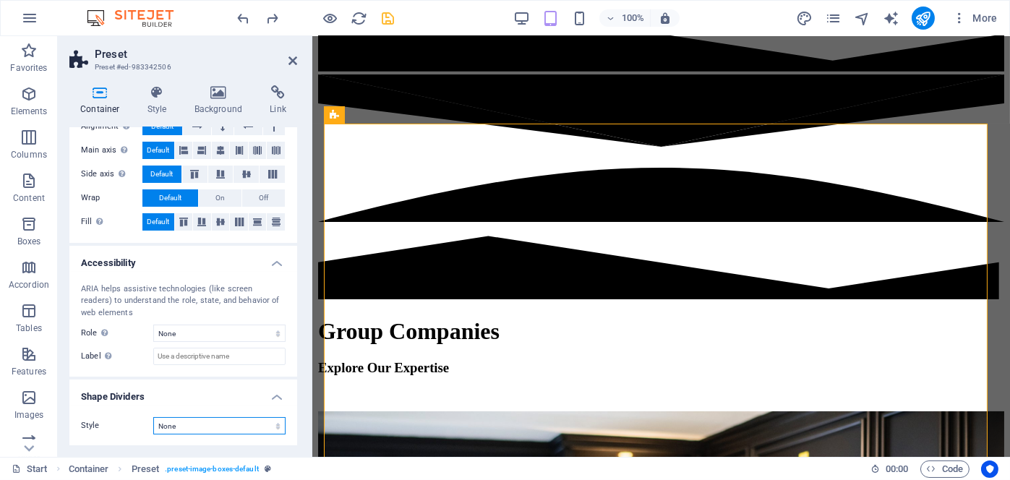
click at [249, 425] on select "None Triangle Square Diagonal Polygon 1 Polygon 2 Zigzag Multiple Zigzags Waves…" at bounding box center [219, 425] width 132 height 17
click at [153, 417] on select "None Triangle Square Diagonal Polygon 1 Polygon 2 Zigzag Multiple Zigzags Waves…" at bounding box center [219, 425] width 132 height 17
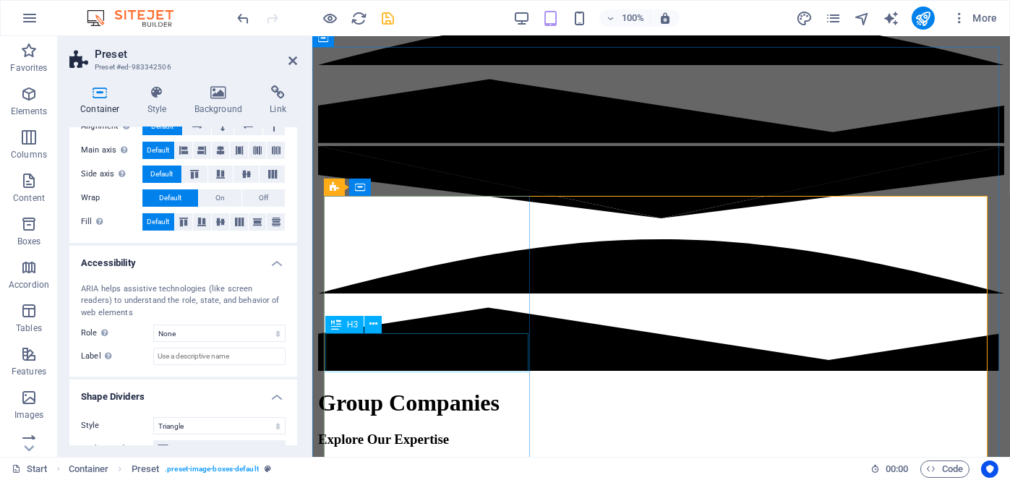
scroll to position [410, 0]
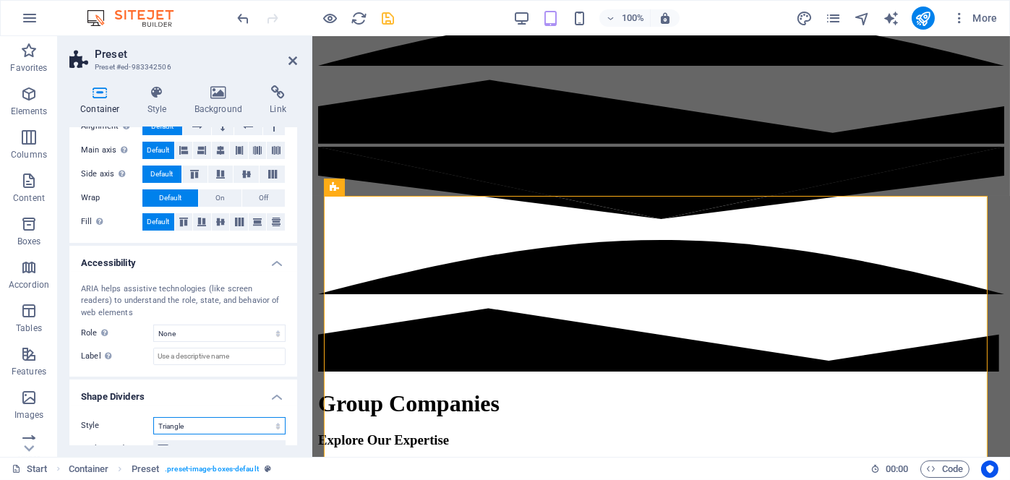
click at [264, 419] on select "None Triangle Square Diagonal Polygon 1 Polygon 2 Zigzag Multiple Zigzags Waves…" at bounding box center [219, 425] width 132 height 17
select select "none"
click at [153, 417] on select "None Triangle Square Diagonal Polygon 1 Polygon 2 Zigzag Multiple Zigzags Waves…" at bounding box center [219, 425] width 132 height 17
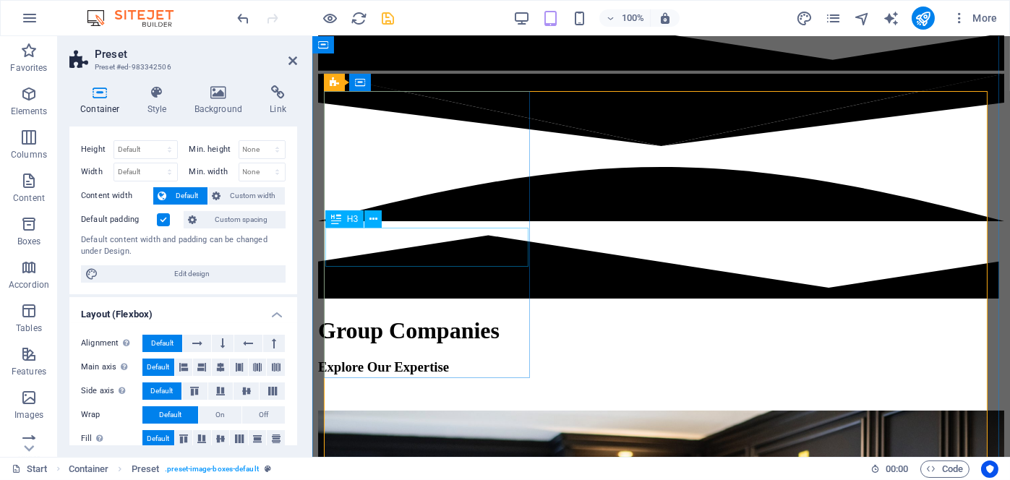
scroll to position [482, 0]
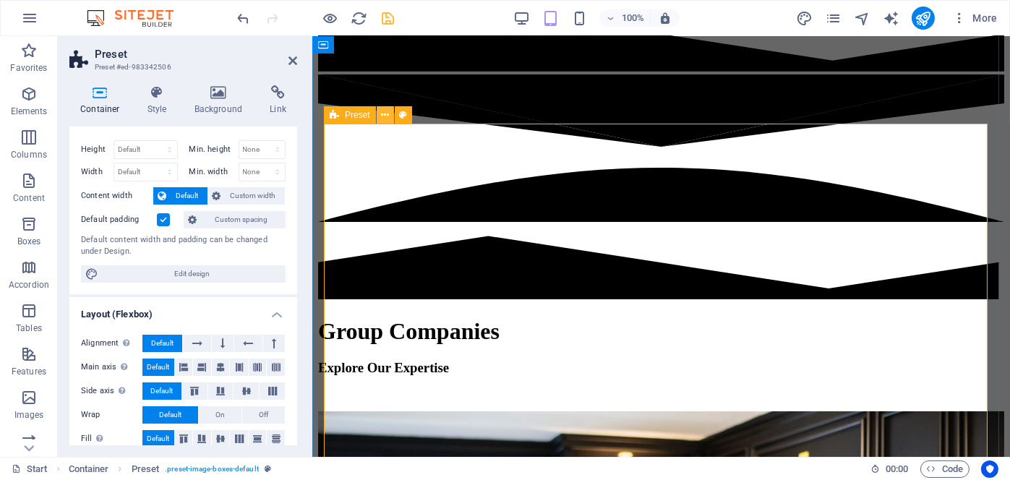
click at [385, 114] on icon at bounding box center [385, 115] width 8 height 15
click at [425, 116] on icon at bounding box center [424, 115] width 8 height 15
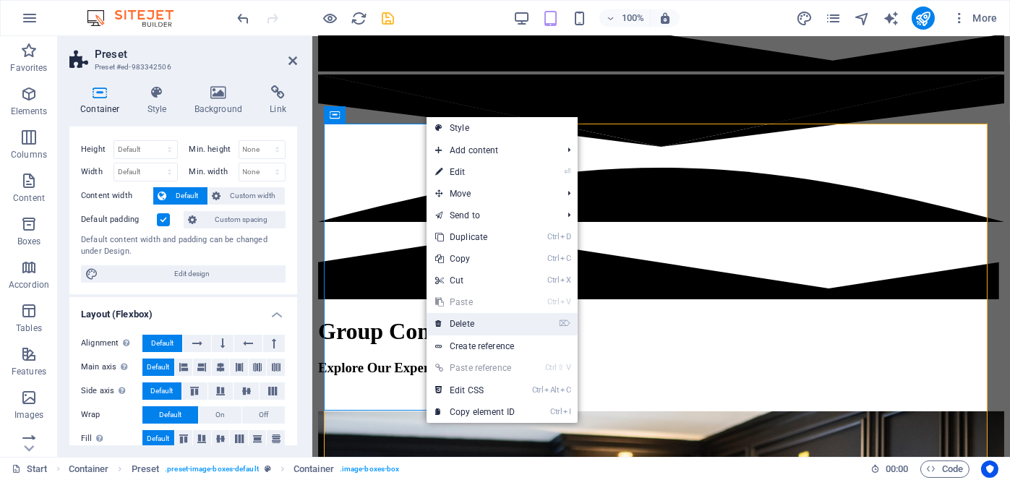
click at [458, 318] on link "⌦ Delete" at bounding box center [475, 324] width 97 height 22
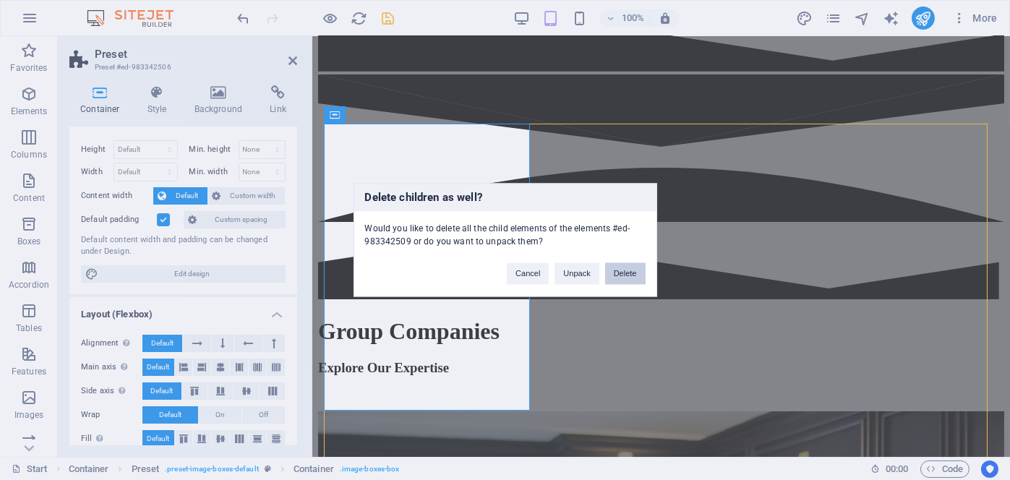
click at [620, 272] on button "Delete" at bounding box center [625, 274] width 41 height 22
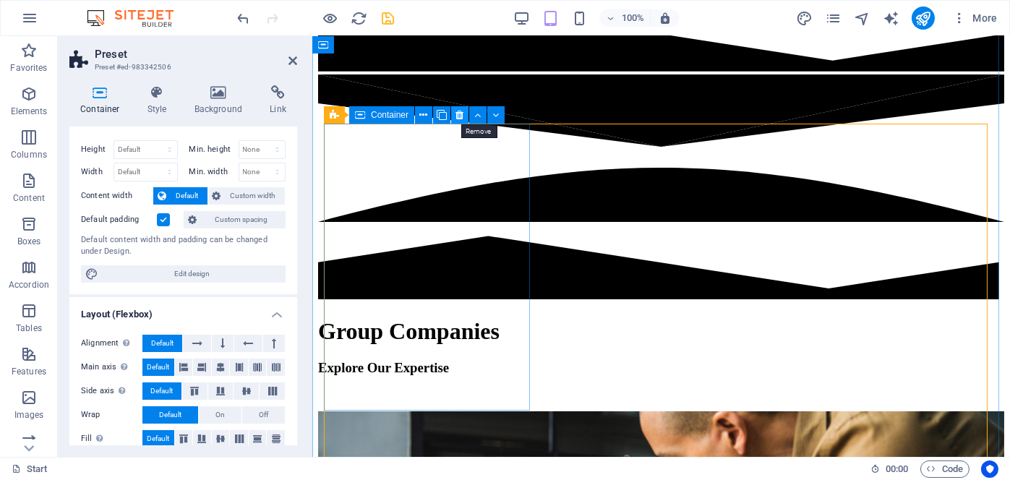
click at [457, 115] on icon at bounding box center [460, 115] width 8 height 15
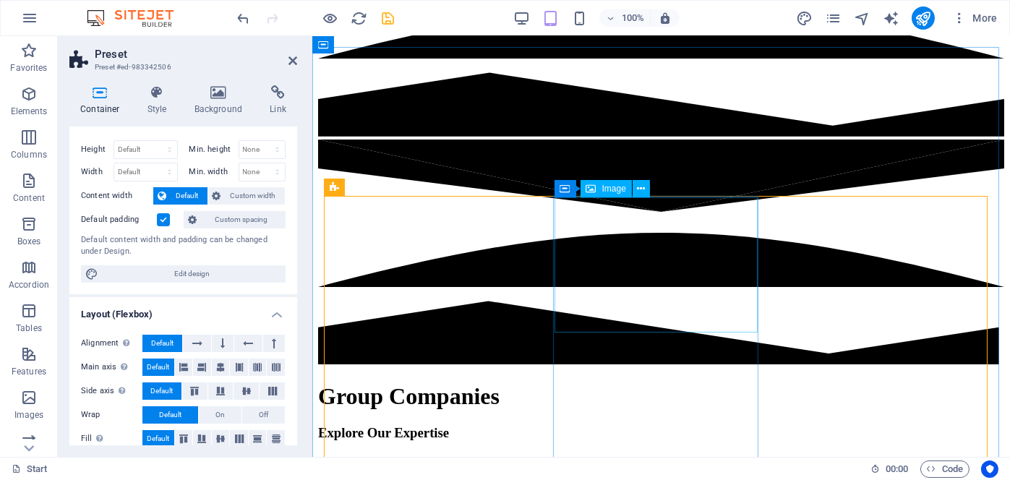
scroll to position [410, 0]
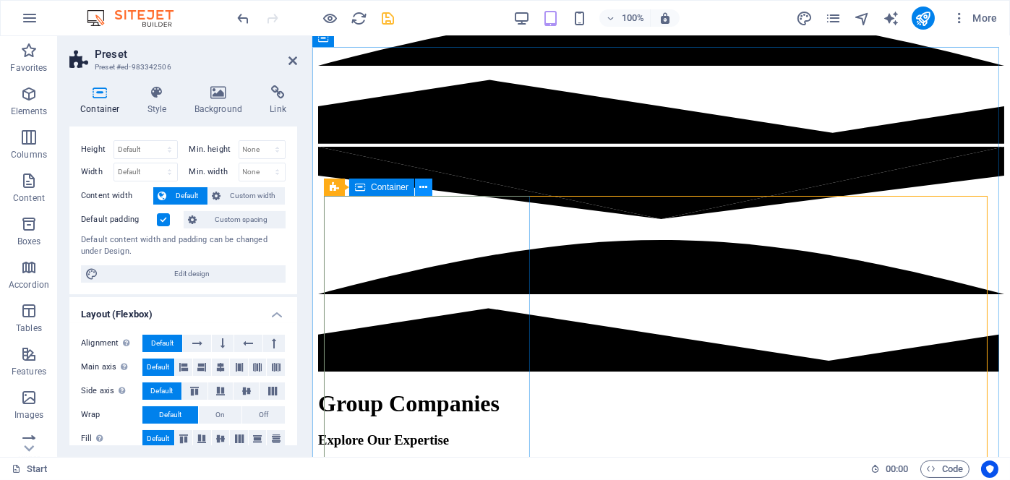
click at [424, 190] on icon at bounding box center [424, 187] width 8 height 15
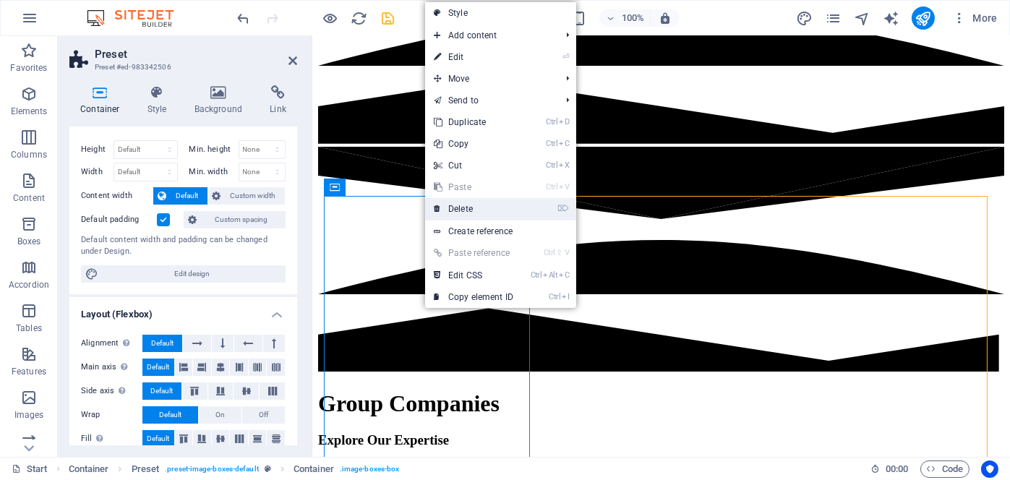
click at [463, 208] on link "⌦ Delete" at bounding box center [473, 209] width 97 height 22
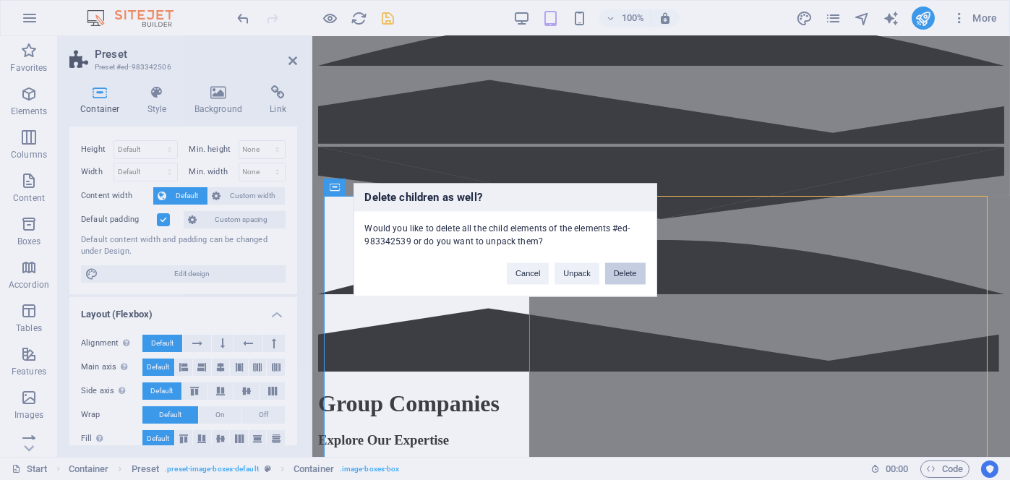
click at [628, 274] on button "Delete" at bounding box center [625, 274] width 41 height 22
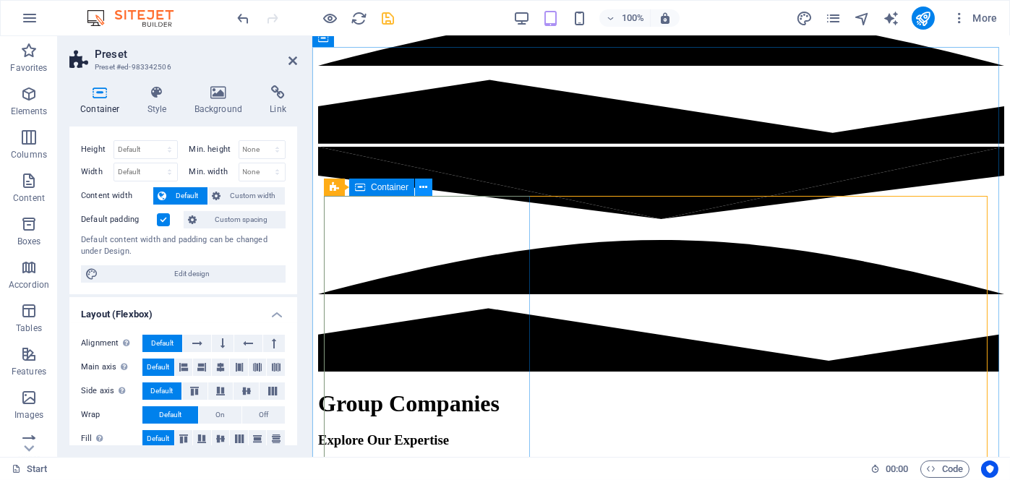
click at [425, 187] on icon at bounding box center [424, 187] width 8 height 15
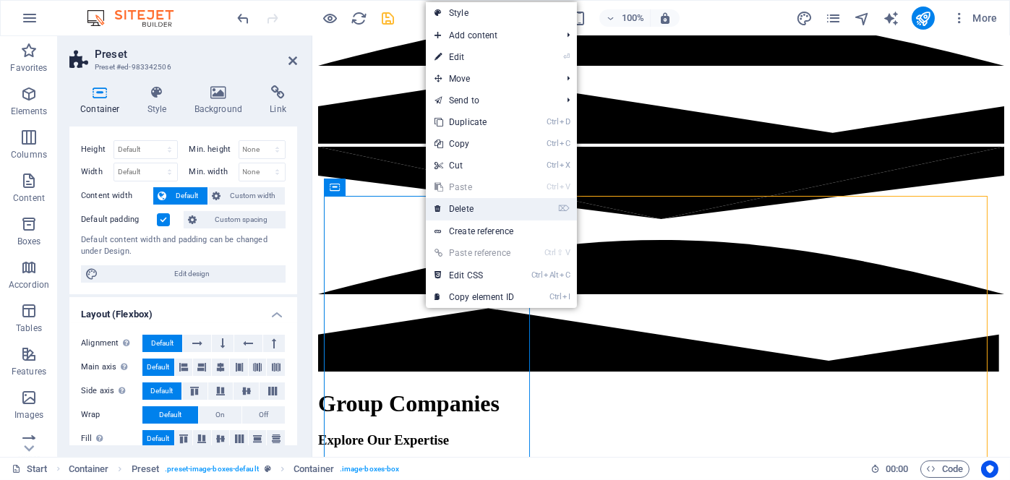
click at [461, 209] on link "⌦ Delete" at bounding box center [474, 209] width 97 height 22
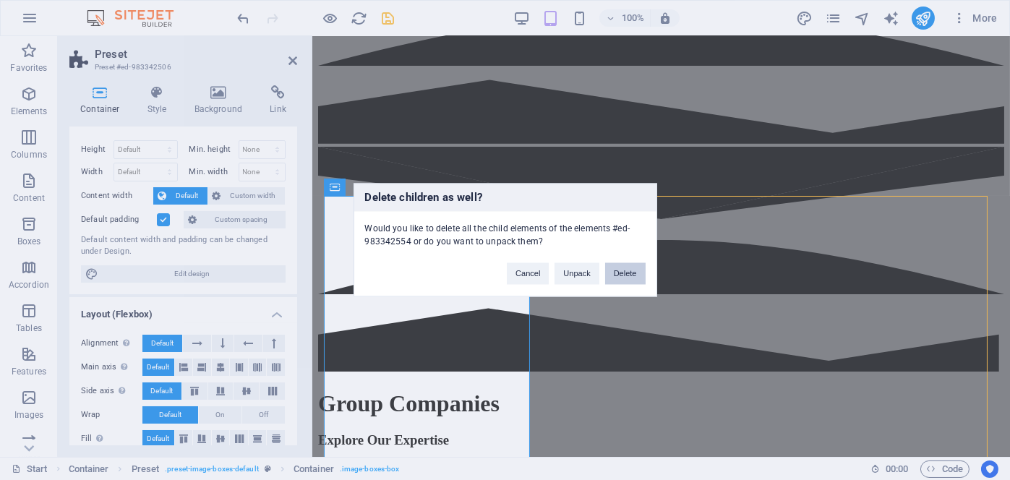
click at [618, 270] on button "Delete" at bounding box center [625, 274] width 41 height 22
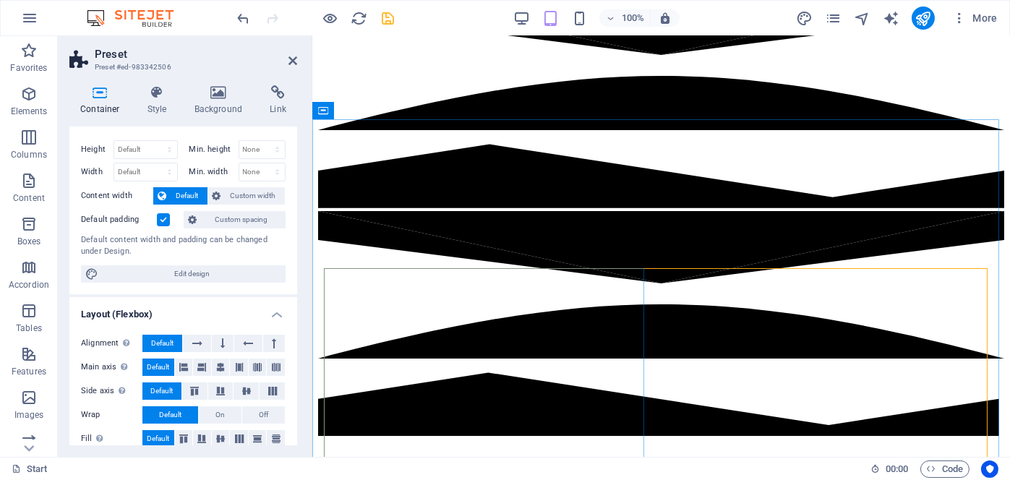
scroll to position [338, 0]
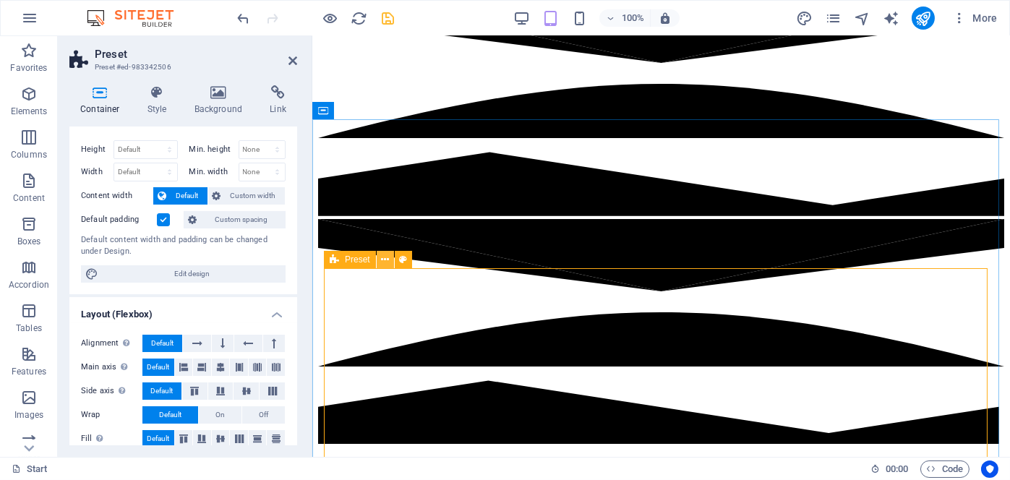
click at [386, 260] on icon at bounding box center [385, 259] width 8 height 15
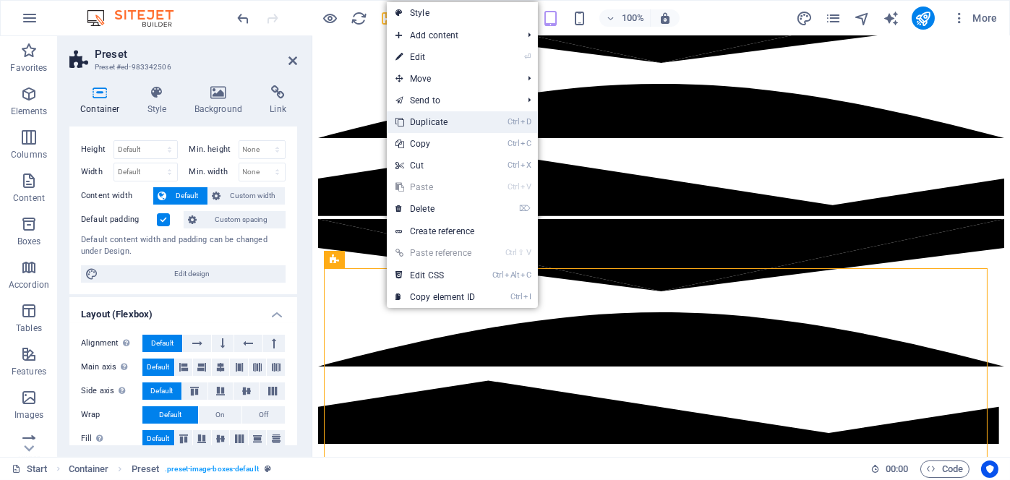
click at [464, 127] on link "Ctrl D Duplicate" at bounding box center [435, 122] width 97 height 22
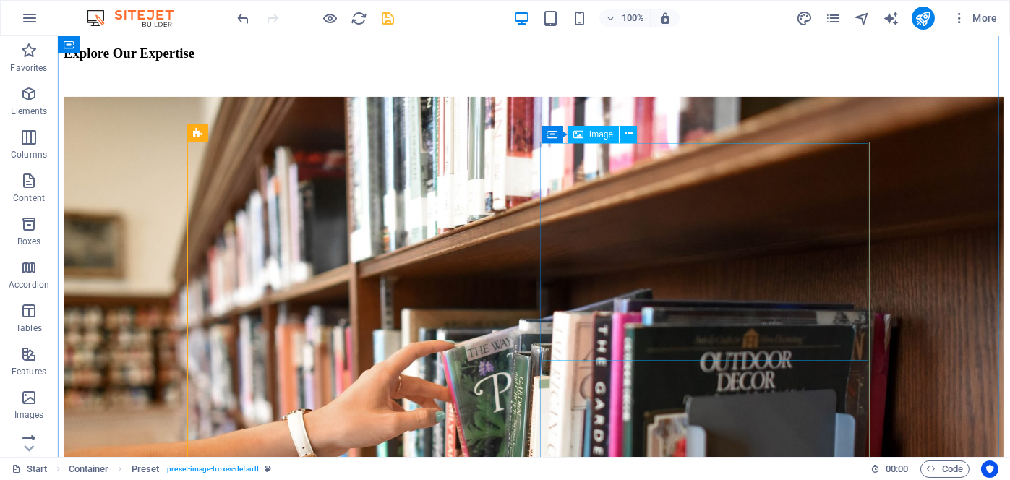
scroll to position [892, 0]
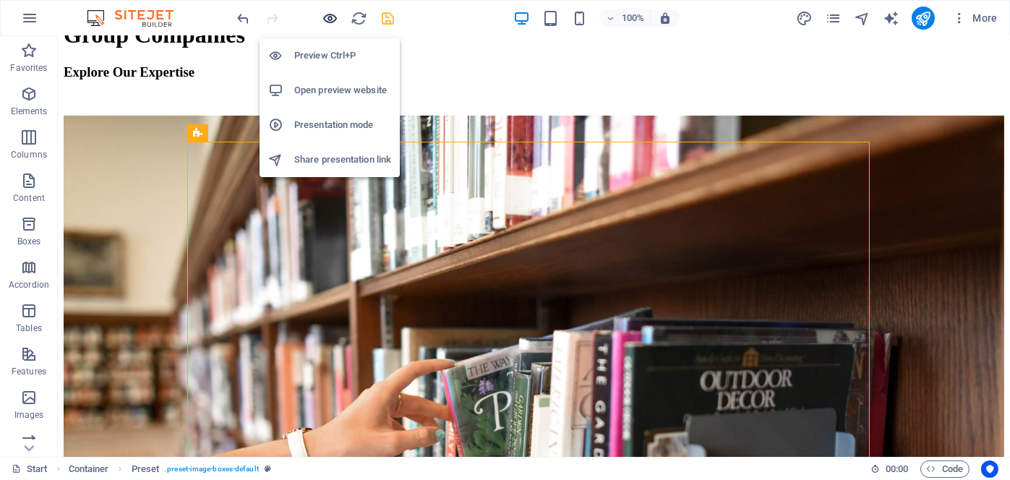
click at [331, 17] on icon "button" at bounding box center [331, 18] width 17 height 17
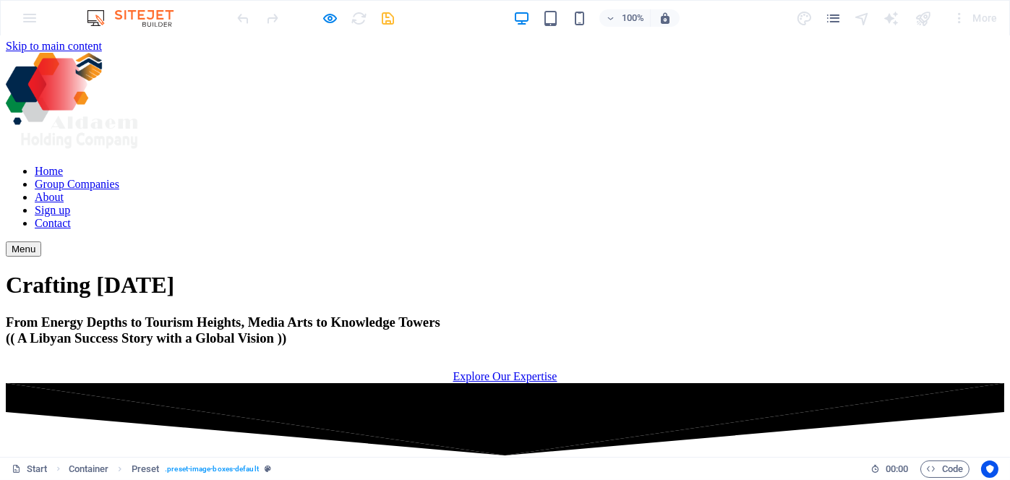
scroll to position [0, 0]
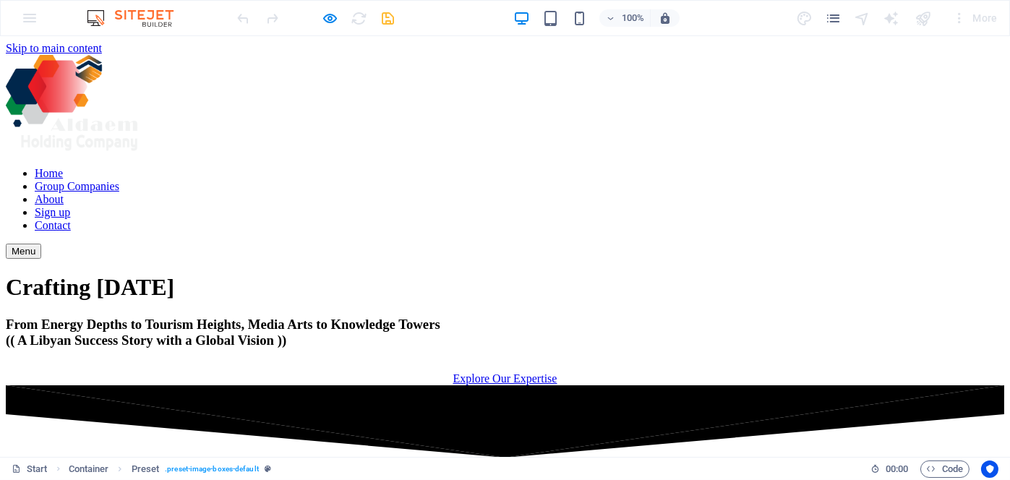
click at [513, 377] on link "Explore Our Expertise" at bounding box center [506, 379] width 104 height 12
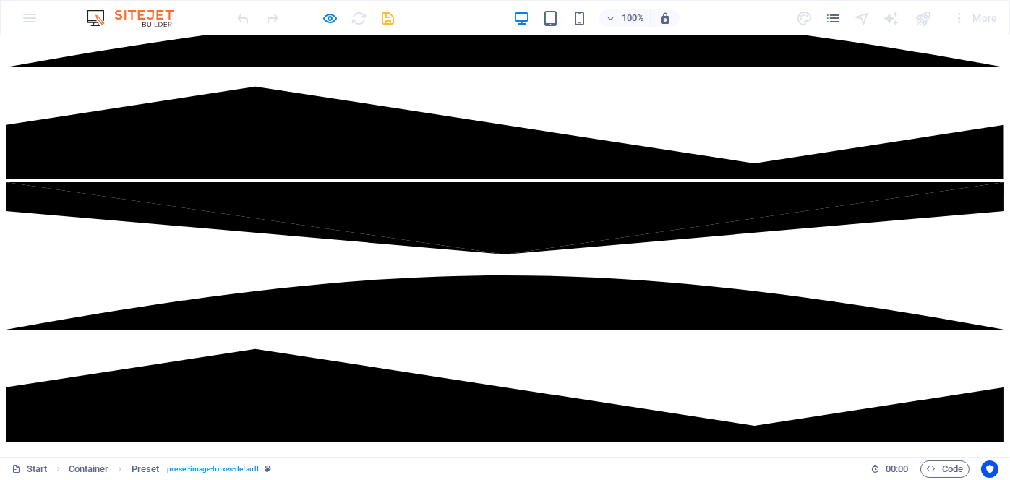
scroll to position [362, 0]
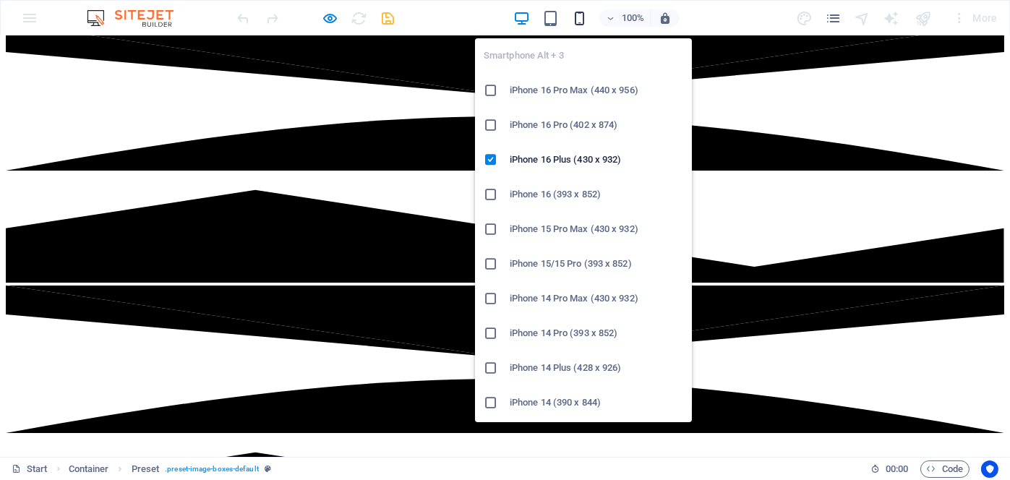
click at [577, 17] on icon "button" at bounding box center [579, 18] width 17 height 17
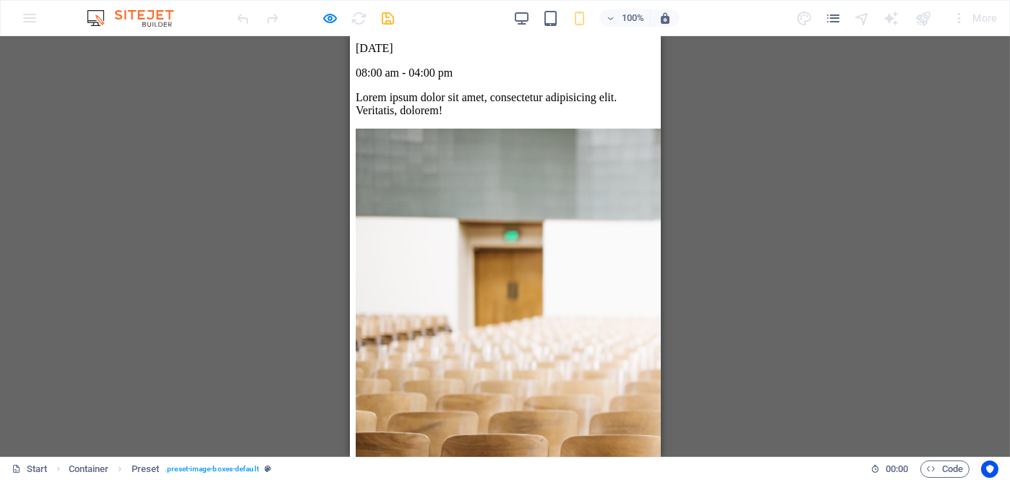
scroll to position [668, 0]
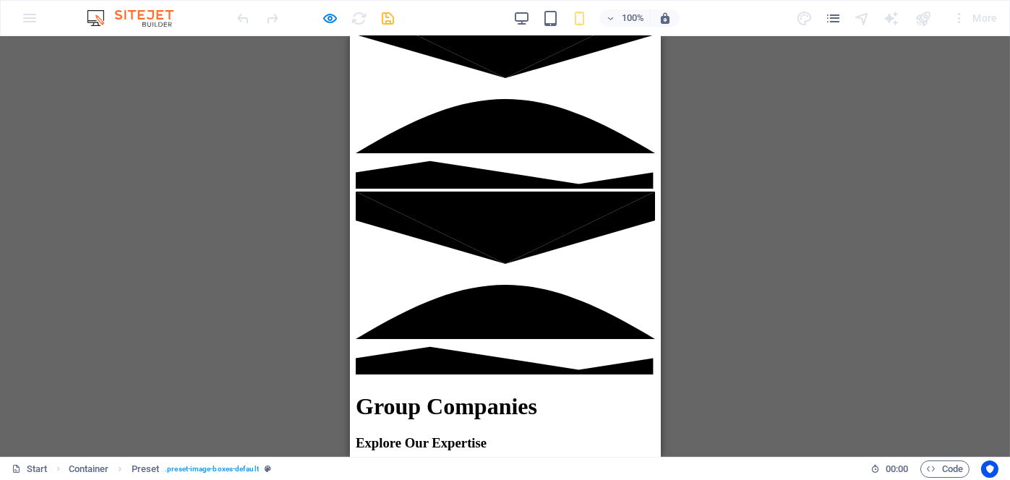
scroll to position [0, 0]
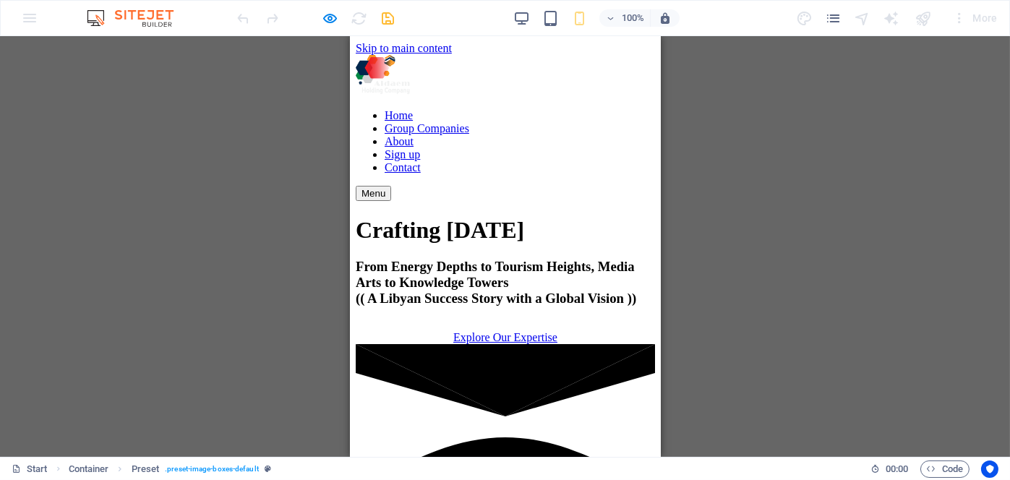
click at [391, 186] on button "Menu" at bounding box center [372, 193] width 35 height 15
click at [512, 339] on link "Explore Our Expertise" at bounding box center [505, 337] width 104 height 12
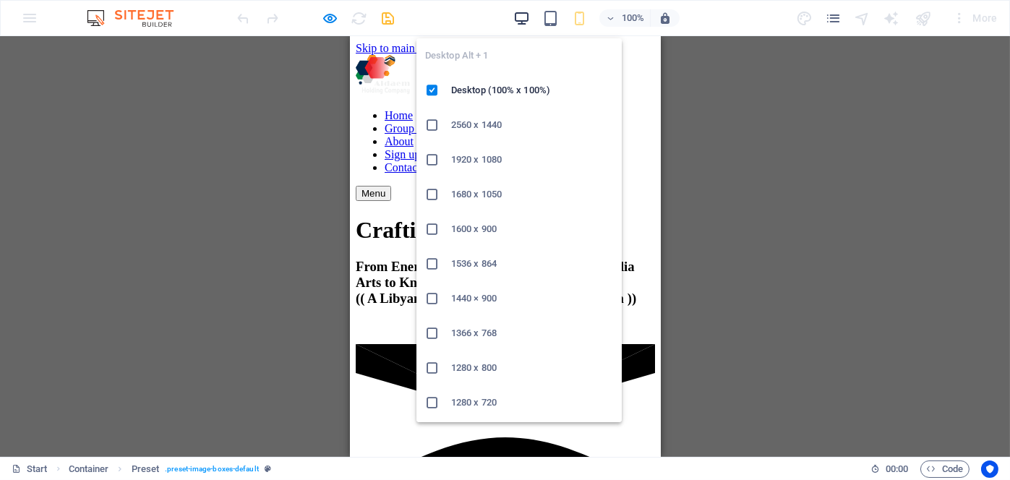
click at [520, 17] on icon "button" at bounding box center [522, 18] width 17 height 17
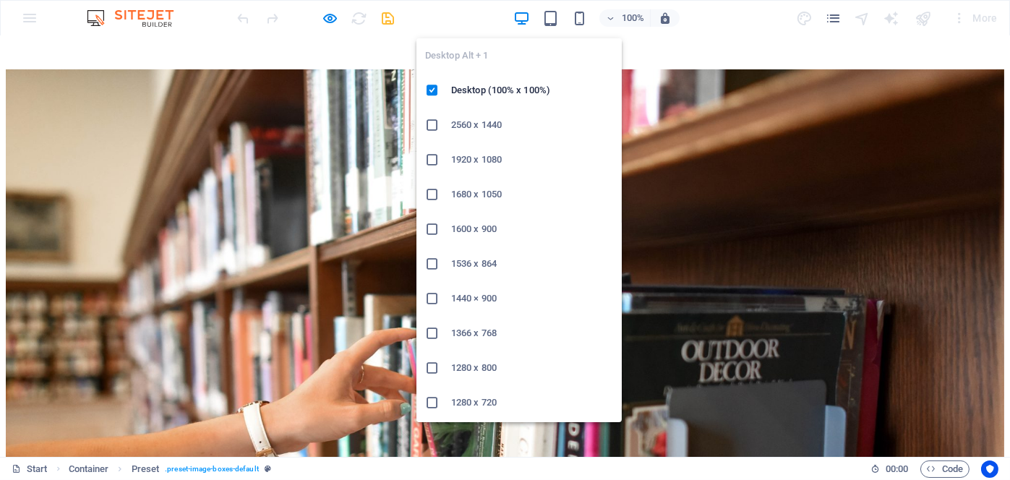
scroll to position [964, 0]
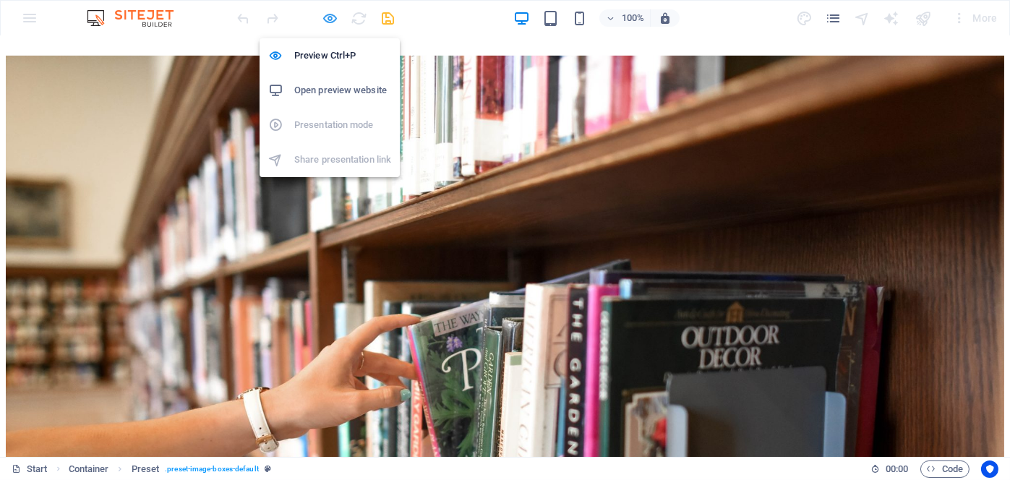
click at [333, 20] on icon "button" at bounding box center [331, 18] width 17 height 17
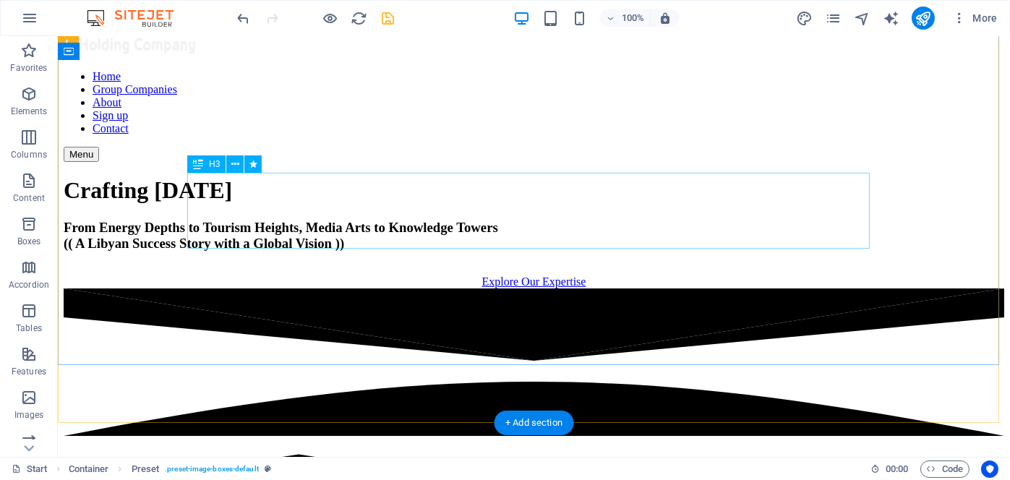
scroll to position [96, 0]
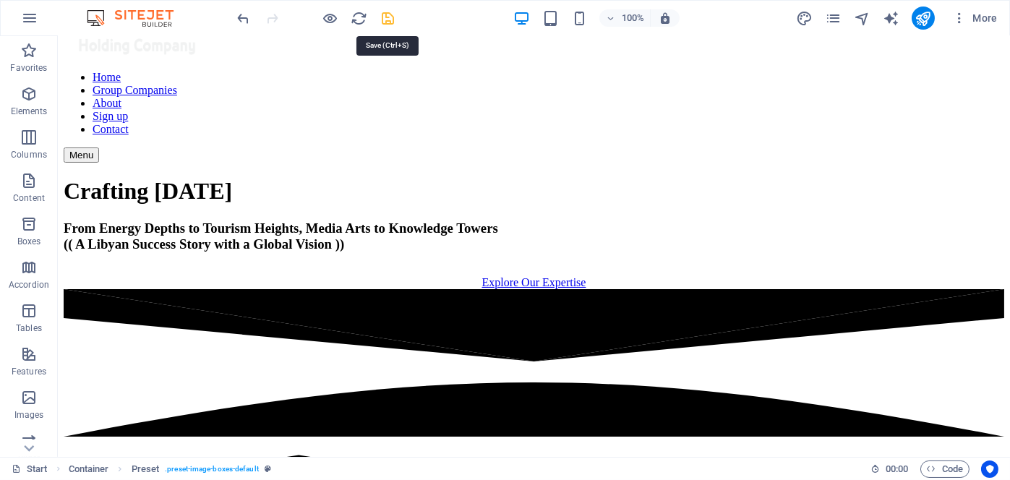
click at [386, 17] on icon "save" at bounding box center [388, 18] width 17 height 17
checkbox input "false"
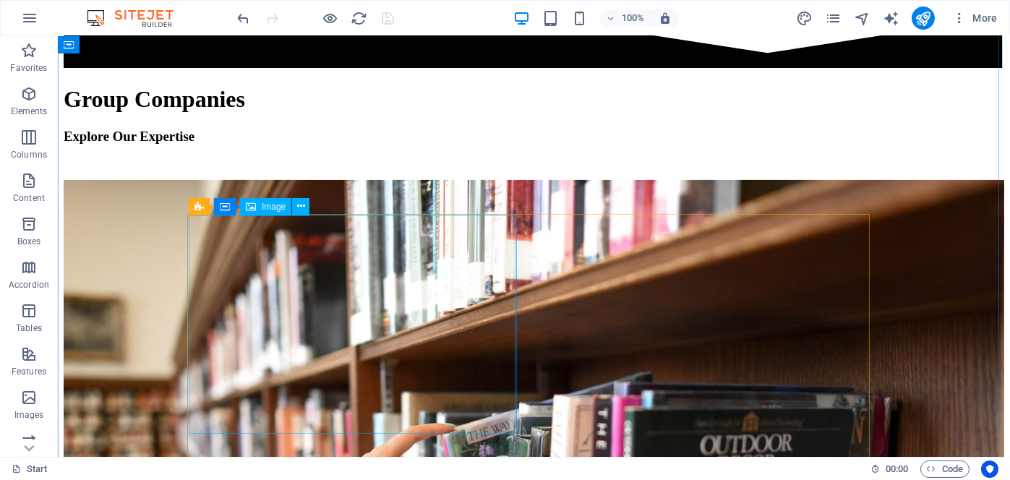
scroll to position [820, 0]
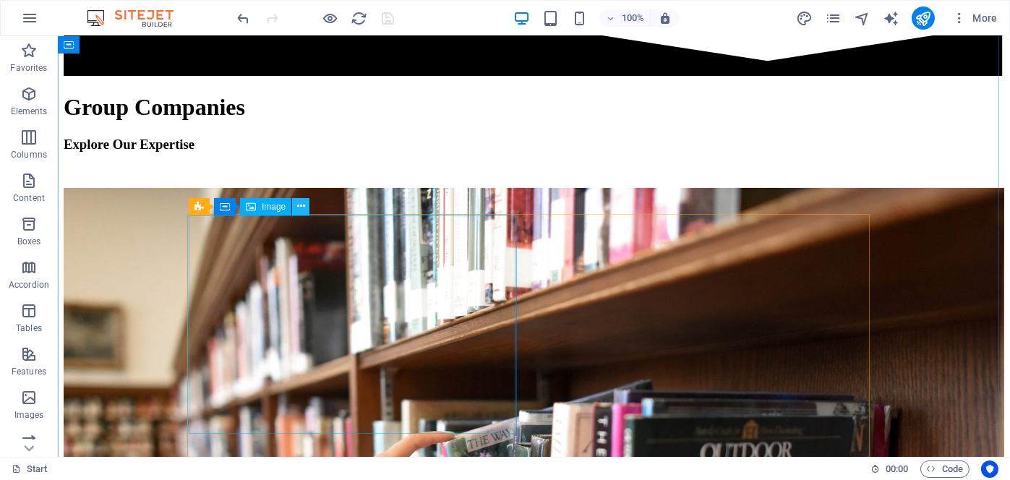
click at [304, 203] on icon at bounding box center [301, 206] width 8 height 15
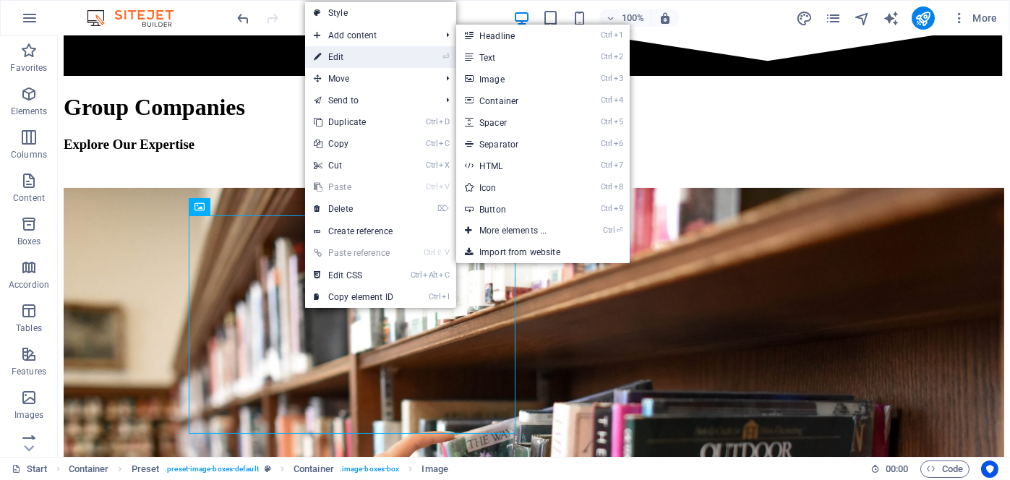
click at [378, 54] on link "⏎ Edit" at bounding box center [353, 57] width 97 height 22
select select "%"
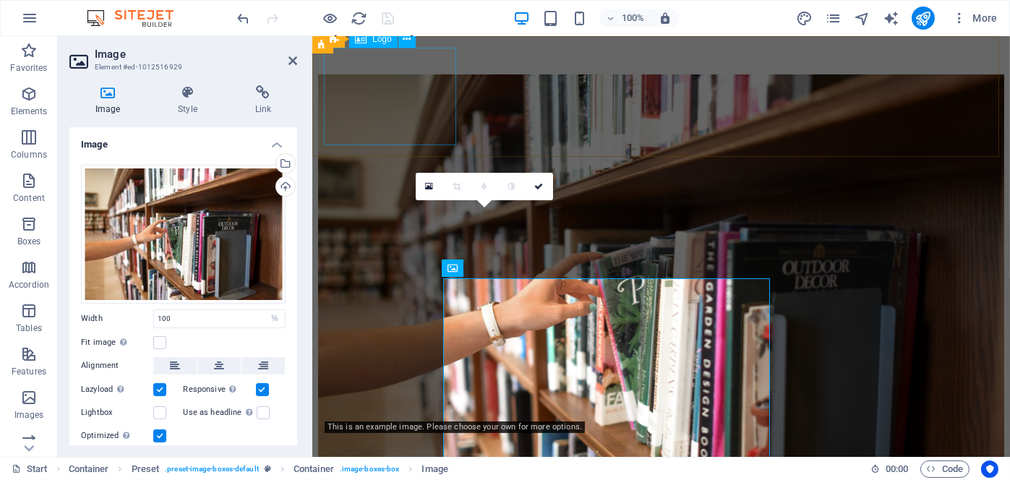
scroll to position [747, 0]
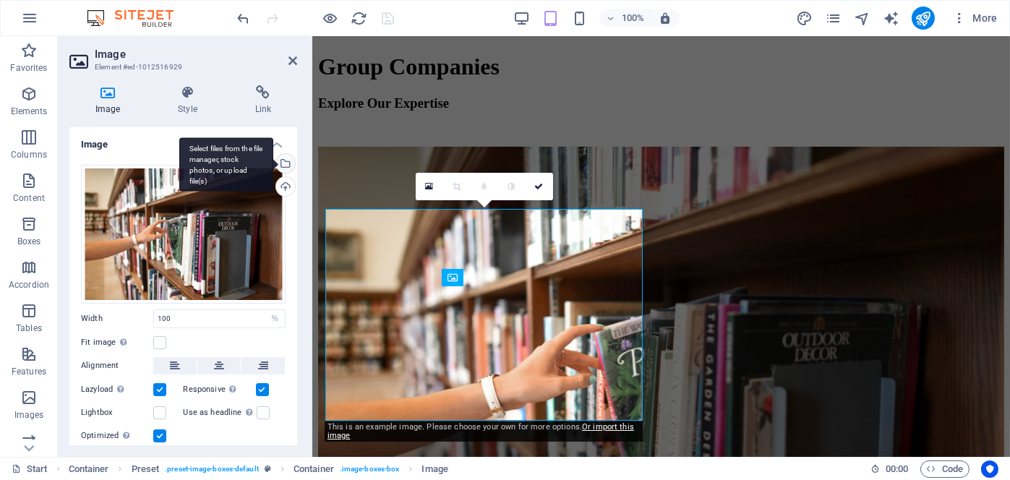
click at [285, 163] on div "Select files from the file manager, stock photos, or upload file(s)" at bounding box center [284, 165] width 22 height 22
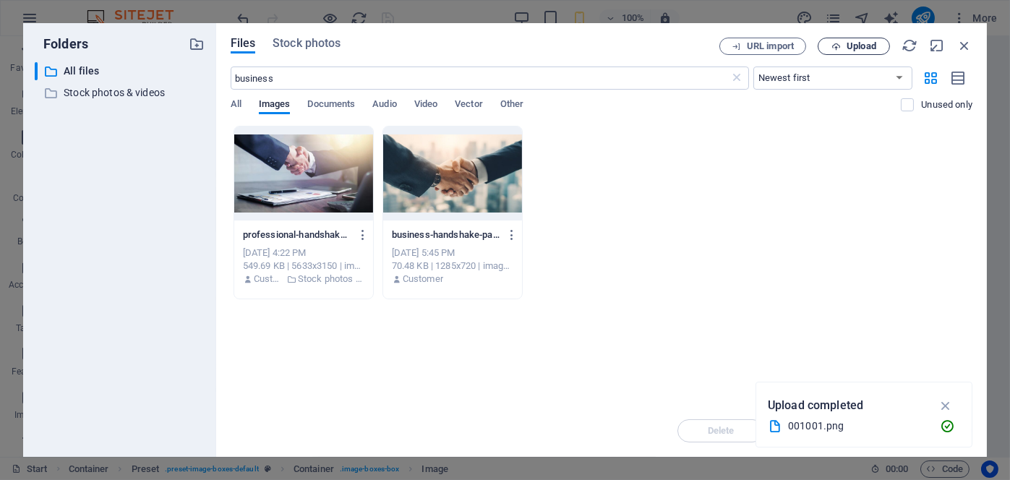
click at [872, 46] on span "Upload" at bounding box center [862, 46] width 30 height 9
click at [230, 108] on div "Files Stock photos URL import Upload business ​ Newest first Oldest first Name …" at bounding box center [601, 240] width 771 height 434
click at [234, 103] on span "All" at bounding box center [236, 105] width 11 height 20
click at [269, 104] on span "Images" at bounding box center [275, 105] width 32 height 20
click at [849, 46] on span "Upload" at bounding box center [862, 46] width 30 height 9
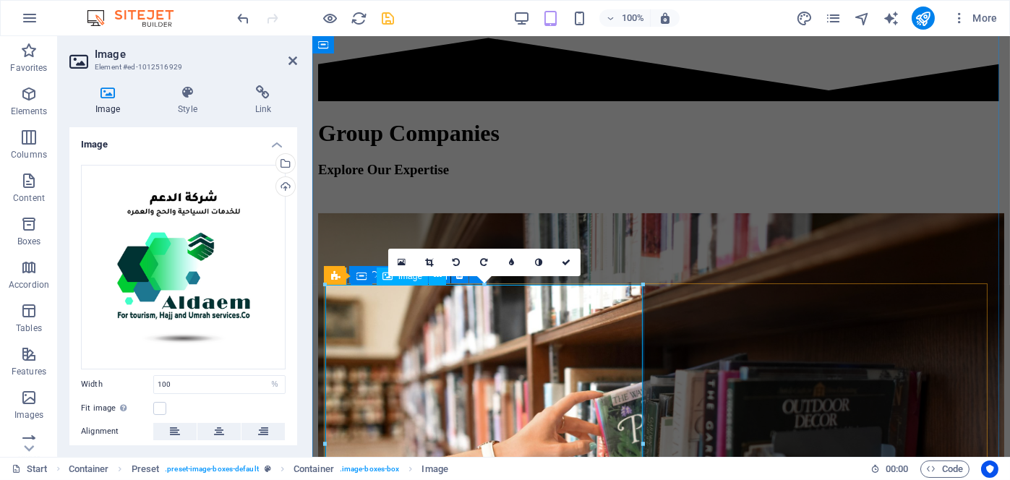
scroll to position [671, 0]
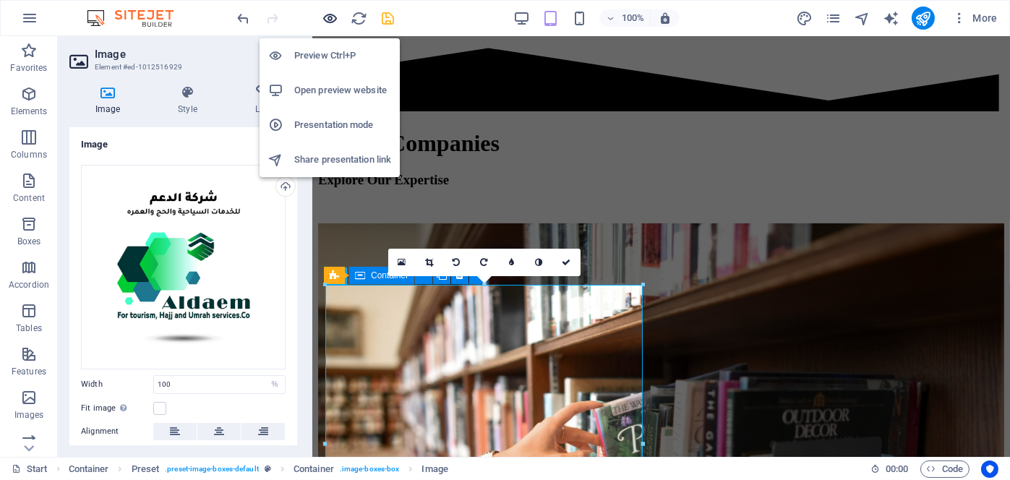
click at [328, 17] on icon "button" at bounding box center [331, 18] width 17 height 17
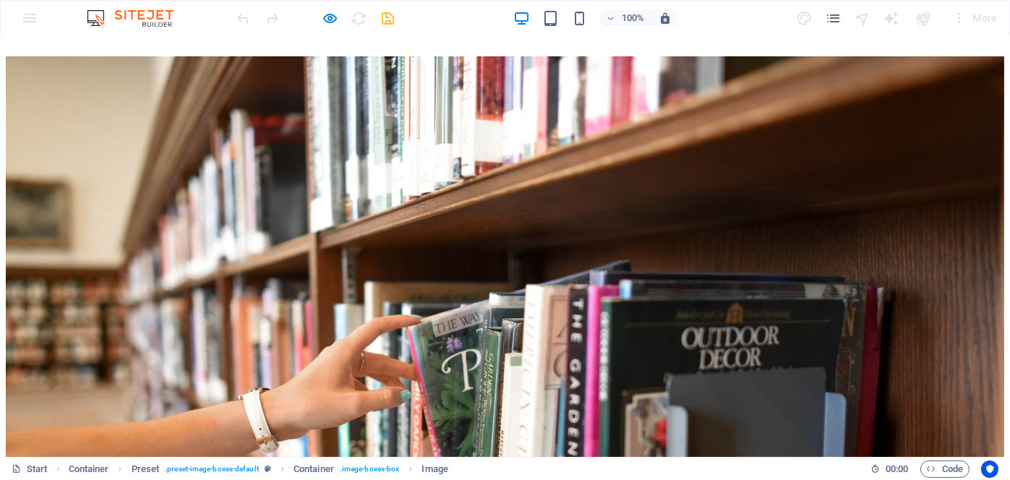
scroll to position [961, 0]
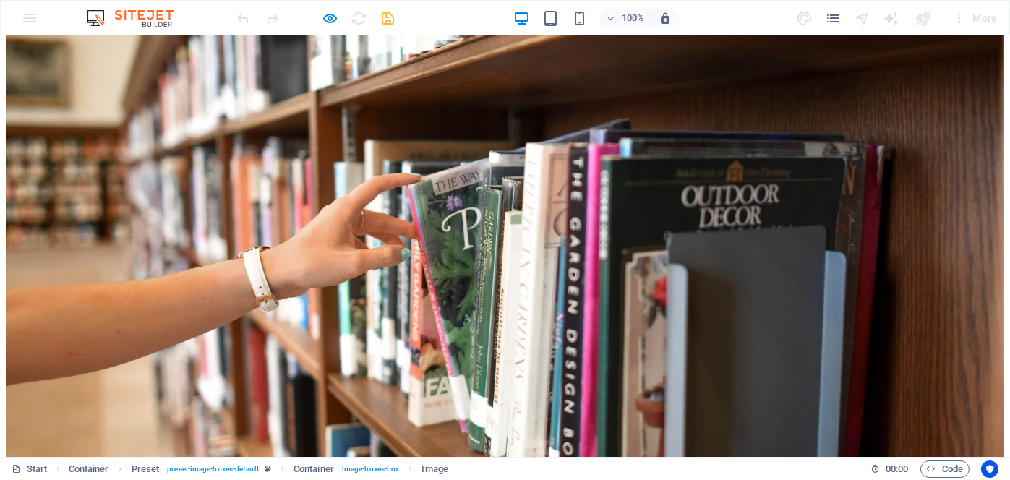
scroll to position [1250, 0]
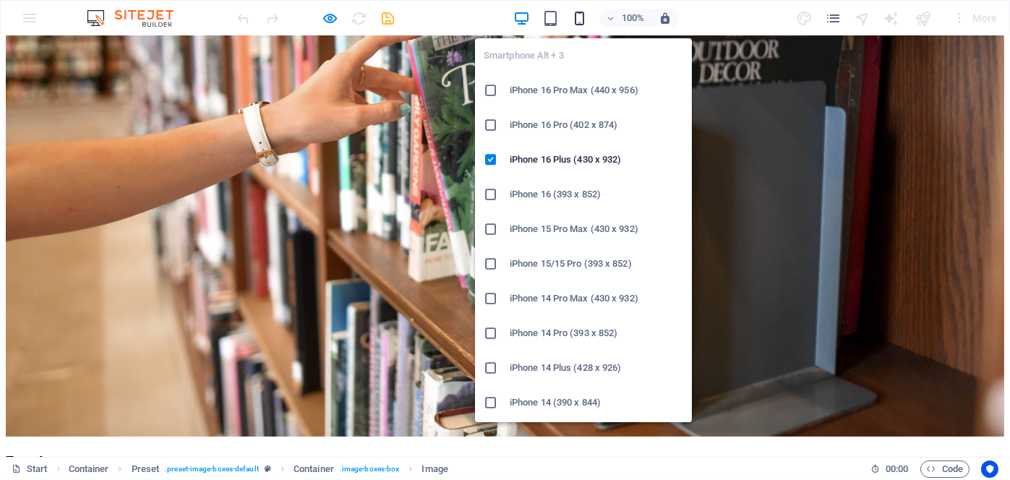
click at [581, 15] on icon "button" at bounding box center [579, 18] width 17 height 17
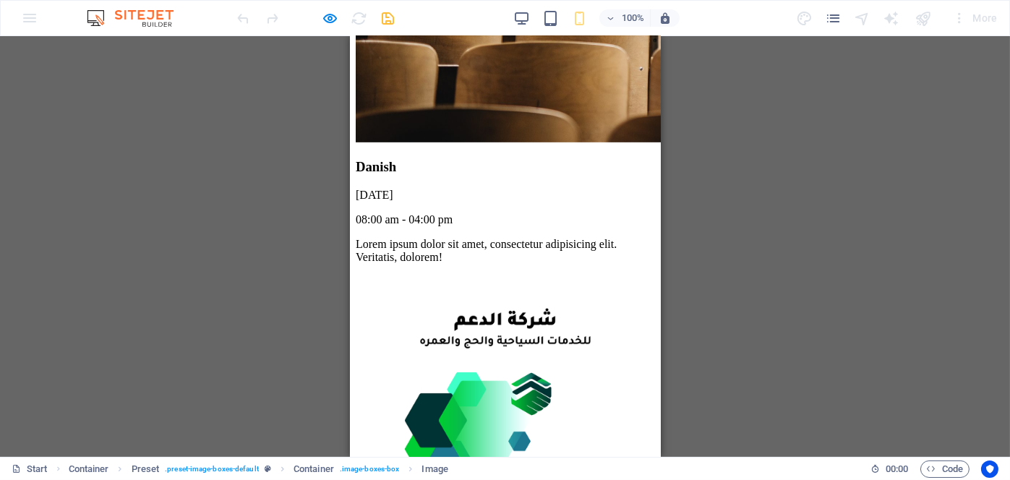
scroll to position [1519, 0]
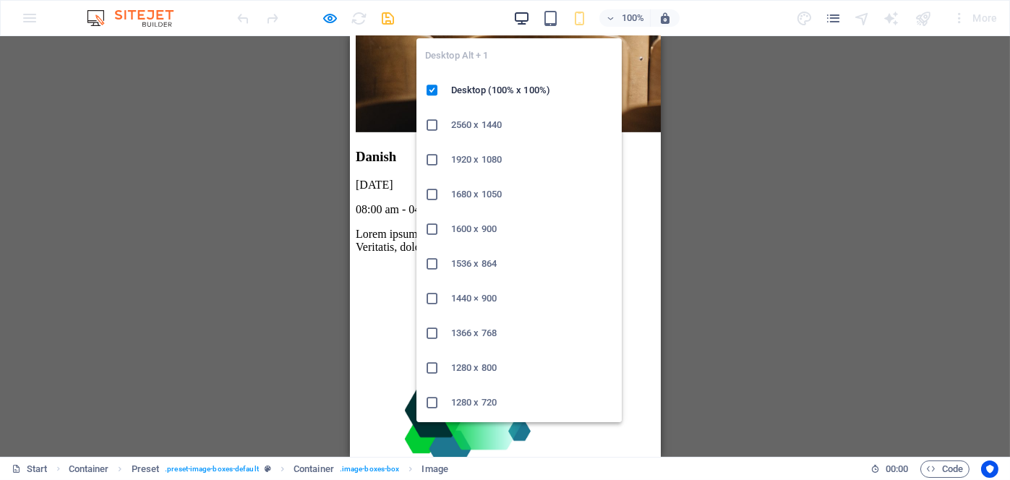
click at [518, 18] on icon "button" at bounding box center [522, 18] width 17 height 17
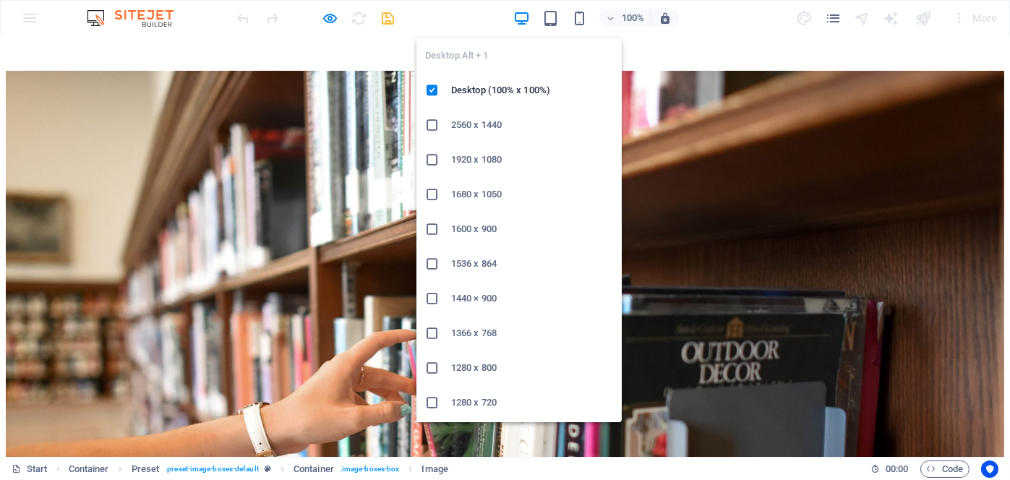
scroll to position [952, 0]
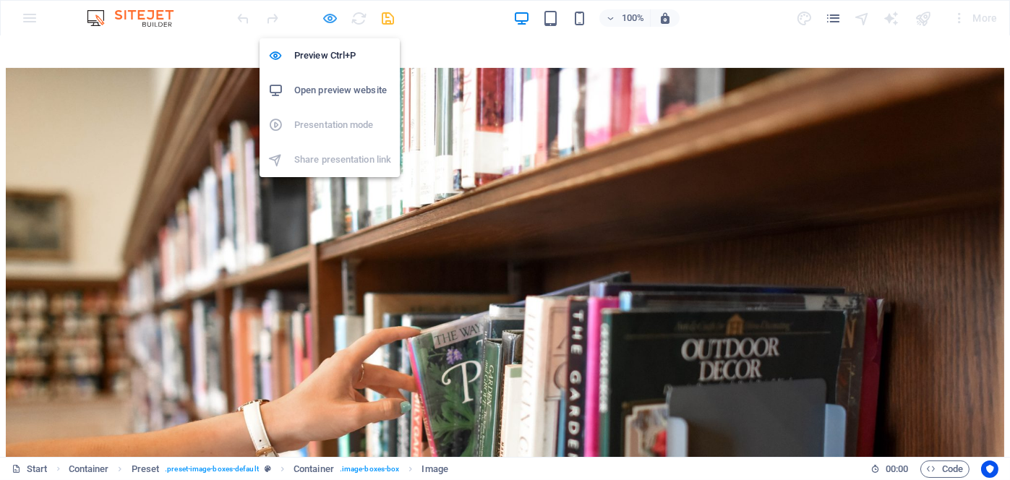
click at [330, 15] on icon "button" at bounding box center [331, 18] width 17 height 17
select select "%"
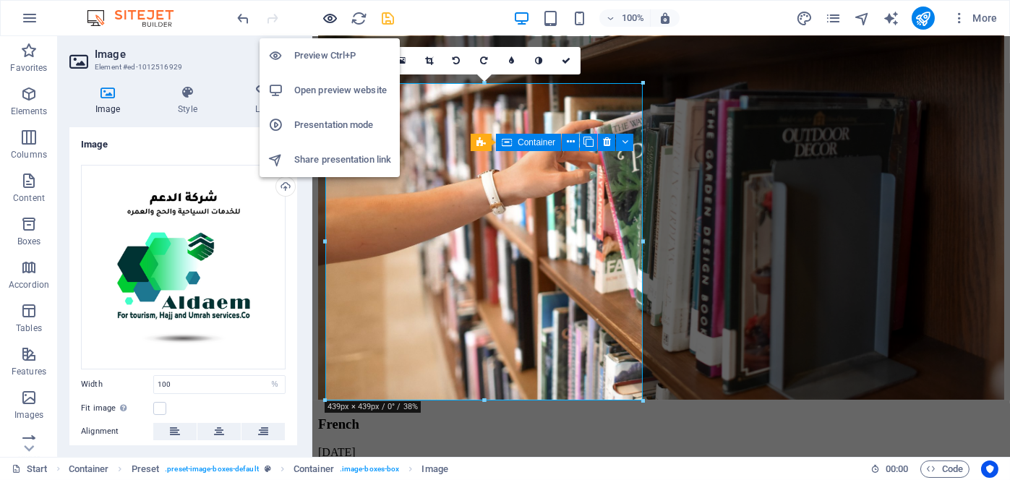
scroll to position [873, 0]
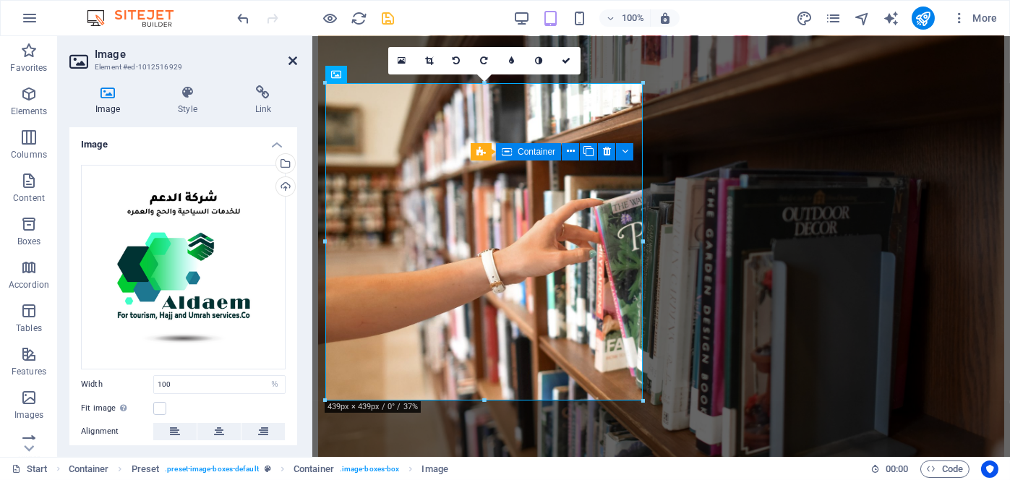
click at [292, 57] on icon at bounding box center [293, 61] width 9 height 12
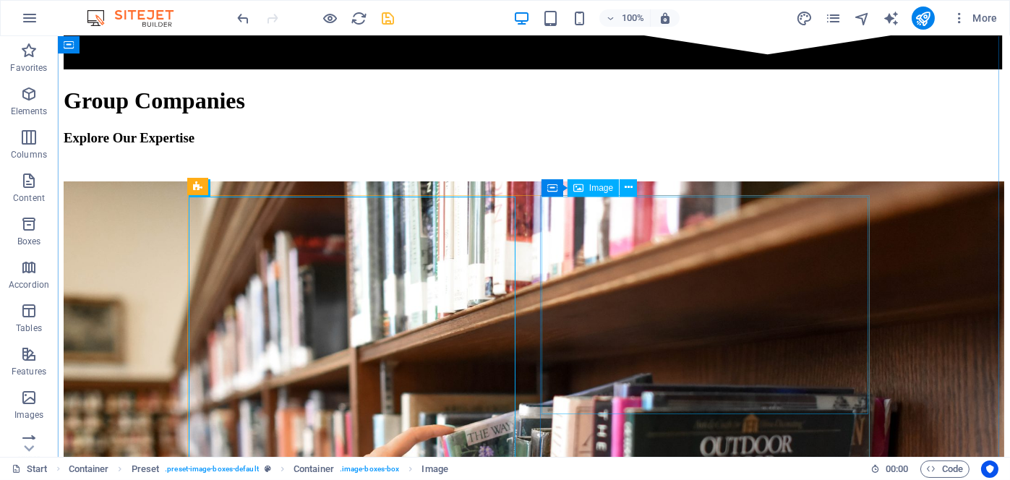
scroll to position [807, 0]
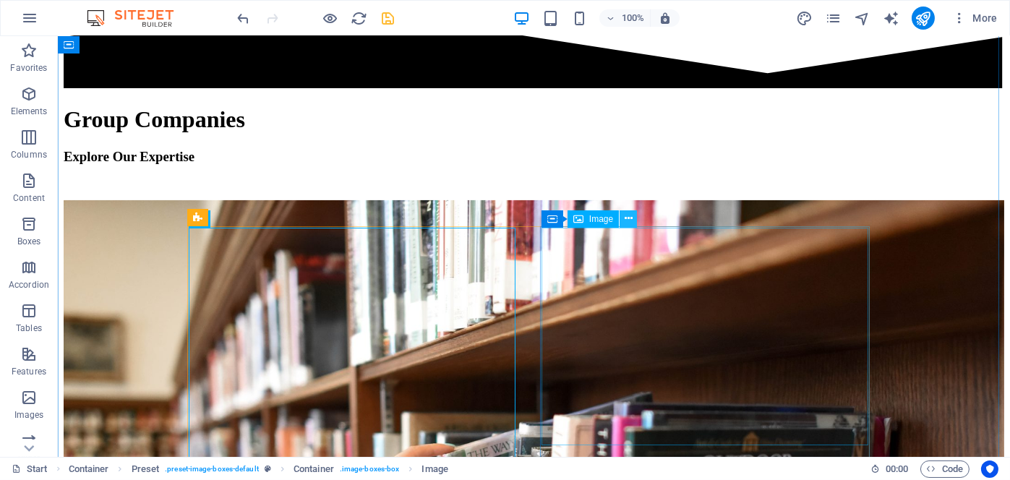
click at [627, 219] on icon at bounding box center [629, 218] width 8 height 15
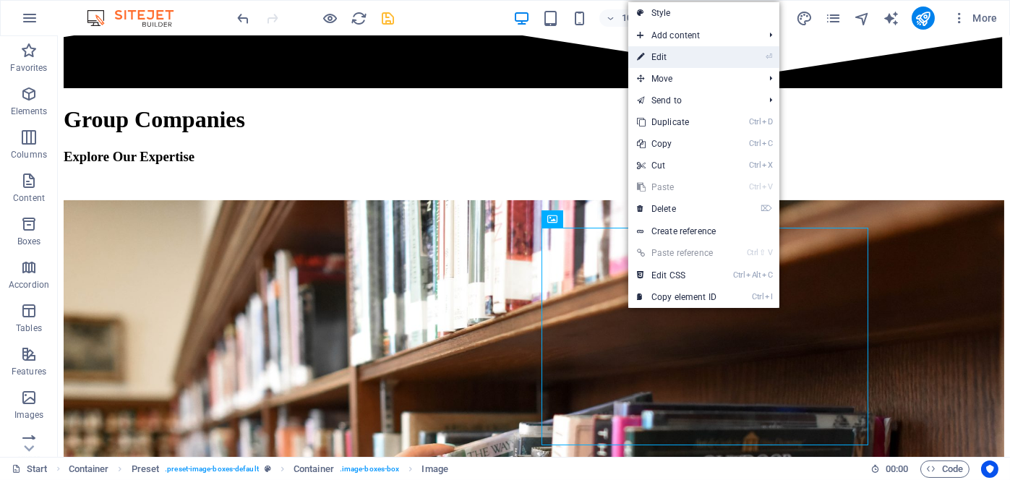
click at [658, 57] on link "⏎ Edit" at bounding box center [677, 57] width 97 height 22
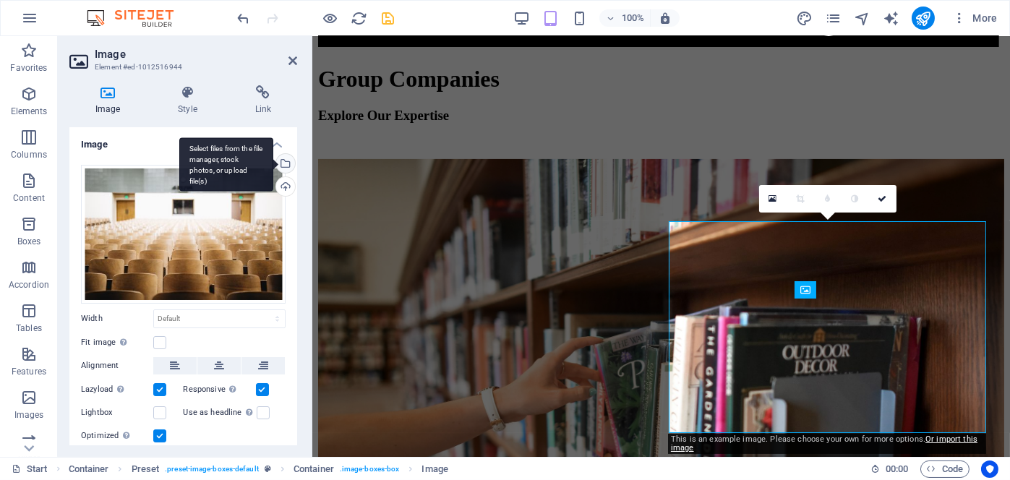
click at [285, 156] on div "Select files from the file manager, stock photos, or upload file(s)" at bounding box center [284, 165] width 22 height 22
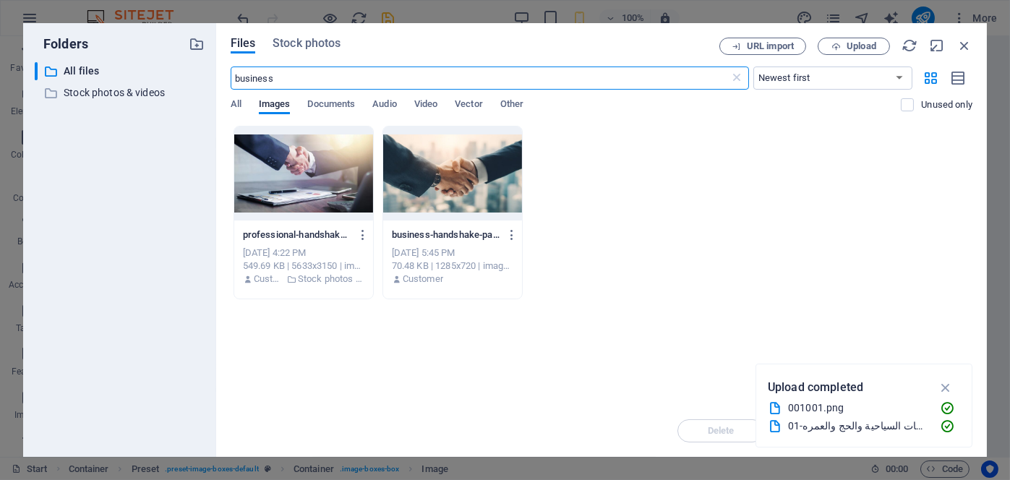
scroll to position [1601, 0]
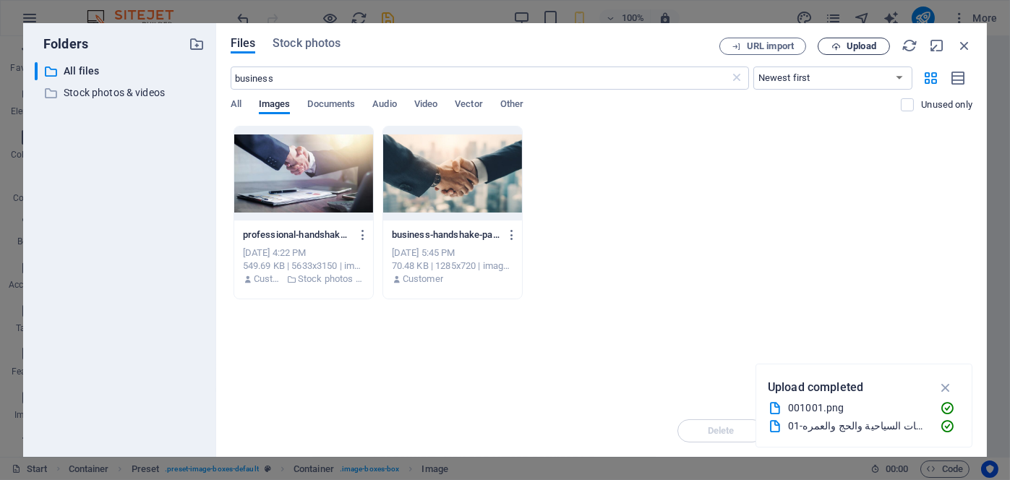
click at [866, 42] on span "Upload" at bounding box center [862, 46] width 30 height 9
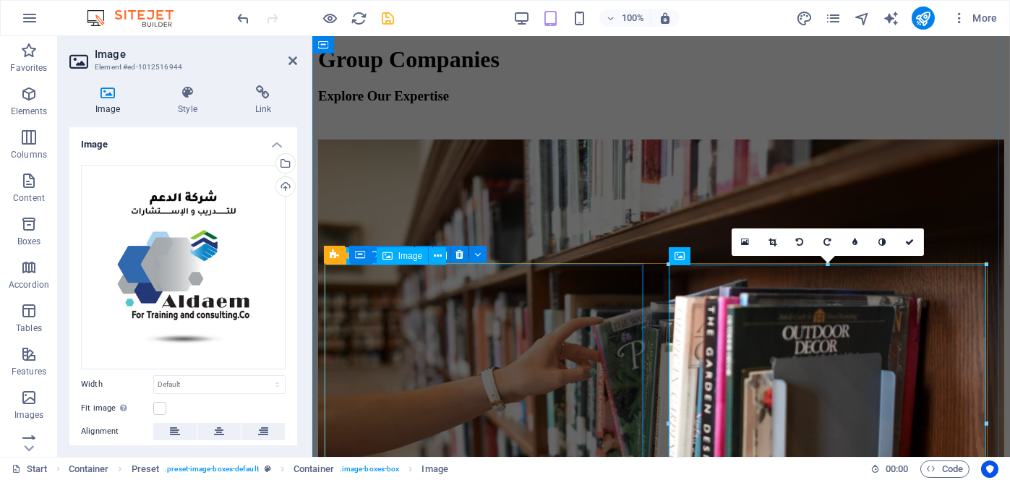
scroll to position [671, 0]
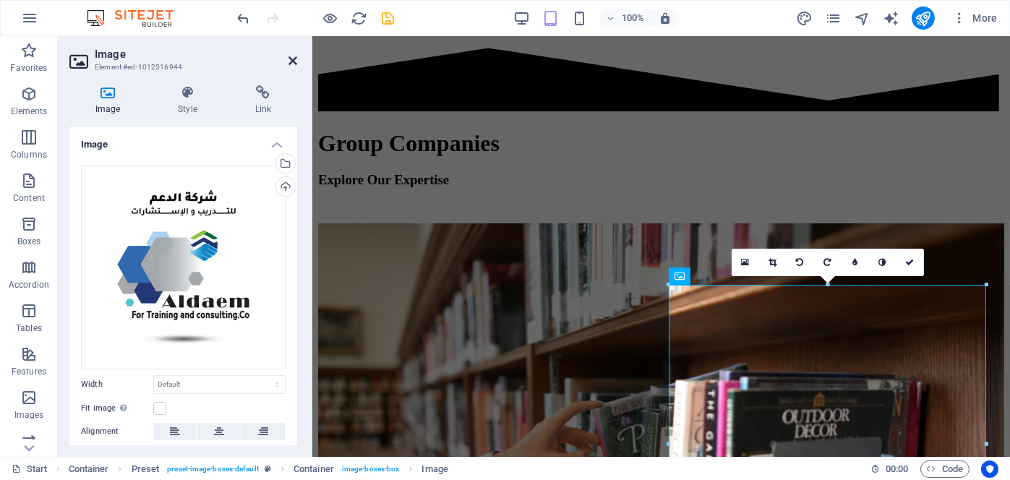
click at [294, 60] on icon at bounding box center [293, 61] width 9 height 12
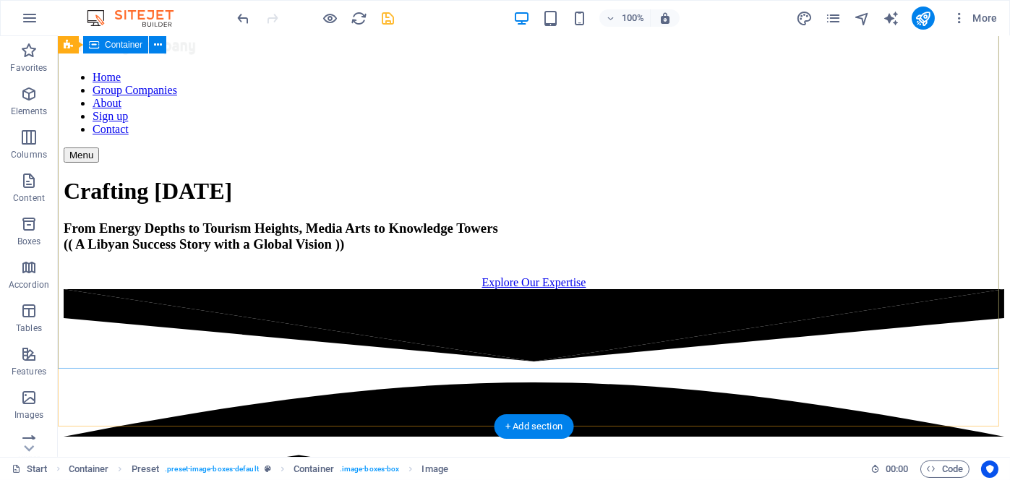
scroll to position [93, 0]
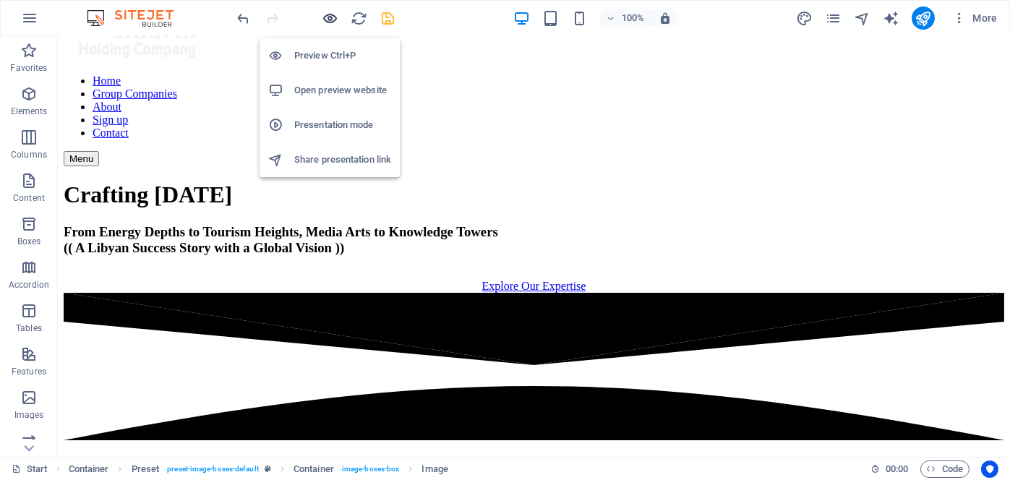
click at [325, 18] on icon "button" at bounding box center [331, 18] width 17 height 17
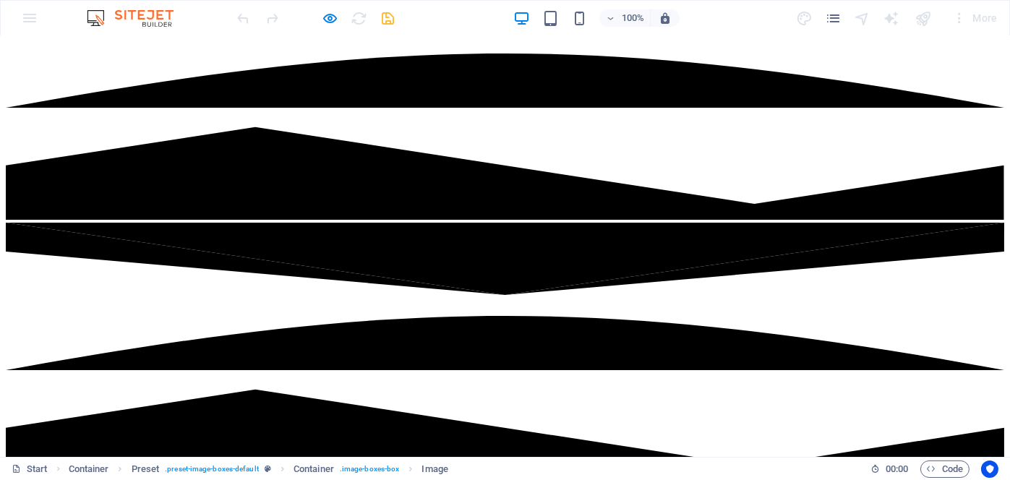
scroll to position [373, 0]
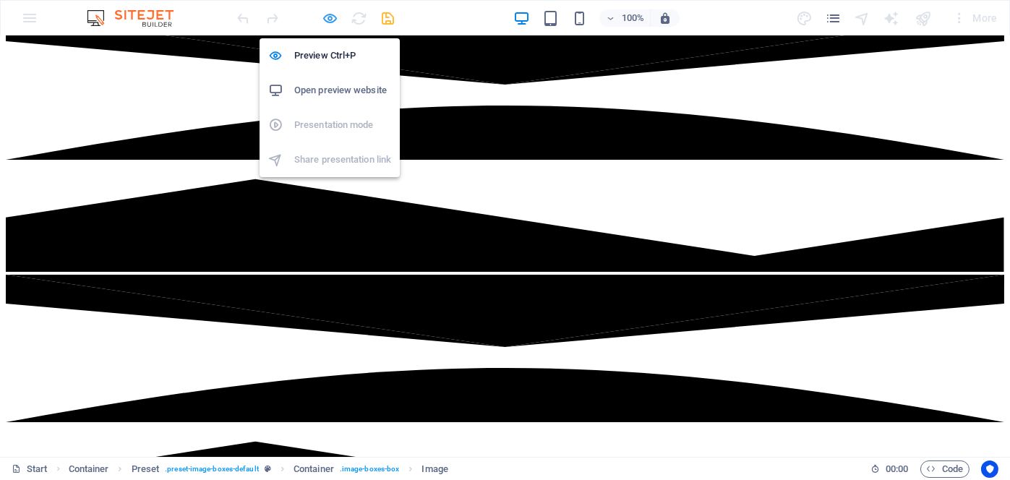
click at [331, 17] on icon "button" at bounding box center [331, 18] width 17 height 17
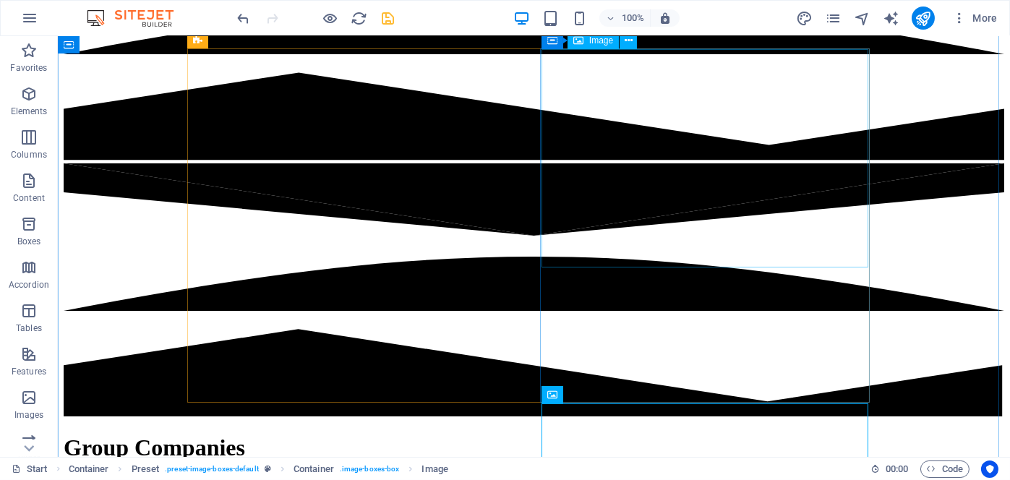
scroll to position [446, 0]
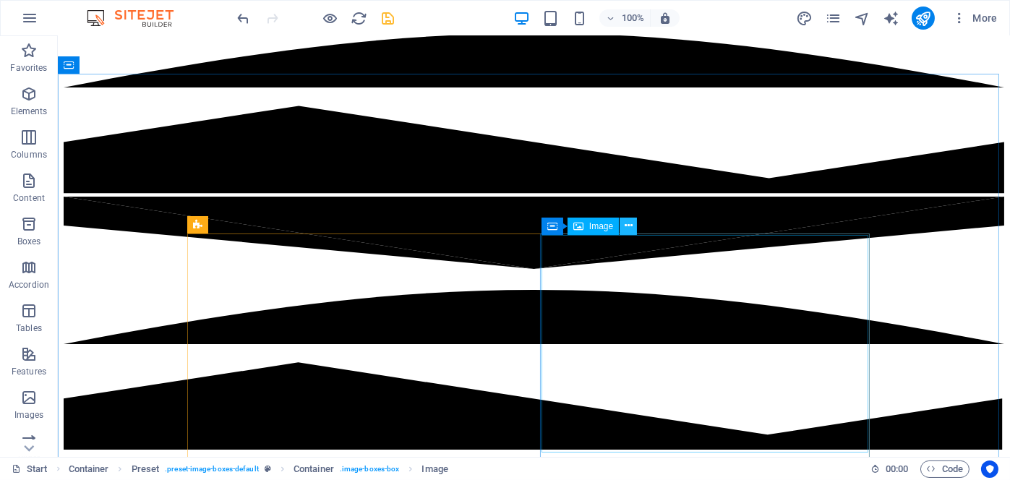
click at [631, 226] on icon at bounding box center [629, 225] width 8 height 15
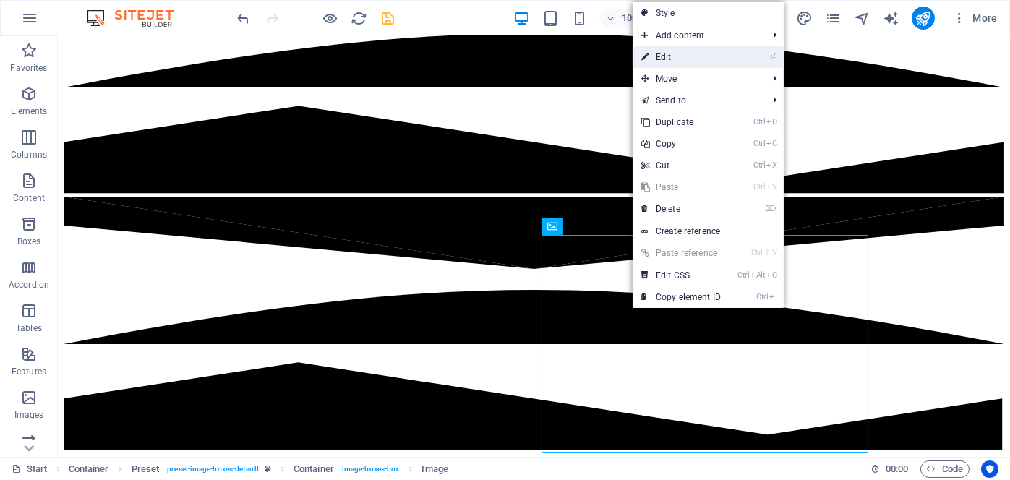
click at [666, 57] on link "⏎ Edit" at bounding box center [681, 57] width 97 height 22
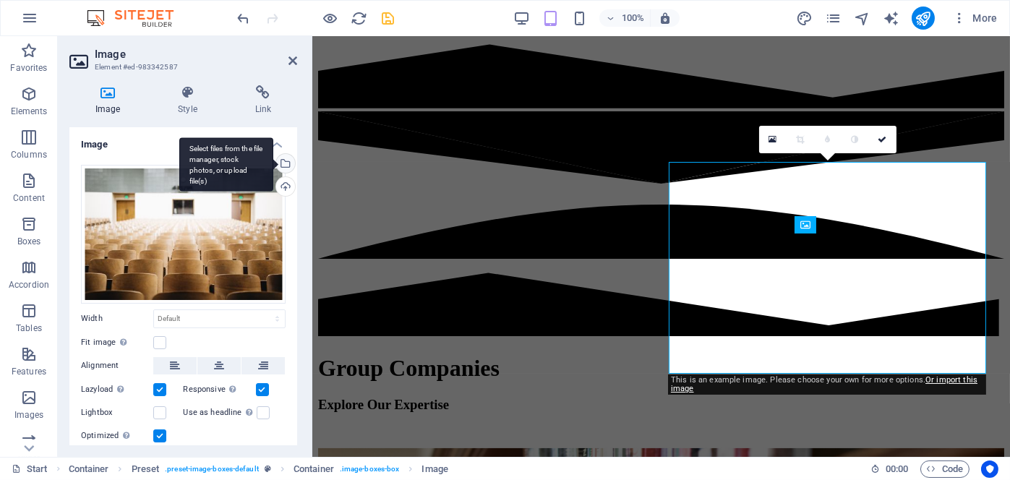
click at [284, 165] on div "Select files from the file manager, stock photos, or upload file(s)" at bounding box center [284, 165] width 22 height 22
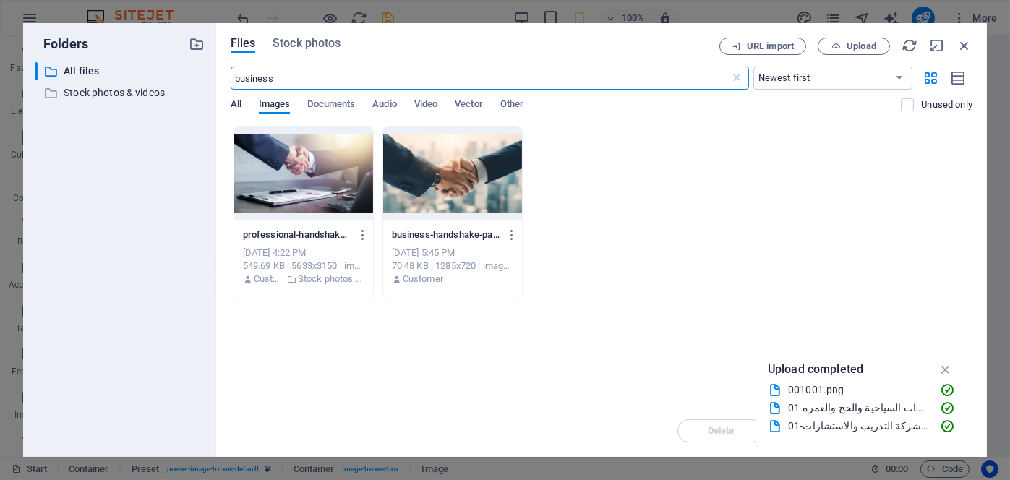
click at [233, 107] on span "All" at bounding box center [236, 105] width 11 height 20
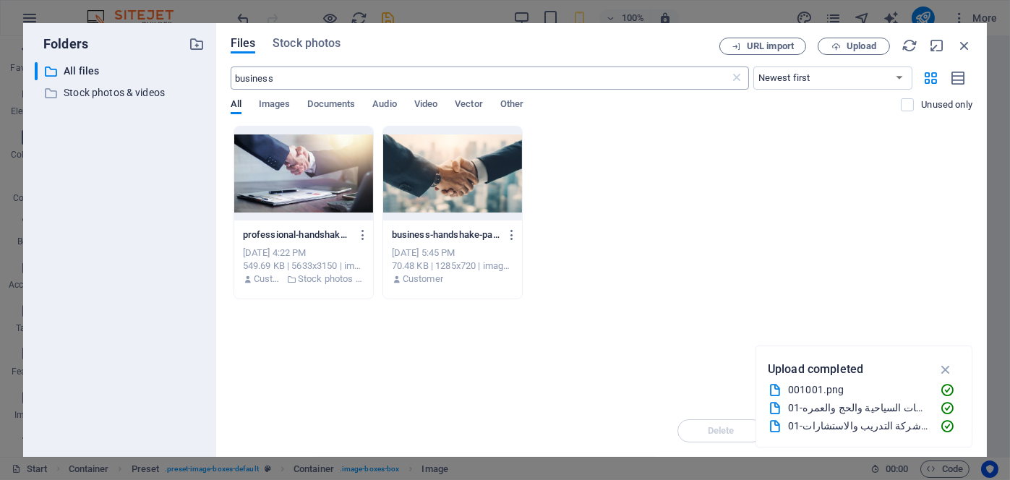
click at [284, 77] on input "business" at bounding box center [481, 78] width 500 height 23
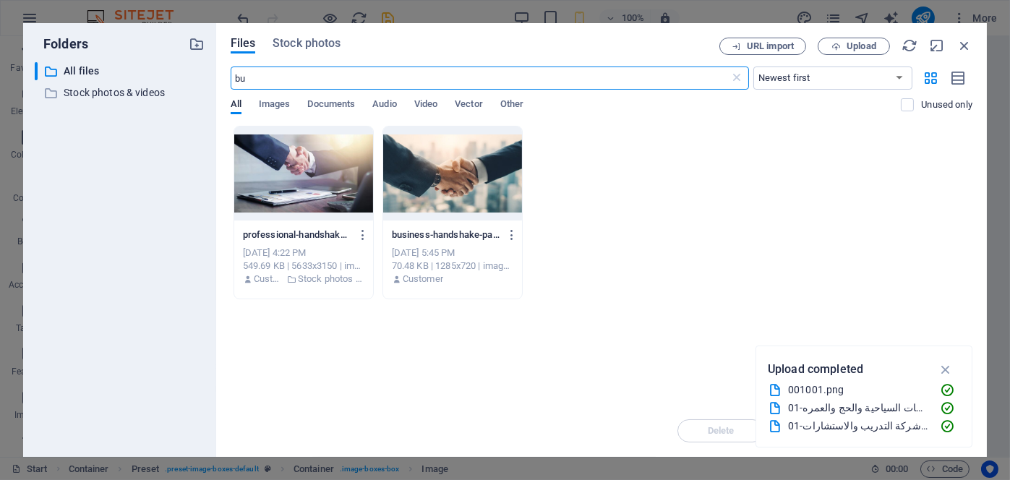
type input "b"
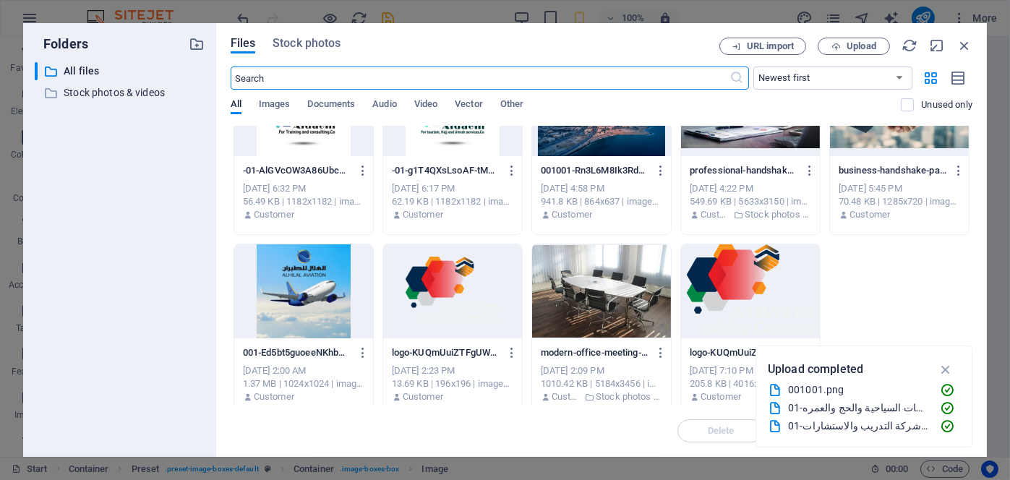
scroll to position [76, 0]
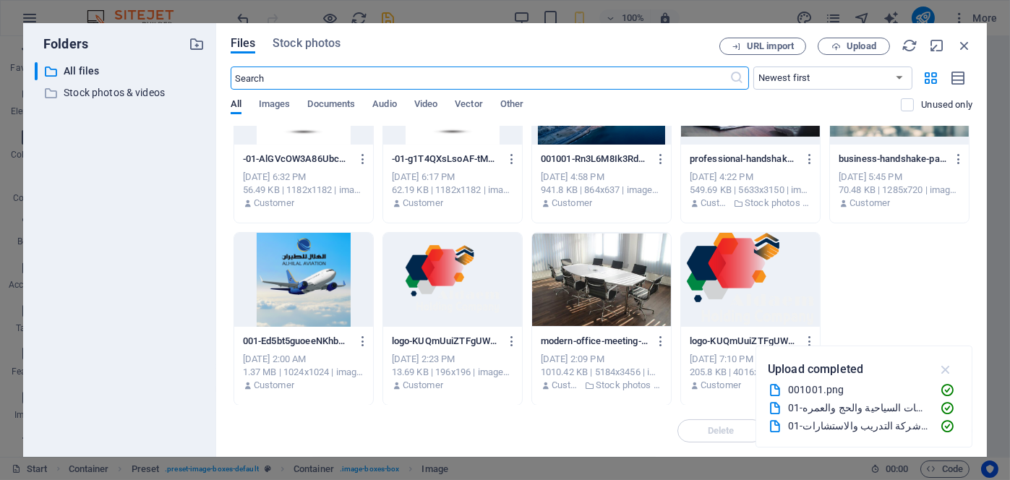
click at [947, 371] on icon "button" at bounding box center [946, 370] width 17 height 16
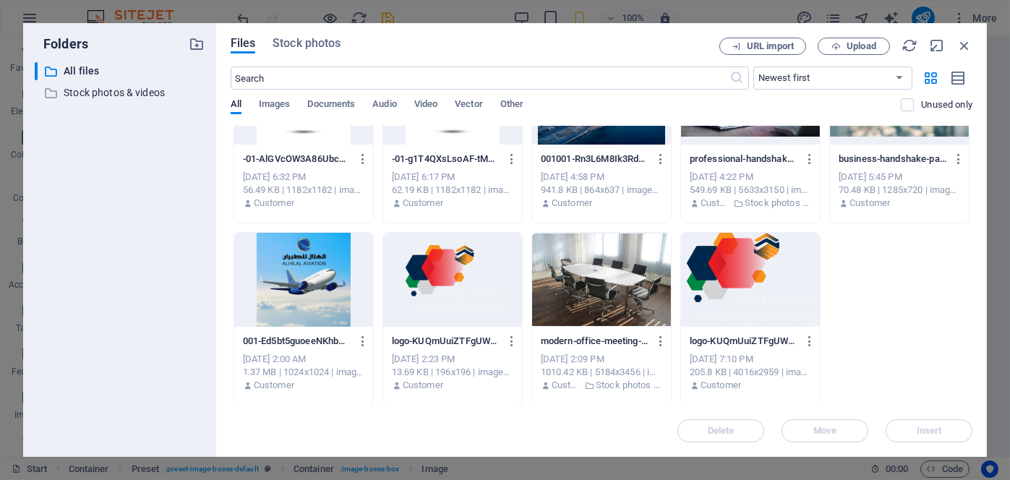
scroll to position [0, 0]
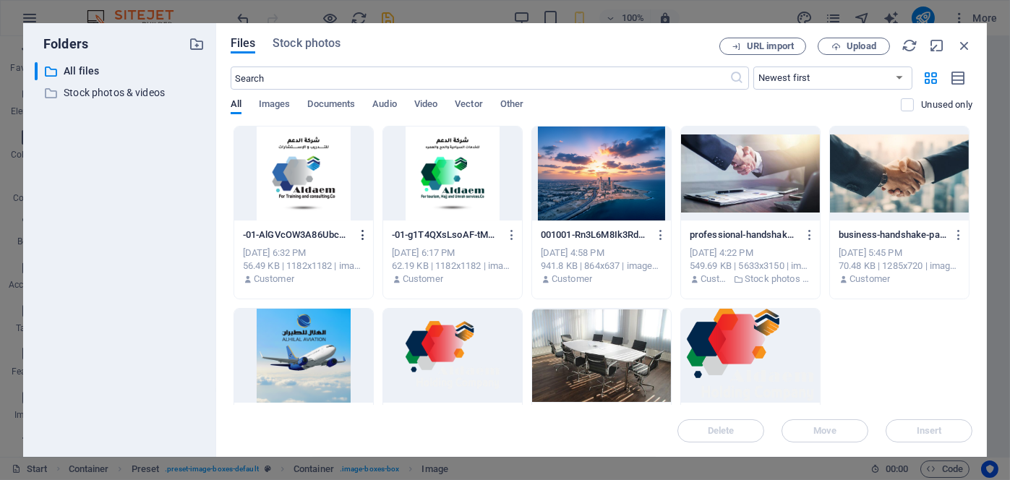
click at [362, 234] on icon "button" at bounding box center [364, 235] width 14 height 13
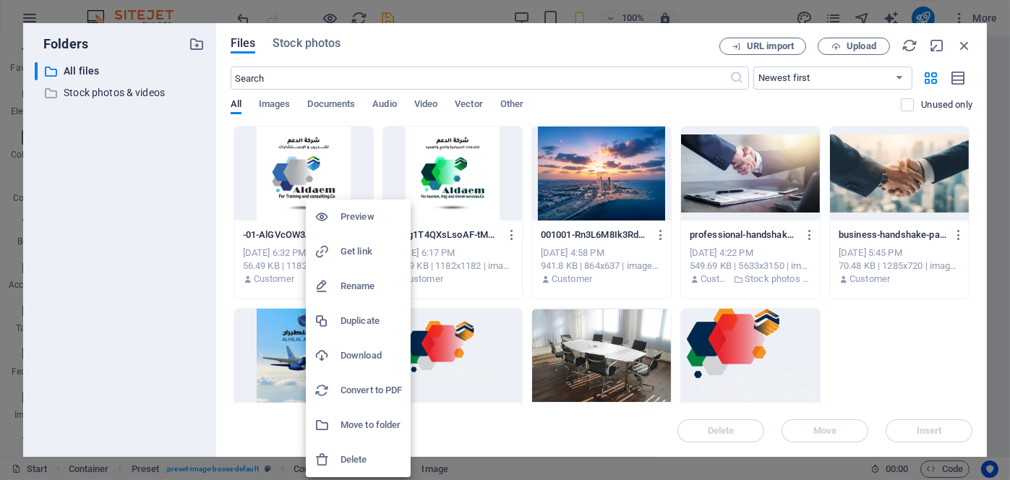
click at [289, 196] on div at bounding box center [505, 240] width 1010 height 480
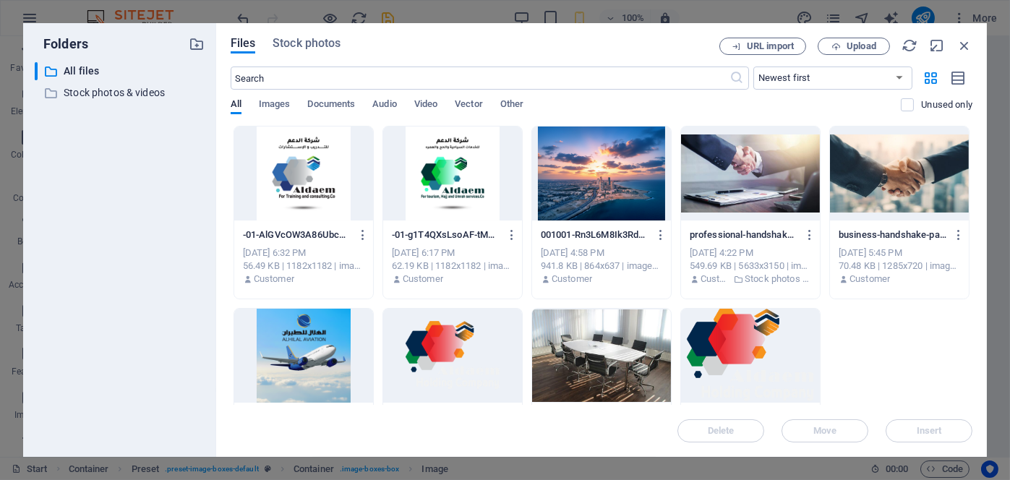
click at [300, 183] on div at bounding box center [303, 174] width 139 height 94
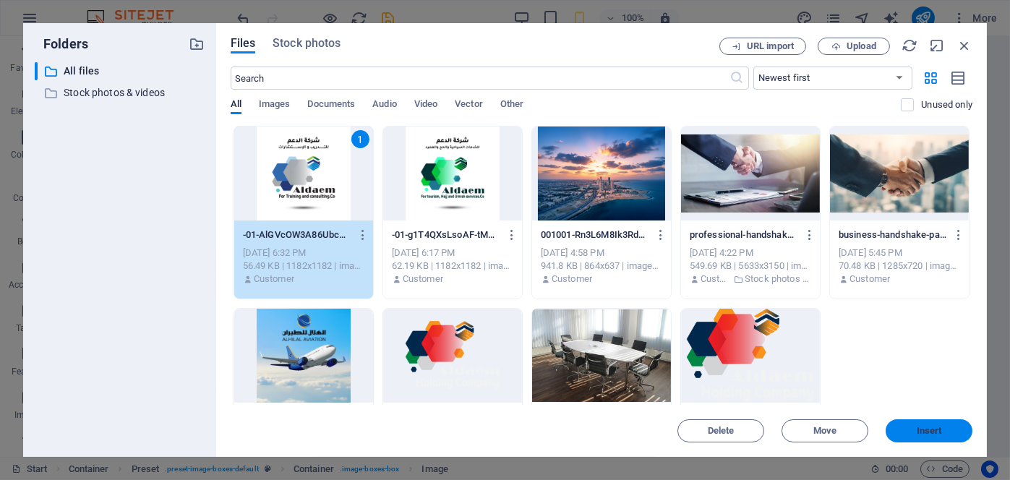
click at [924, 424] on button "Insert" at bounding box center [929, 431] width 87 height 23
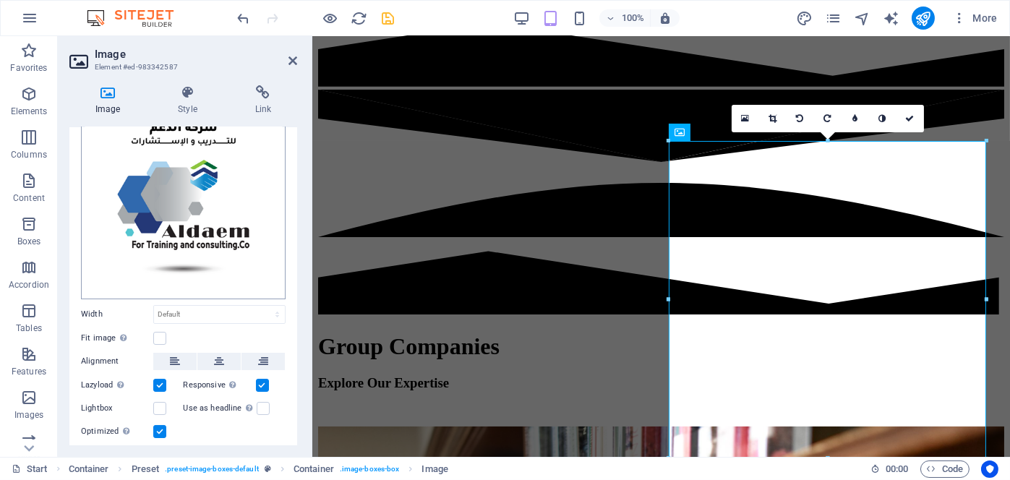
scroll to position [108, 0]
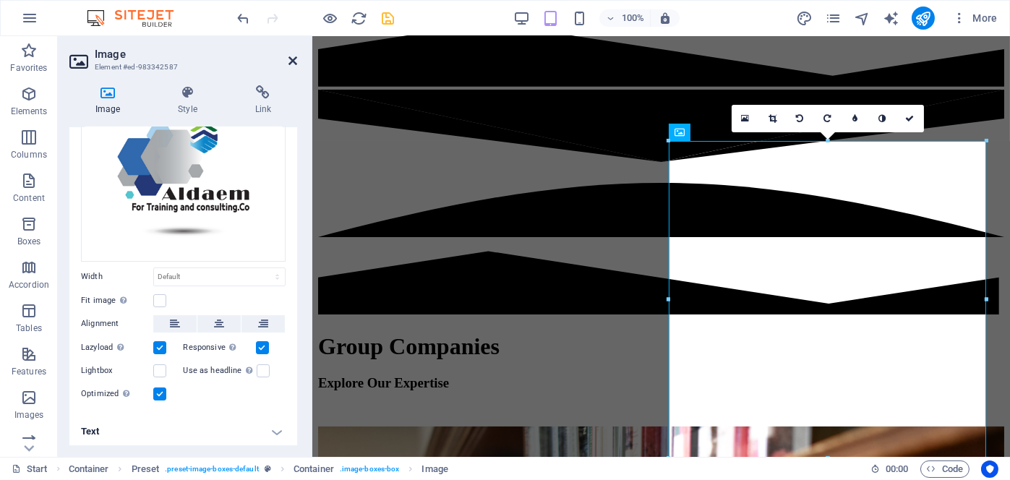
click at [293, 59] on icon at bounding box center [293, 61] width 9 height 12
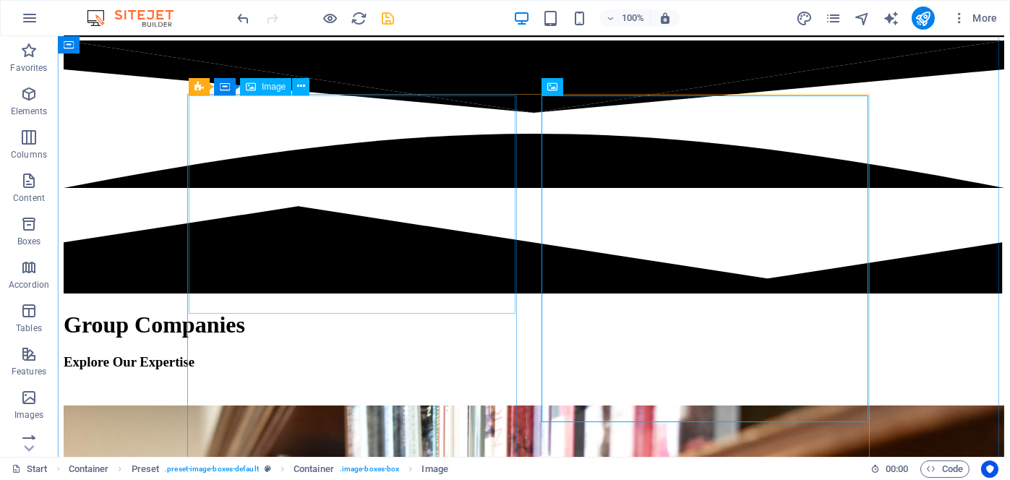
scroll to position [312, 0]
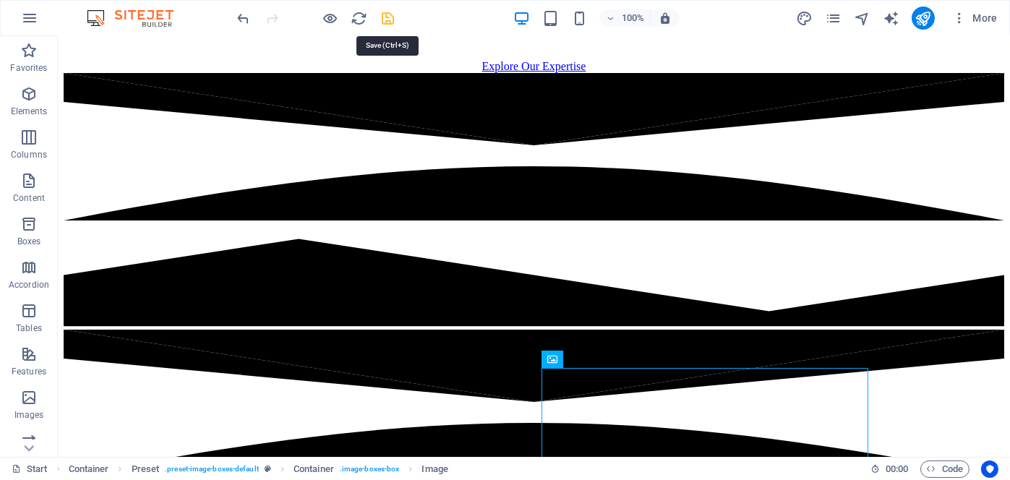
click at [388, 12] on icon "save" at bounding box center [388, 18] width 17 height 17
checkbox input "false"
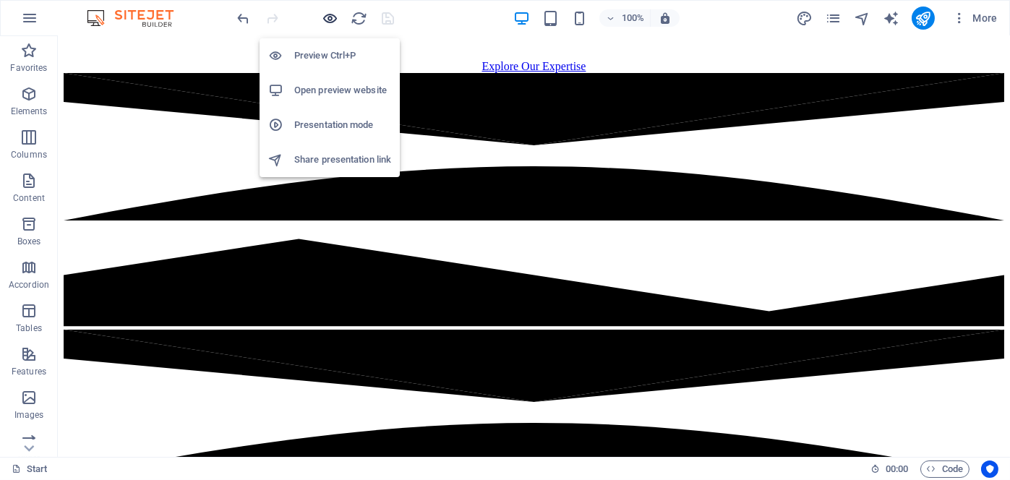
click at [327, 14] on icon "button" at bounding box center [331, 18] width 17 height 17
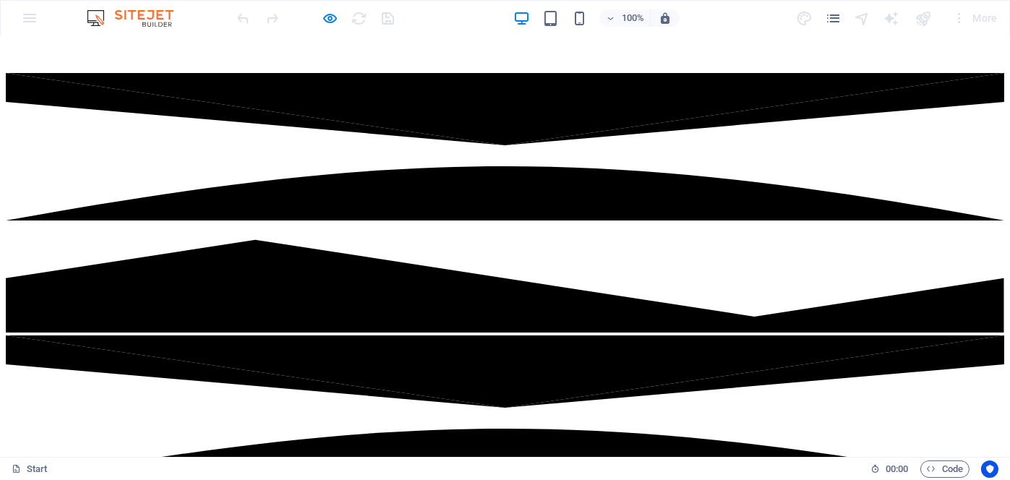
scroll to position [240, 0]
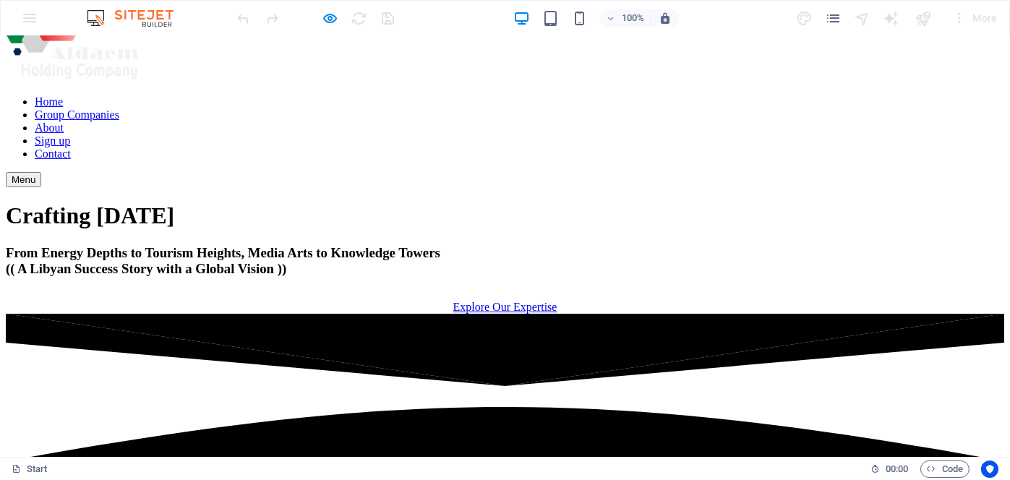
scroll to position [0, 0]
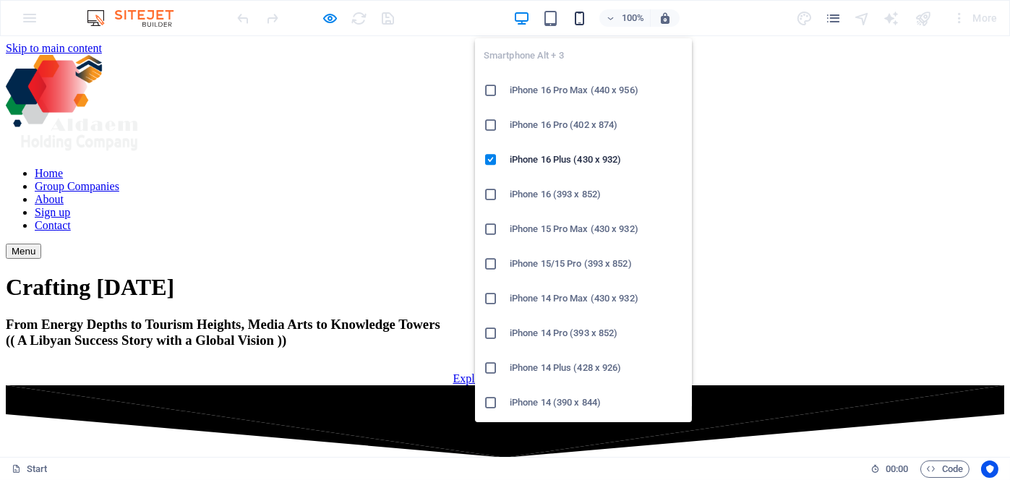
click at [578, 12] on icon "button" at bounding box center [579, 18] width 17 height 17
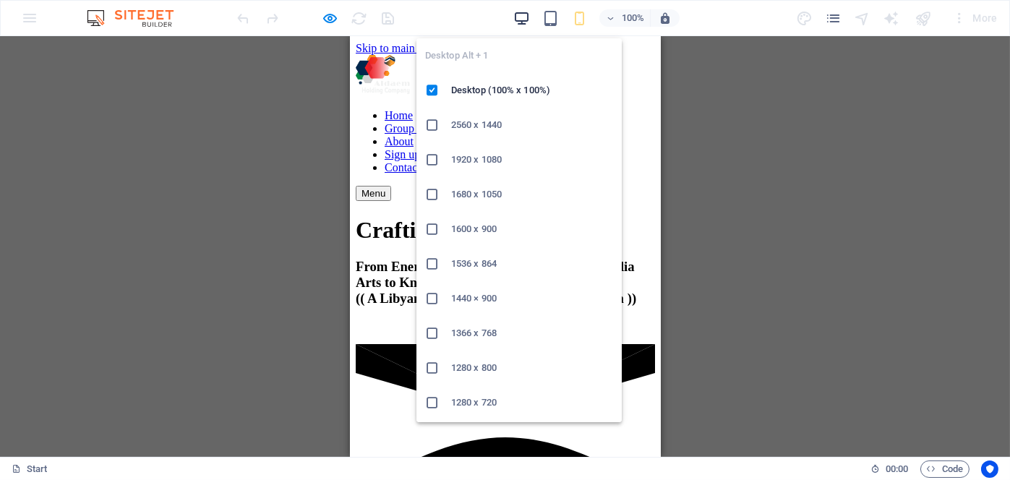
click at [517, 14] on icon "button" at bounding box center [522, 18] width 17 height 17
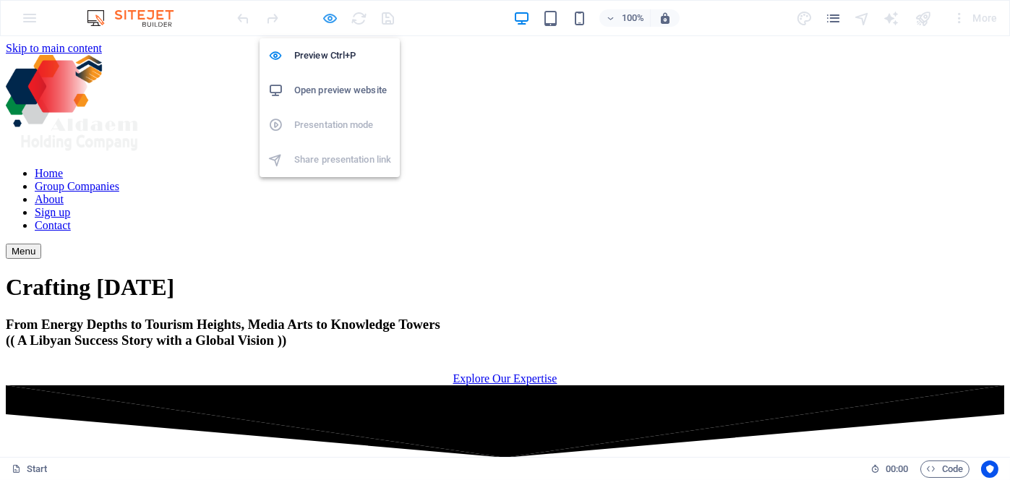
click at [330, 13] on icon "button" at bounding box center [331, 18] width 17 height 17
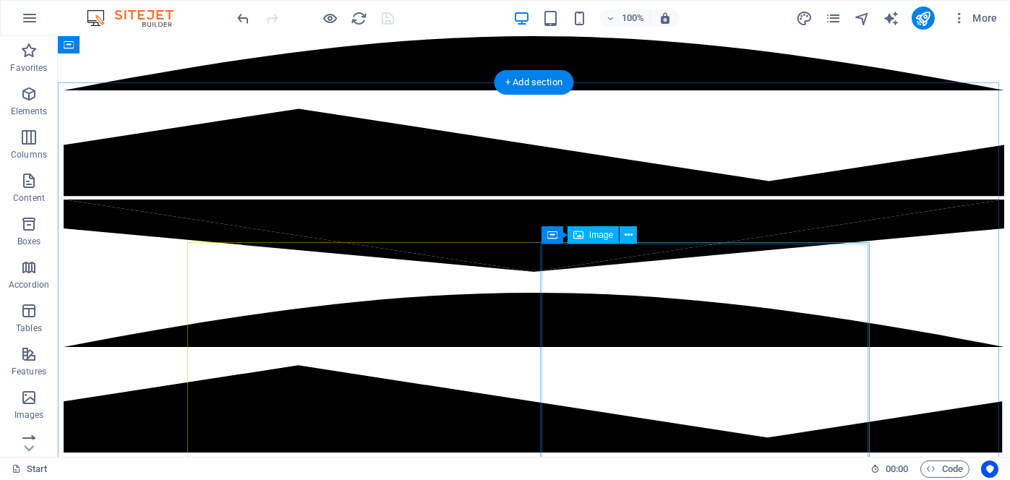
scroll to position [434, 0]
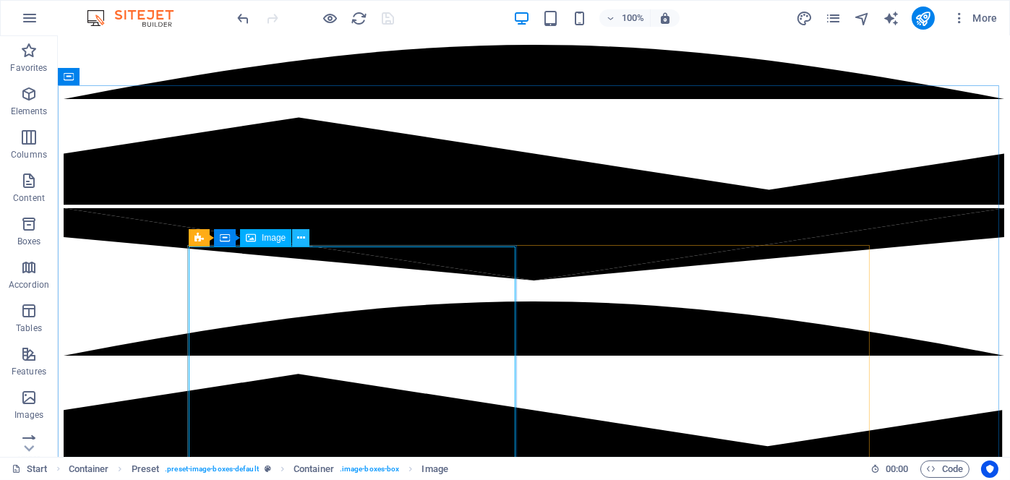
click at [299, 238] on icon at bounding box center [301, 238] width 8 height 15
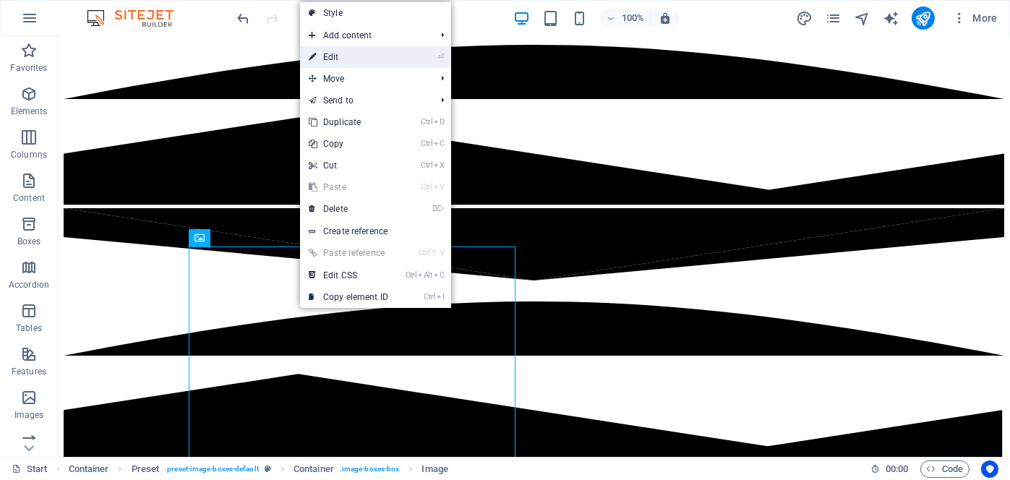
click at [341, 56] on link "⏎ Edit" at bounding box center [348, 57] width 97 height 22
select select "%"
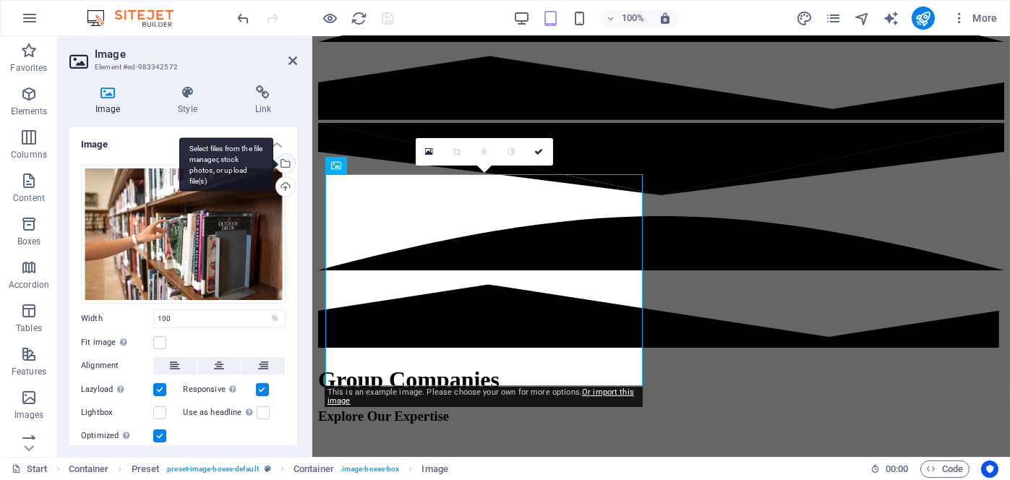
click at [284, 161] on div "Select files from the file manager, stock photos, or upload file(s)" at bounding box center [284, 165] width 22 height 22
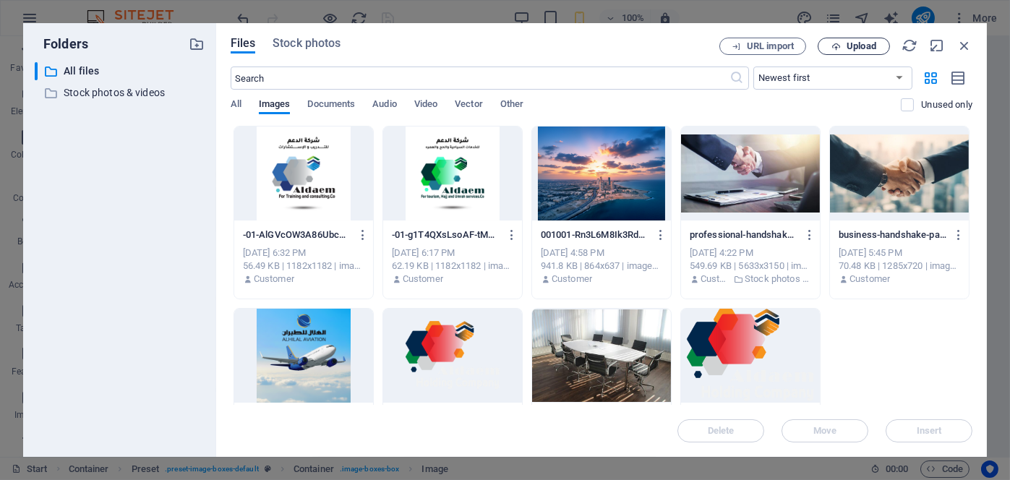
click at [858, 48] on span "Upload" at bounding box center [862, 46] width 30 height 9
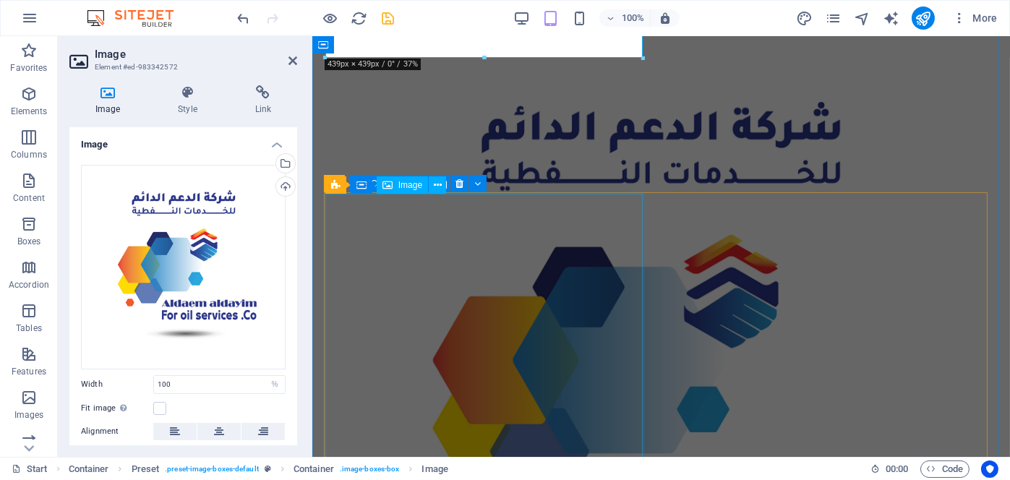
scroll to position [1013, 0]
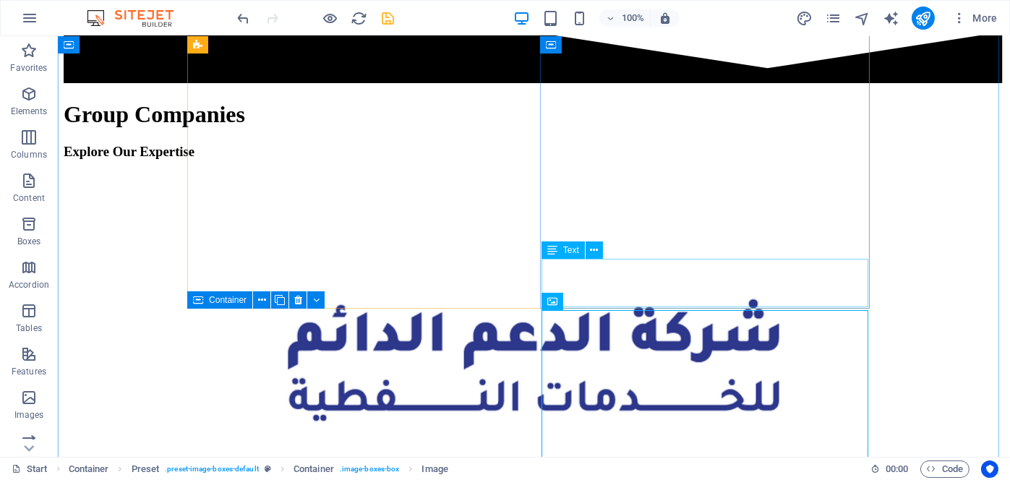
scroll to position [950, 0]
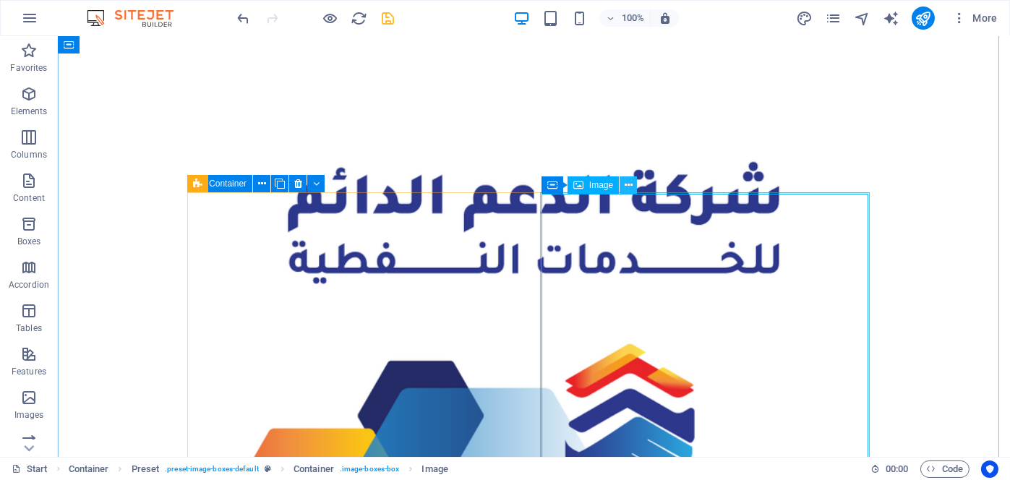
click at [631, 188] on icon at bounding box center [629, 185] width 8 height 15
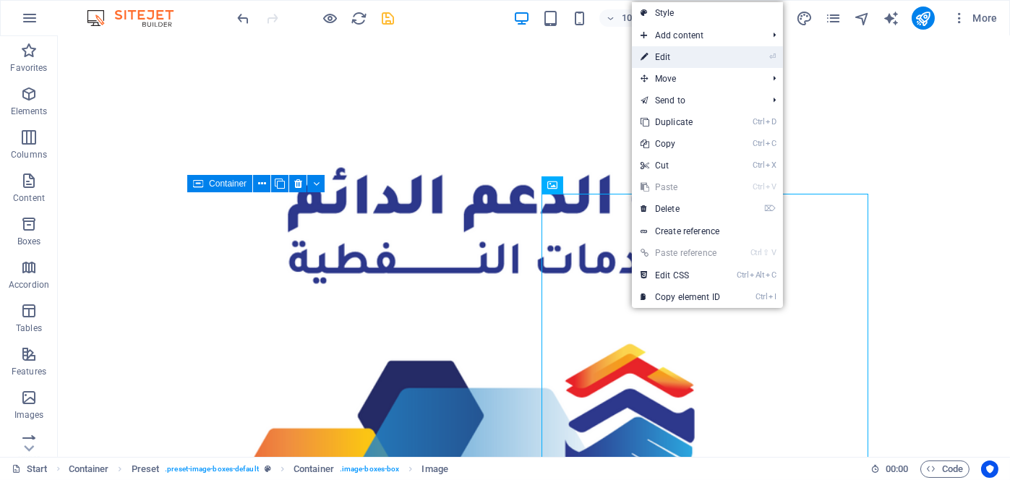
click at [689, 59] on link "⏎ Edit" at bounding box center [680, 57] width 97 height 22
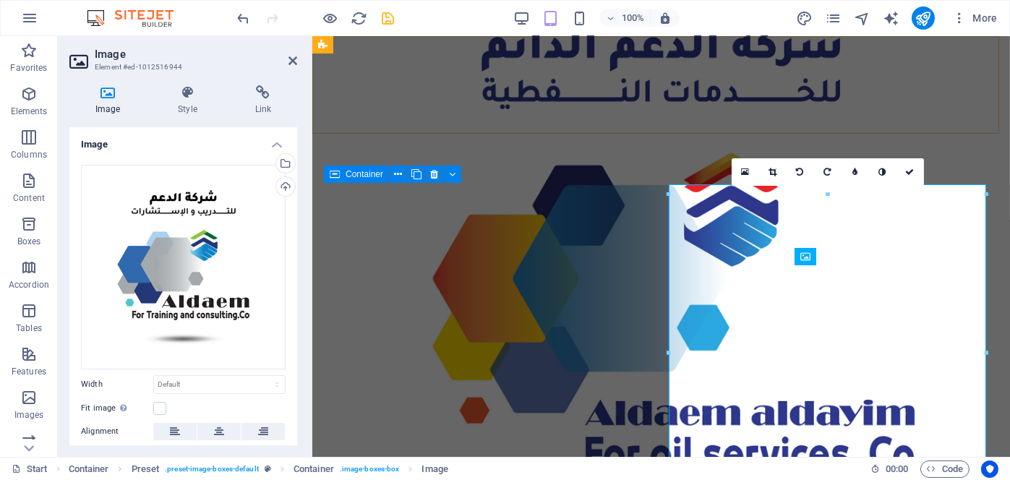
scroll to position [877, 0]
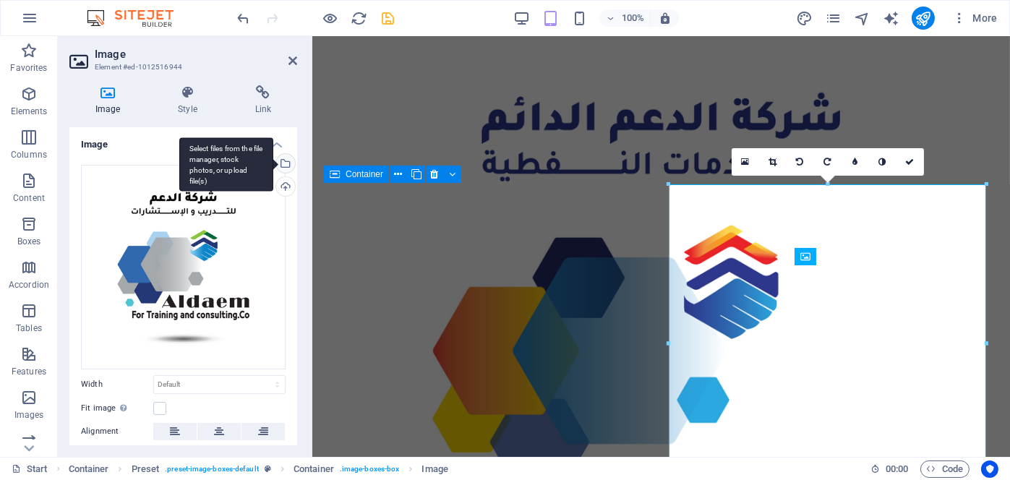
click at [273, 165] on div "Select files from the file manager, stock photos, or upload file(s)" at bounding box center [226, 164] width 94 height 54
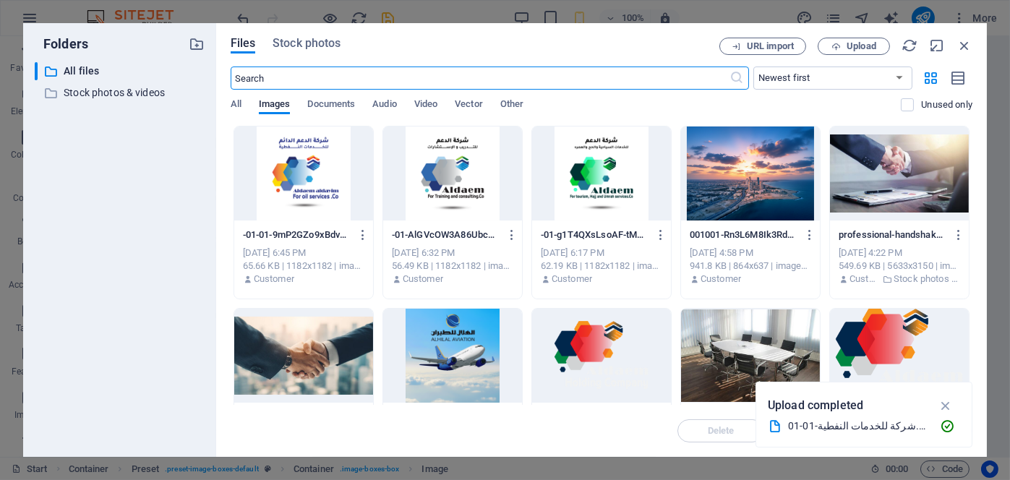
scroll to position [1858, 0]
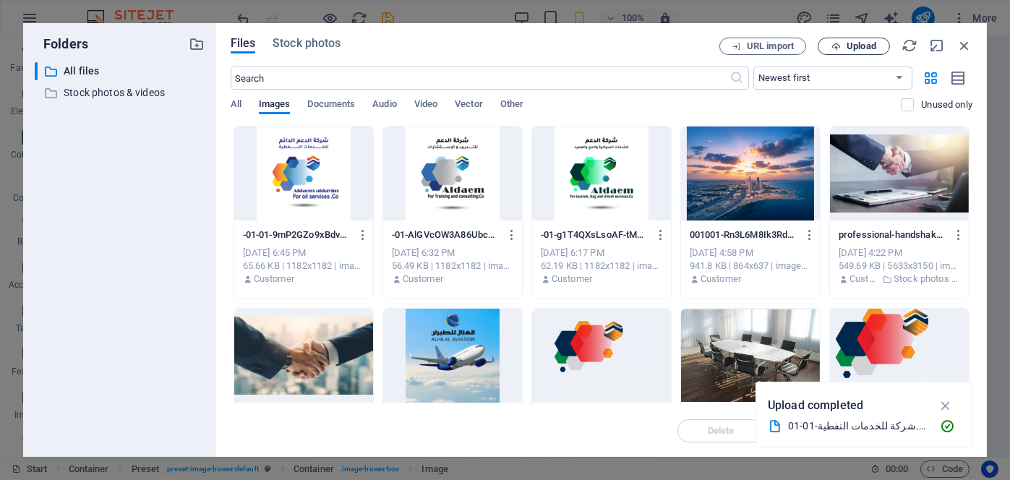
click at [863, 44] on span "Upload" at bounding box center [862, 46] width 30 height 9
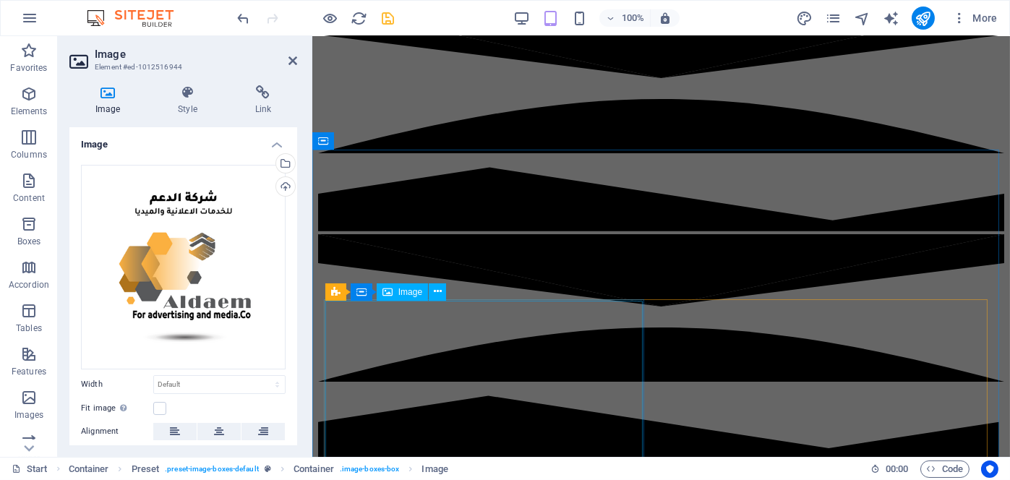
scroll to position [106, 0]
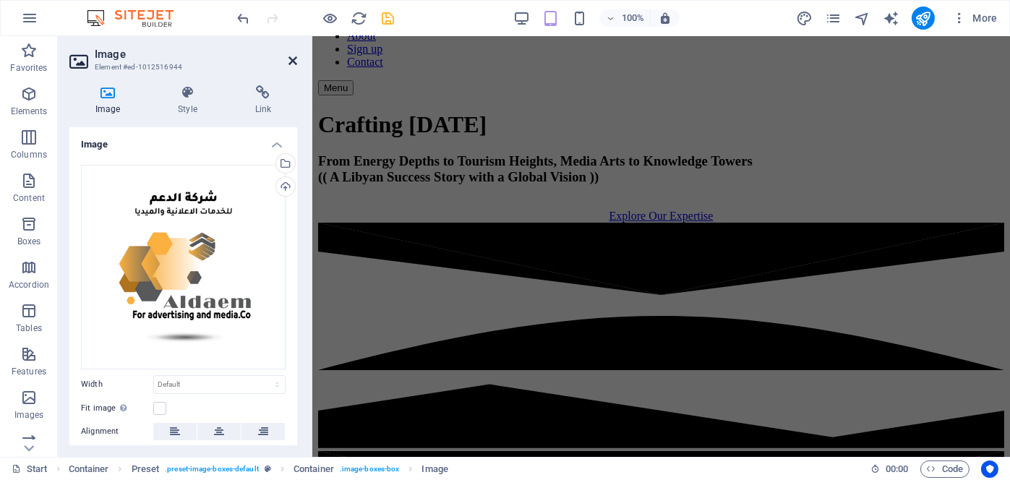
click at [289, 58] on icon at bounding box center [293, 61] width 9 height 12
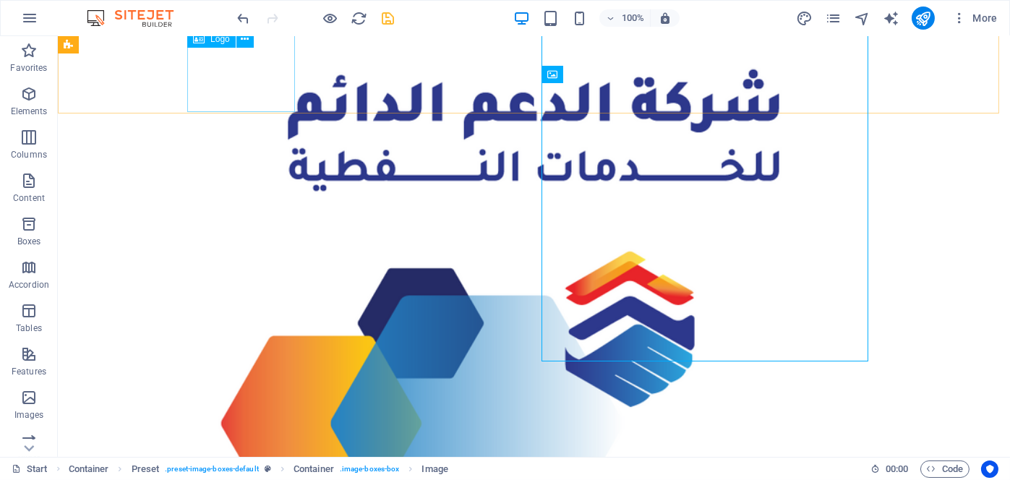
scroll to position [1060, 0]
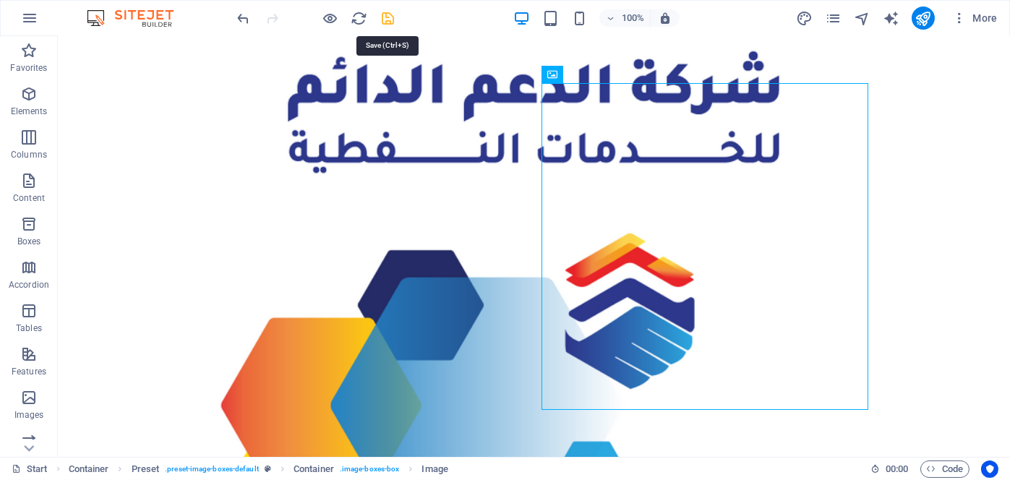
click at [389, 20] on icon "save" at bounding box center [388, 18] width 17 height 17
checkbox input "false"
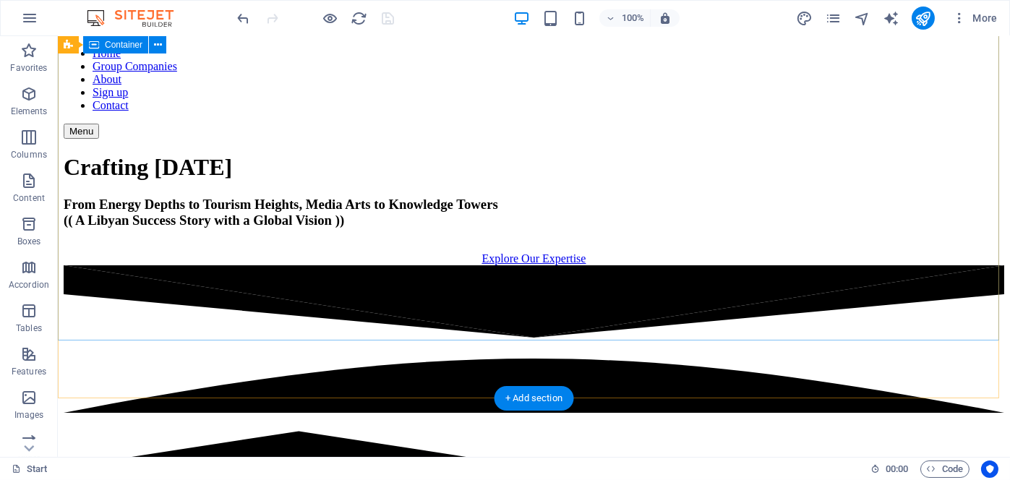
scroll to position [0, 0]
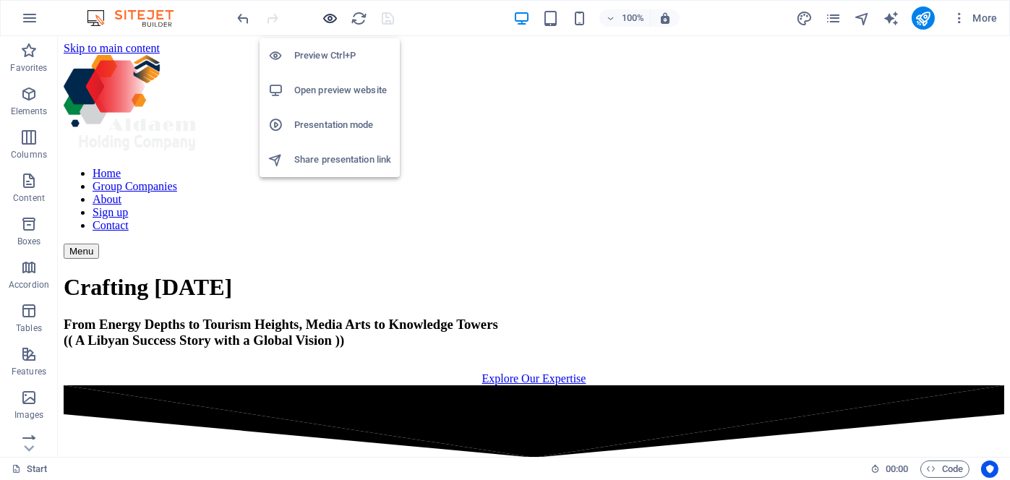
click at [331, 12] on icon "button" at bounding box center [331, 18] width 17 height 17
